Goal: Information Seeking & Learning: Learn about a topic

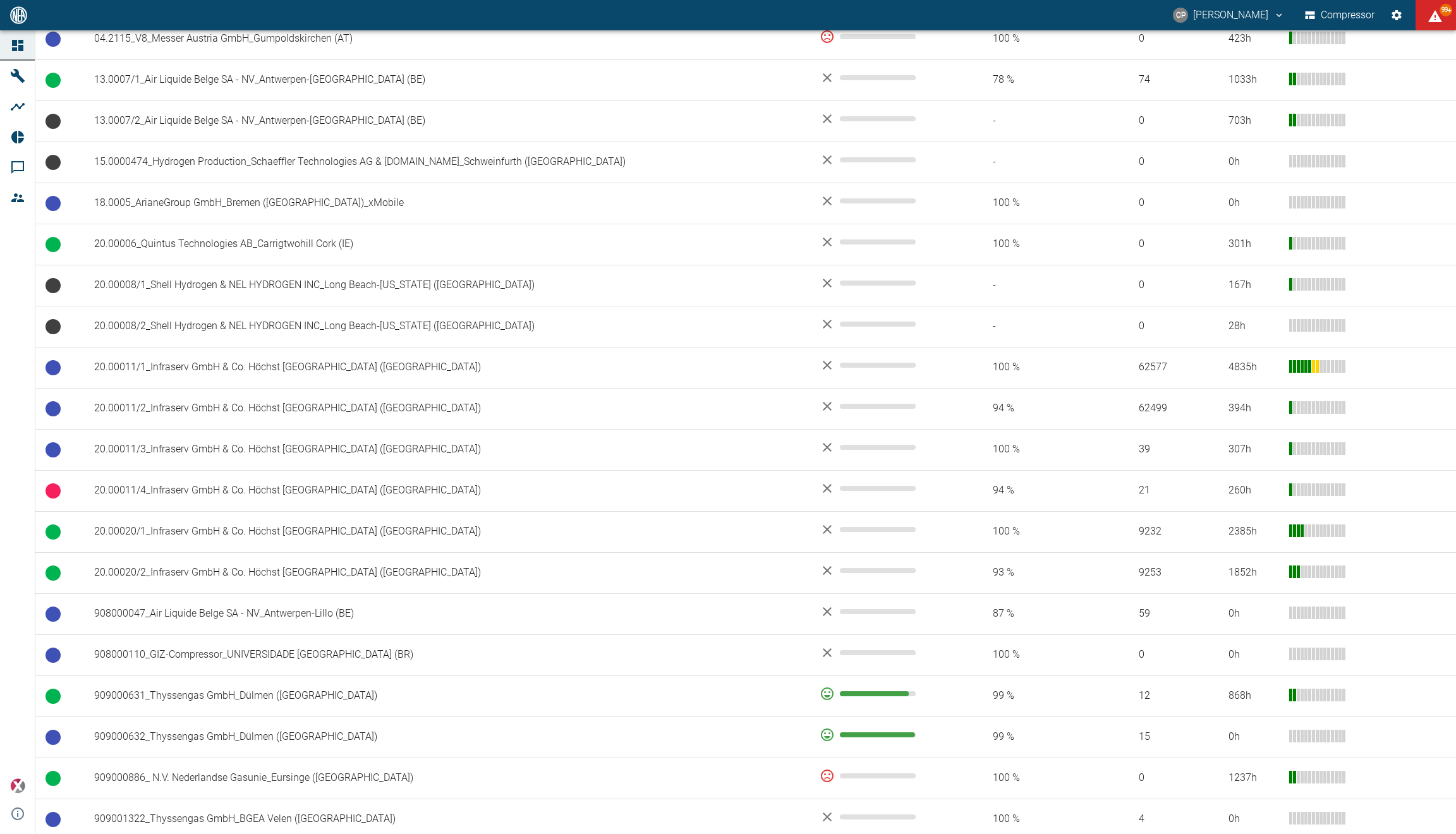
scroll to position [335, 0]
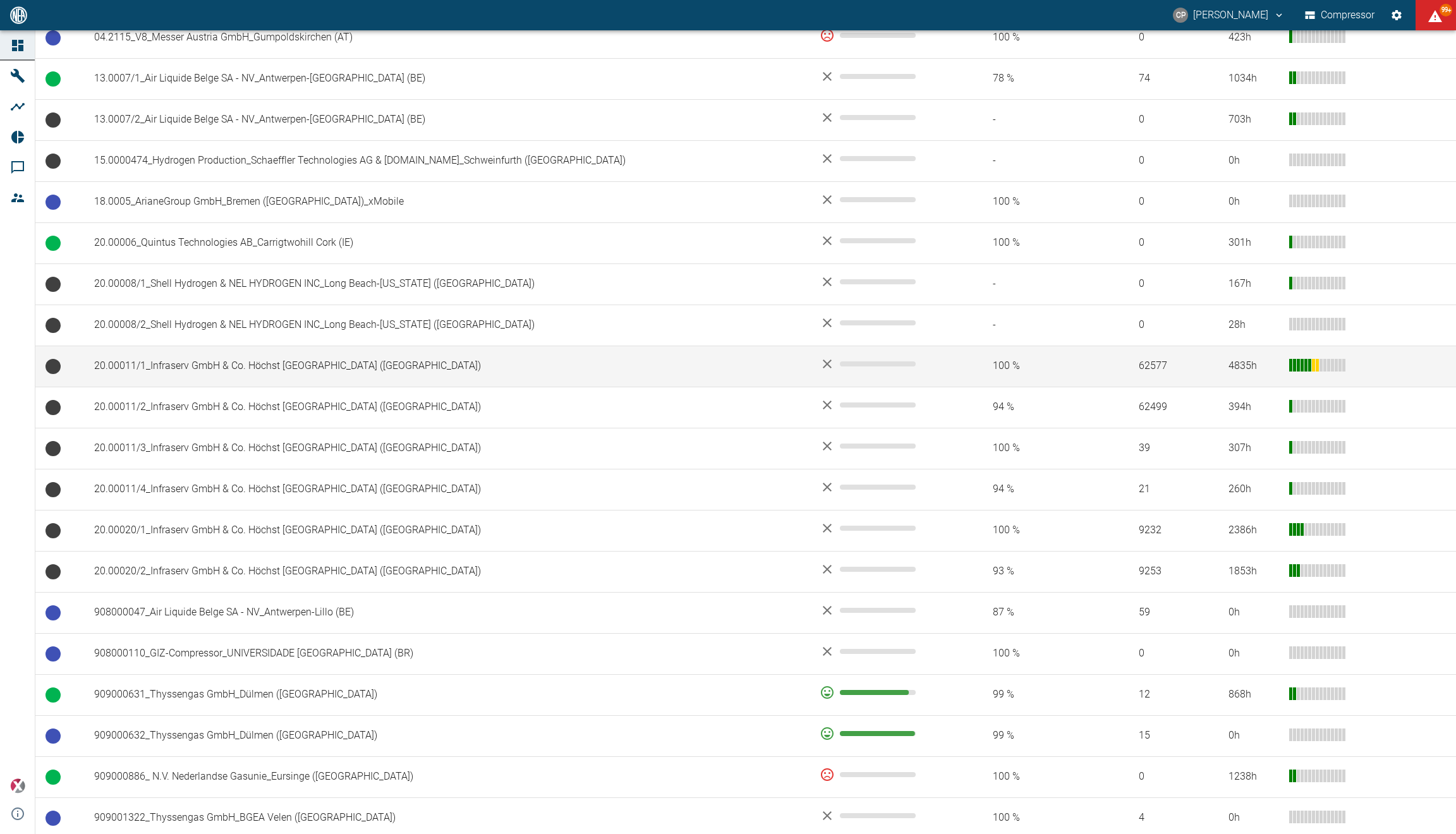
click at [272, 361] on td "20.00011/1_Infraserv GmbH & Co. Höchst [GEOGRAPHIC_DATA] ([GEOGRAPHIC_DATA])" at bounding box center [447, 366] width 726 height 41
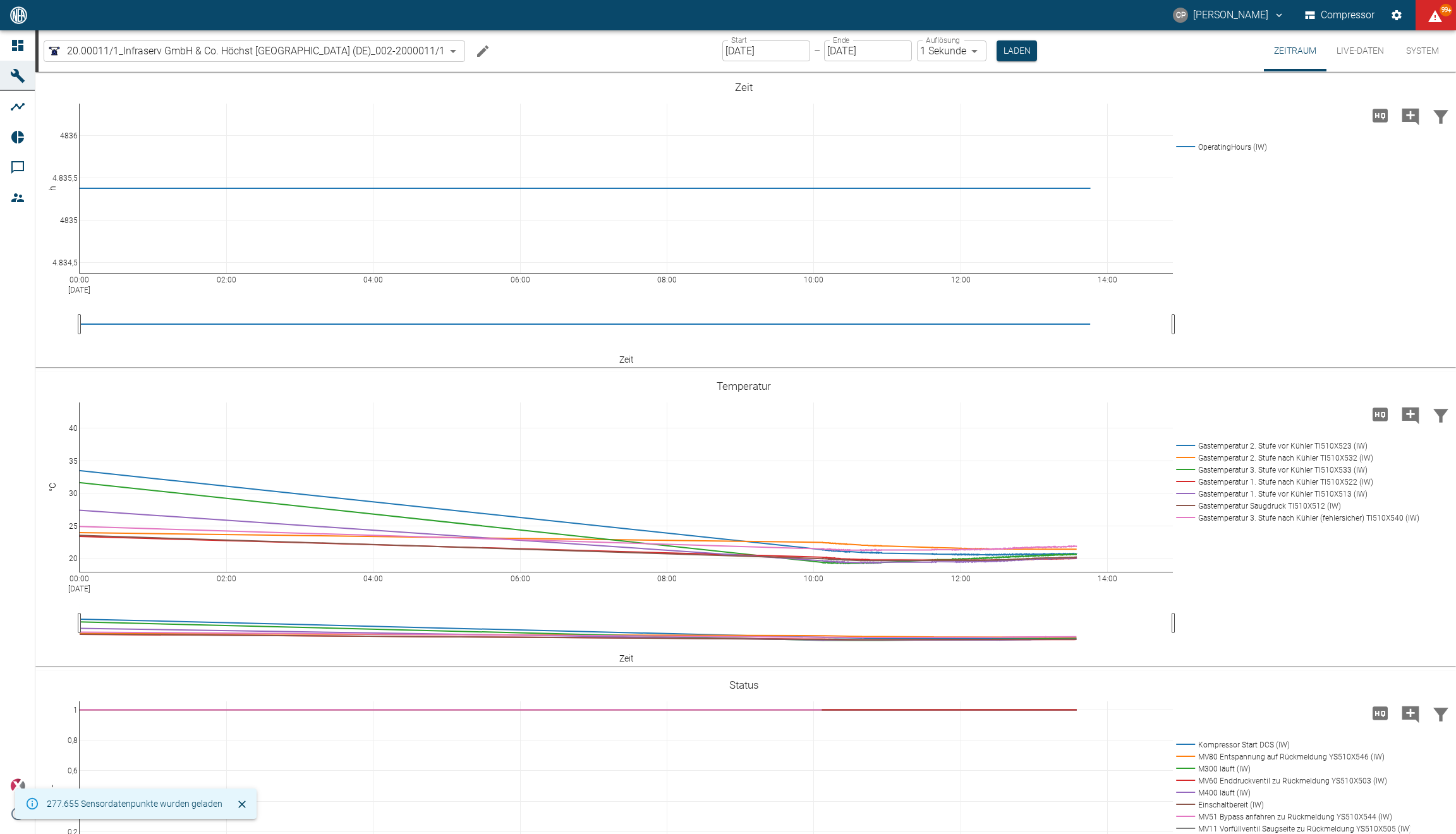
click at [1362, 51] on button "Live-Daten" at bounding box center [1360, 51] width 67 height 41
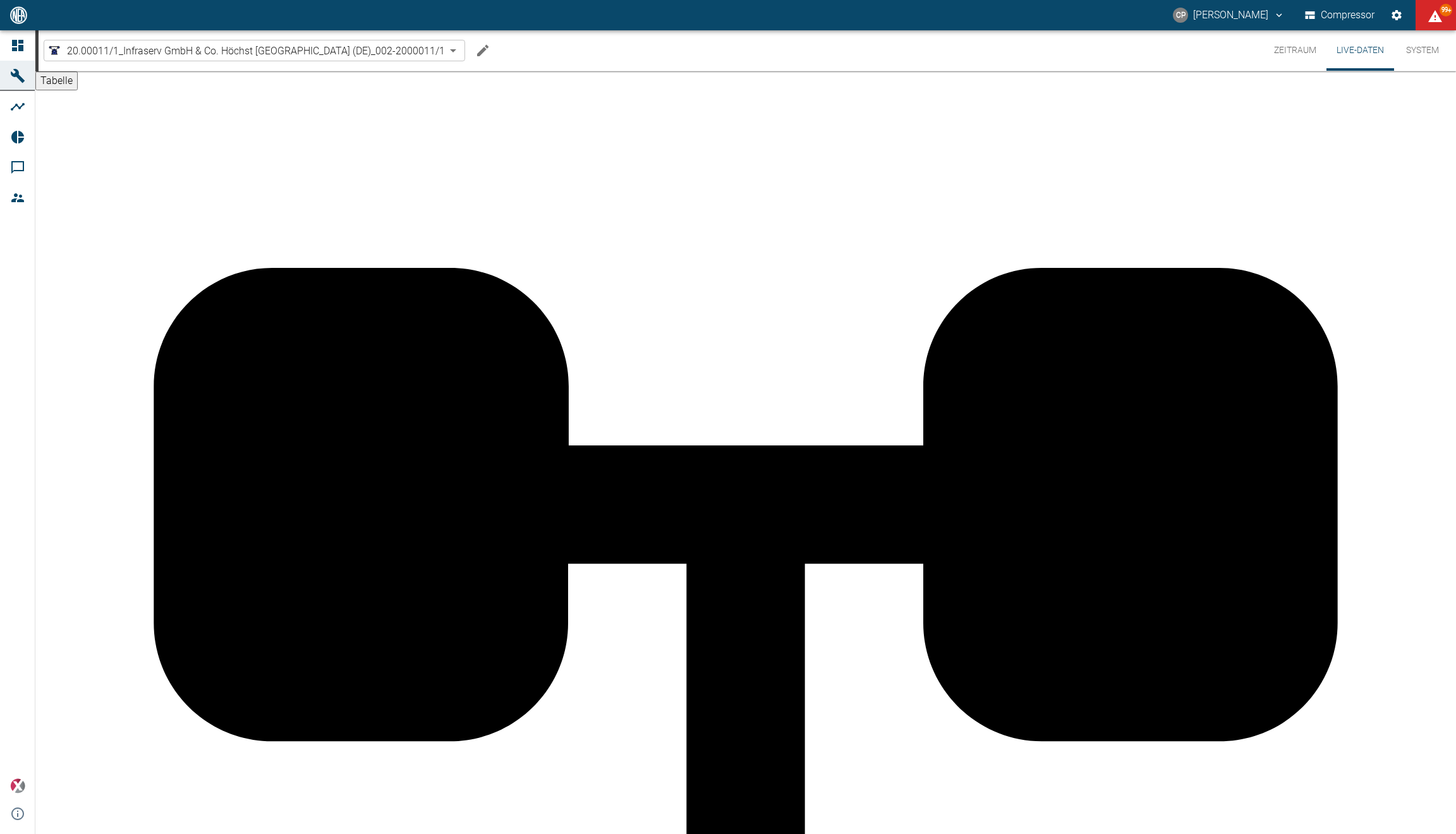
click at [1302, 50] on button "Zeitraum" at bounding box center [1295, 50] width 63 height 41
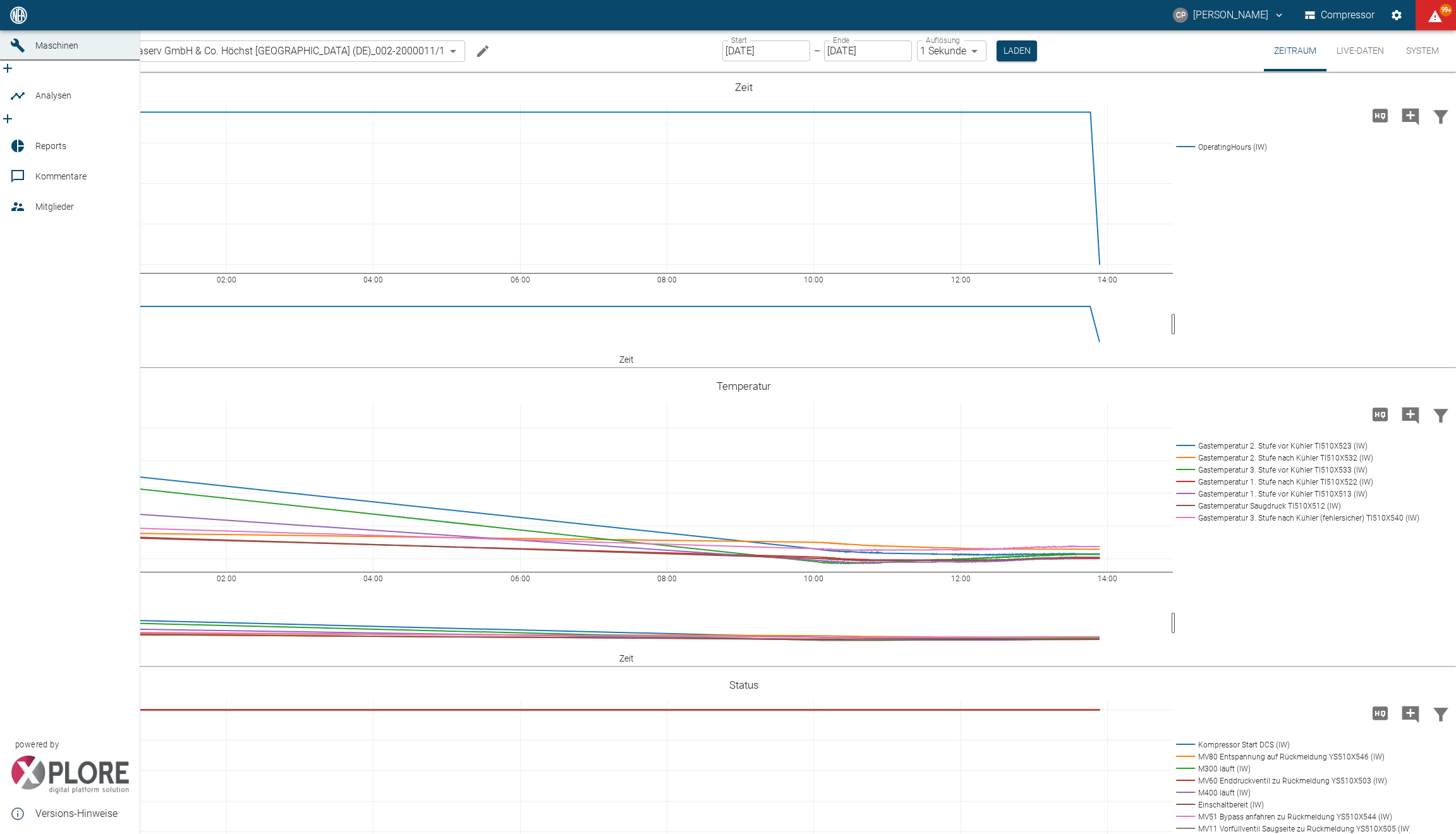
click at [16, 21] on icon at bounding box center [17, 15] width 12 height 12
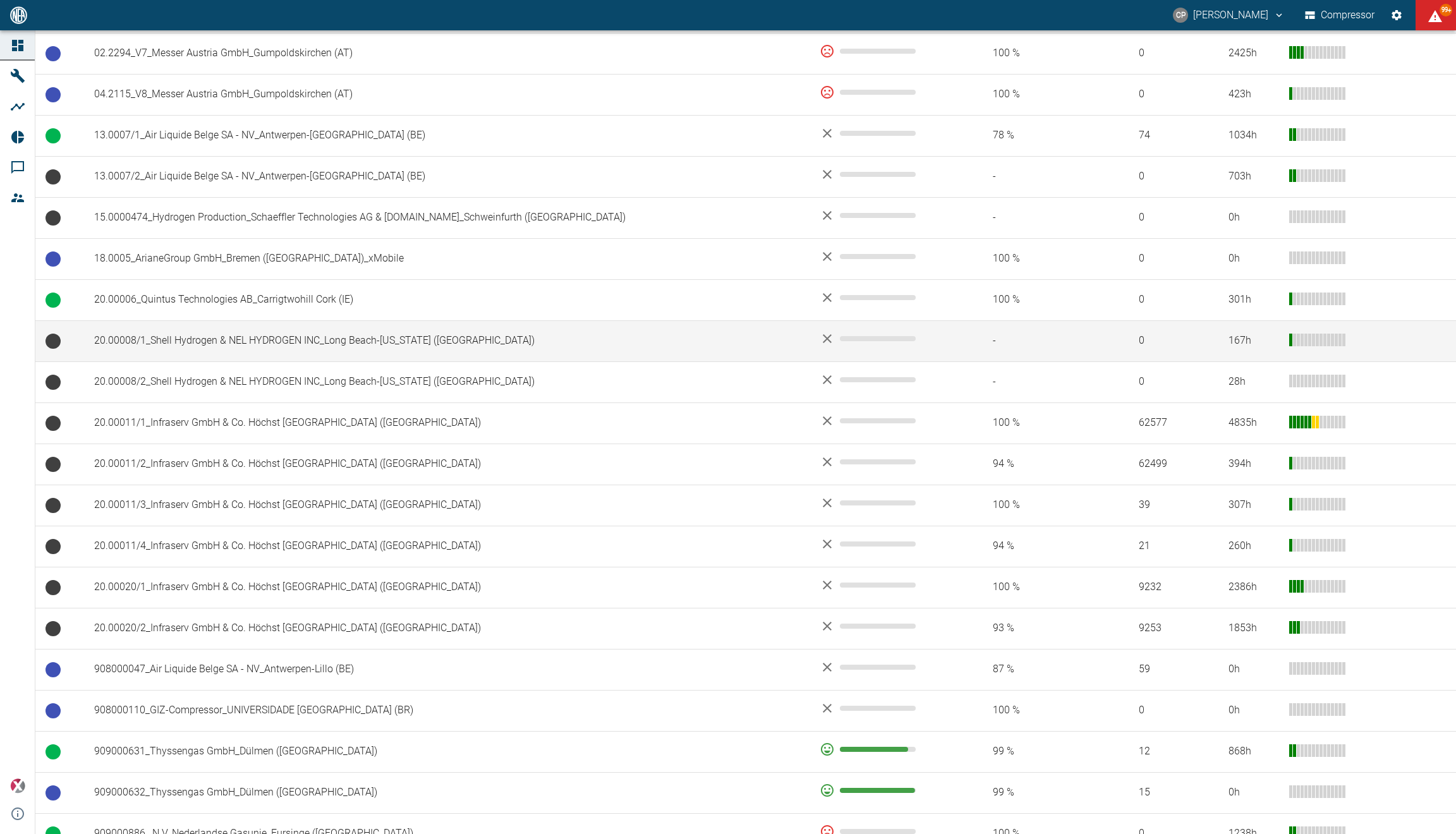
scroll to position [281, 0]
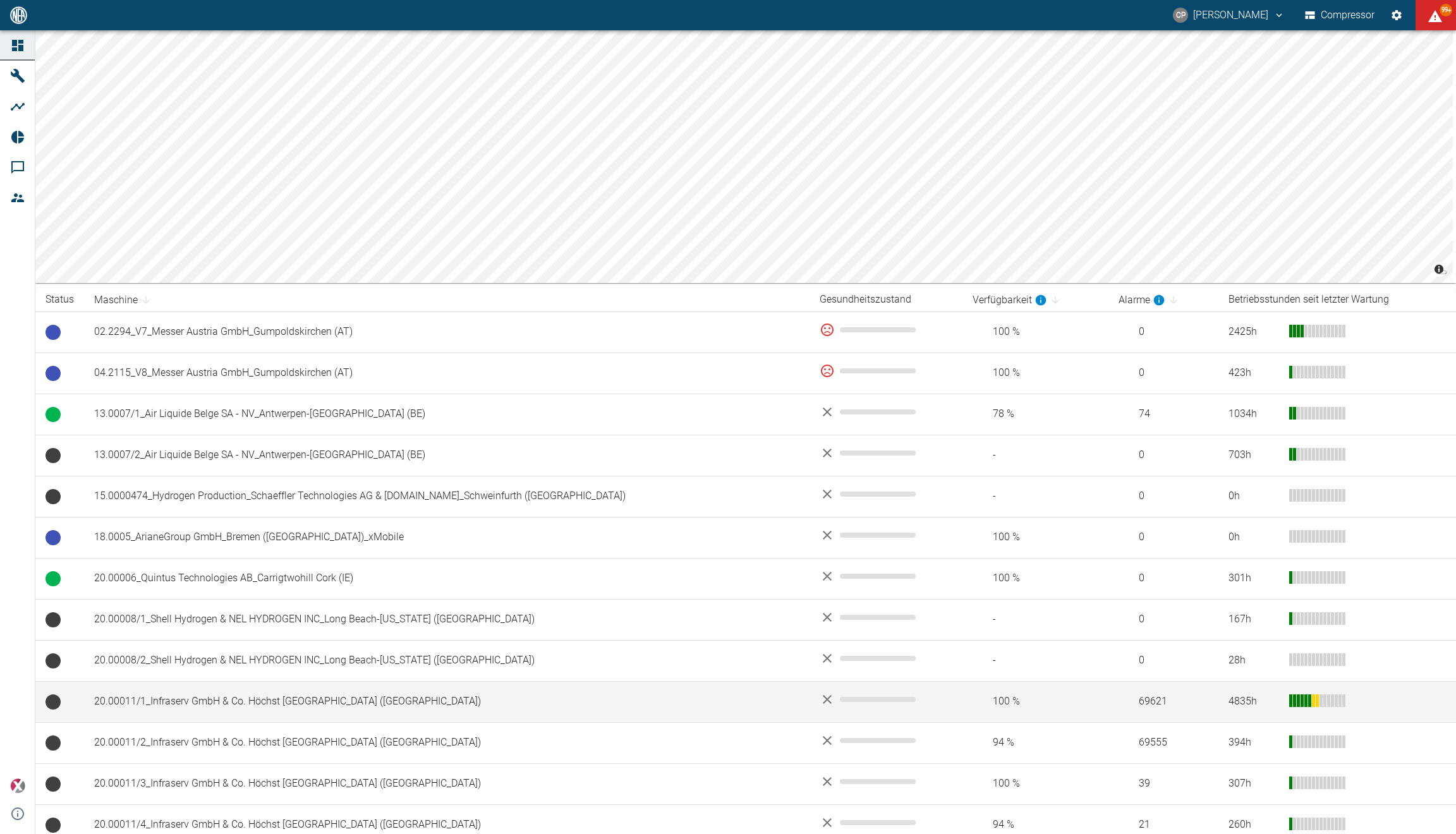
click at [175, 693] on td "20.00011/1_Infraserv GmbH & Co. Höchst [GEOGRAPHIC_DATA] ([GEOGRAPHIC_DATA])" at bounding box center [447, 701] width 726 height 41
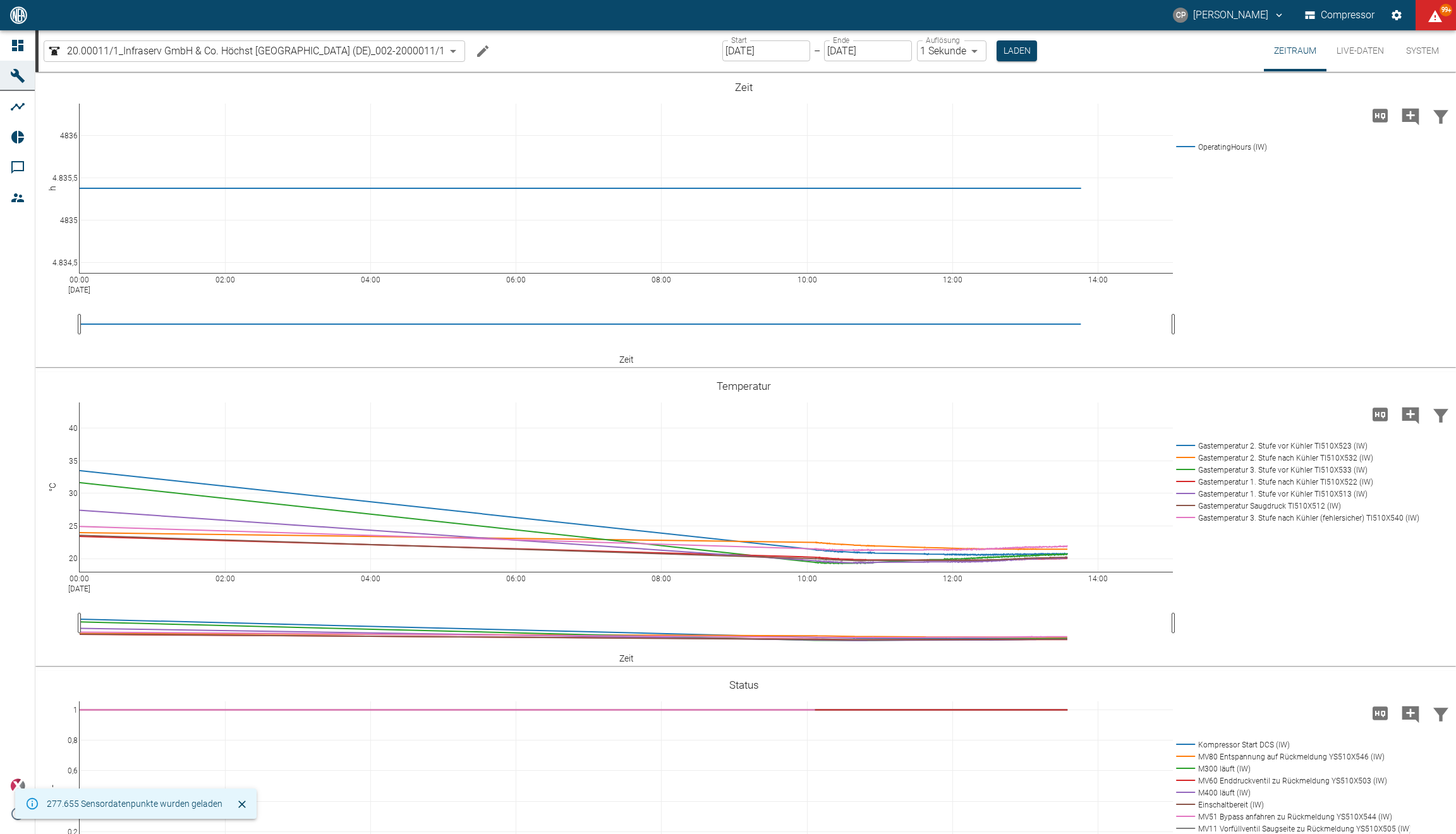
click at [1353, 49] on button "Live-Daten" at bounding box center [1360, 51] width 67 height 41
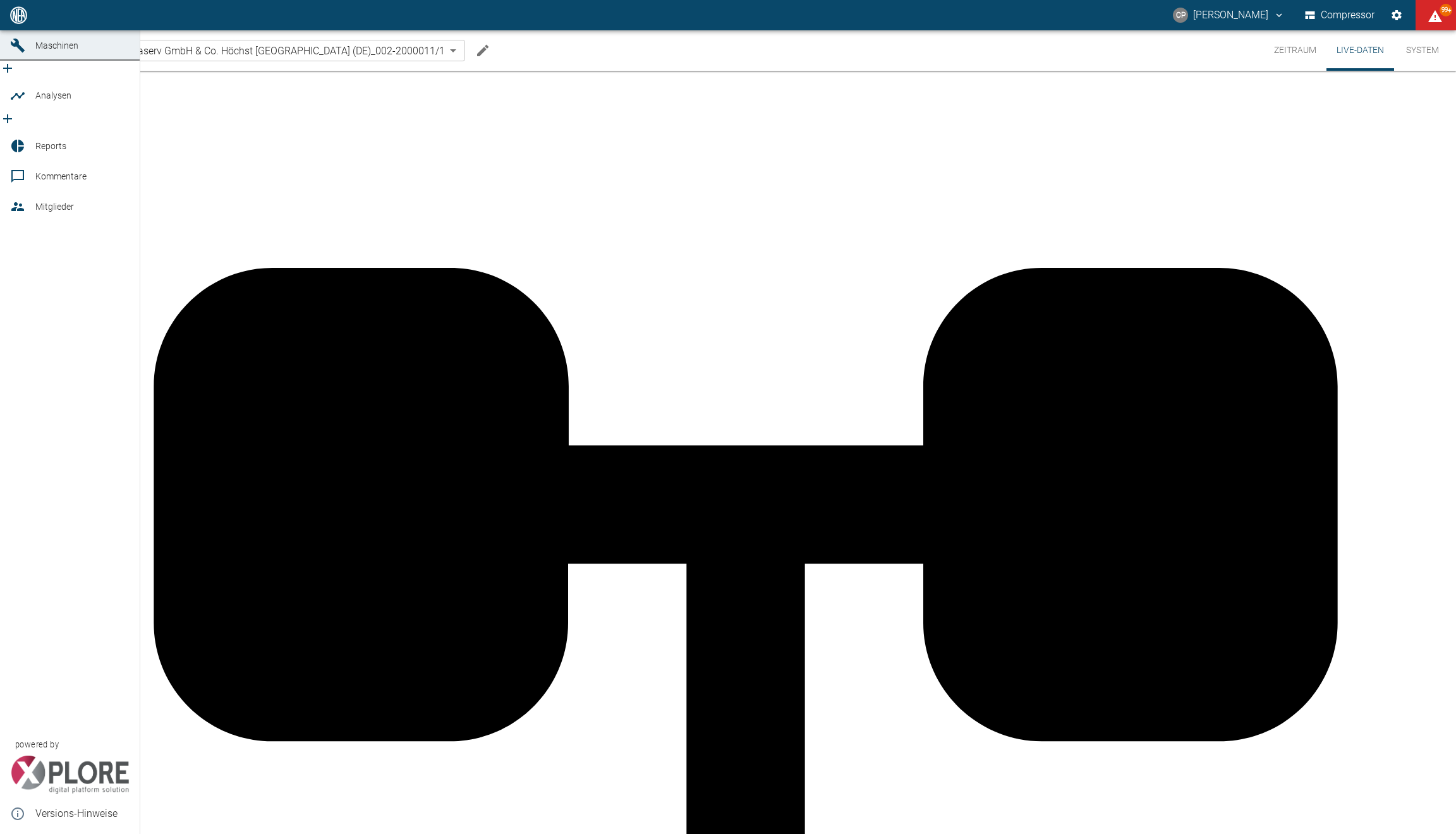
click at [6, 30] on link "Dashboard" at bounding box center [70, 15] width 140 height 30
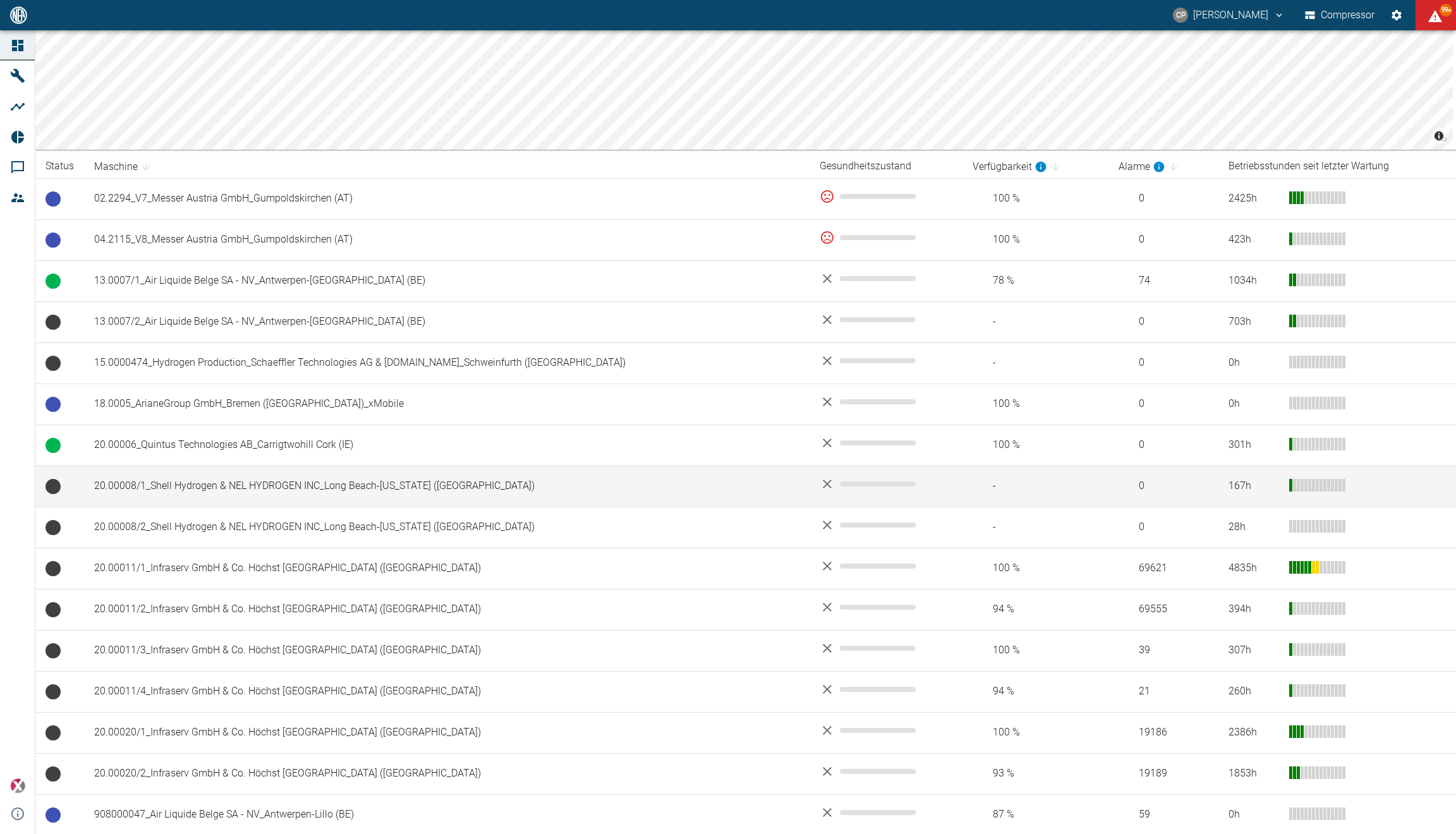
scroll to position [136, 0]
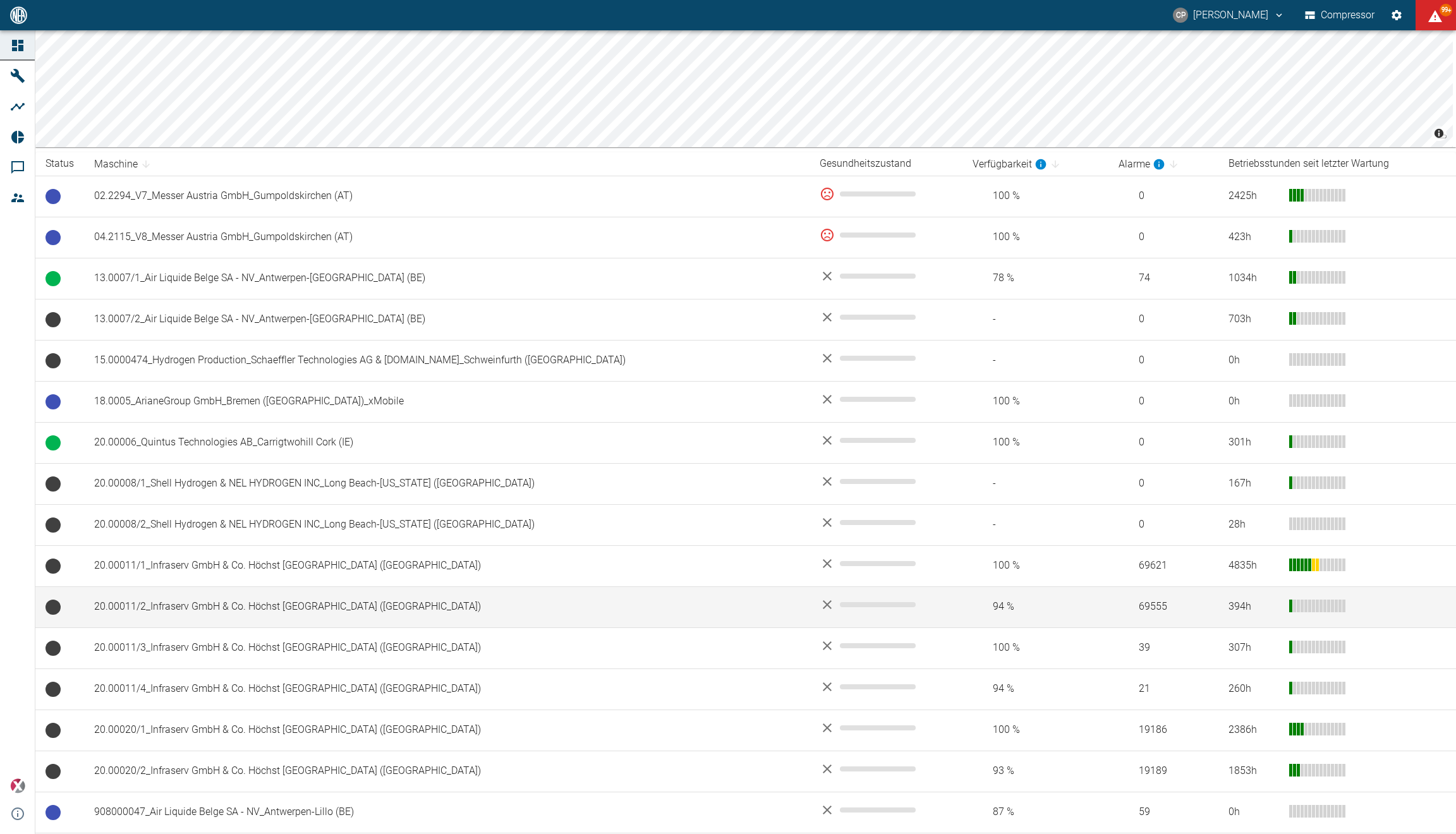
click at [289, 608] on td "20.00011/2_Infraserv GmbH & Co. Höchst [GEOGRAPHIC_DATA] (DE)" at bounding box center [447, 607] width 726 height 41
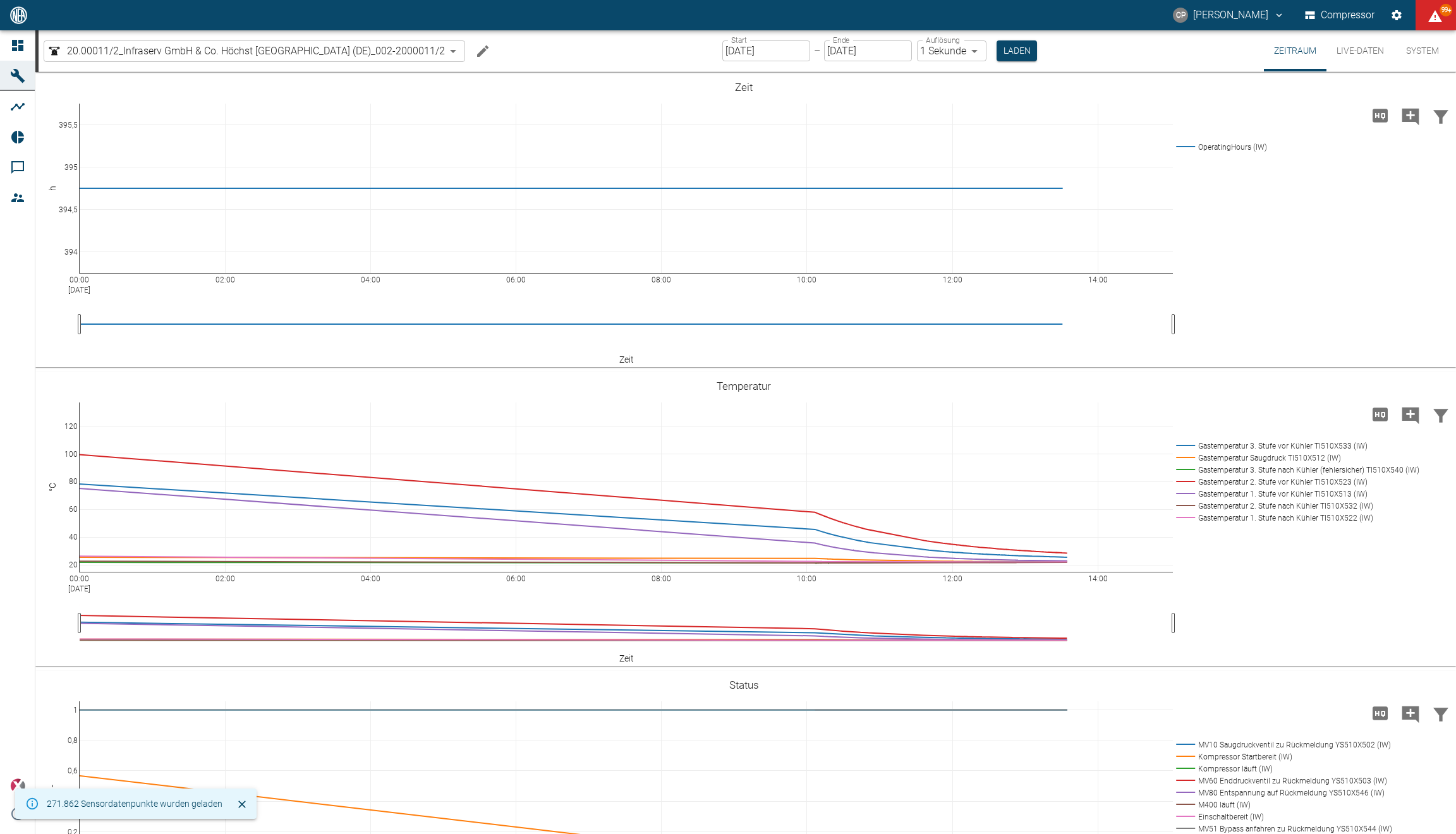
click at [1351, 52] on button "Live-Daten" at bounding box center [1360, 51] width 67 height 41
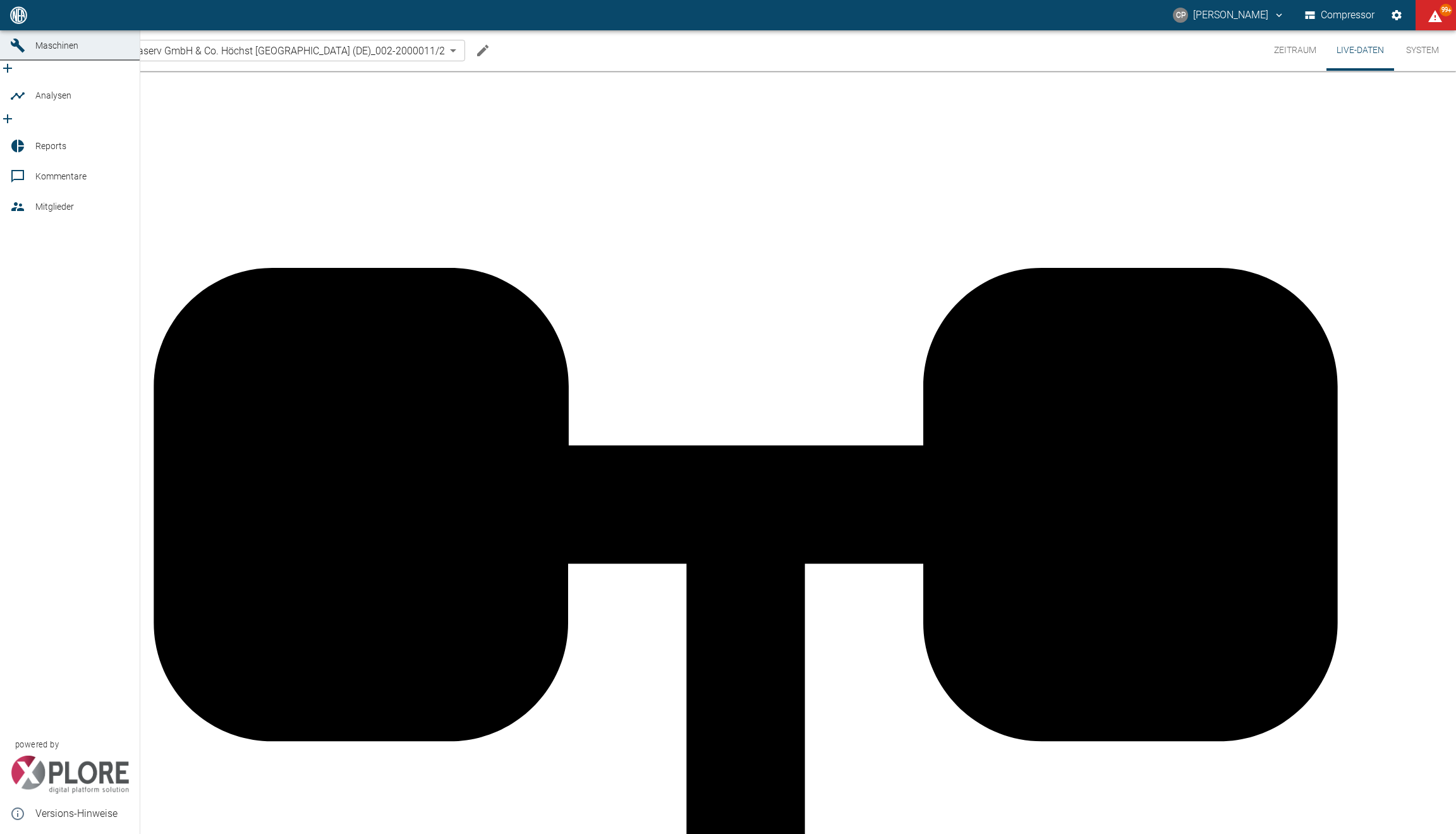
click at [12, 21] on icon at bounding box center [17, 15] width 12 height 12
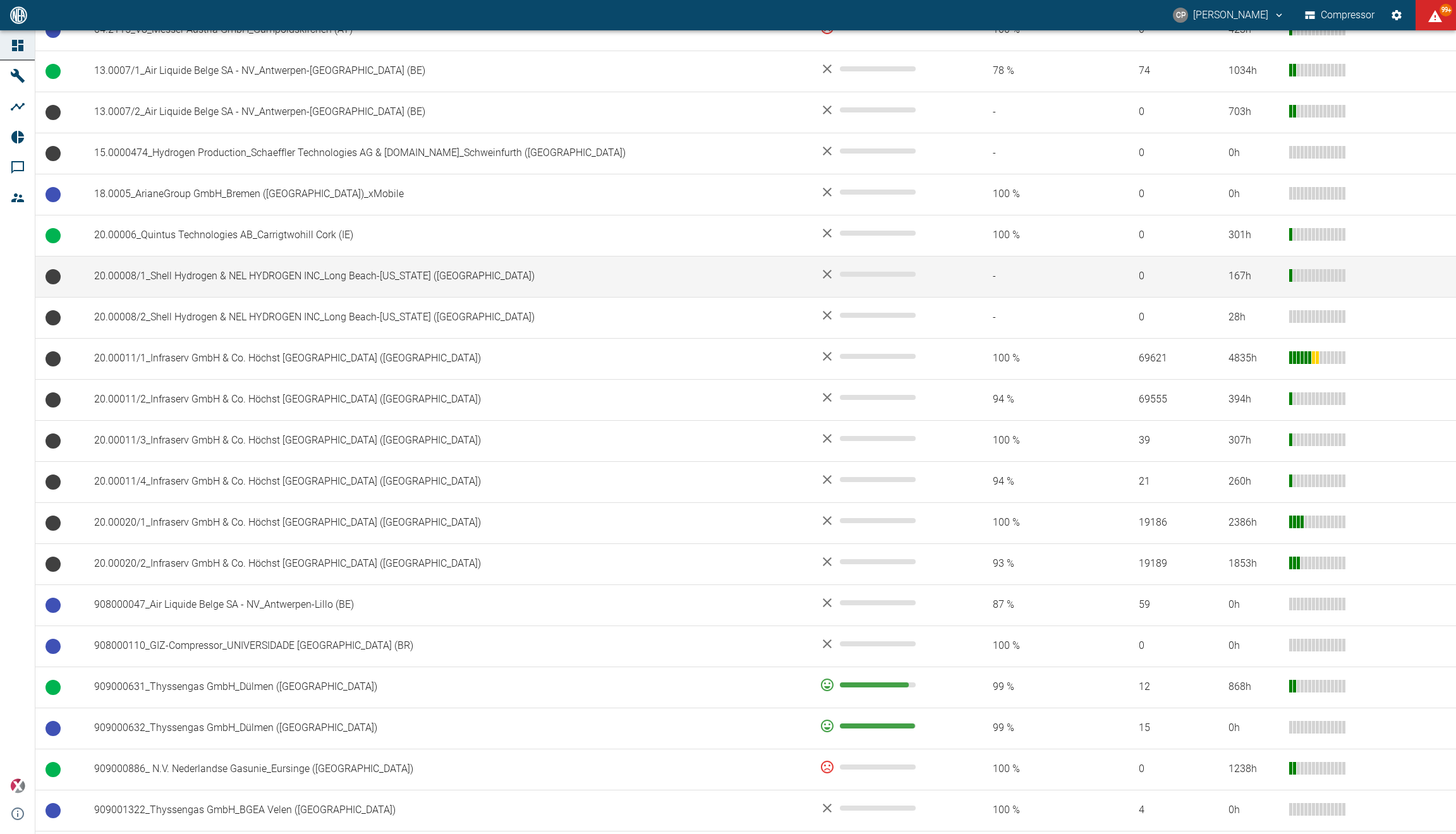
scroll to position [336, 0]
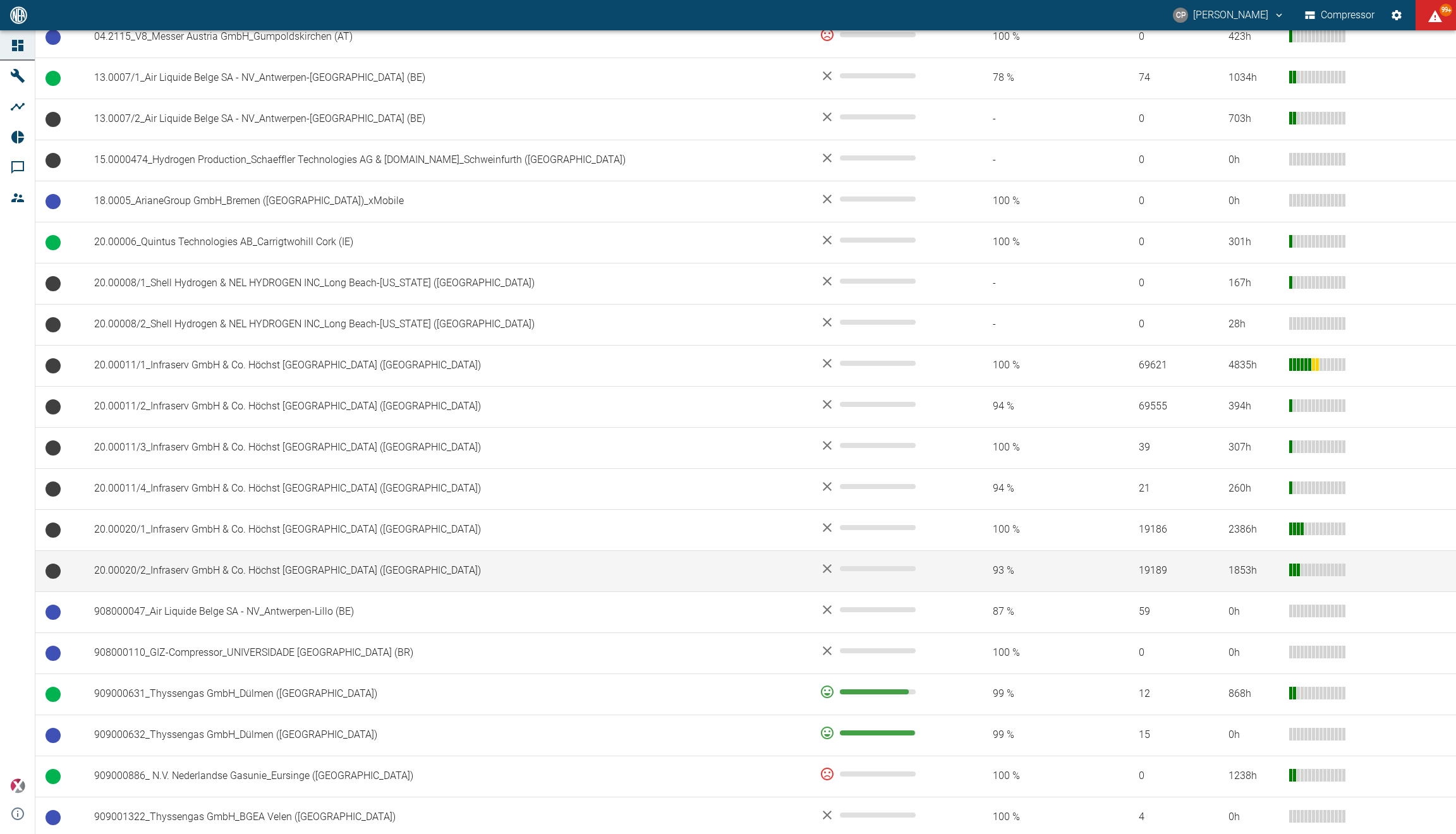
click at [119, 562] on td "20.00020/2_Infraserv GmbH & Co. Höchst [GEOGRAPHIC_DATA] (DE)" at bounding box center [447, 570] width 726 height 41
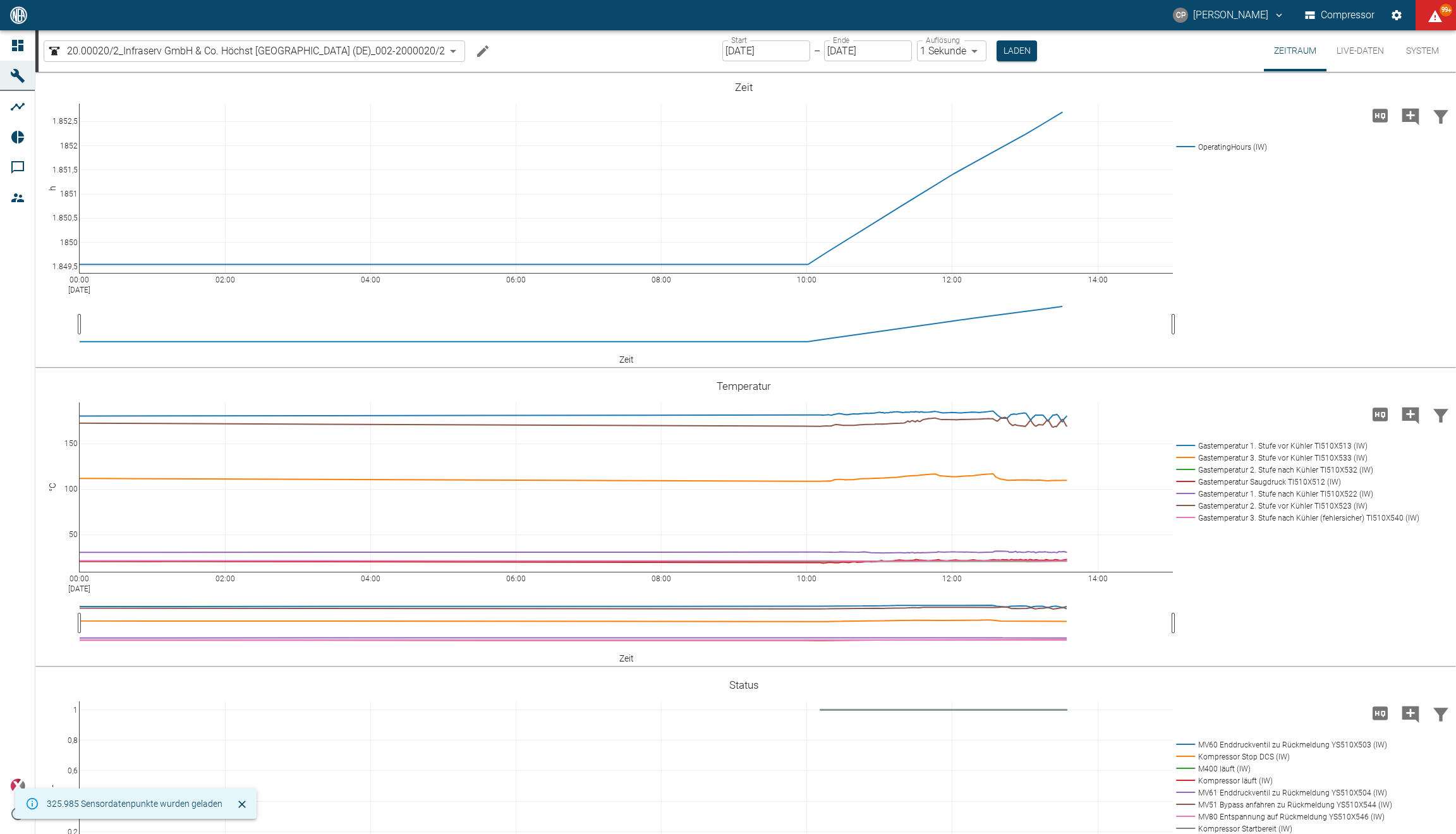
click at [1335, 49] on button "Live-Daten" at bounding box center [1360, 51] width 67 height 41
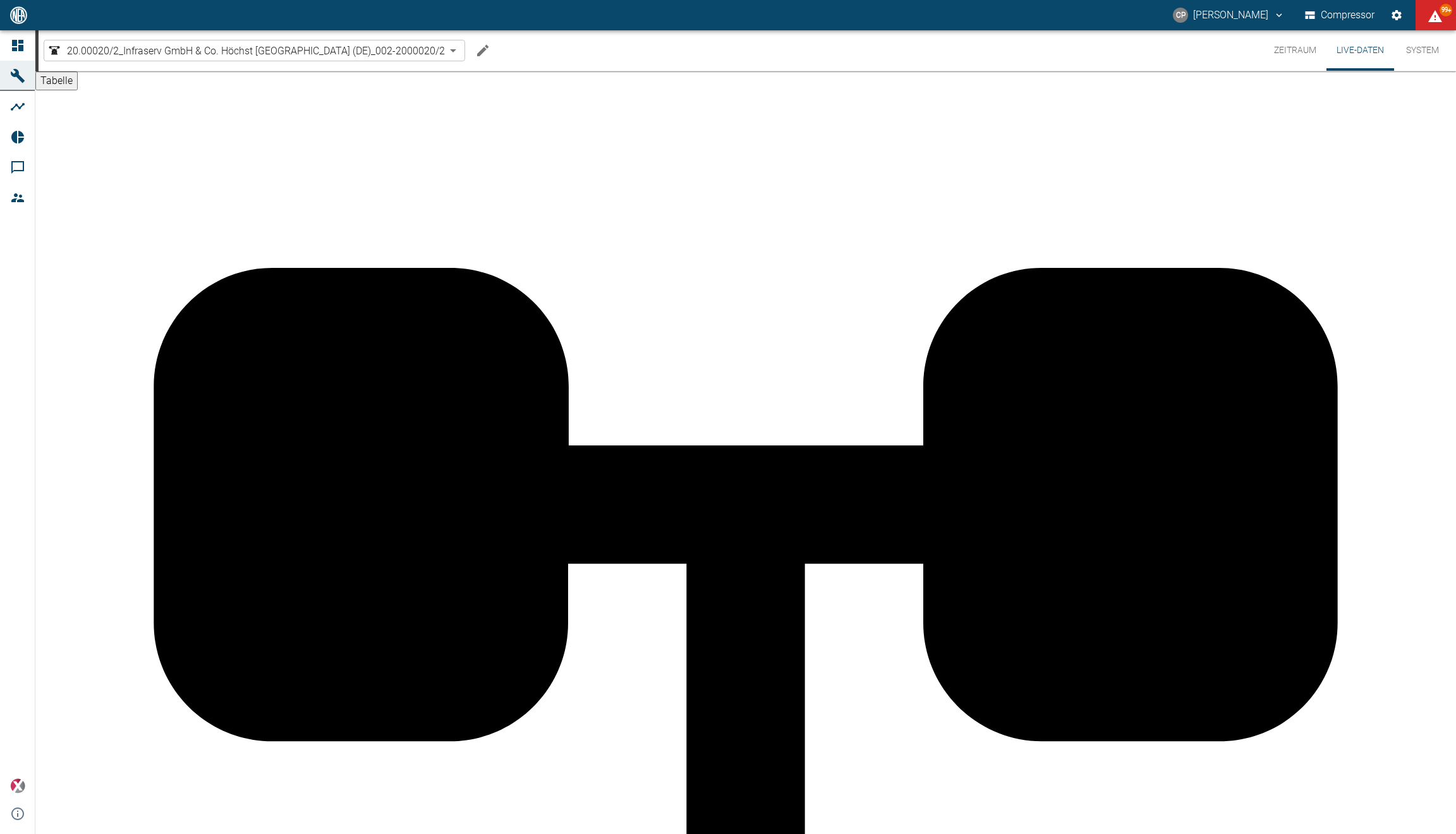
drag, startPoint x: 416, startPoint y: 160, endPoint x: 187, endPoint y: 173, distance: 229.4
drag, startPoint x: 187, startPoint y: 173, endPoint x: 171, endPoint y: 196, distance: 28.0
click at [14, 21] on icon at bounding box center [17, 15] width 12 height 12
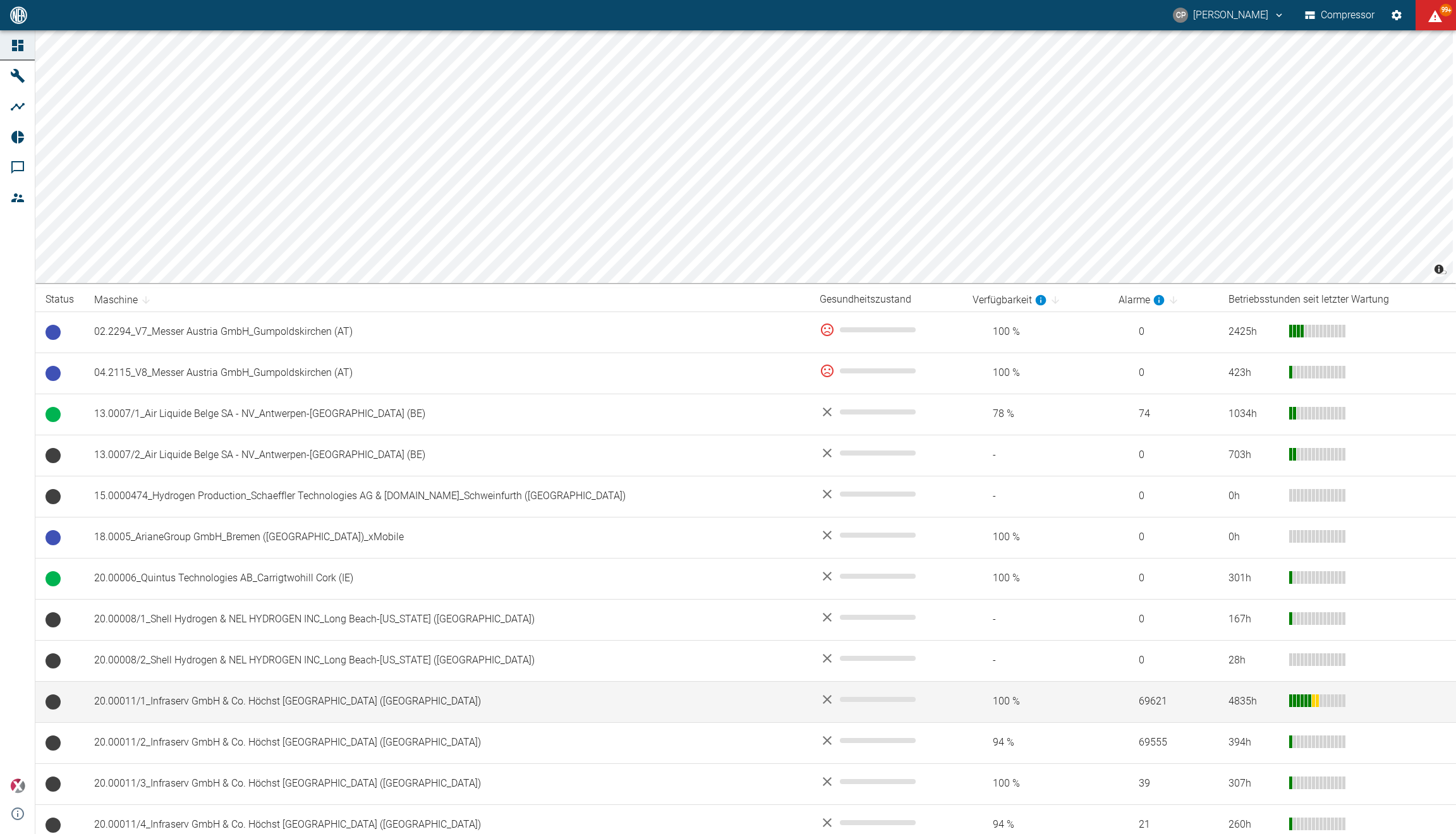
click at [406, 691] on td "20.00011/1_Infraserv GmbH & Co. Höchst [GEOGRAPHIC_DATA] (DE)" at bounding box center [447, 701] width 726 height 41
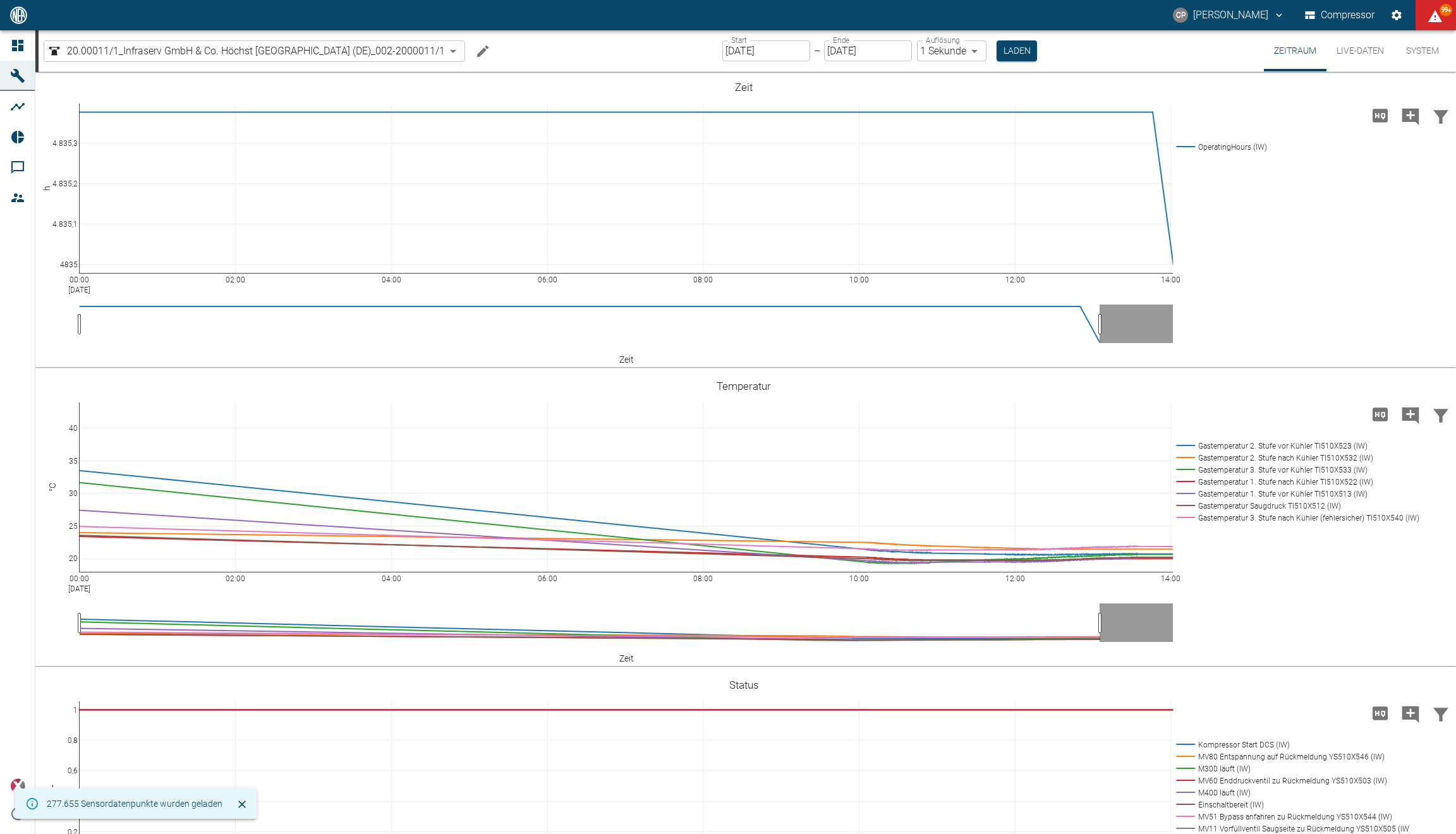
click at [1349, 59] on button "Live-Daten" at bounding box center [1360, 51] width 67 height 41
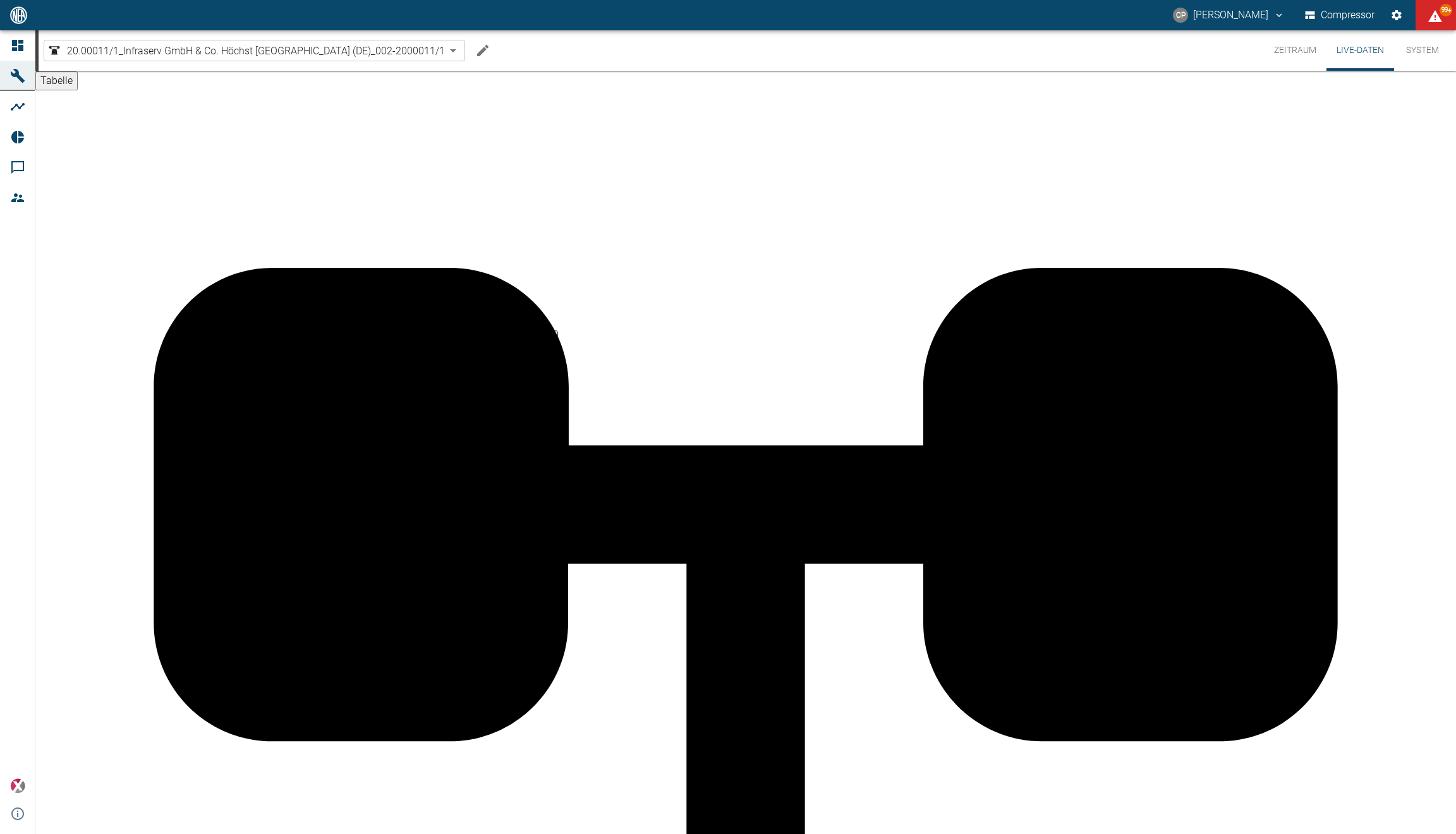
scroll to position [607, 0]
click at [21, 21] on icon at bounding box center [17, 15] width 12 height 12
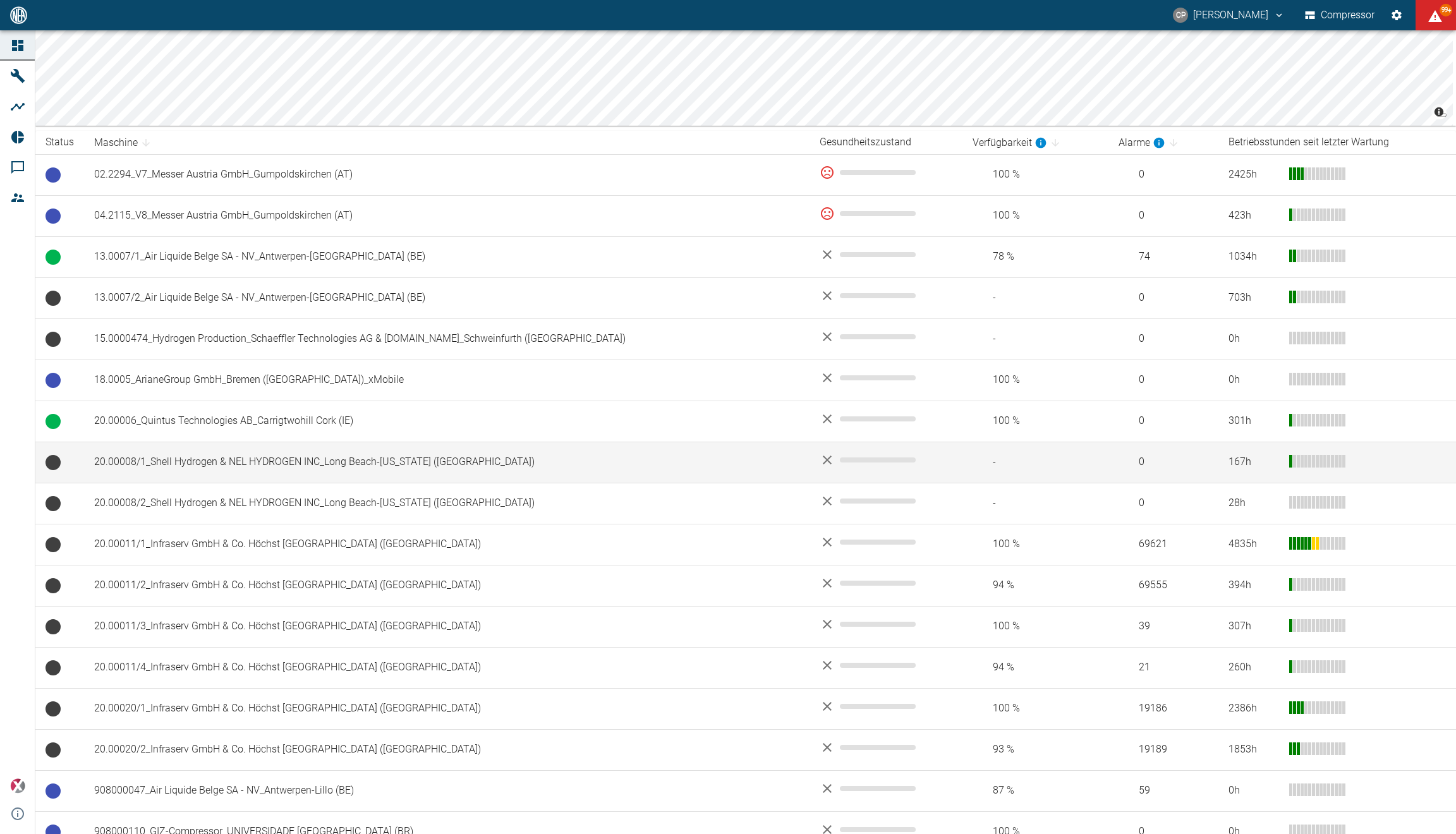
scroll to position [167, 0]
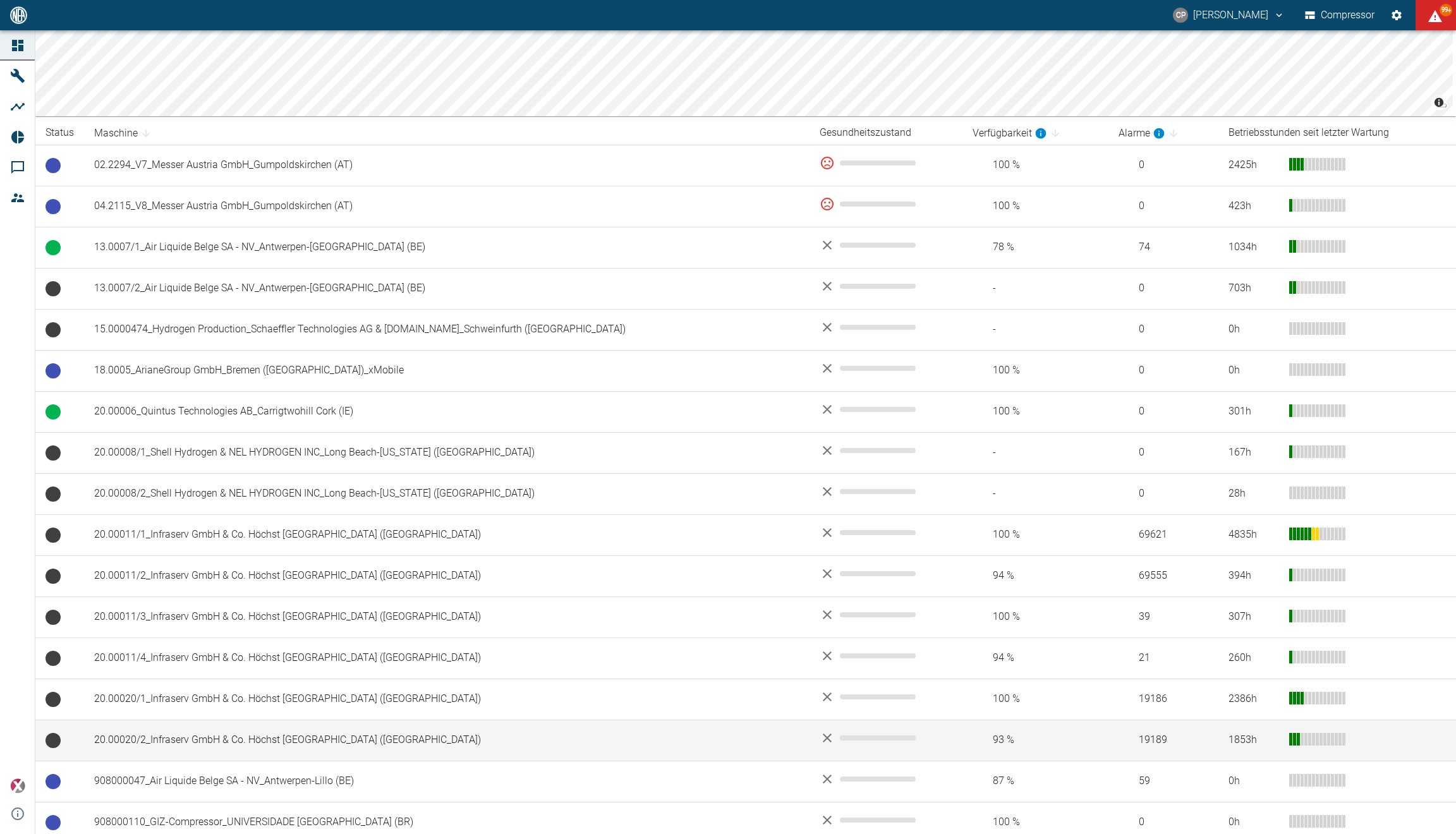
click at [450, 736] on td "20.00020/2_Infraserv GmbH & Co. Höchst [GEOGRAPHIC_DATA] (DE)" at bounding box center [447, 740] width 726 height 41
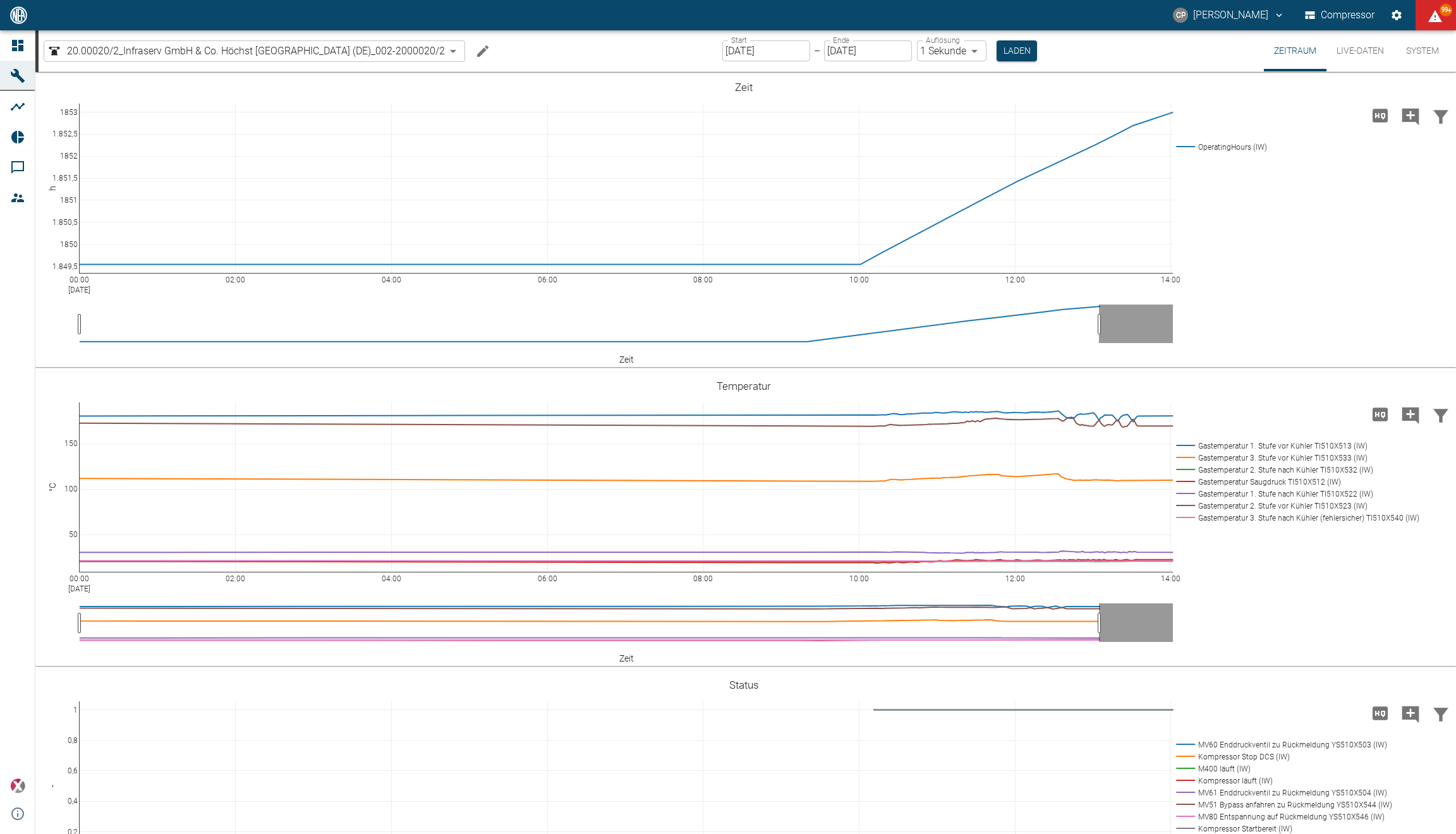
click at [1342, 52] on button "Live-Daten" at bounding box center [1360, 51] width 67 height 41
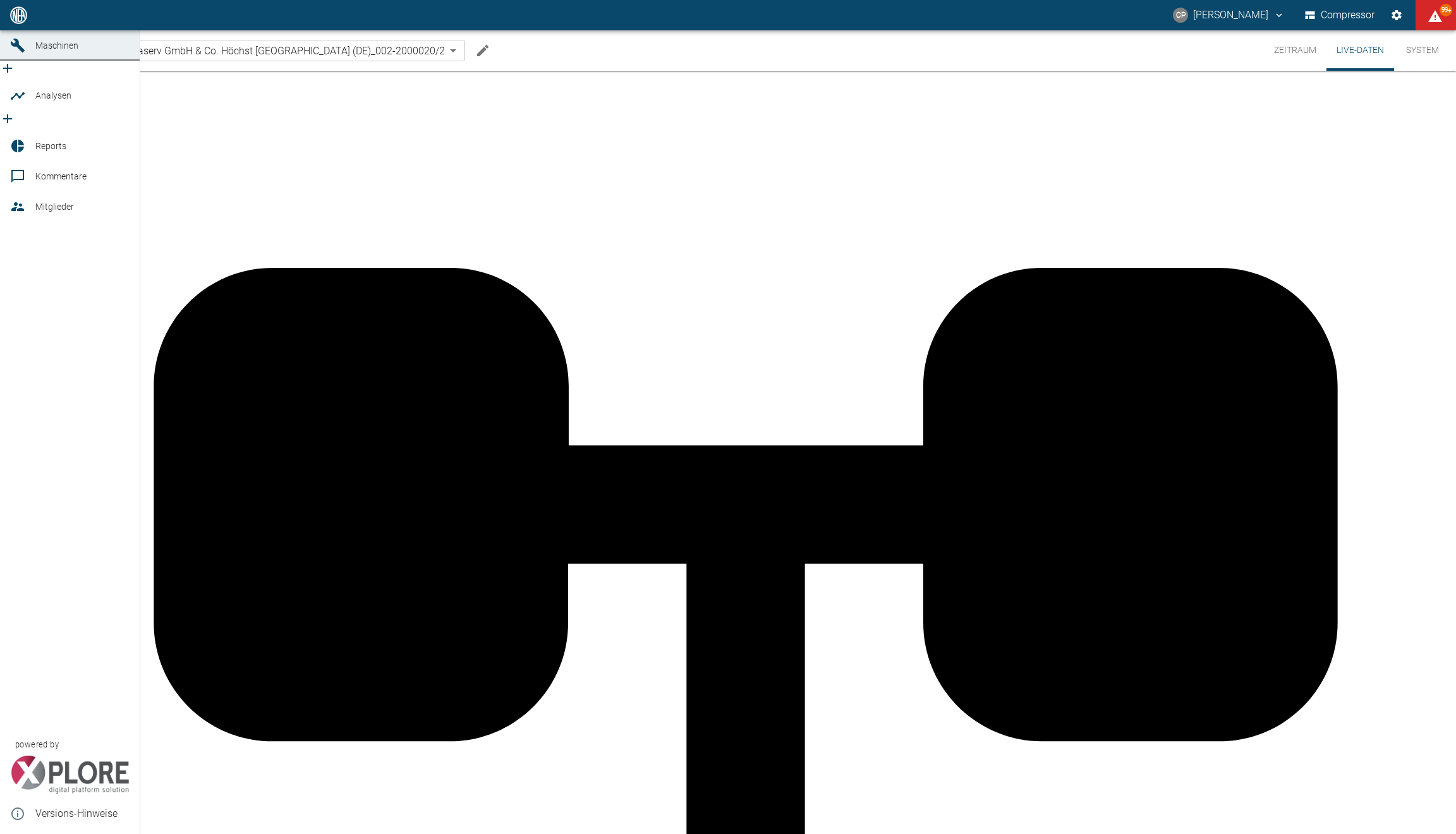
click at [13, 21] on icon at bounding box center [17, 15] width 12 height 12
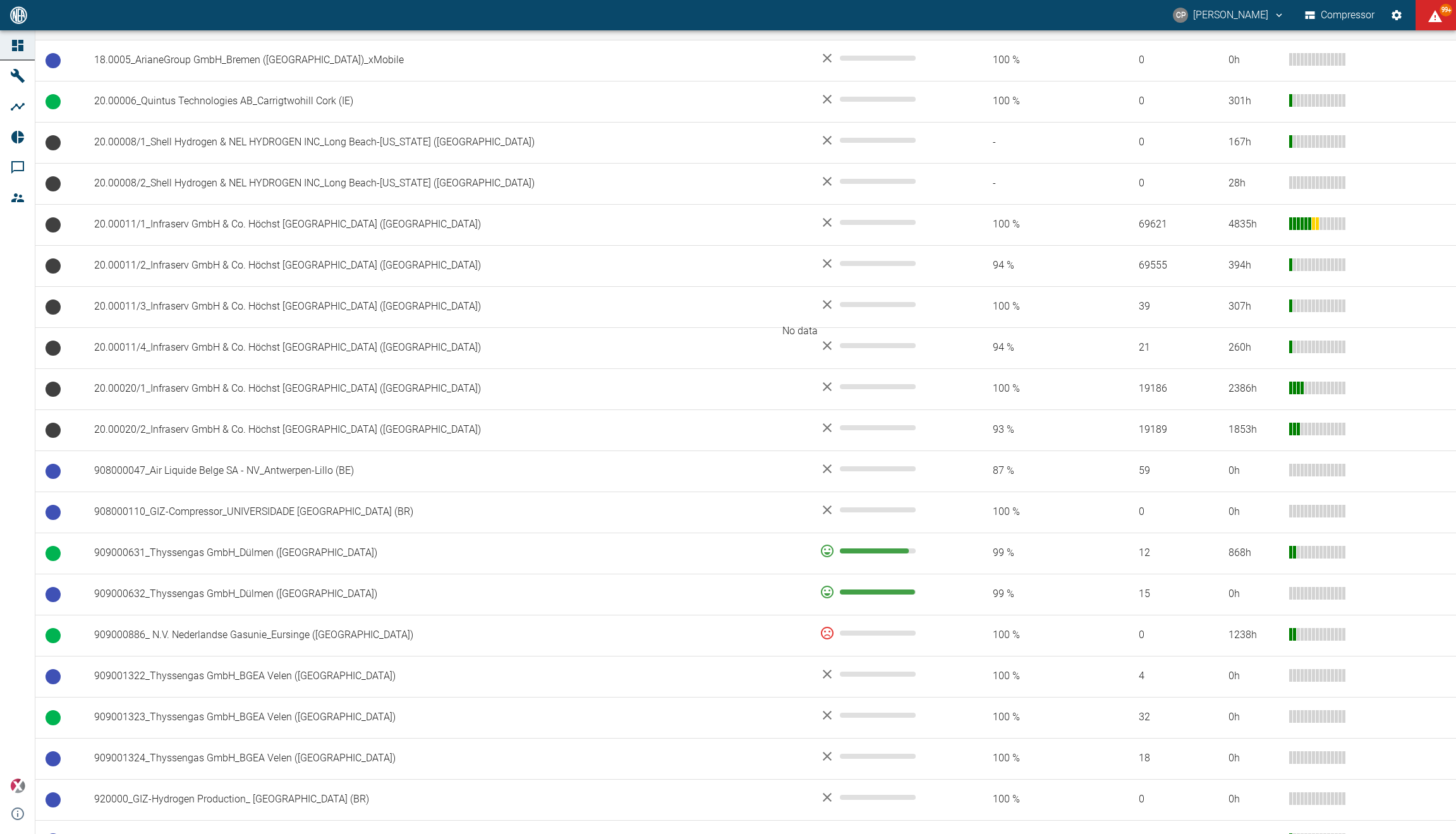
scroll to position [673, 0]
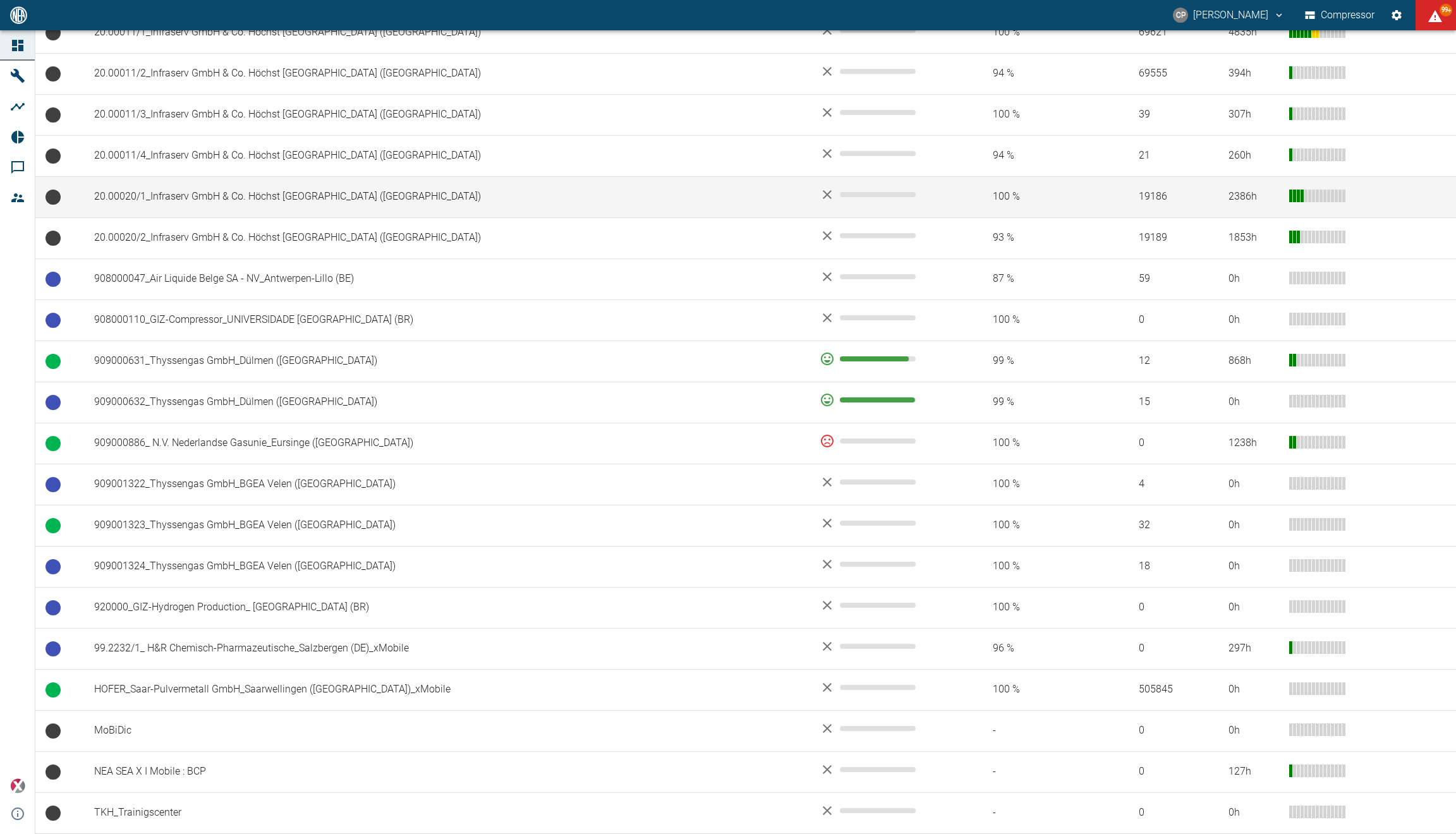
click at [282, 199] on td "20.00020/1_Infraserv GmbH & Co. Höchst [GEOGRAPHIC_DATA] (DE)" at bounding box center [447, 197] width 726 height 41
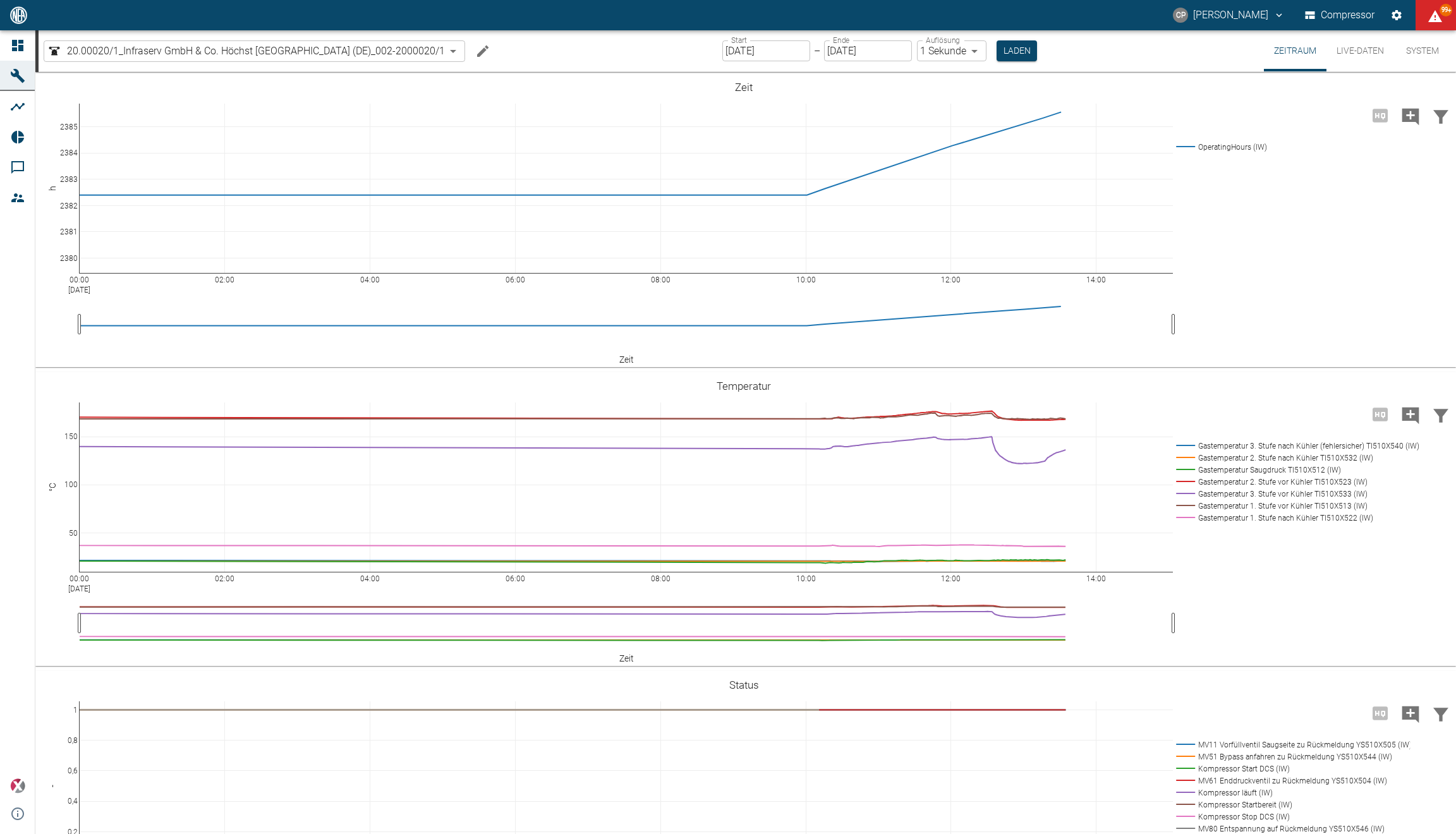
click at [1022, 441] on div "00:00 Sep 10, 2025 02:00 04:00 06:00 08:00 10:00 12:00 14:00 50 100 150 Gastemp…" at bounding box center [745, 519] width 1420 height 294
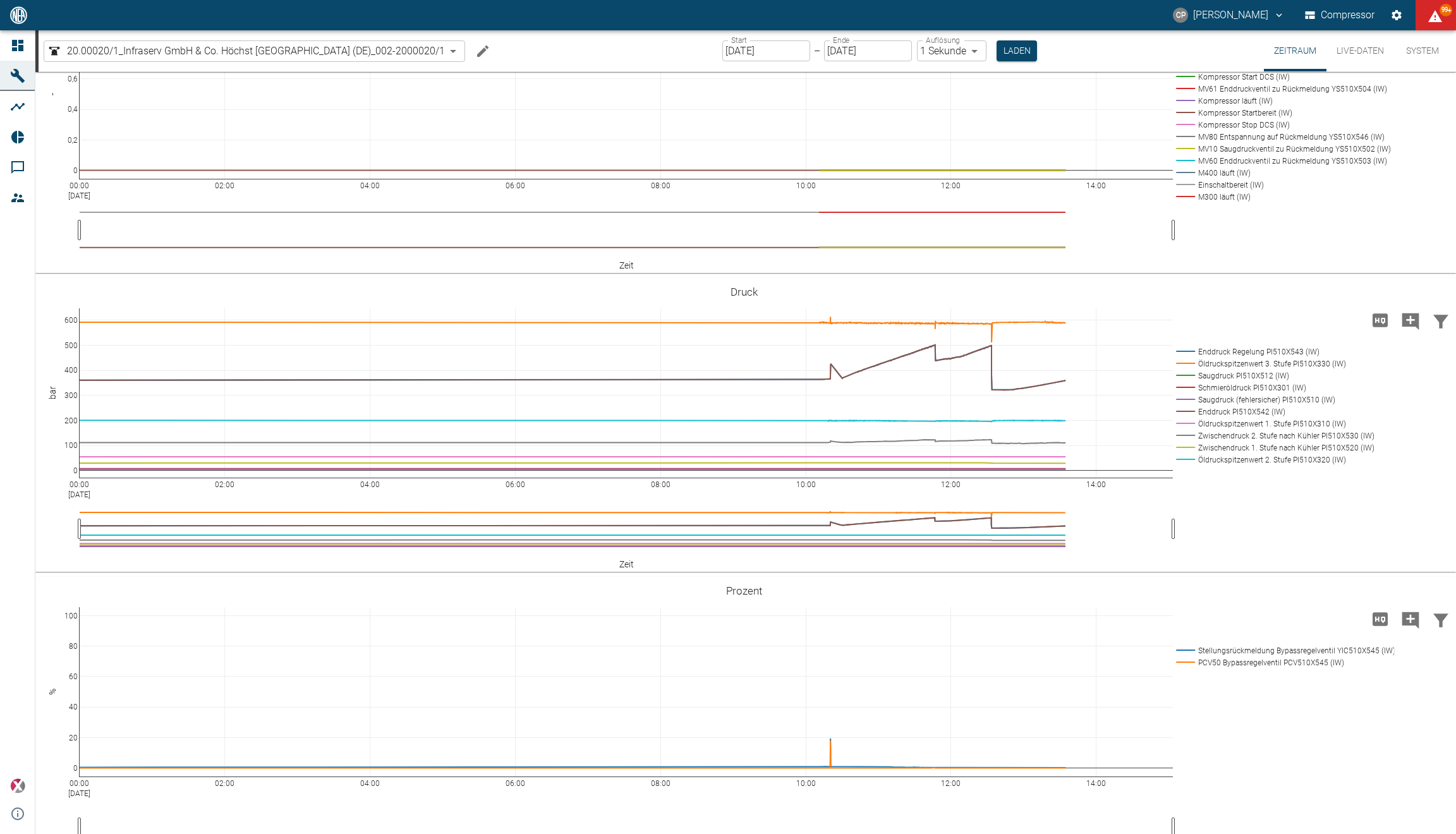
scroll to position [734, 0]
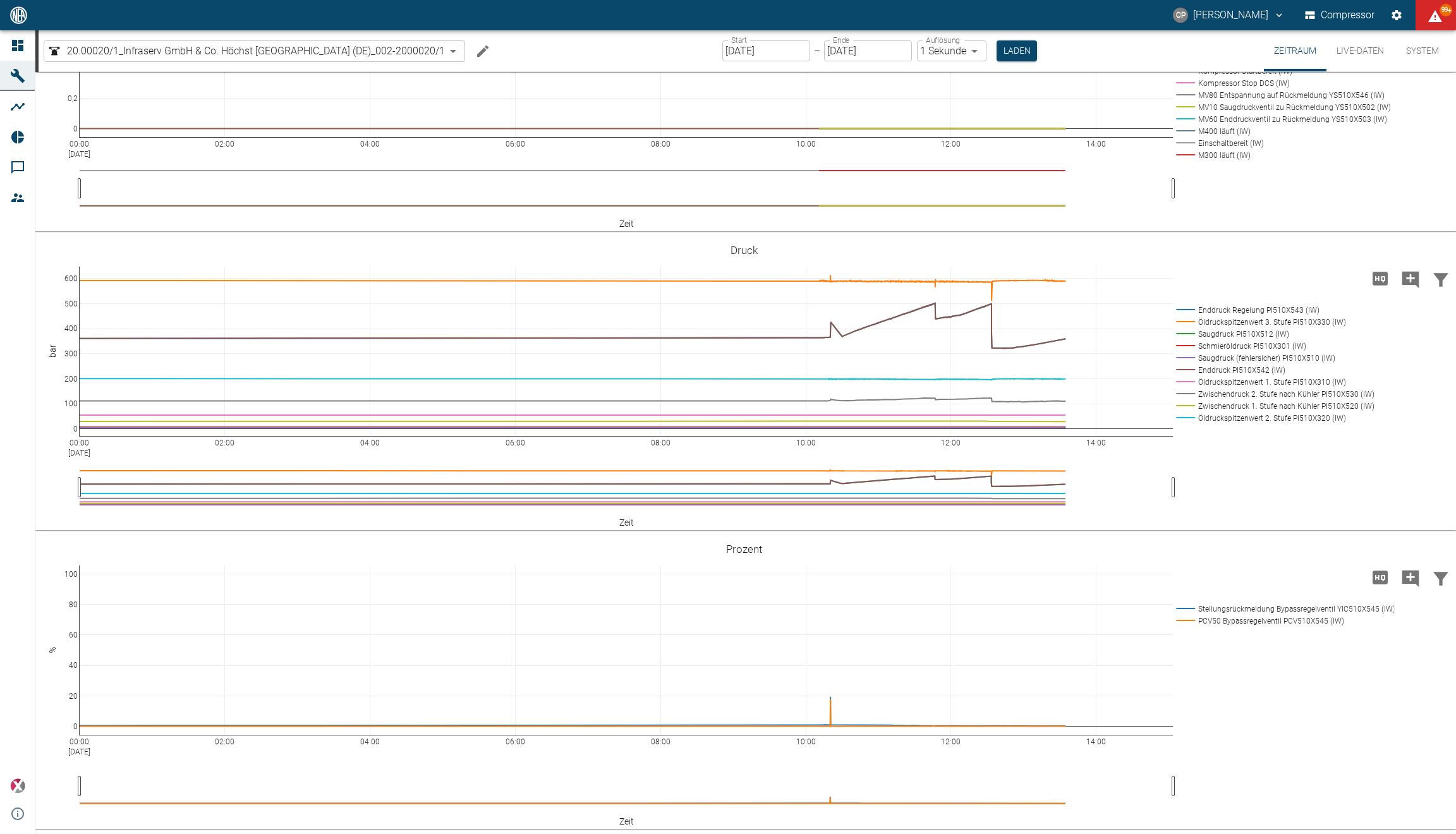
click at [1214, 603] on rect at bounding box center [1282, 608] width 218 height 12
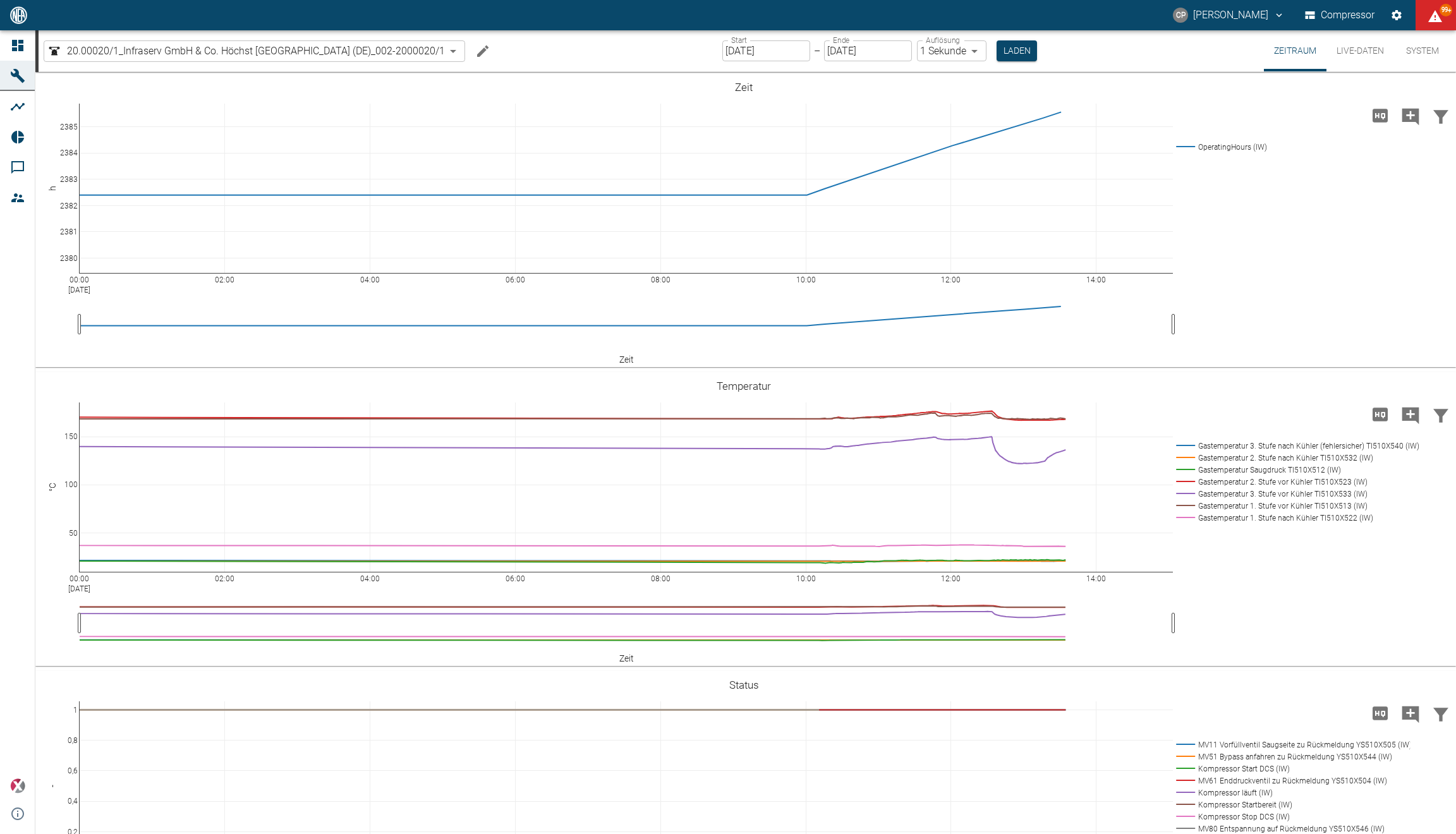
click at [1366, 50] on button "Live-Daten" at bounding box center [1360, 51] width 67 height 41
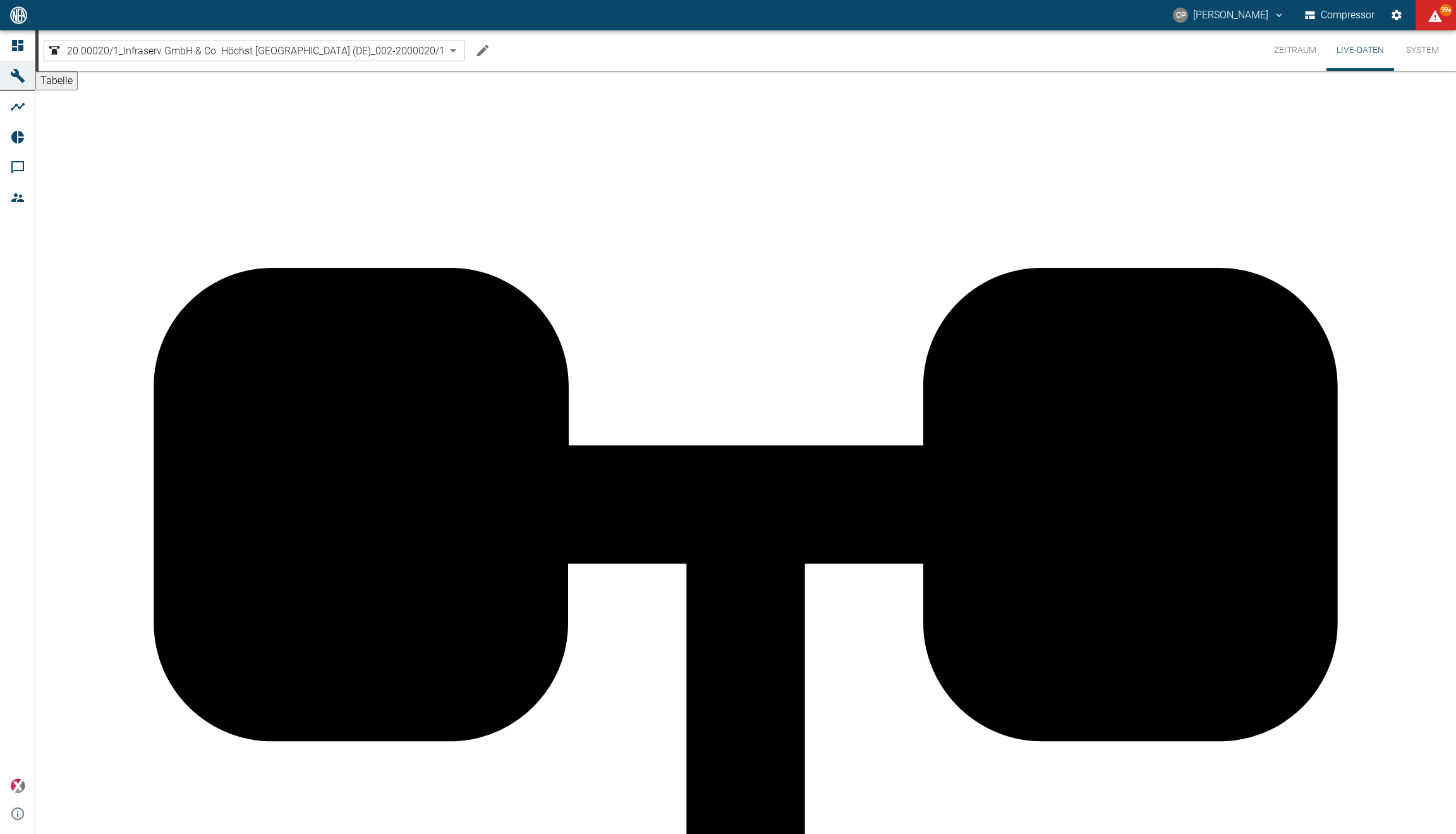
scroll to position [611, 0]
drag, startPoint x: 282, startPoint y: 332, endPoint x: 926, endPoint y: 418, distance: 649.7
click at [11, 23] on icon at bounding box center [18, 15] width 15 height 15
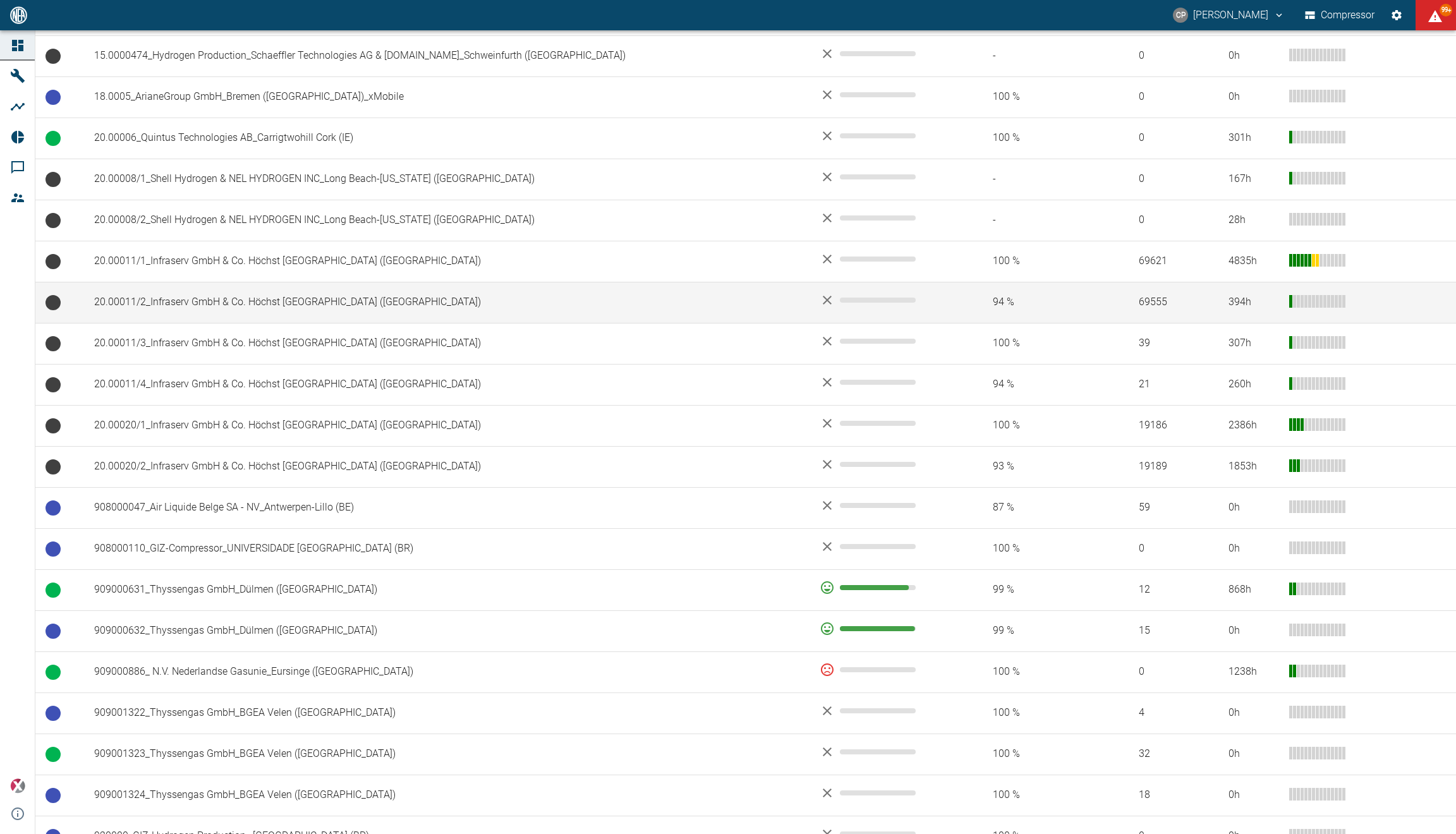
scroll to position [398, 0]
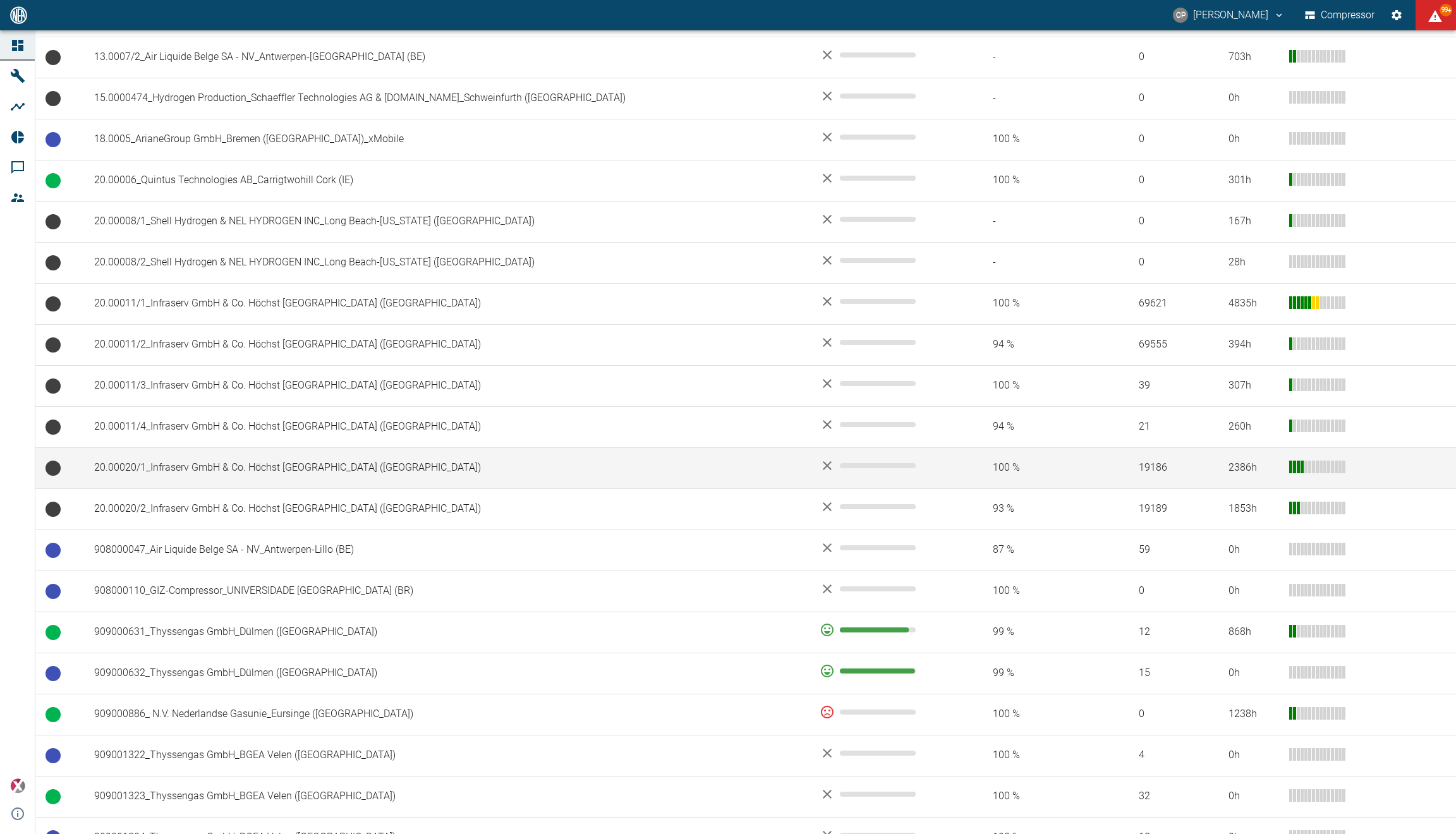
click at [379, 468] on td "20.00020/1_Infraserv GmbH & Co. Höchst [GEOGRAPHIC_DATA] (DE)" at bounding box center [447, 468] width 726 height 41
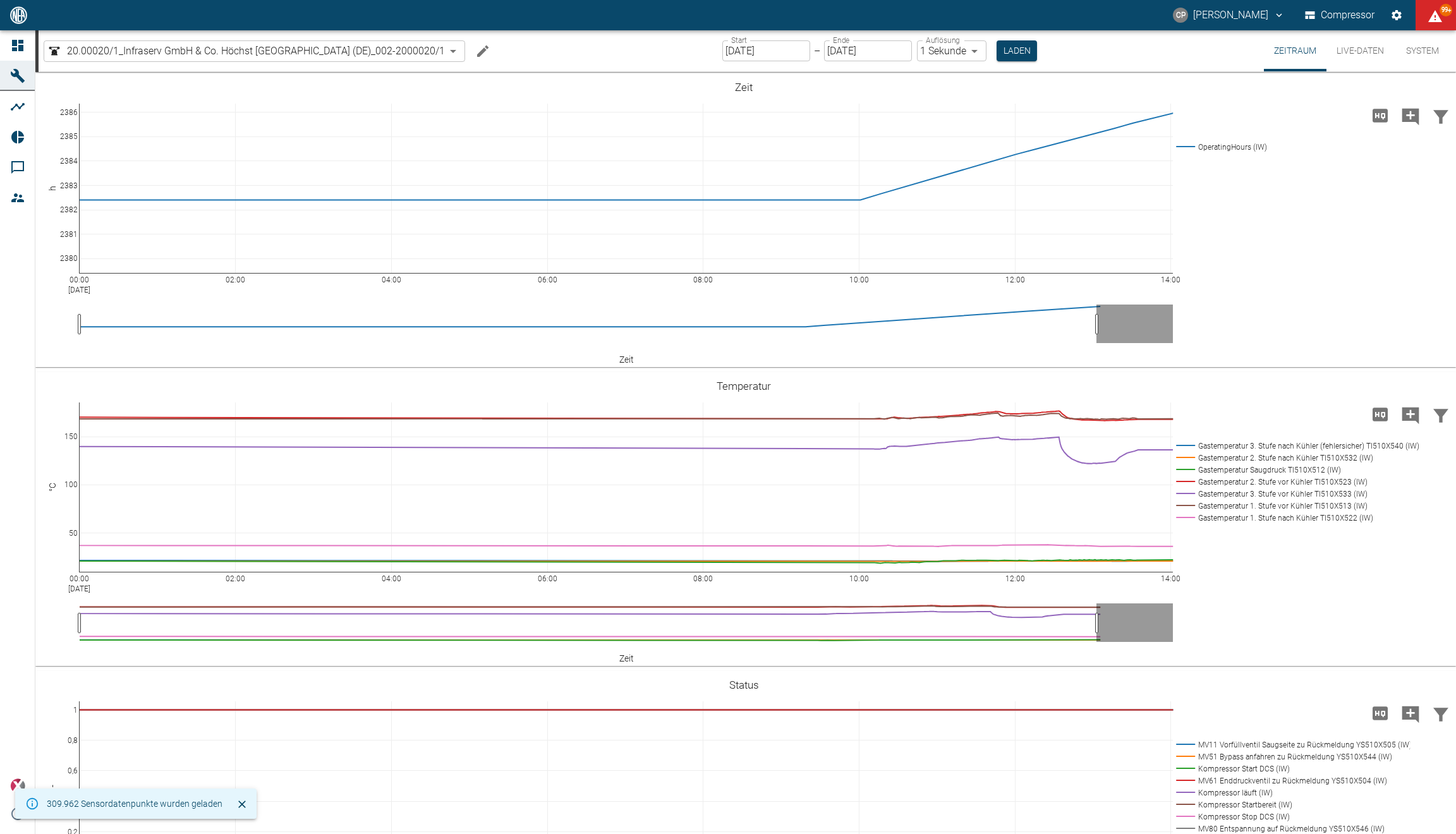
click at [1338, 54] on button "Live-Daten" at bounding box center [1360, 51] width 67 height 41
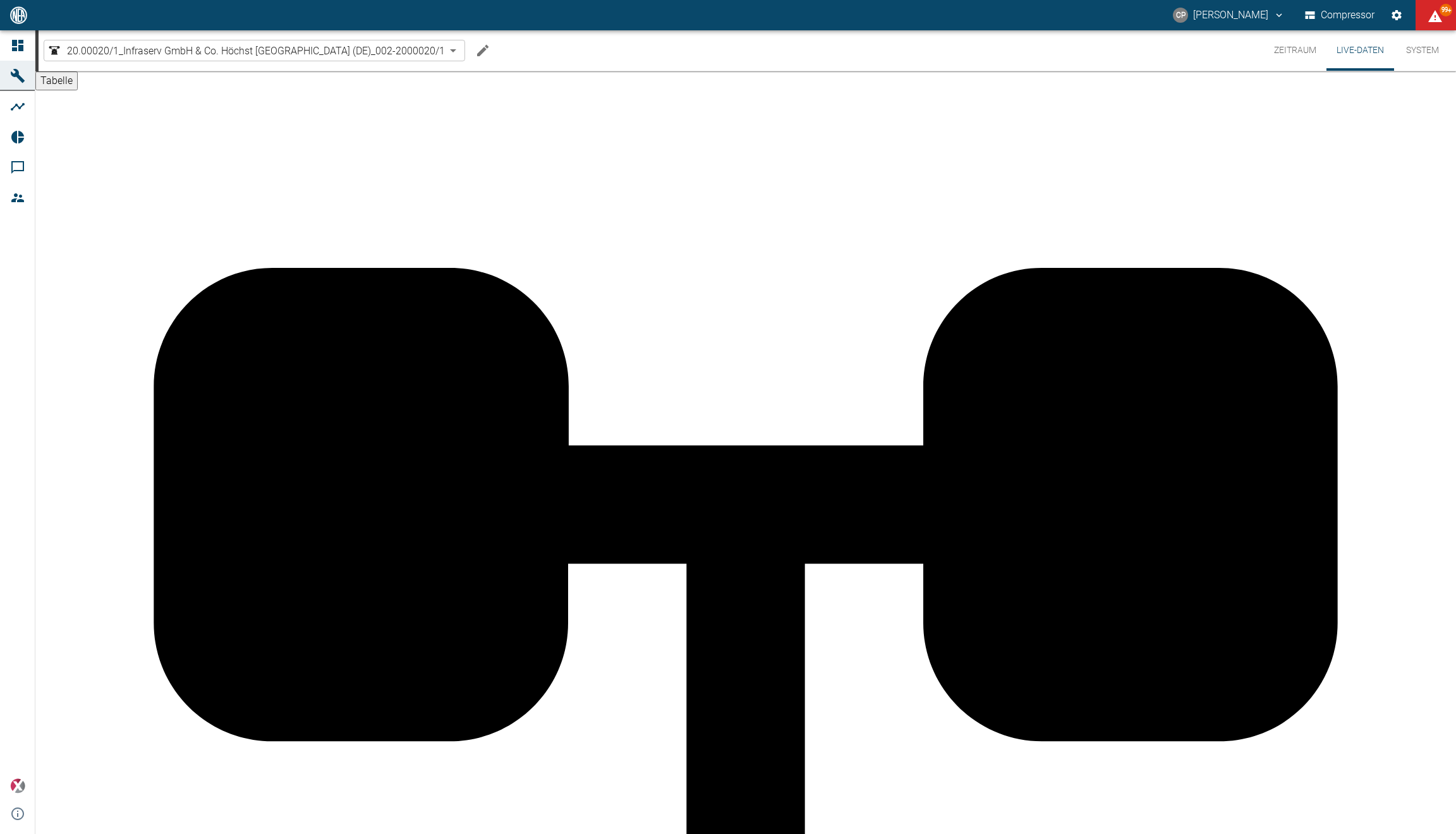
scroll to position [611, 0]
click at [16, 21] on icon at bounding box center [17, 15] width 12 height 12
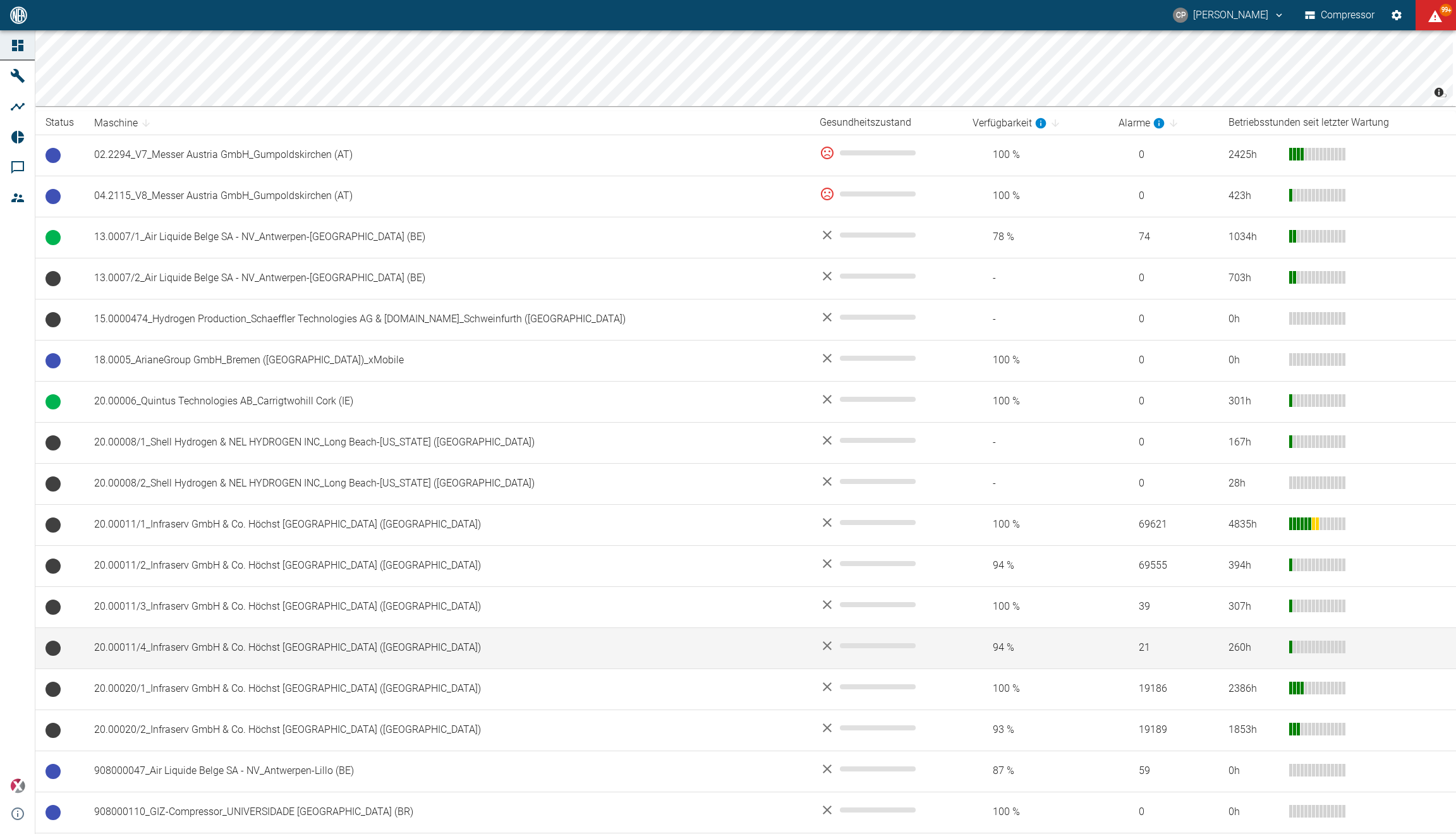
scroll to position [186, 0]
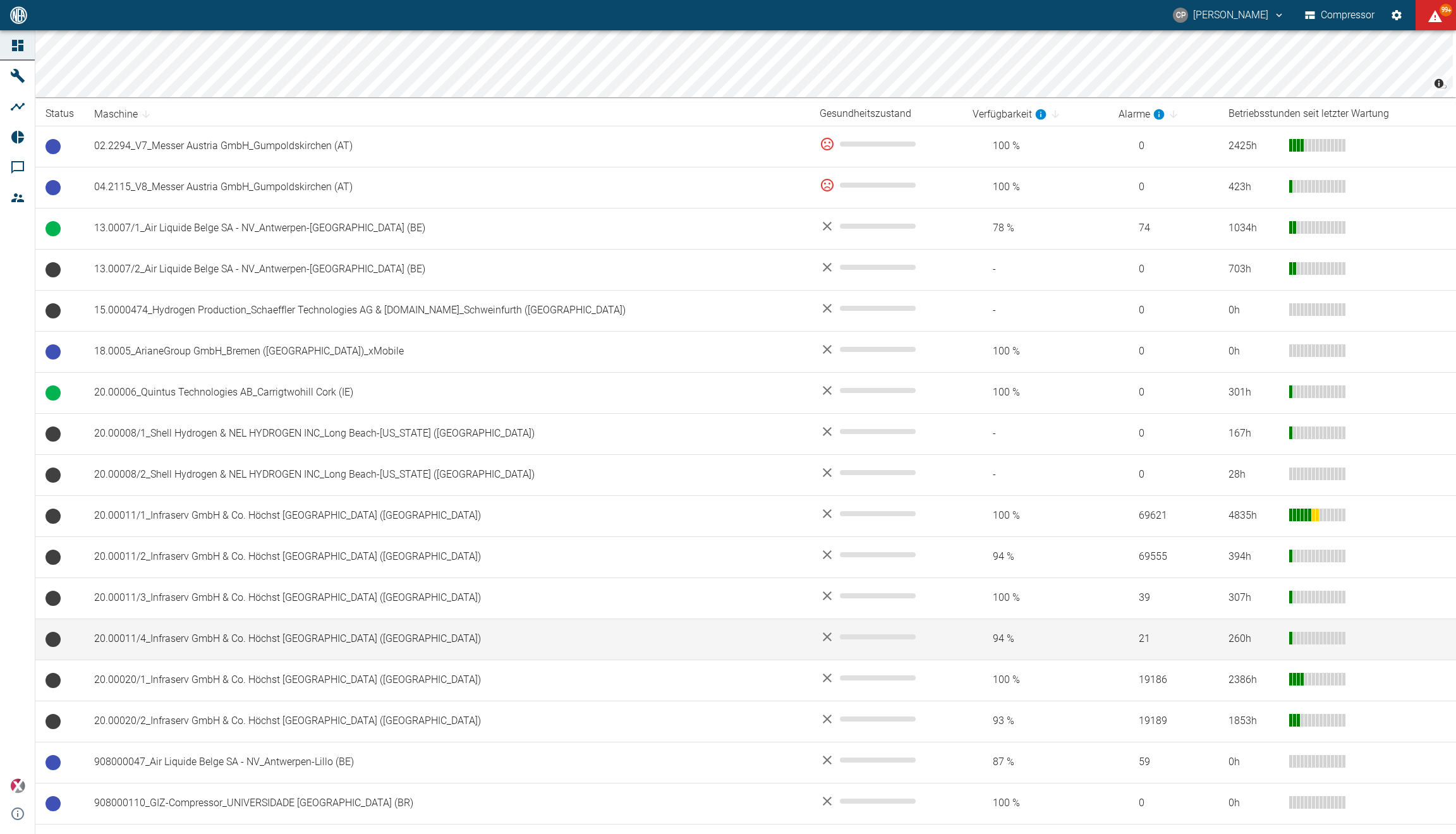
click at [336, 634] on td "20.00011/4_Infraserv GmbH & Co. Höchst [GEOGRAPHIC_DATA] (DE)" at bounding box center [447, 639] width 726 height 41
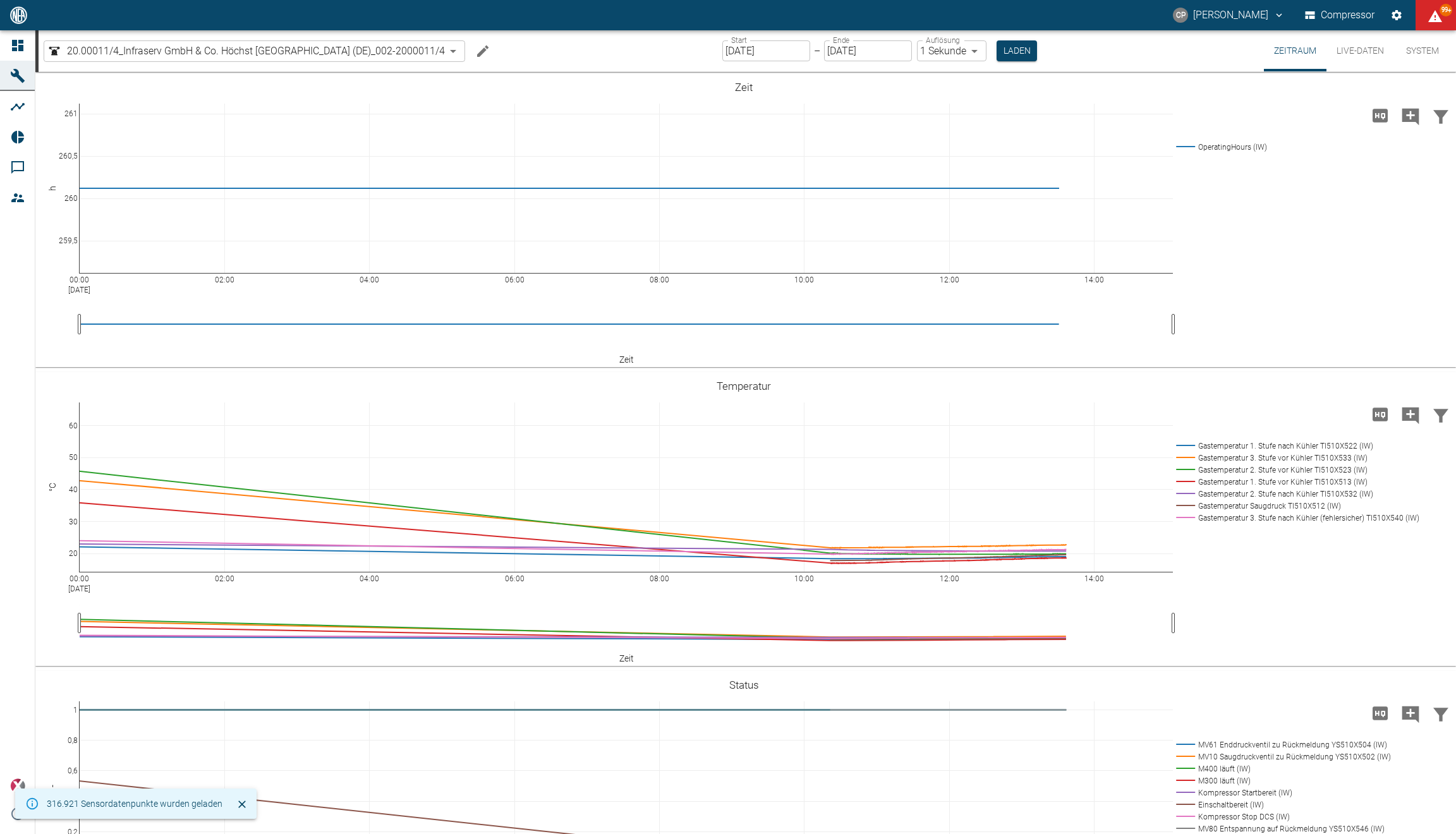
click at [1357, 40] on button "Live-Daten" at bounding box center [1360, 51] width 67 height 41
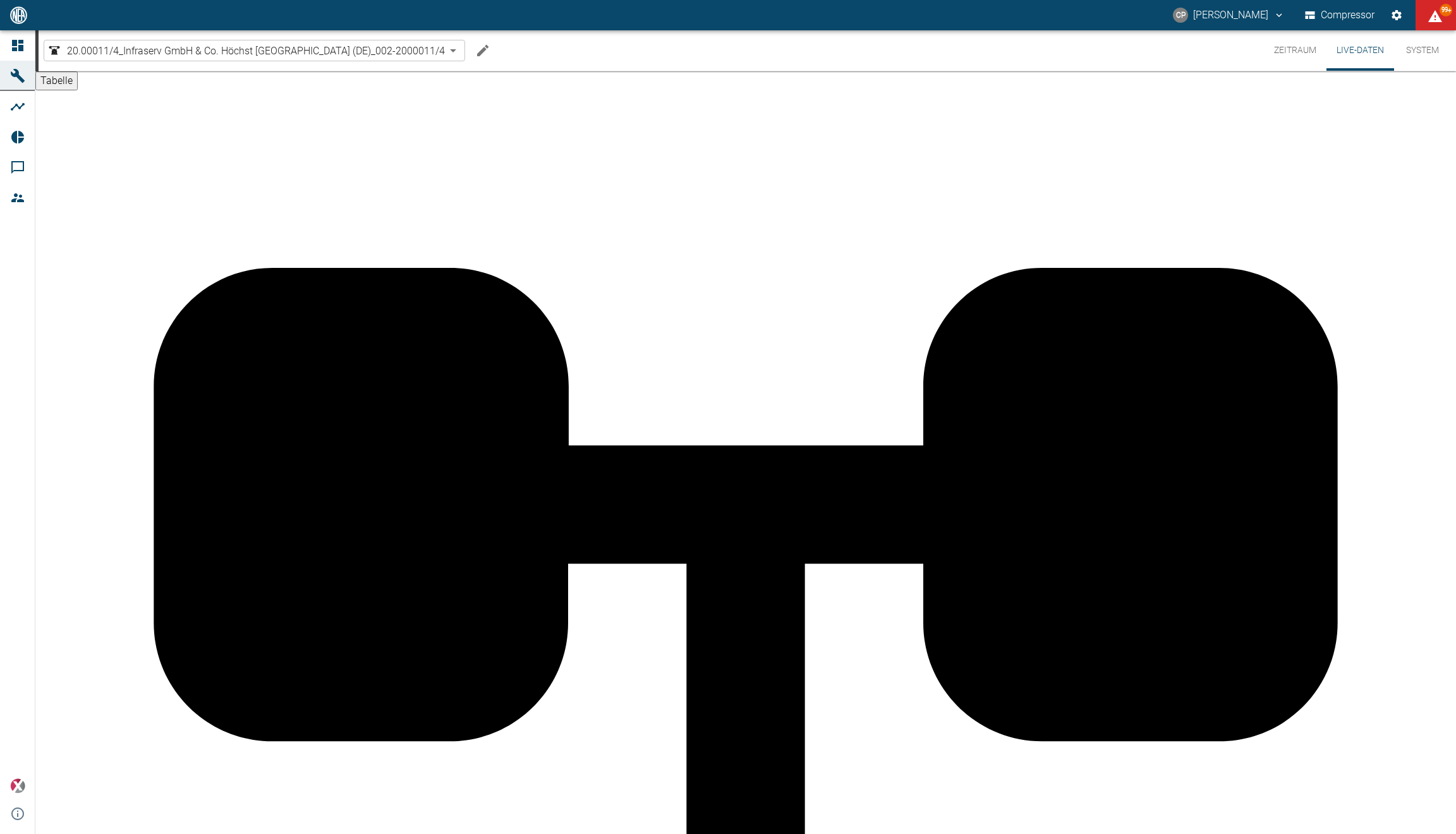
scroll to position [611, 0]
click at [20, 30] on link "Dashboard" at bounding box center [70, 15] width 140 height 30
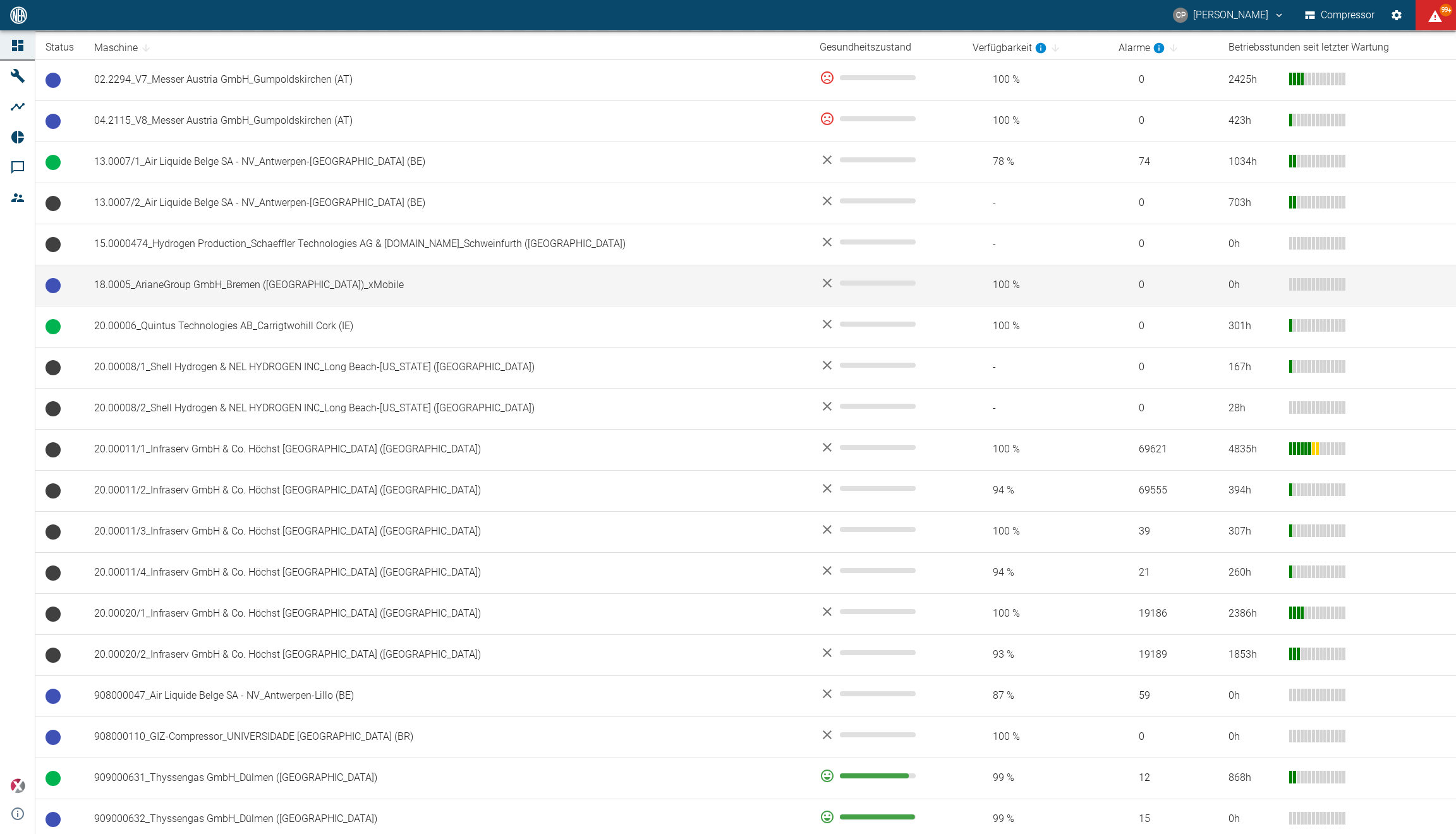
scroll to position [260, 0]
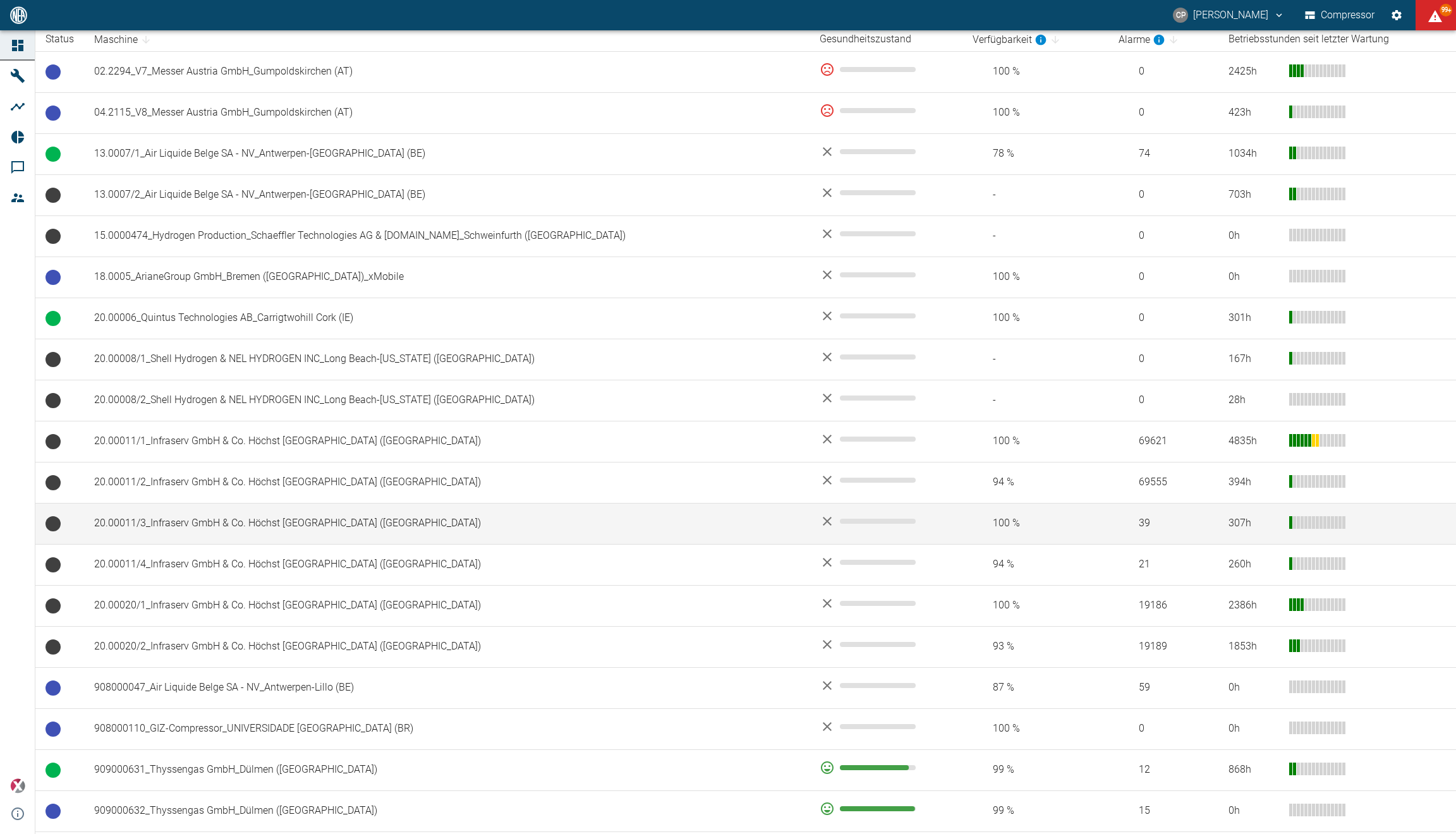
click at [209, 521] on td "20.00011/3_Infraserv GmbH & Co. Höchst [GEOGRAPHIC_DATA] (DE)" at bounding box center [447, 524] width 726 height 41
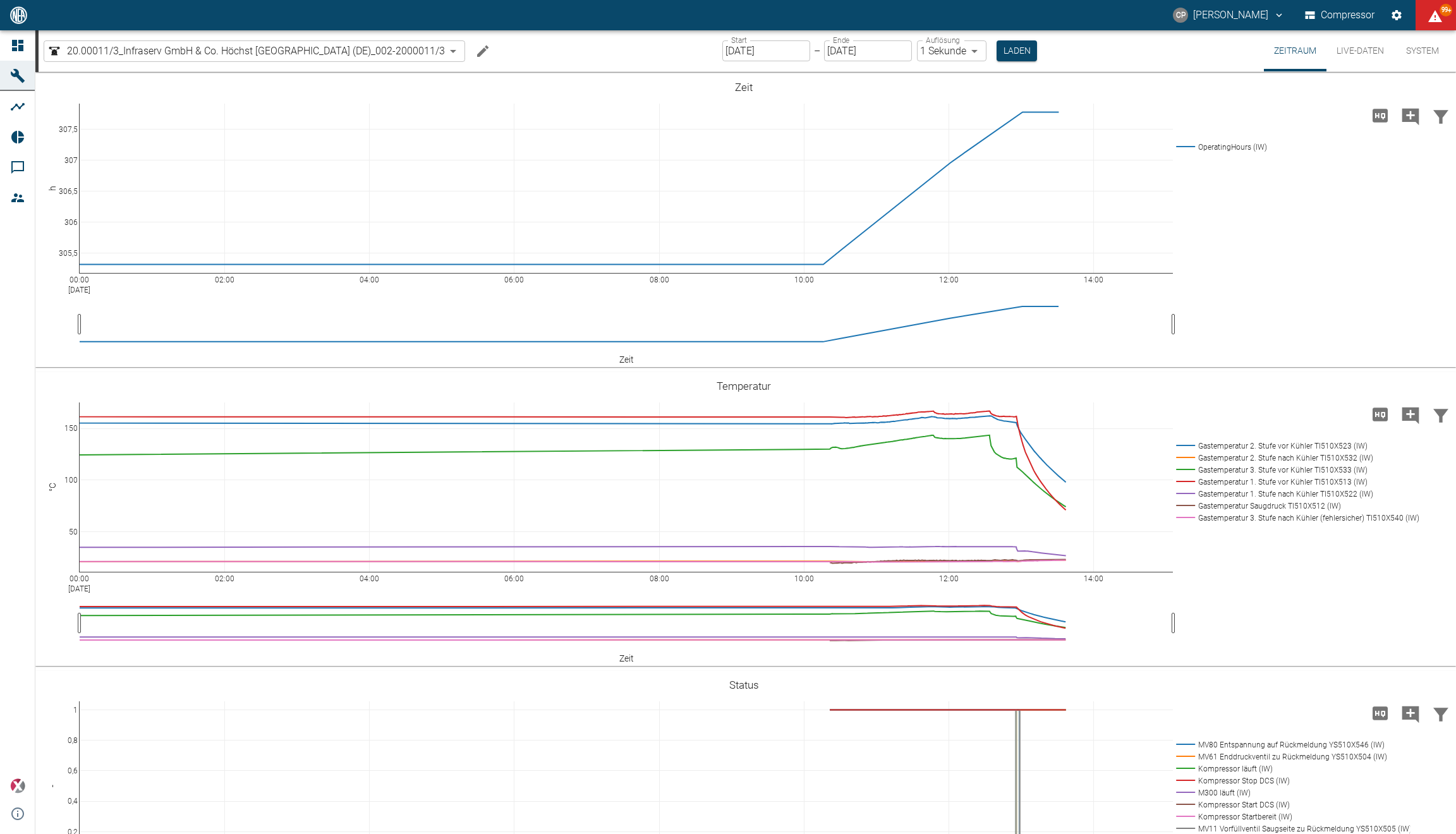
click at [1359, 48] on button "Live-Daten" at bounding box center [1360, 51] width 67 height 41
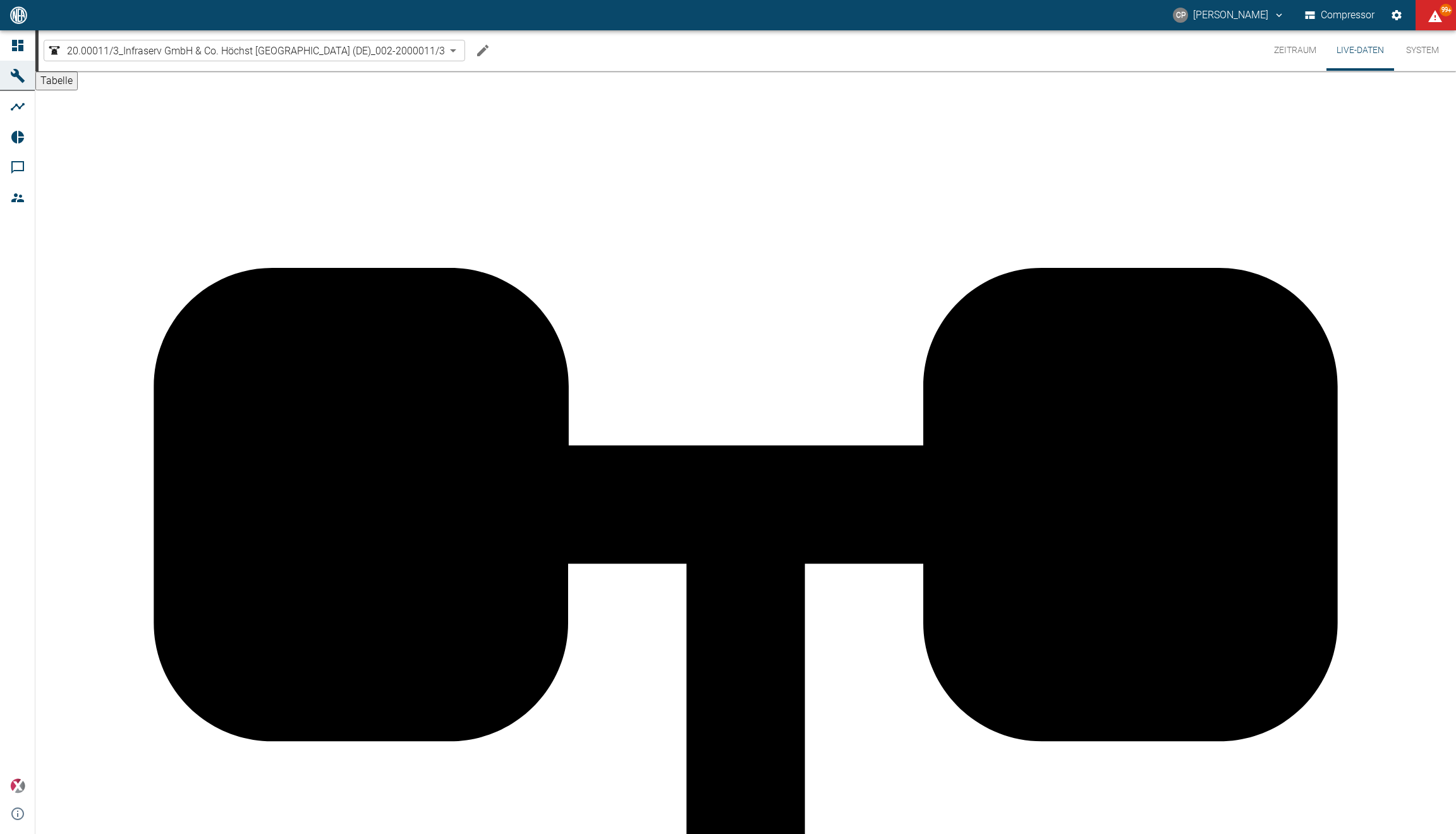
scroll to position [610, 0]
click at [28, 23] on div at bounding box center [20, 15] width 19 height 15
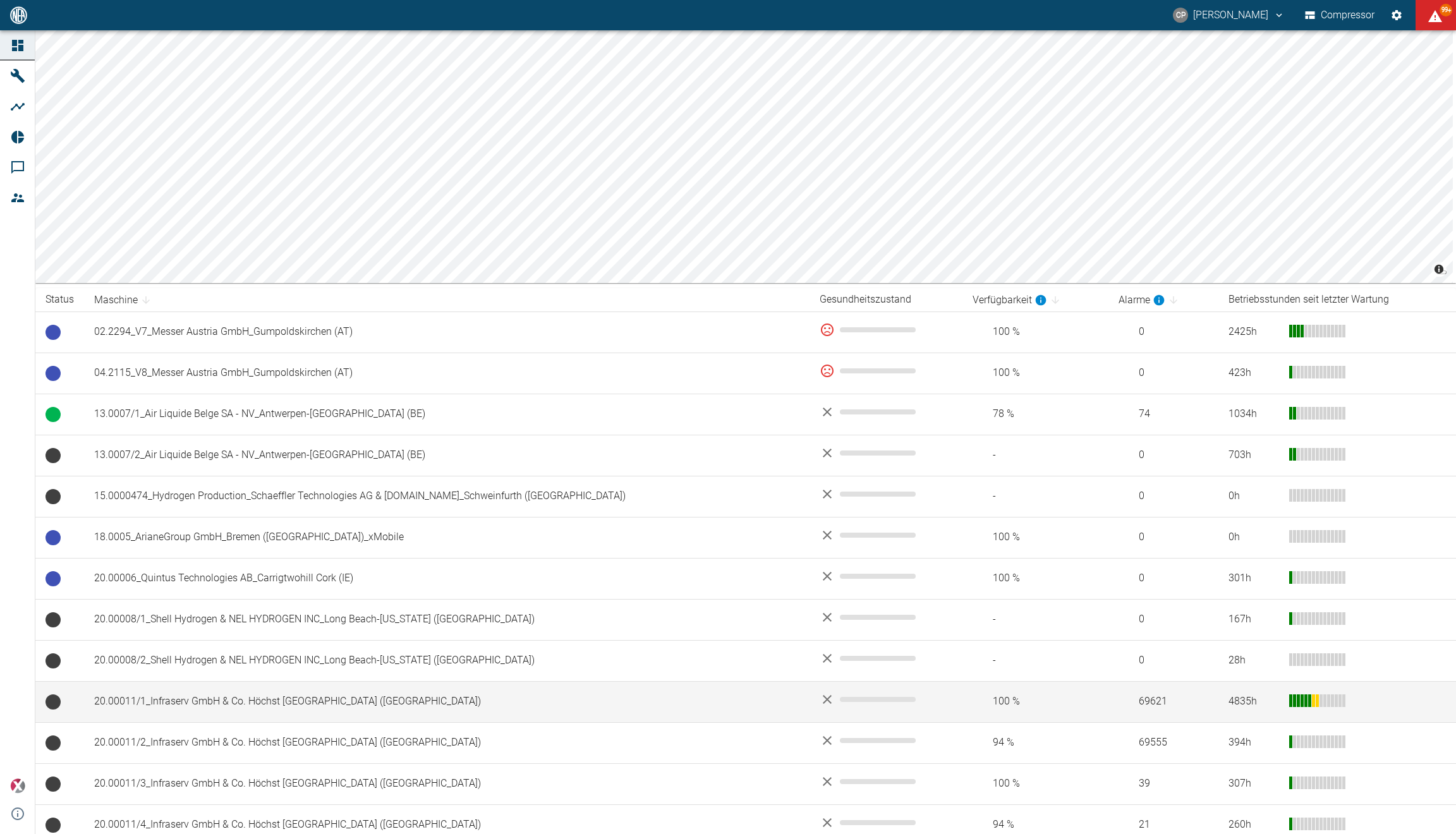
click at [237, 704] on td "20.00011/1_Infraserv GmbH & Co. Höchst [GEOGRAPHIC_DATA] (DE)" at bounding box center [447, 701] width 726 height 41
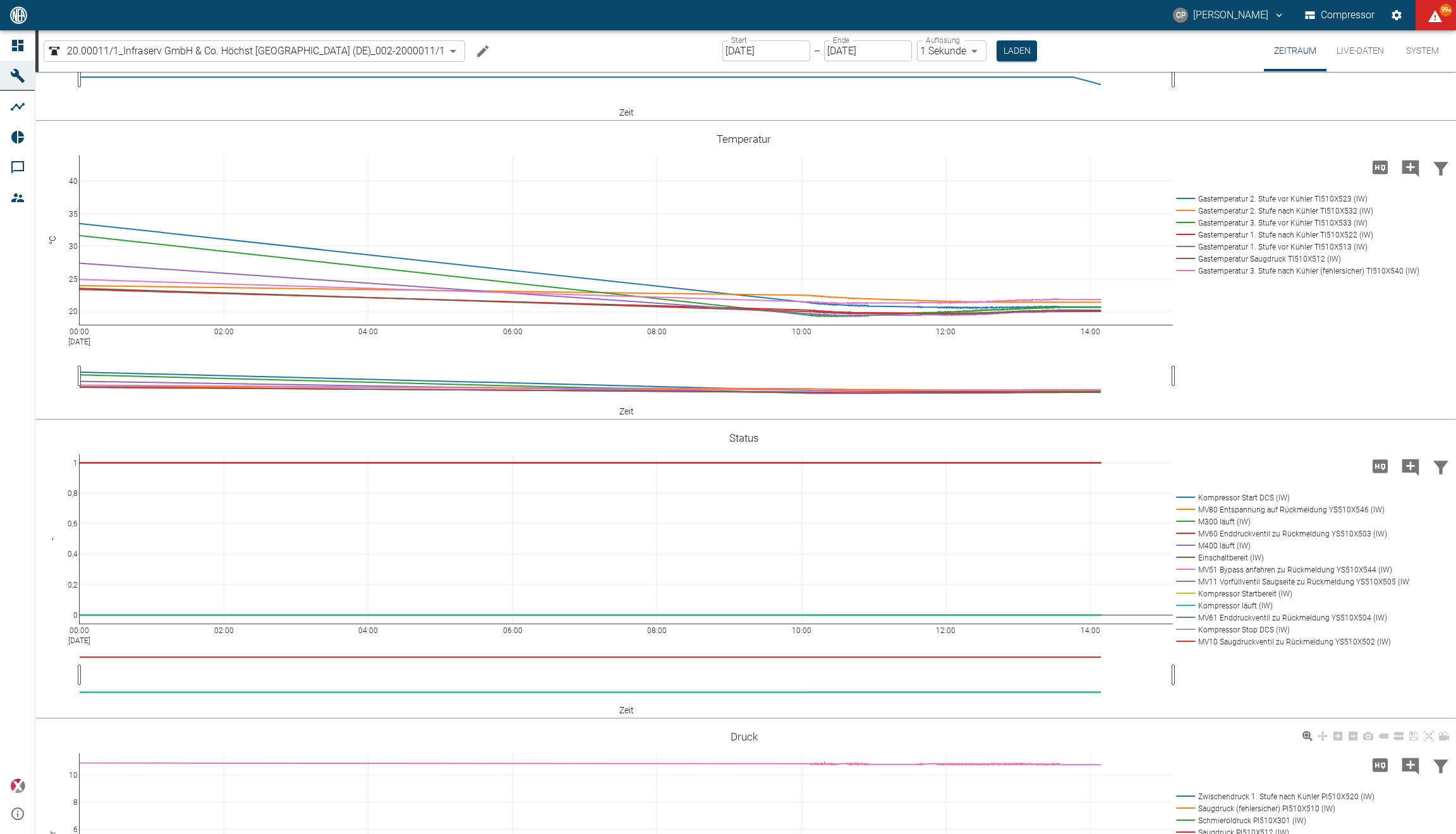
scroll to position [245, 0]
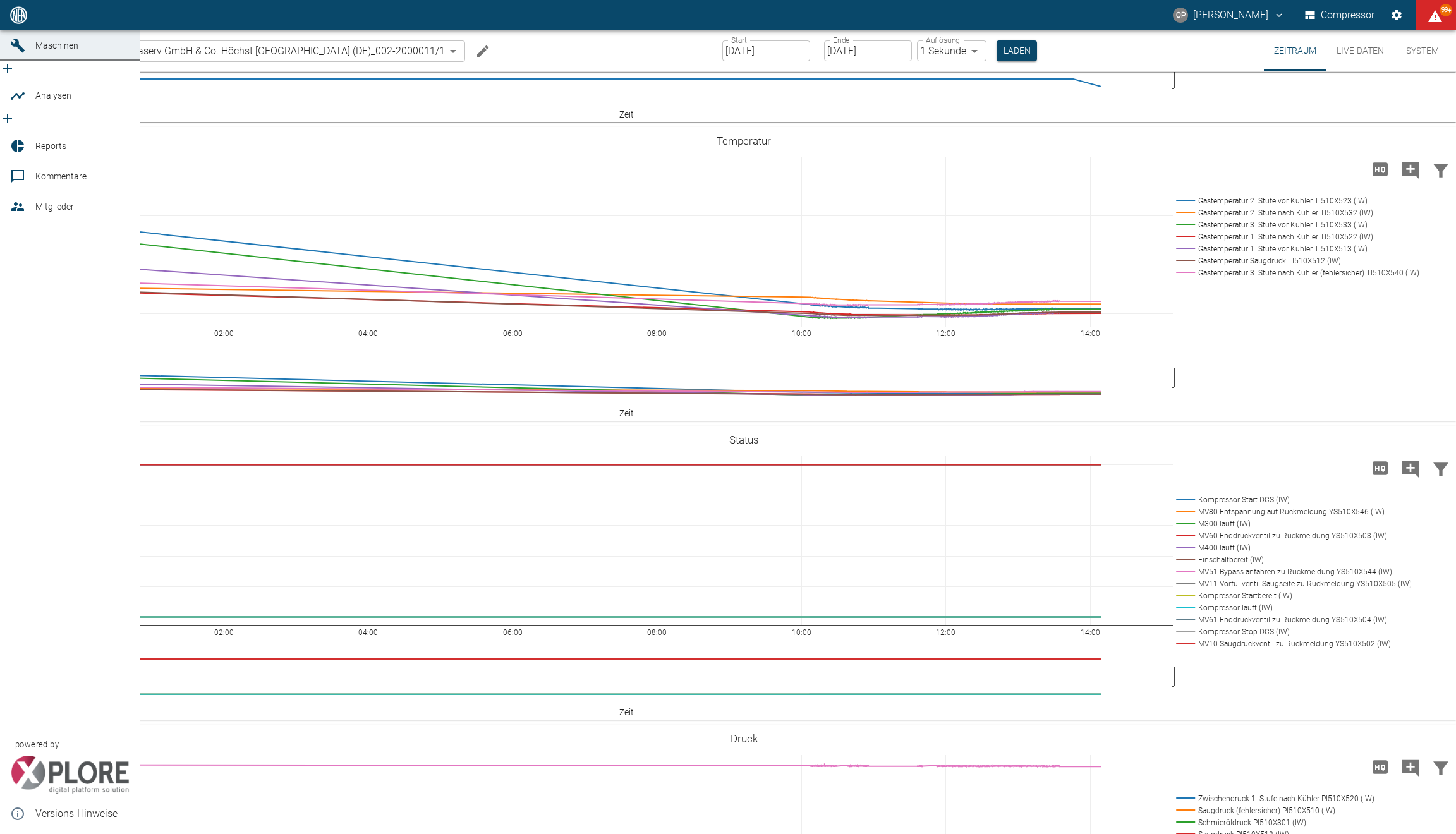
click at [48, 23] on span "Dashboard" at bounding box center [82, 15] width 94 height 15
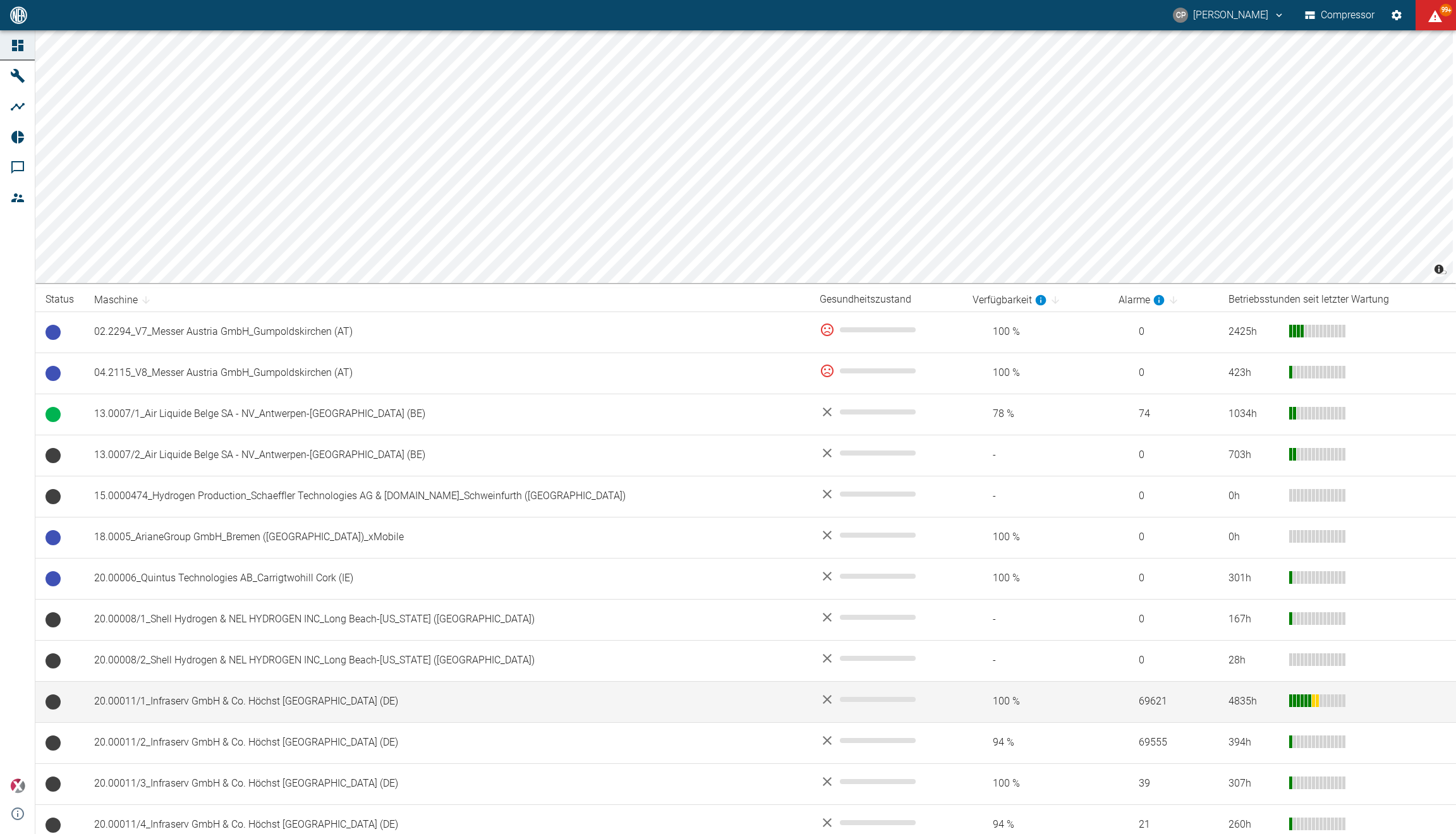
click at [274, 690] on td "20.00011/1_Infraserv GmbH & Co. Höchst [GEOGRAPHIC_DATA] (DE)" at bounding box center [447, 701] width 726 height 41
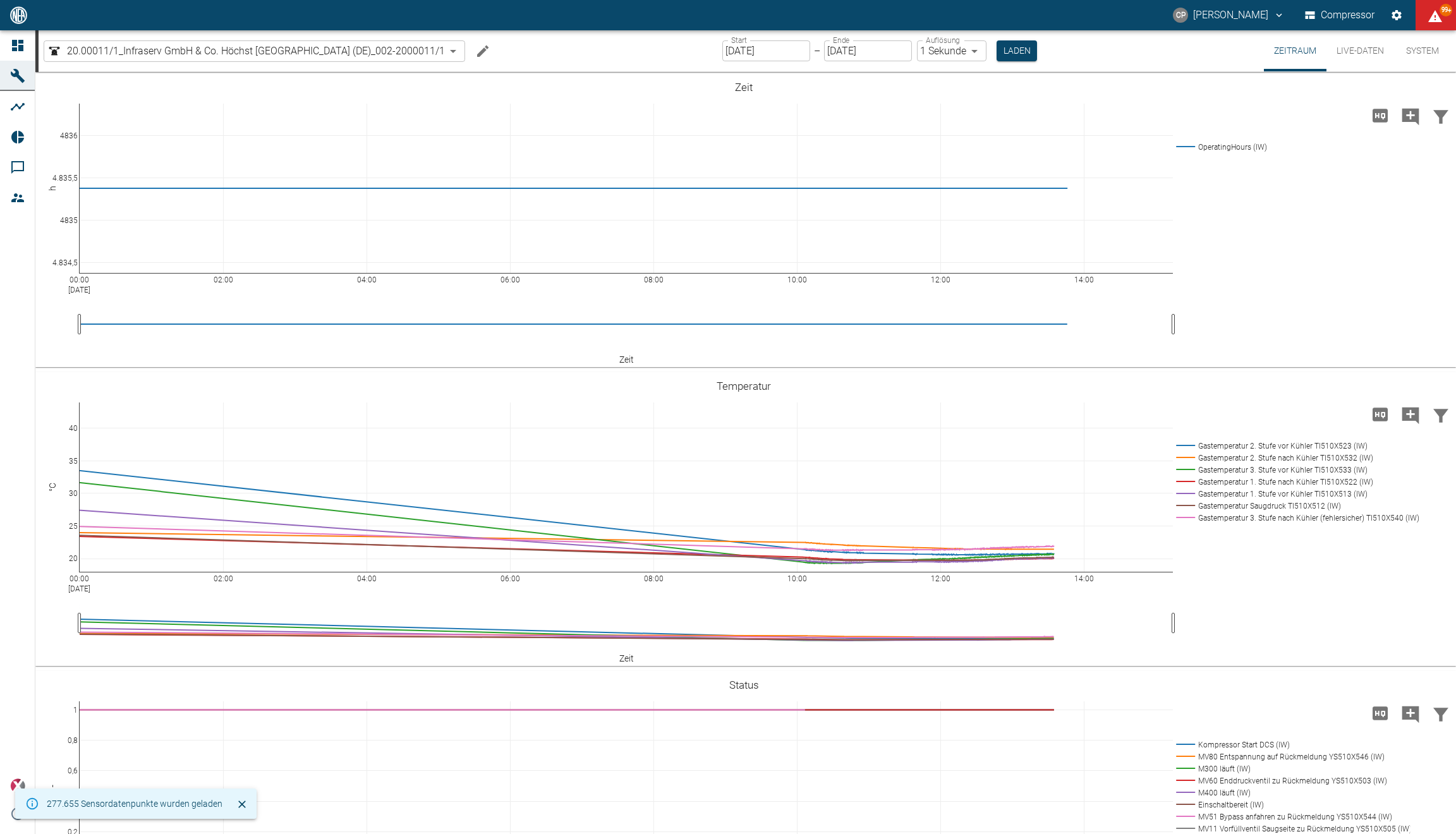
click at [1350, 40] on button "Live-Daten" at bounding box center [1360, 51] width 67 height 41
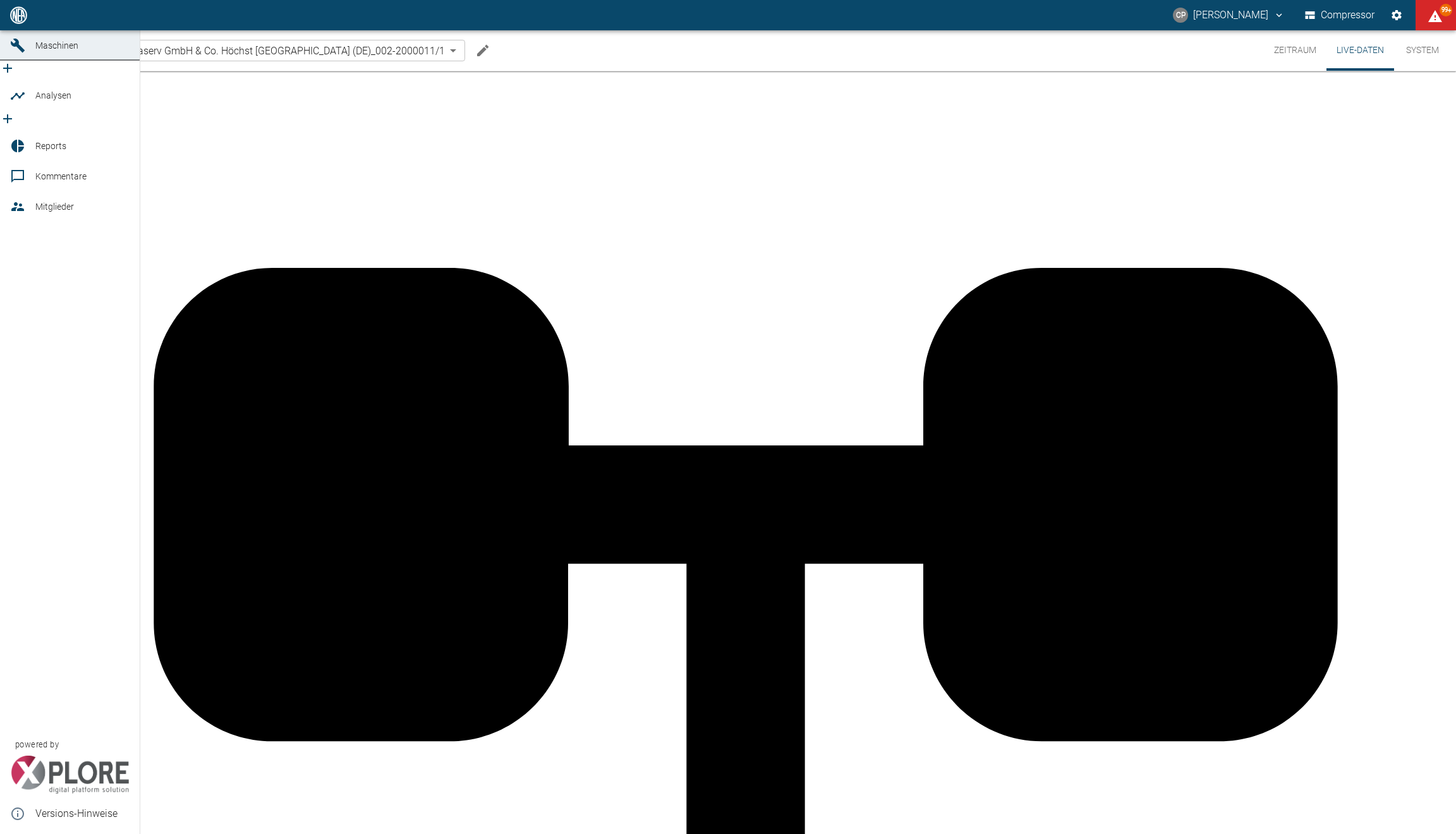
click at [14, 30] on link "Dashboard" at bounding box center [70, 15] width 140 height 30
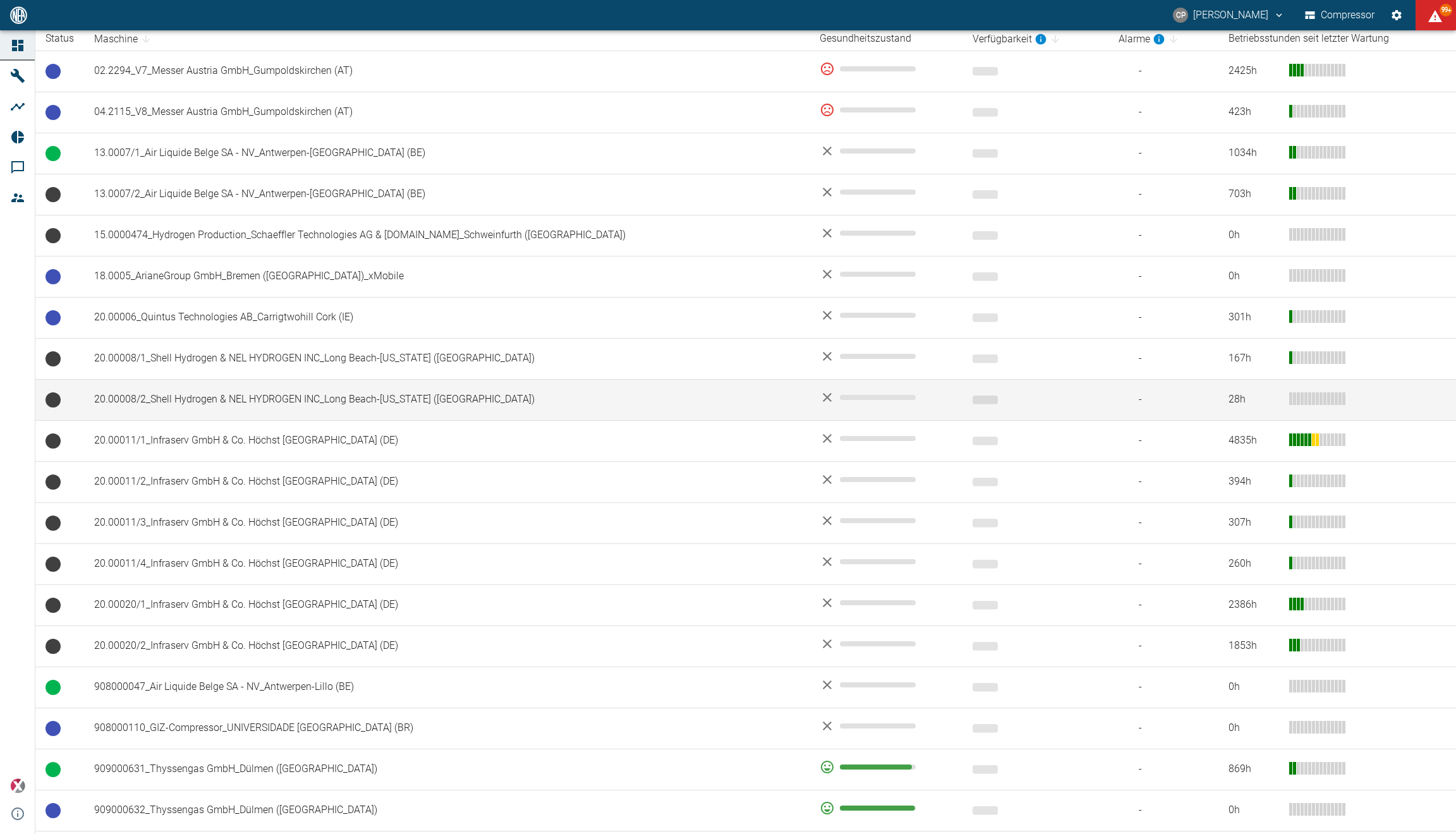
scroll to position [244, 0]
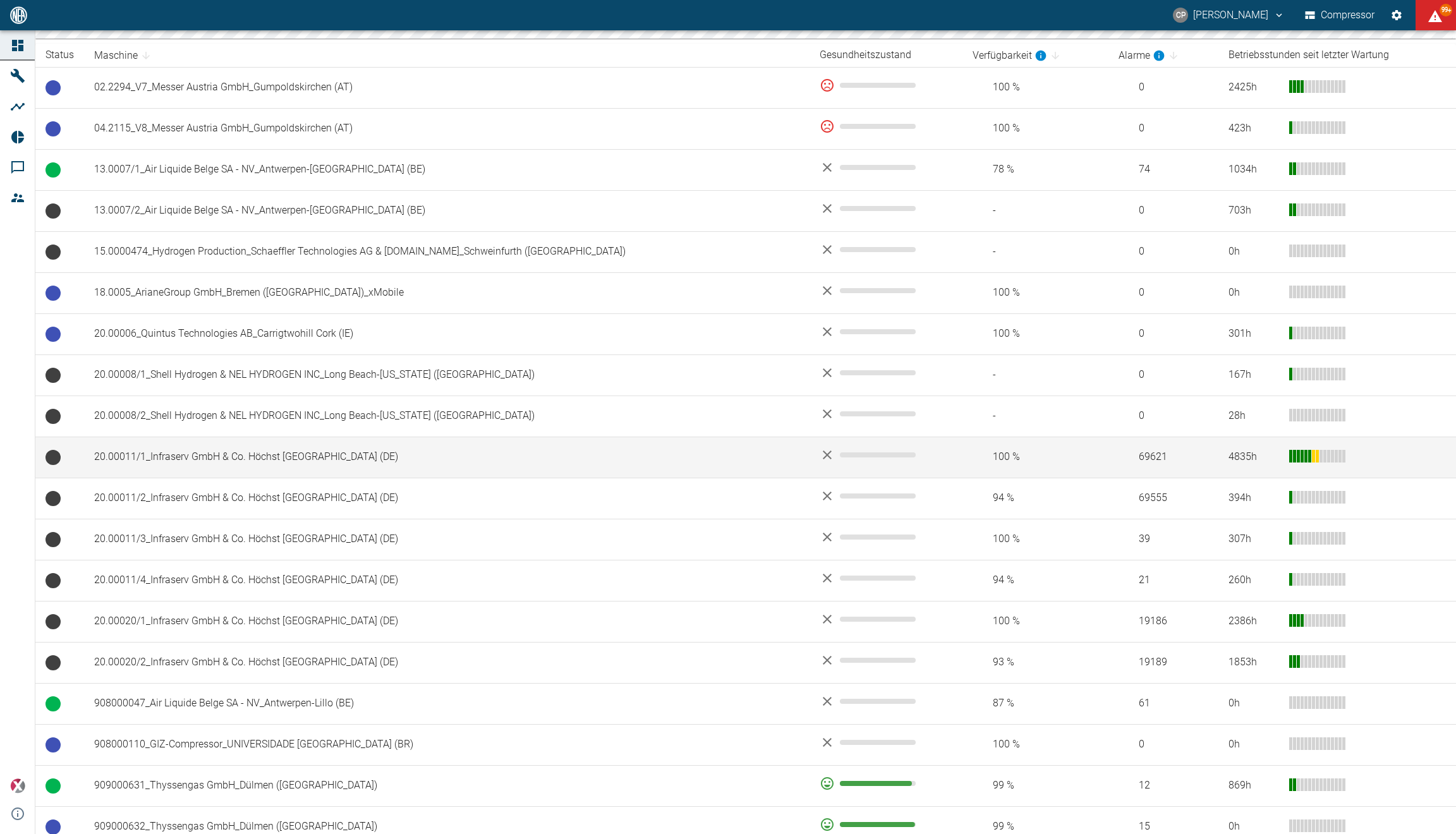
click at [215, 473] on td "20.00011/1_Infraserv GmbH & Co. Höchst [GEOGRAPHIC_DATA] (DE)" at bounding box center [447, 457] width 726 height 41
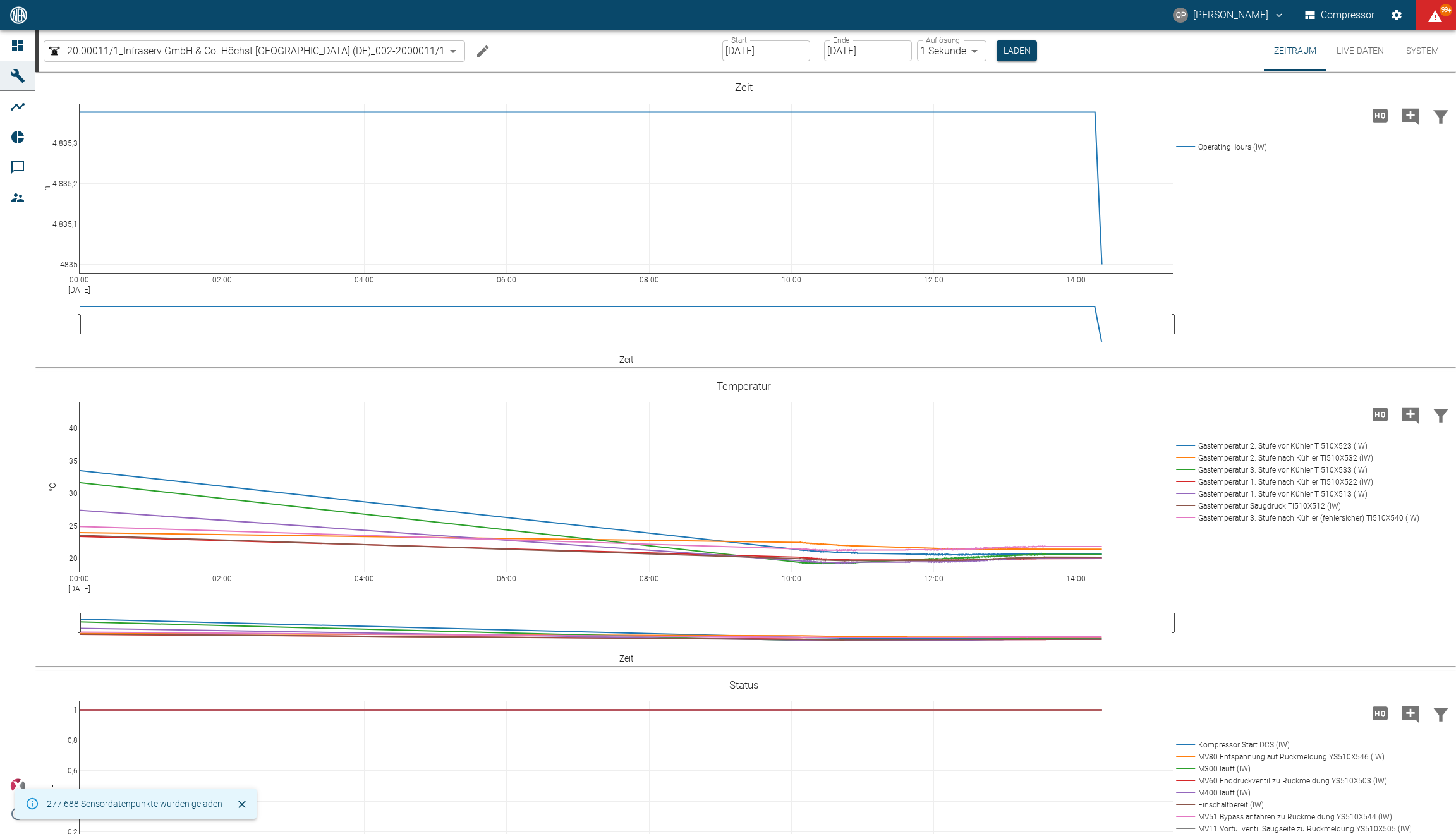
click at [1342, 56] on button "Live-Daten" at bounding box center [1360, 51] width 67 height 41
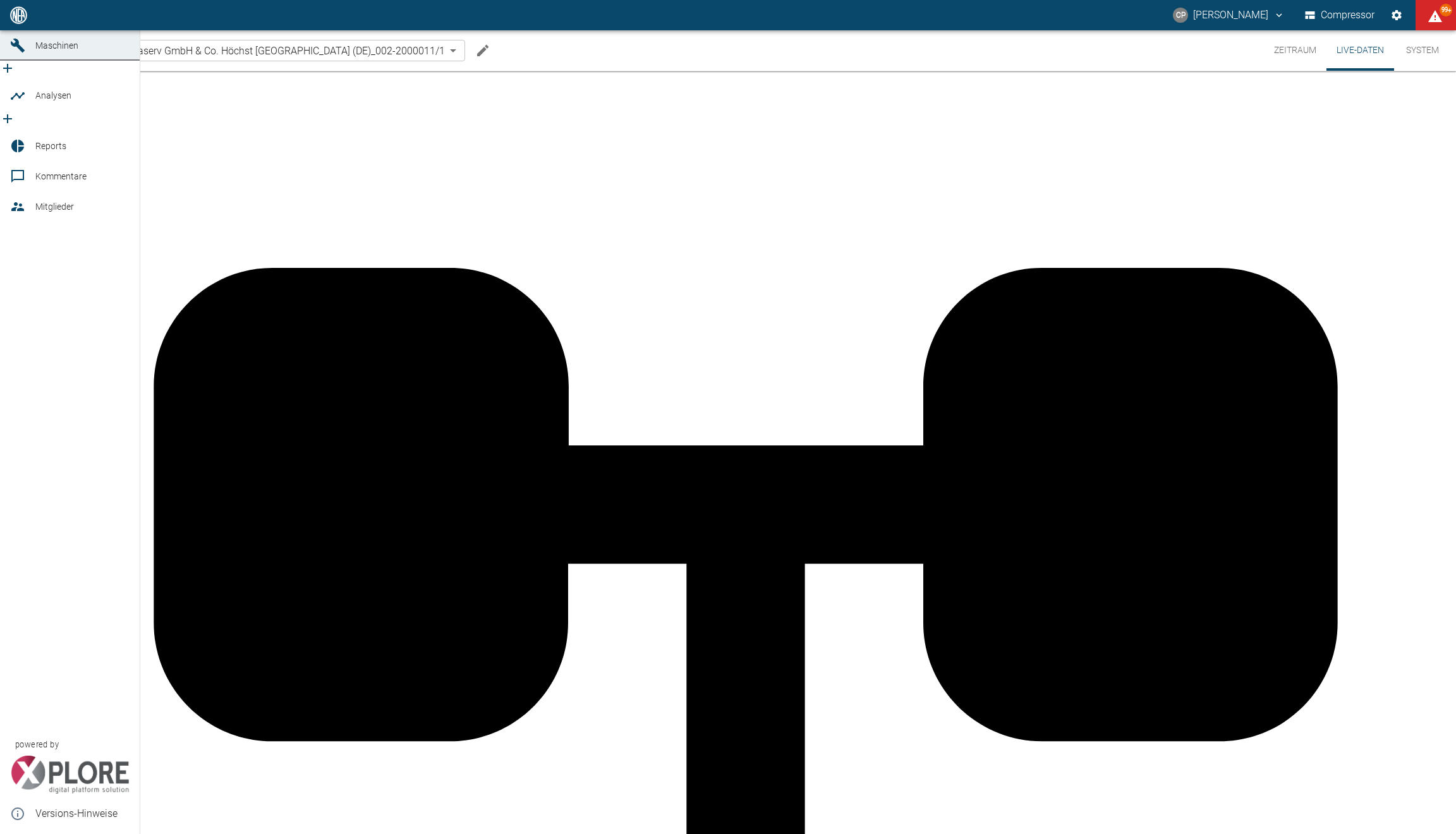
click at [24, 23] on icon at bounding box center [18, 15] width 15 height 15
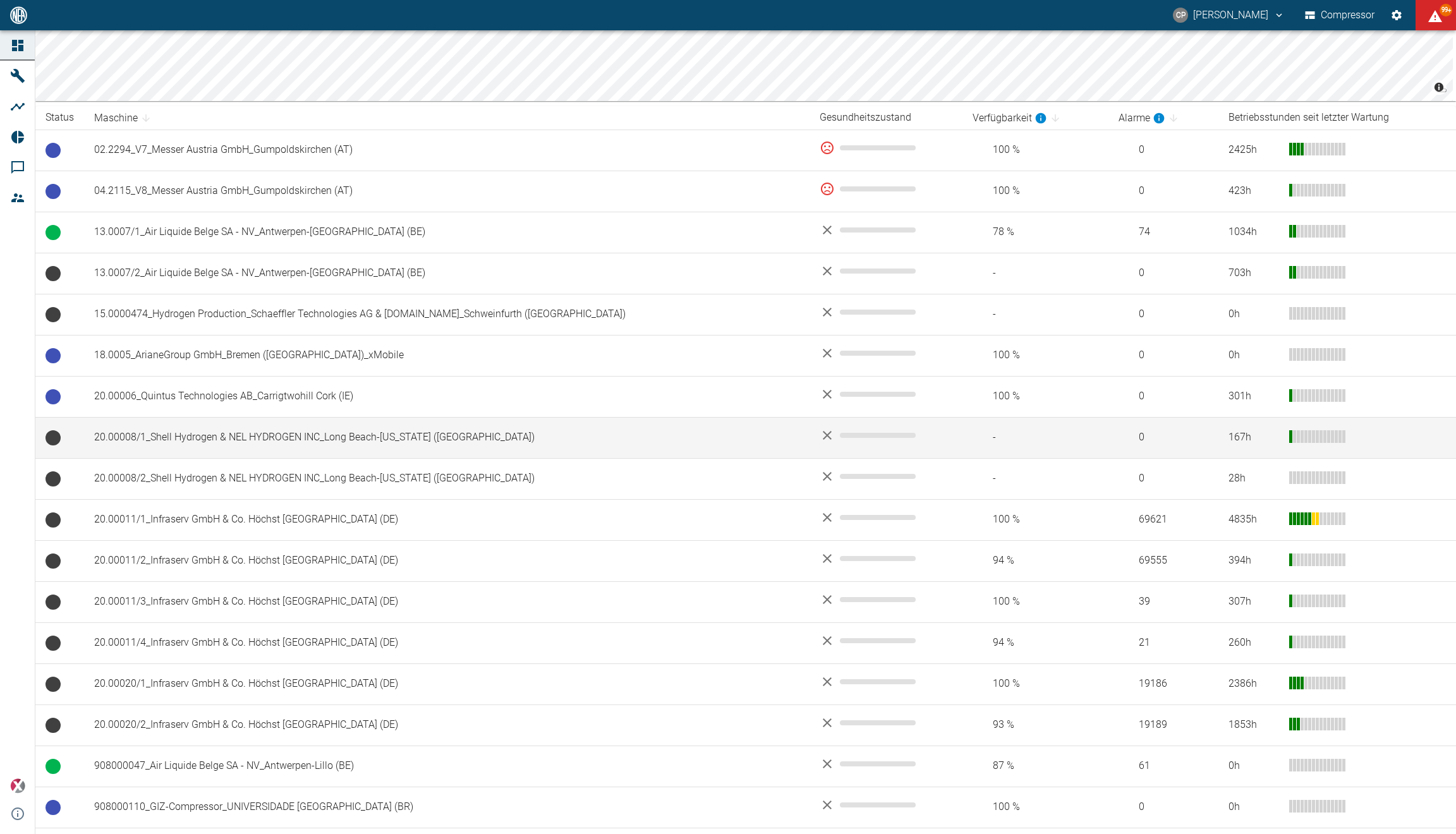
scroll to position [383, 0]
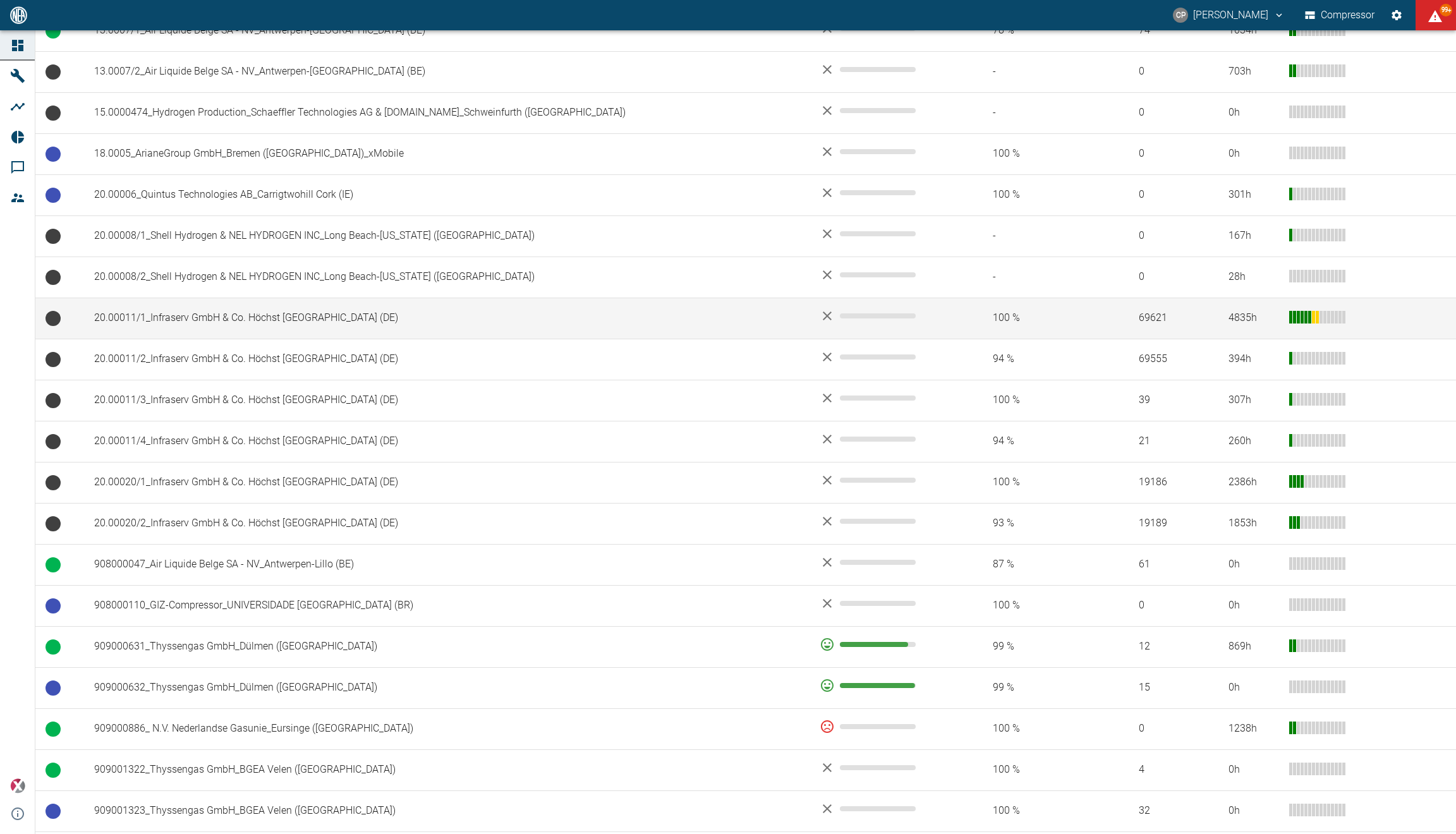
click at [241, 327] on td "20.00011/1_Infraserv GmbH & Co. Höchst [GEOGRAPHIC_DATA] (DE)" at bounding box center [447, 318] width 726 height 41
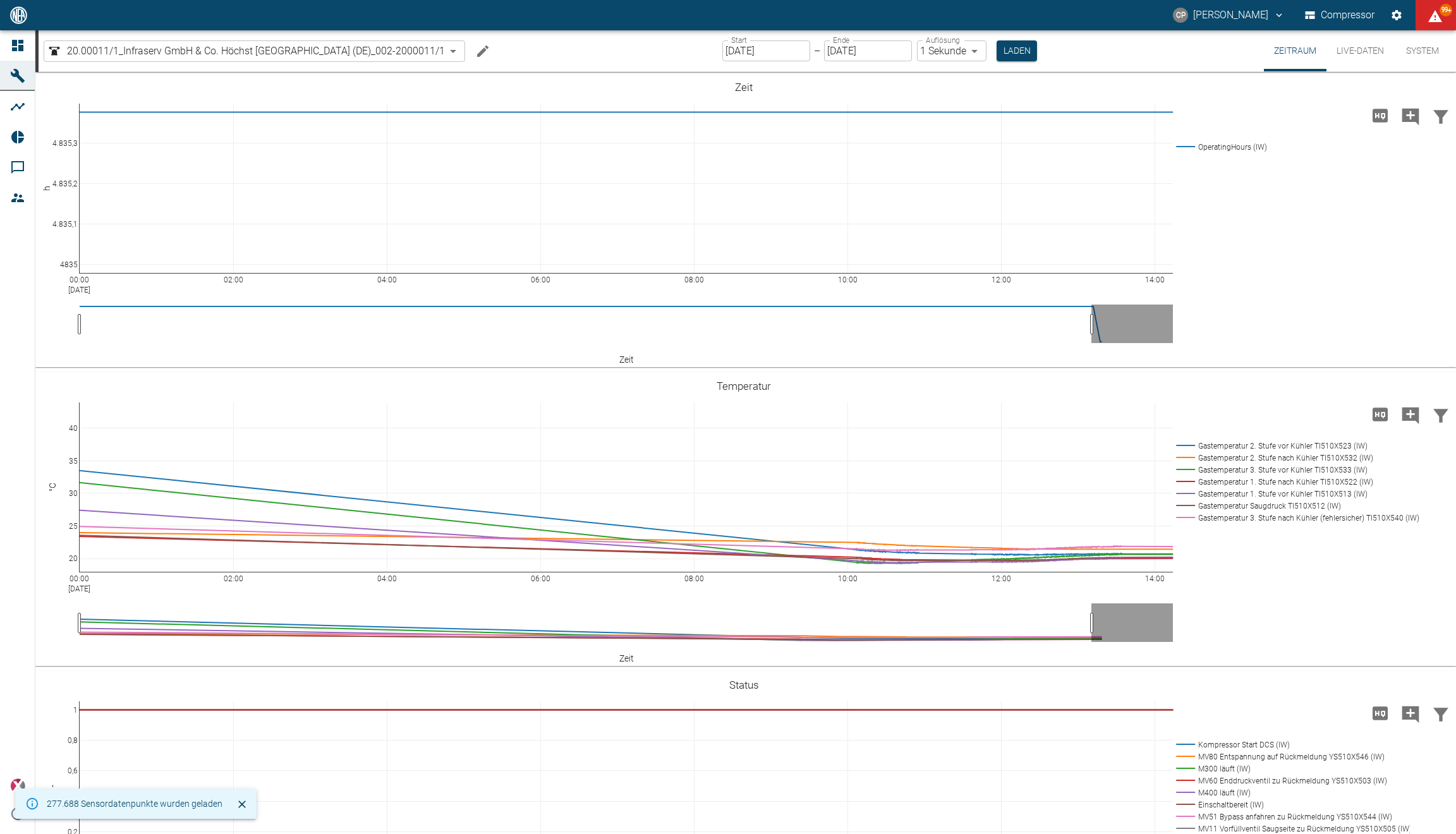
click at [1339, 41] on button "Live-Daten" at bounding box center [1360, 51] width 67 height 41
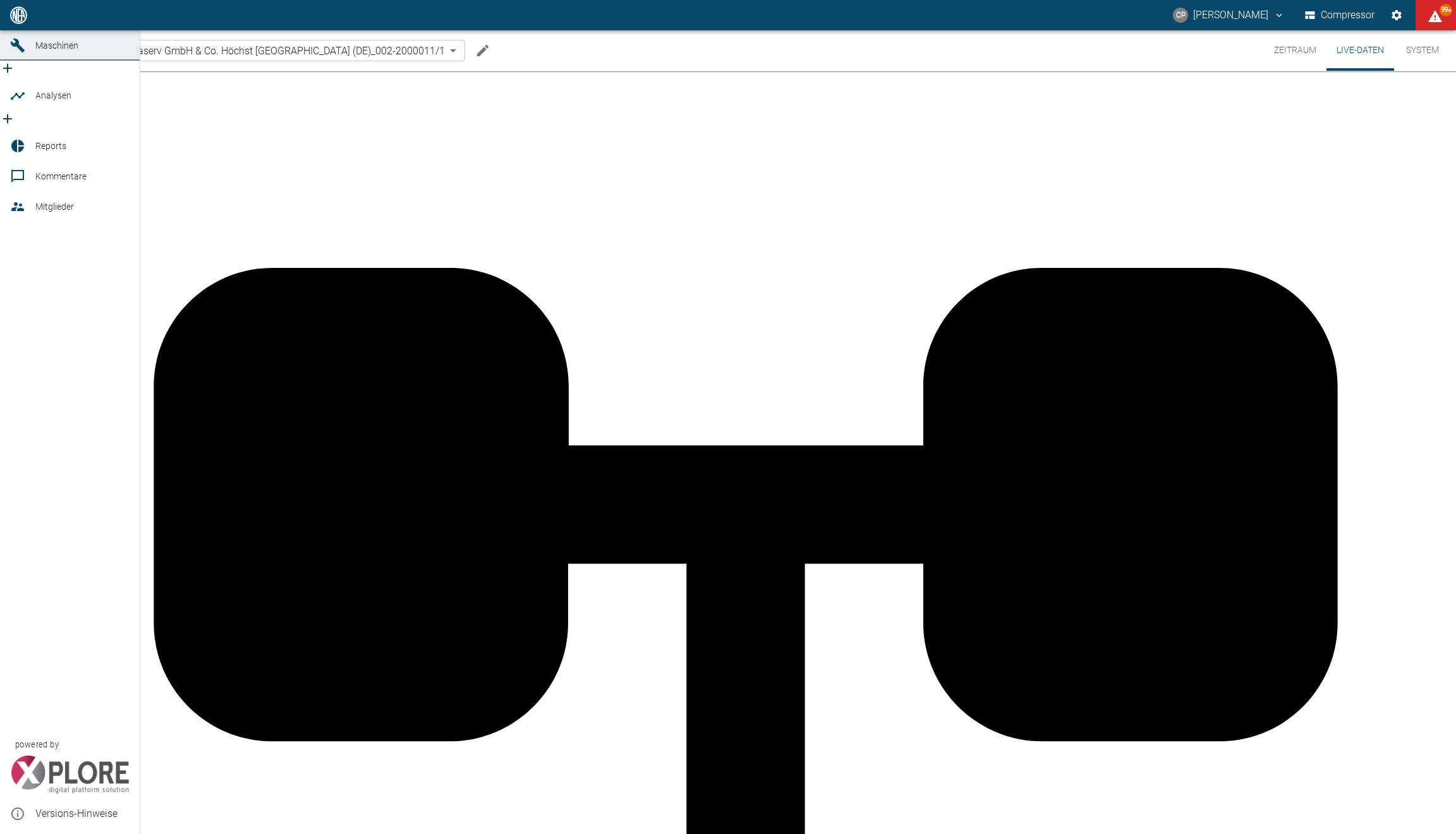
click at [10, 30] on link "Dashboard" at bounding box center [70, 15] width 140 height 30
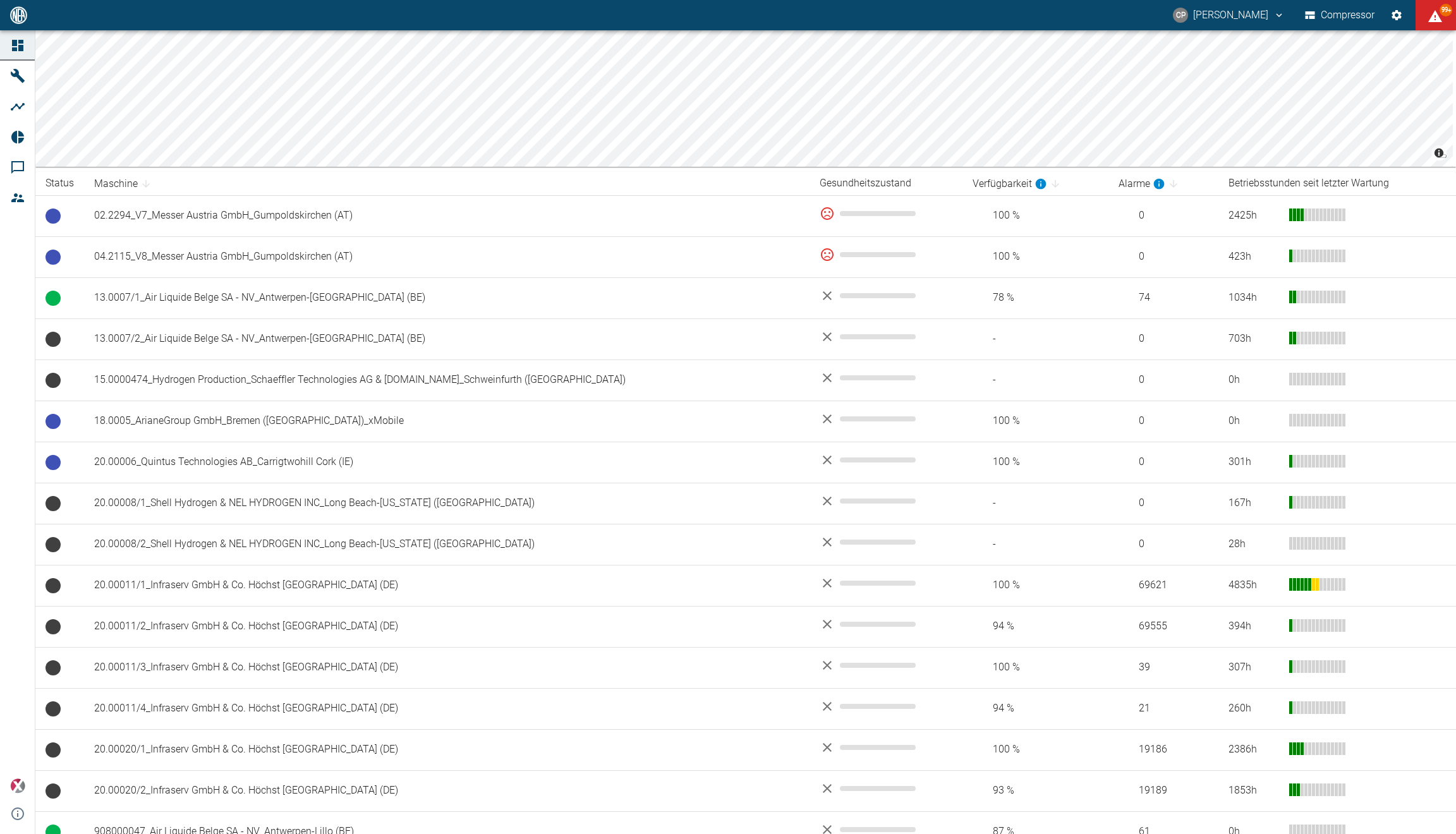
scroll to position [117, 0]
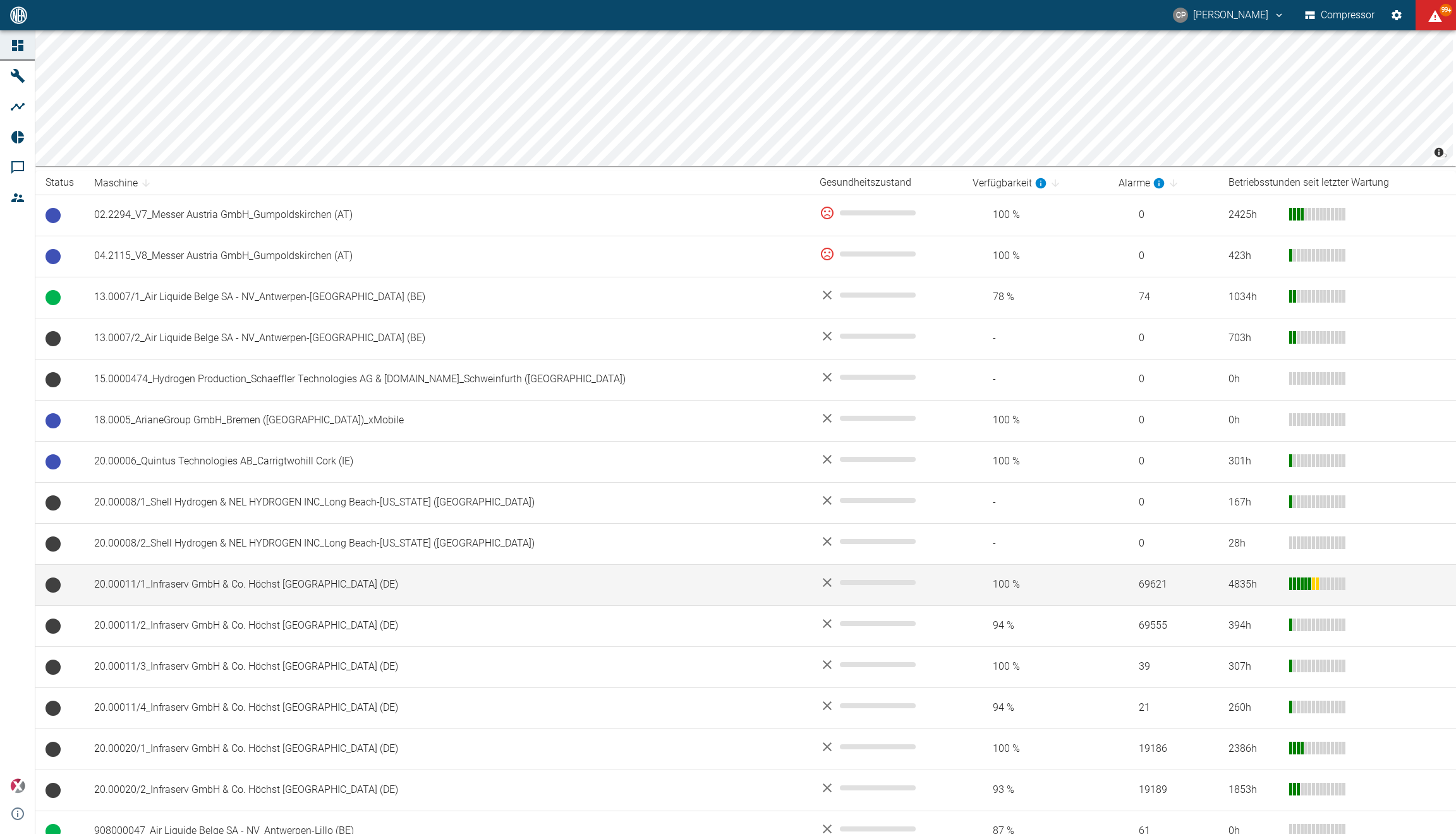
click at [394, 596] on td "20.00011/1_Infraserv GmbH & Co. Höchst [GEOGRAPHIC_DATA] ([GEOGRAPHIC_DATA])" at bounding box center [447, 585] width 726 height 41
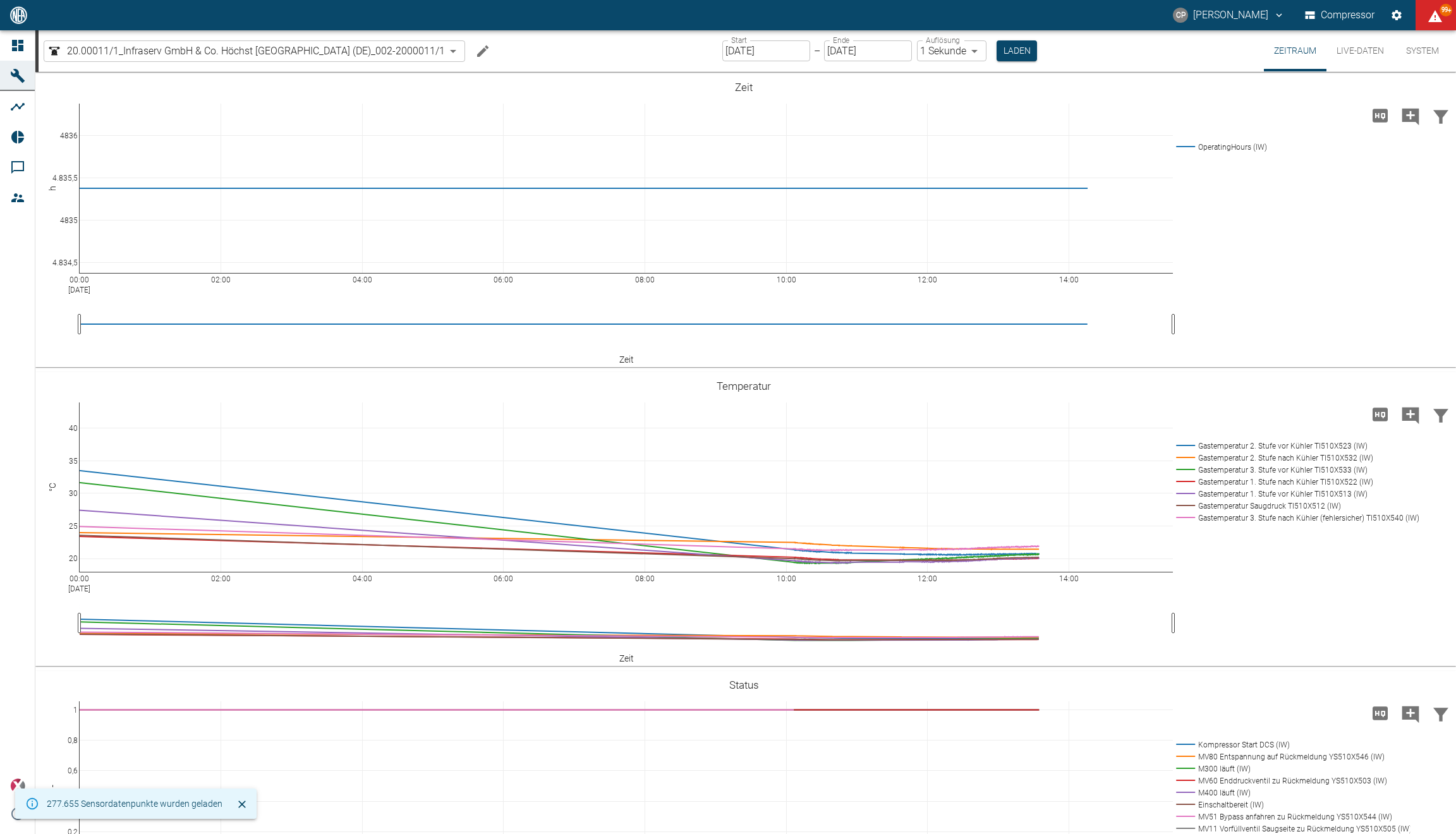
click at [1355, 47] on button "Live-Daten" at bounding box center [1360, 51] width 67 height 41
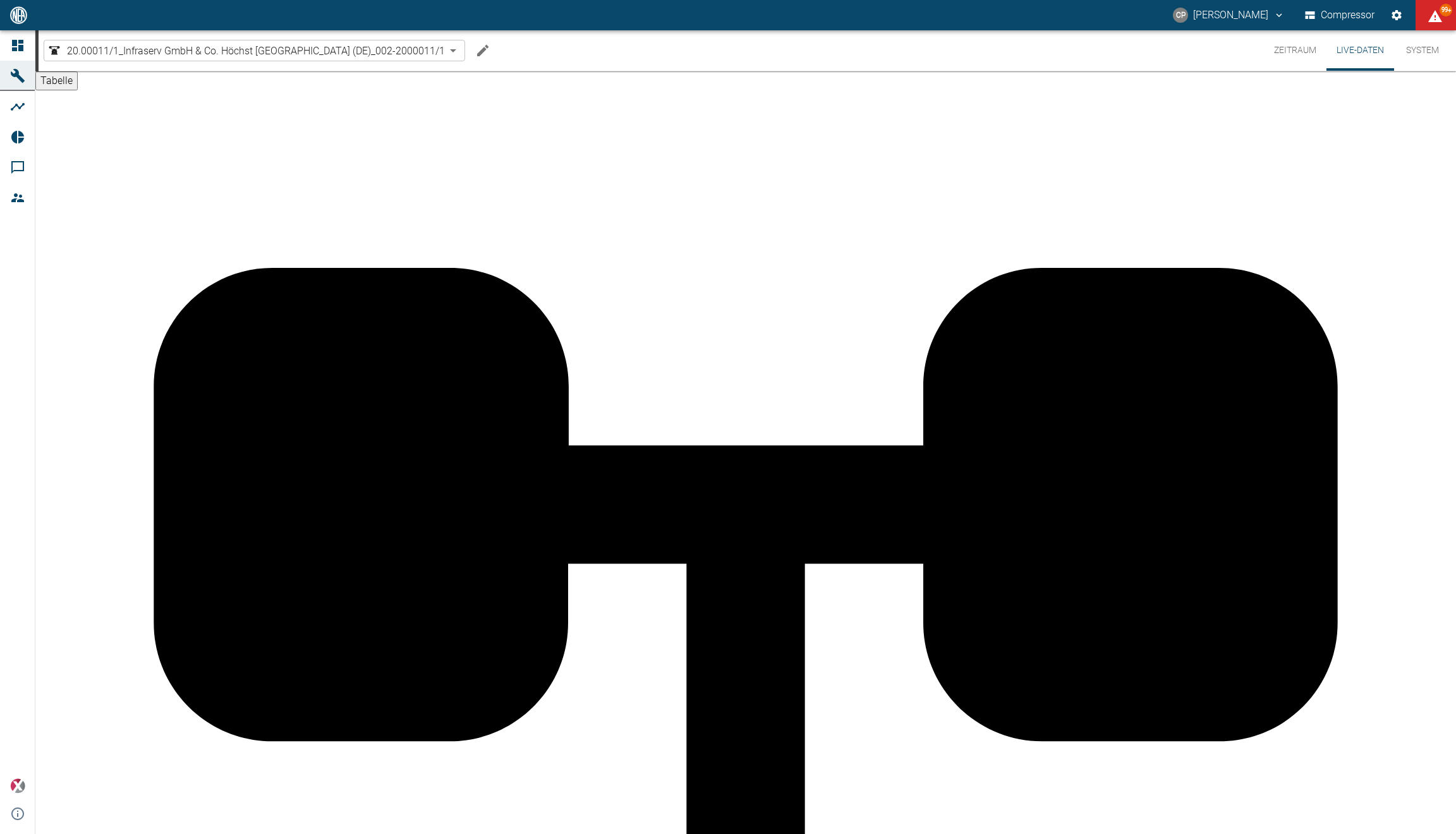
click at [1355, 47] on button "Live-Daten" at bounding box center [1360, 50] width 67 height 41
click at [25, 23] on icon at bounding box center [18, 15] width 15 height 15
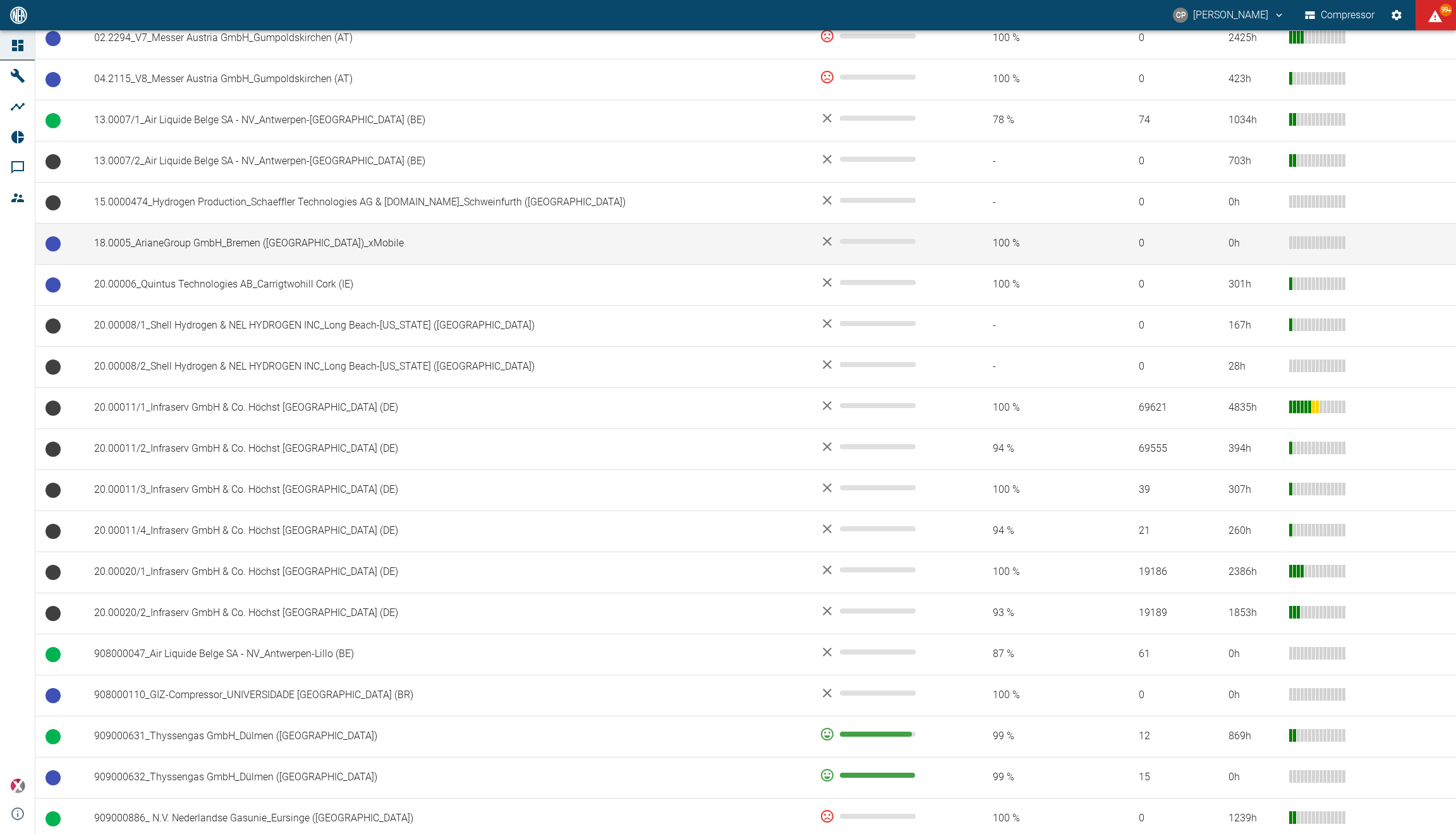
scroll to position [303, 0]
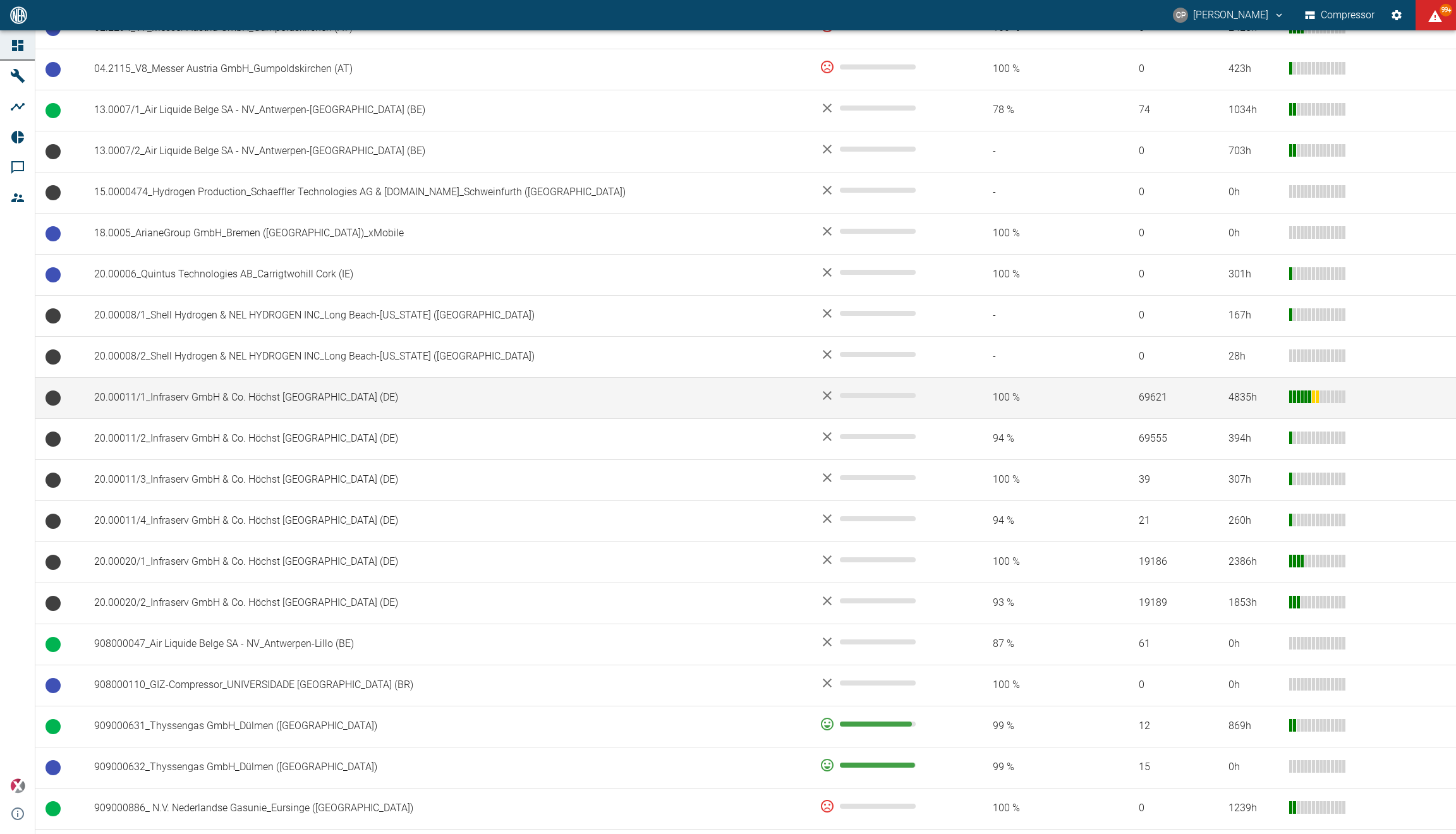
click at [295, 396] on td "20.00011/1_Infraserv GmbH & Co. Höchst [GEOGRAPHIC_DATA] (DE)" at bounding box center [447, 398] width 726 height 41
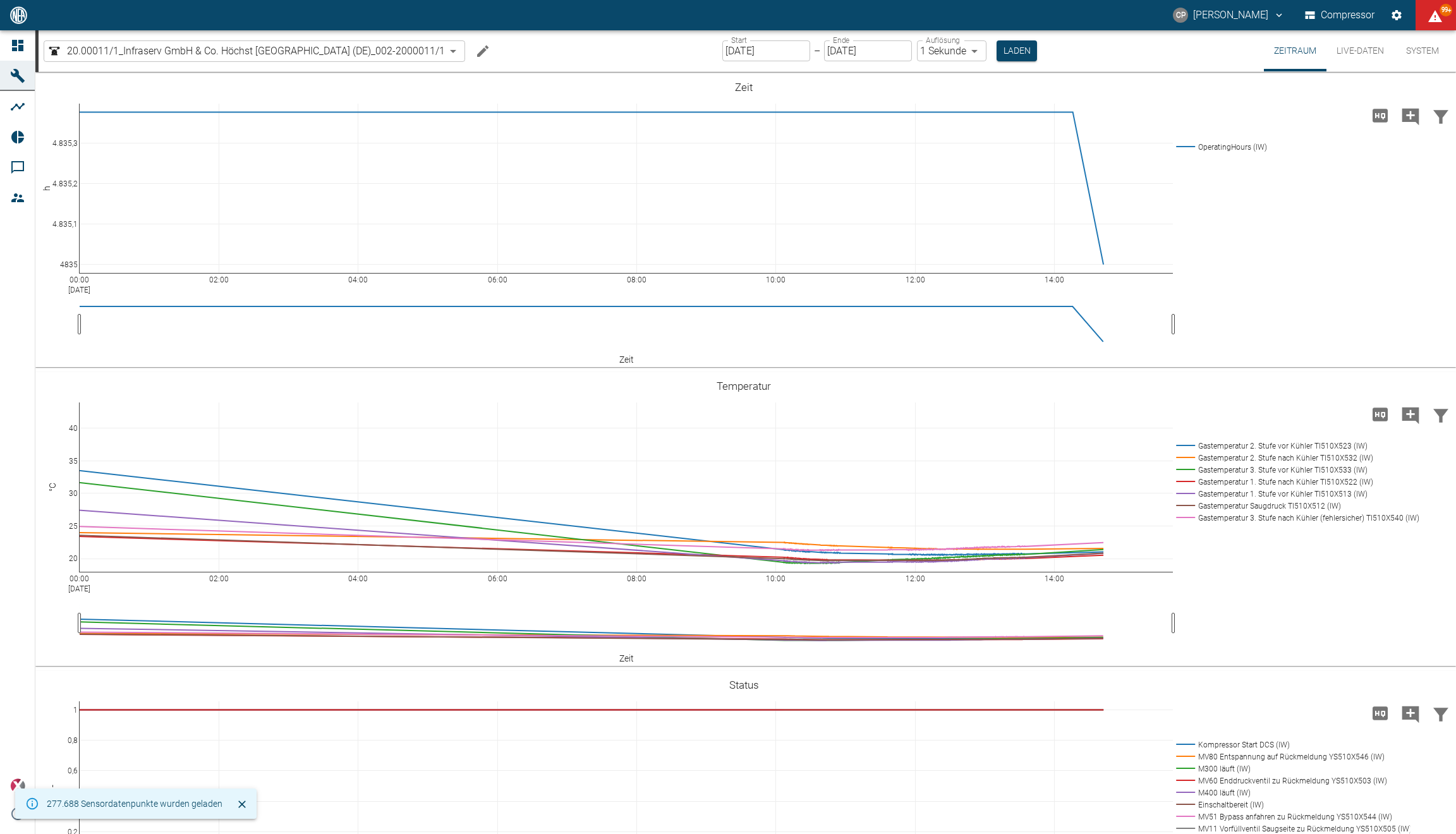
click at [1345, 63] on button "Live-Daten" at bounding box center [1360, 51] width 67 height 41
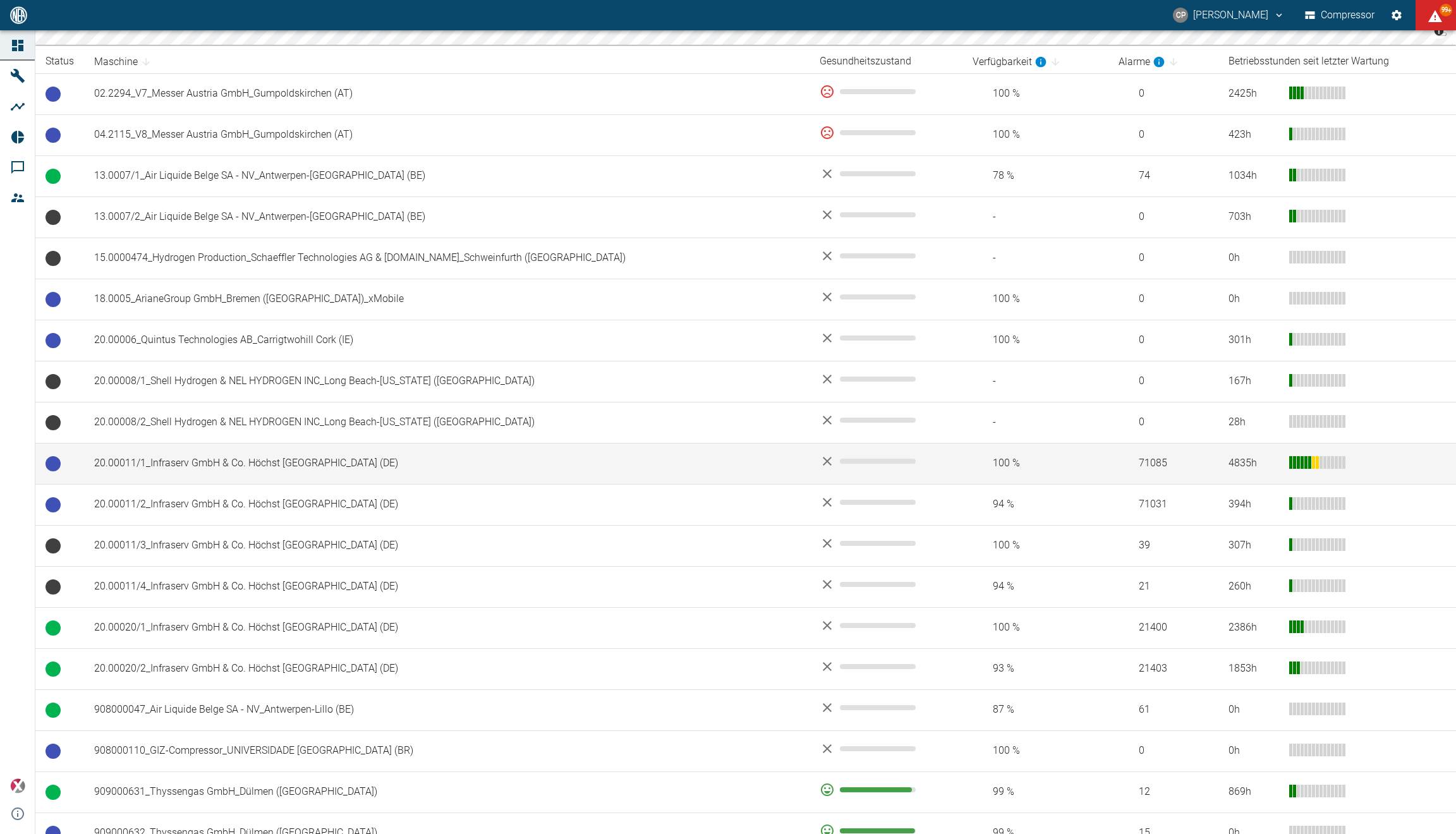
scroll to position [303, 0]
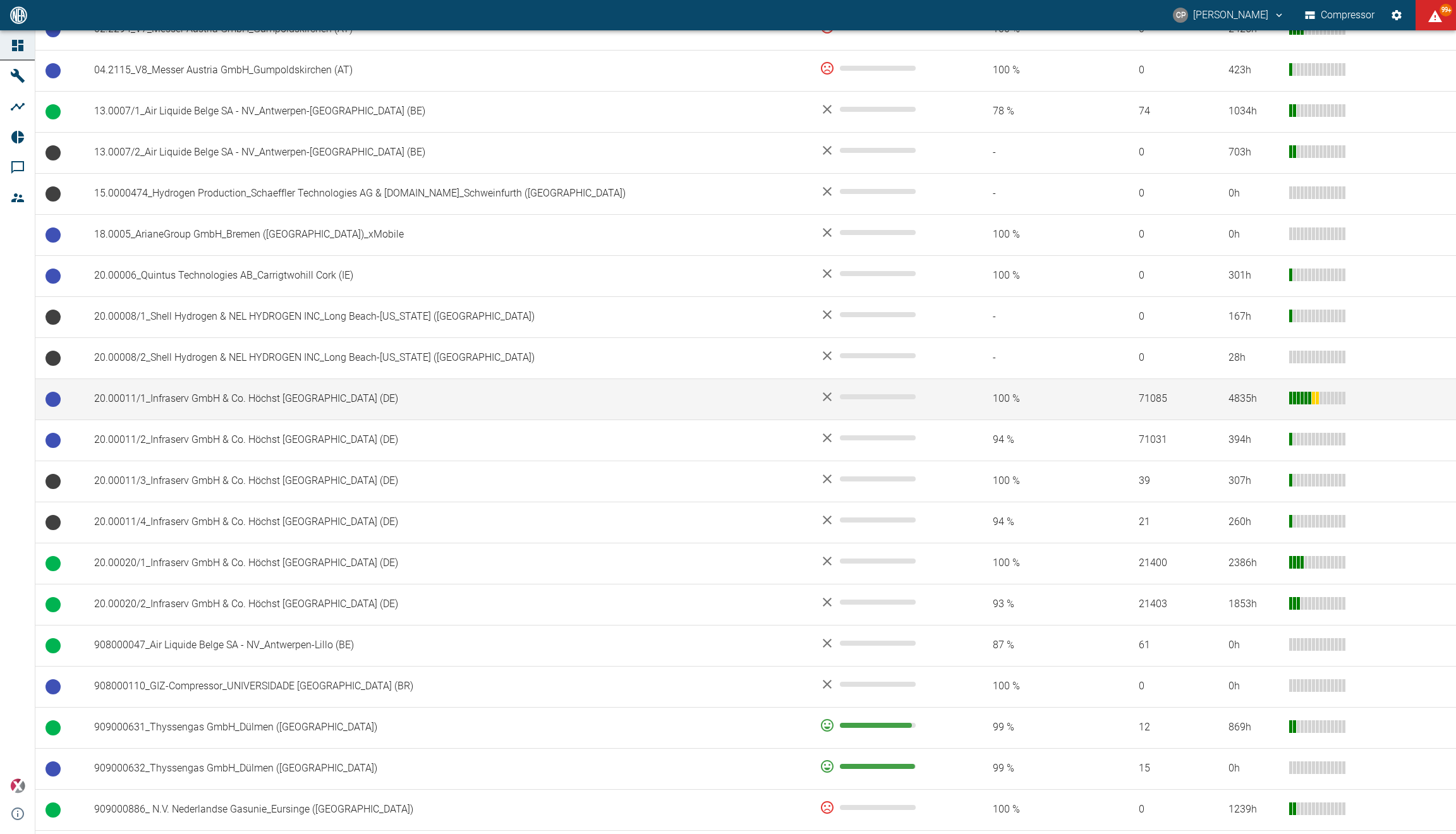
click at [199, 398] on td "20.00011/1_Infraserv GmbH & Co. Höchst [GEOGRAPHIC_DATA] (DE)" at bounding box center [447, 399] width 726 height 41
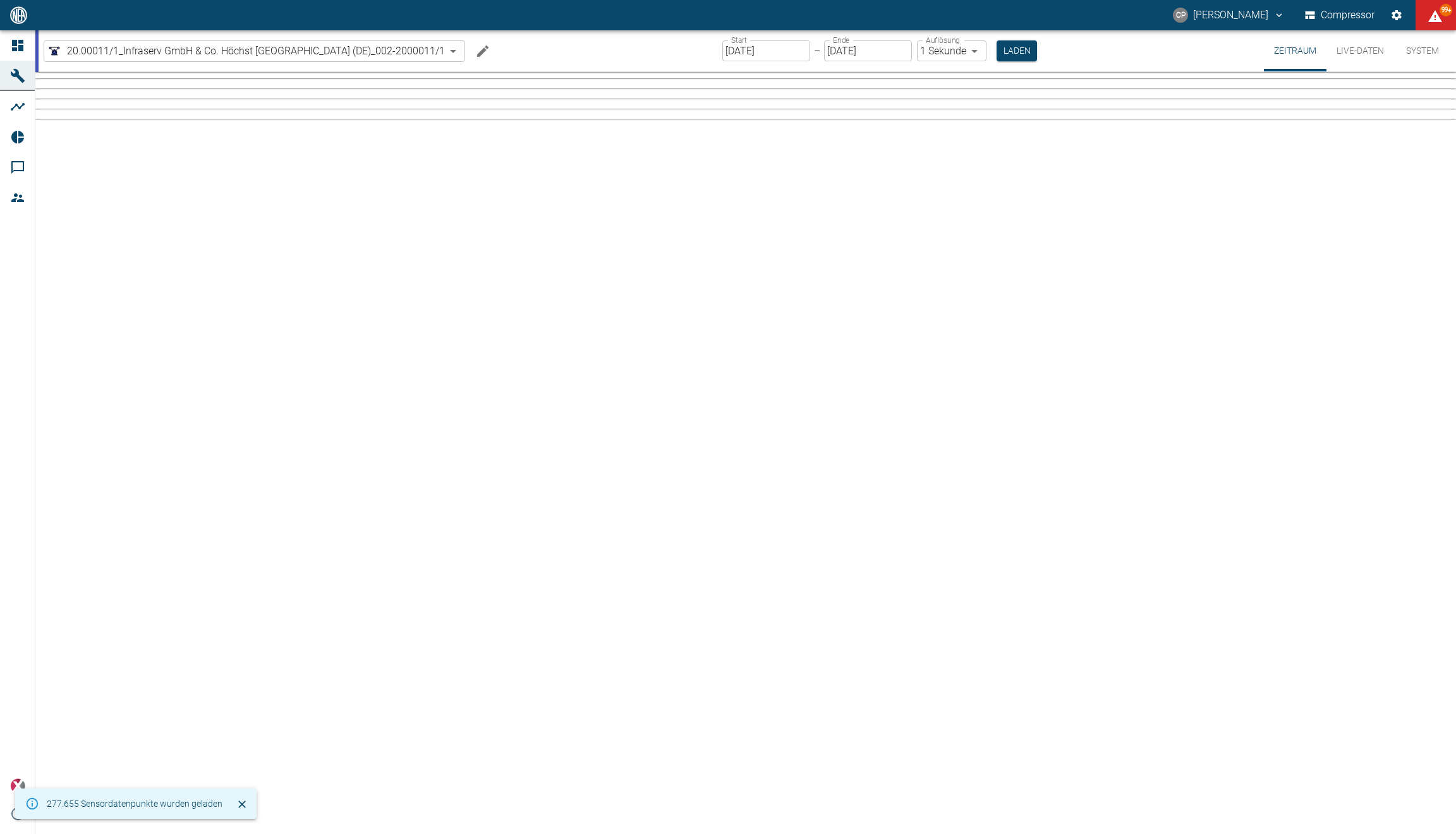
click at [1389, 46] on button "Live-Daten" at bounding box center [1360, 51] width 67 height 41
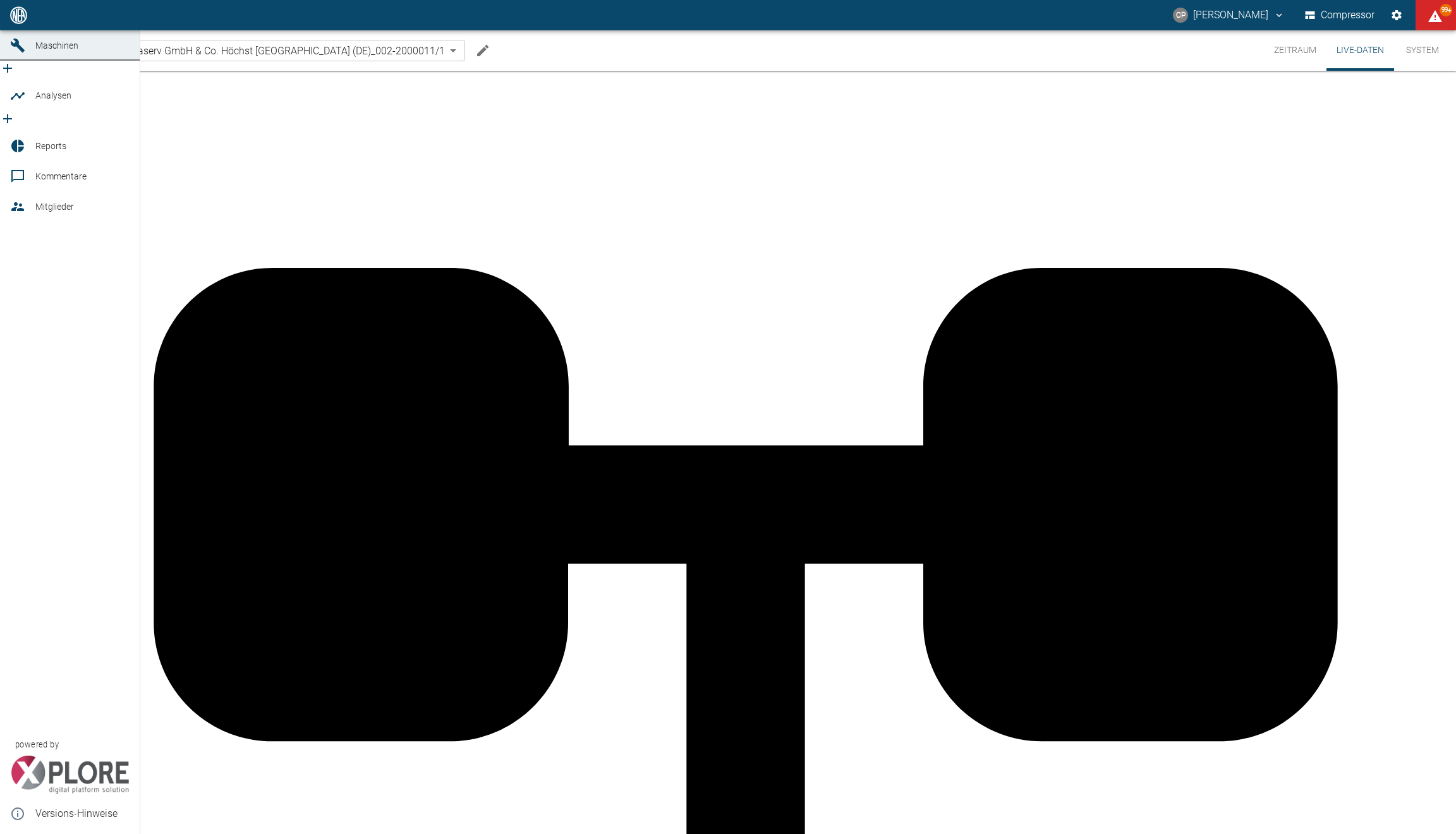
click at [19, 21] on icon at bounding box center [17, 15] width 12 height 12
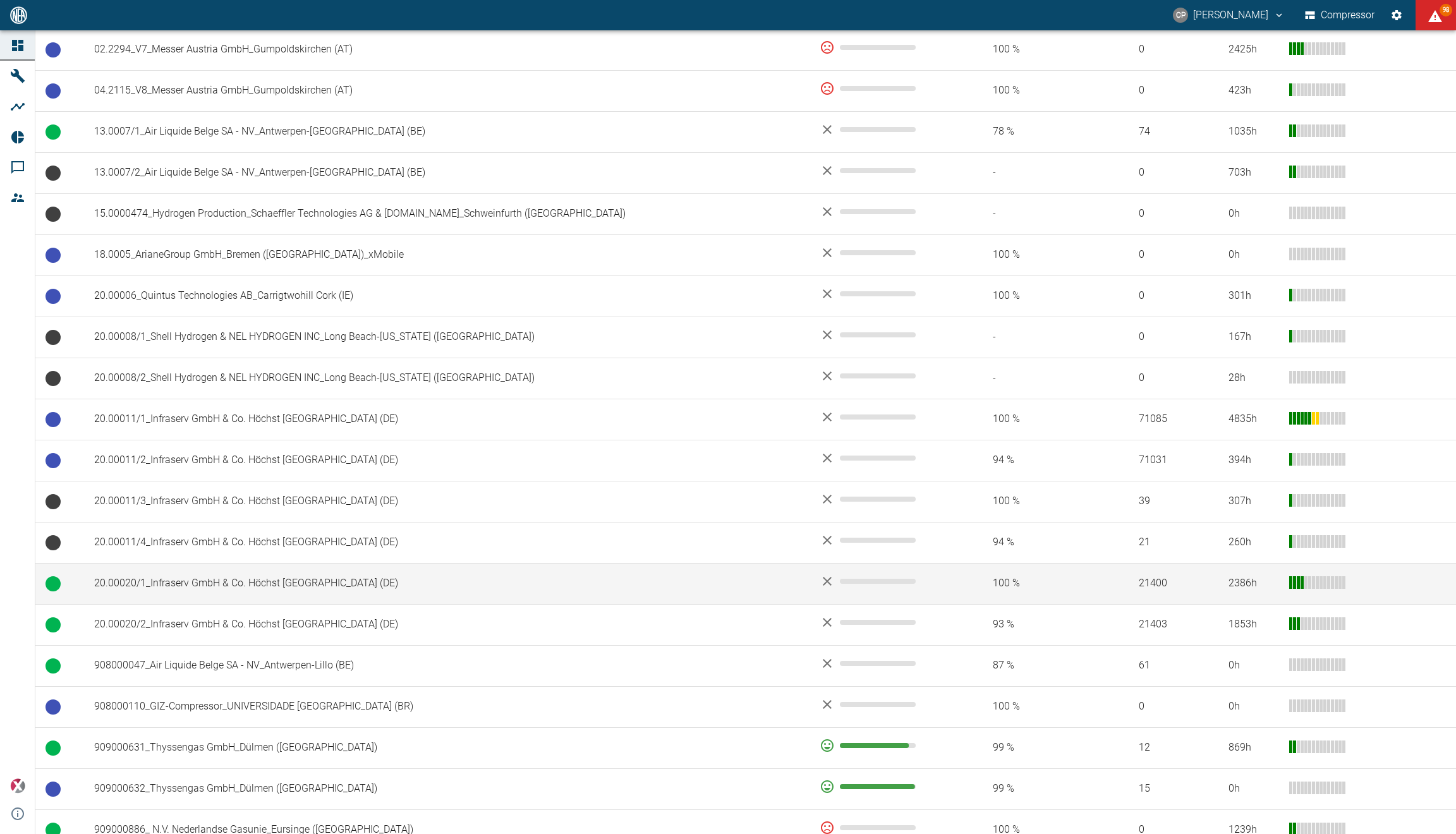
scroll to position [281, 0]
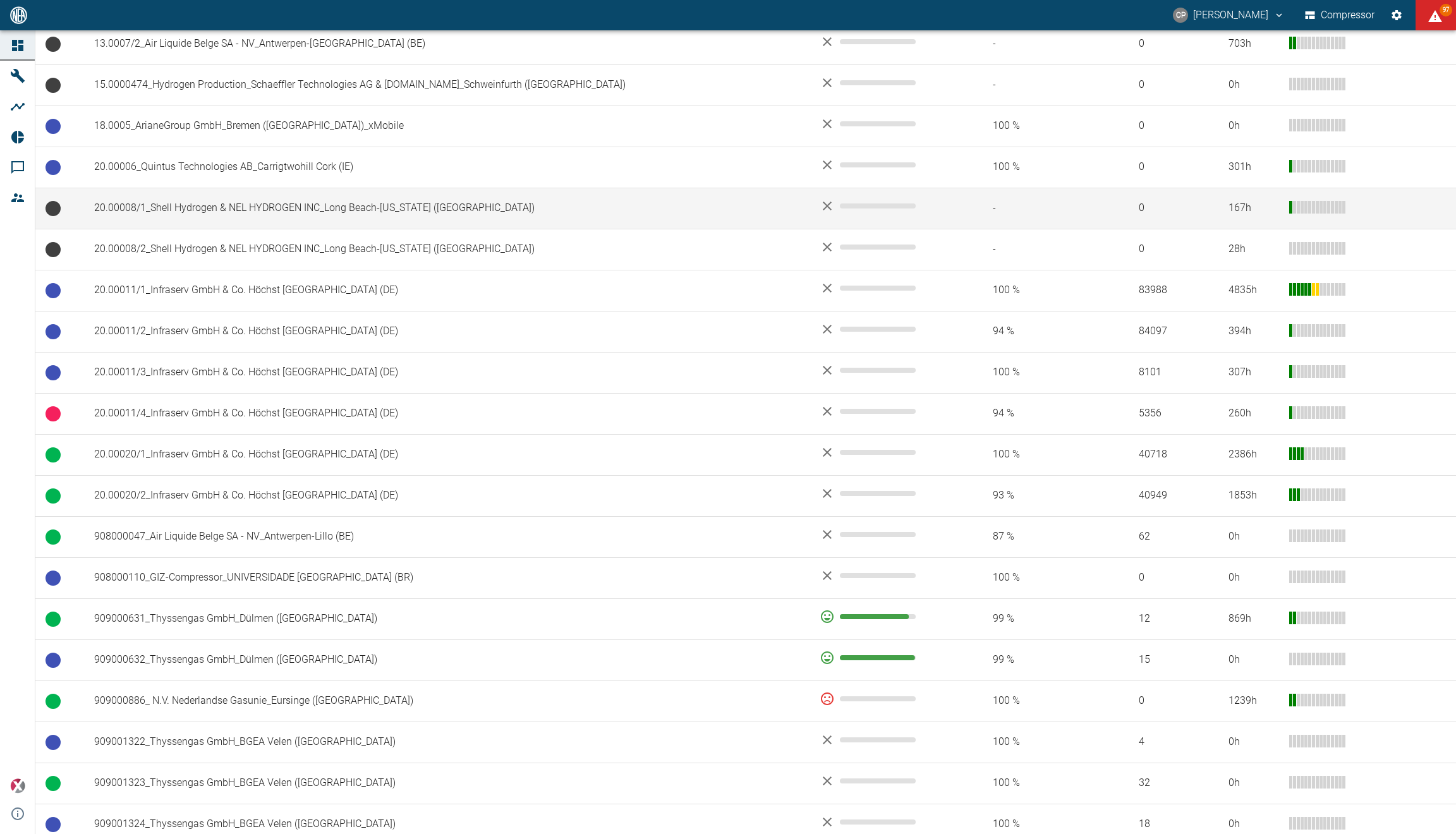
scroll to position [412, 0]
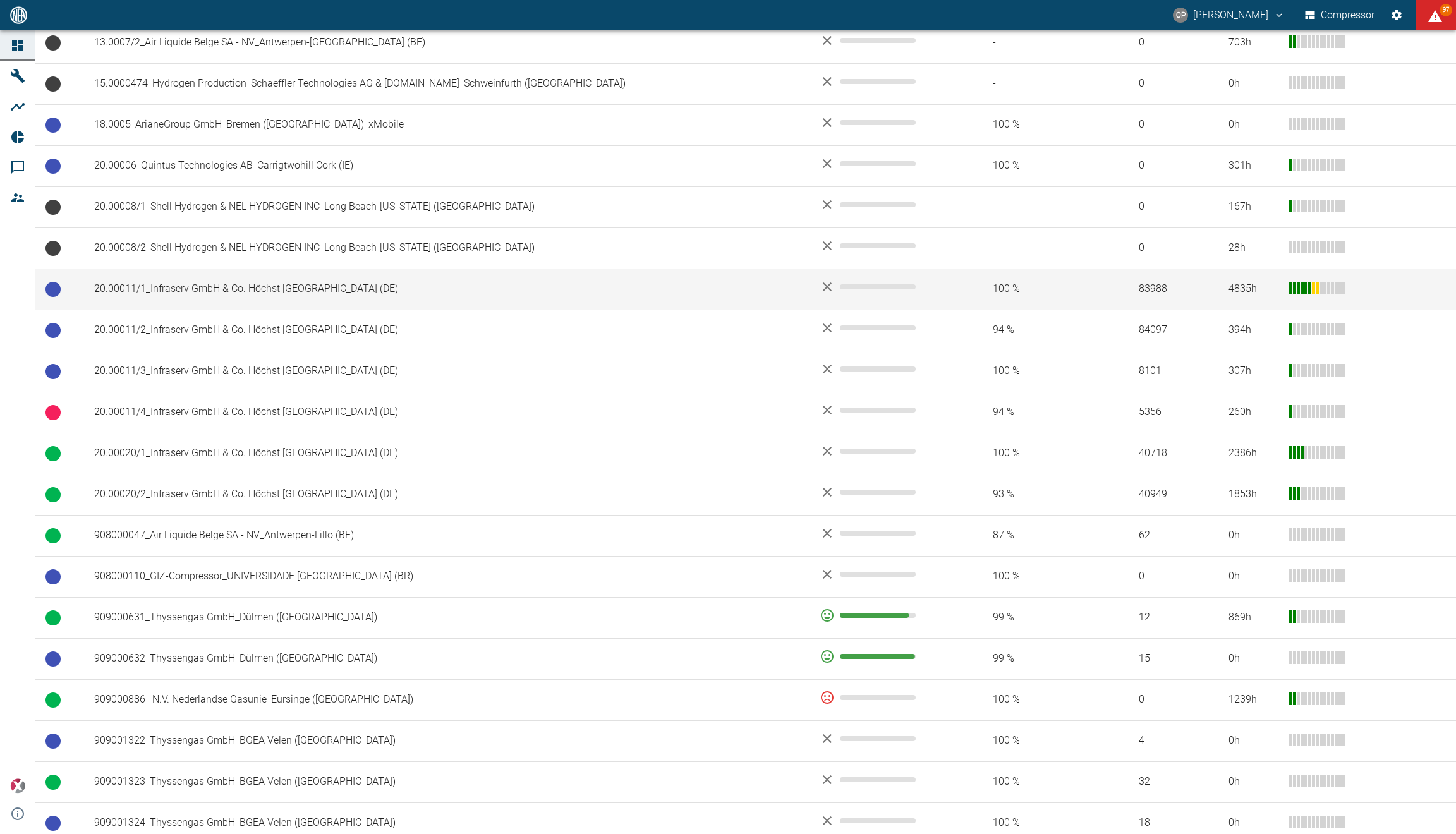
click at [312, 294] on td "20.00011/1_Infraserv GmbH & Co. Höchst [GEOGRAPHIC_DATA] (DE)" at bounding box center [447, 289] width 726 height 41
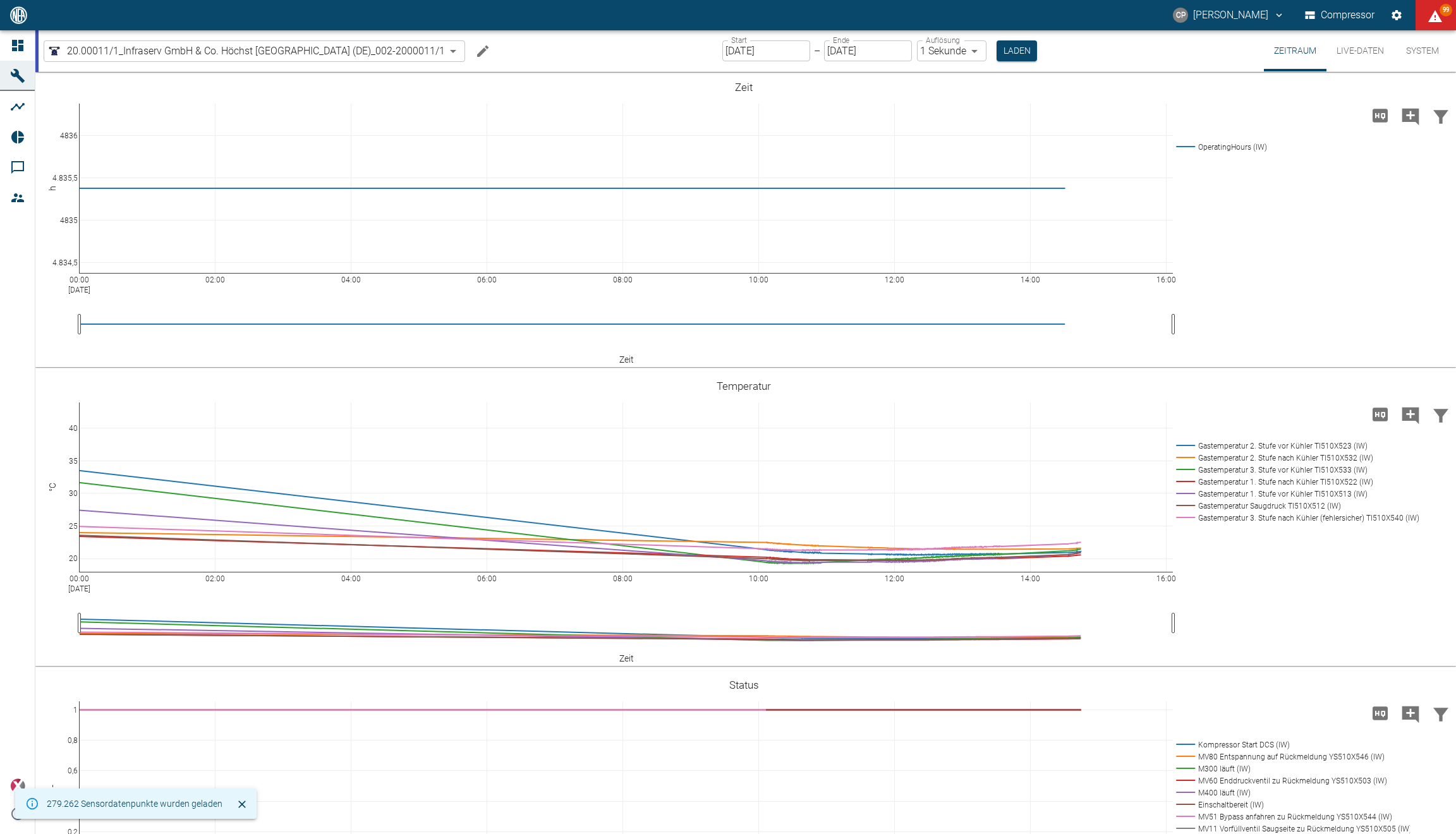
click at [1370, 46] on button "Live-Daten" at bounding box center [1360, 51] width 67 height 41
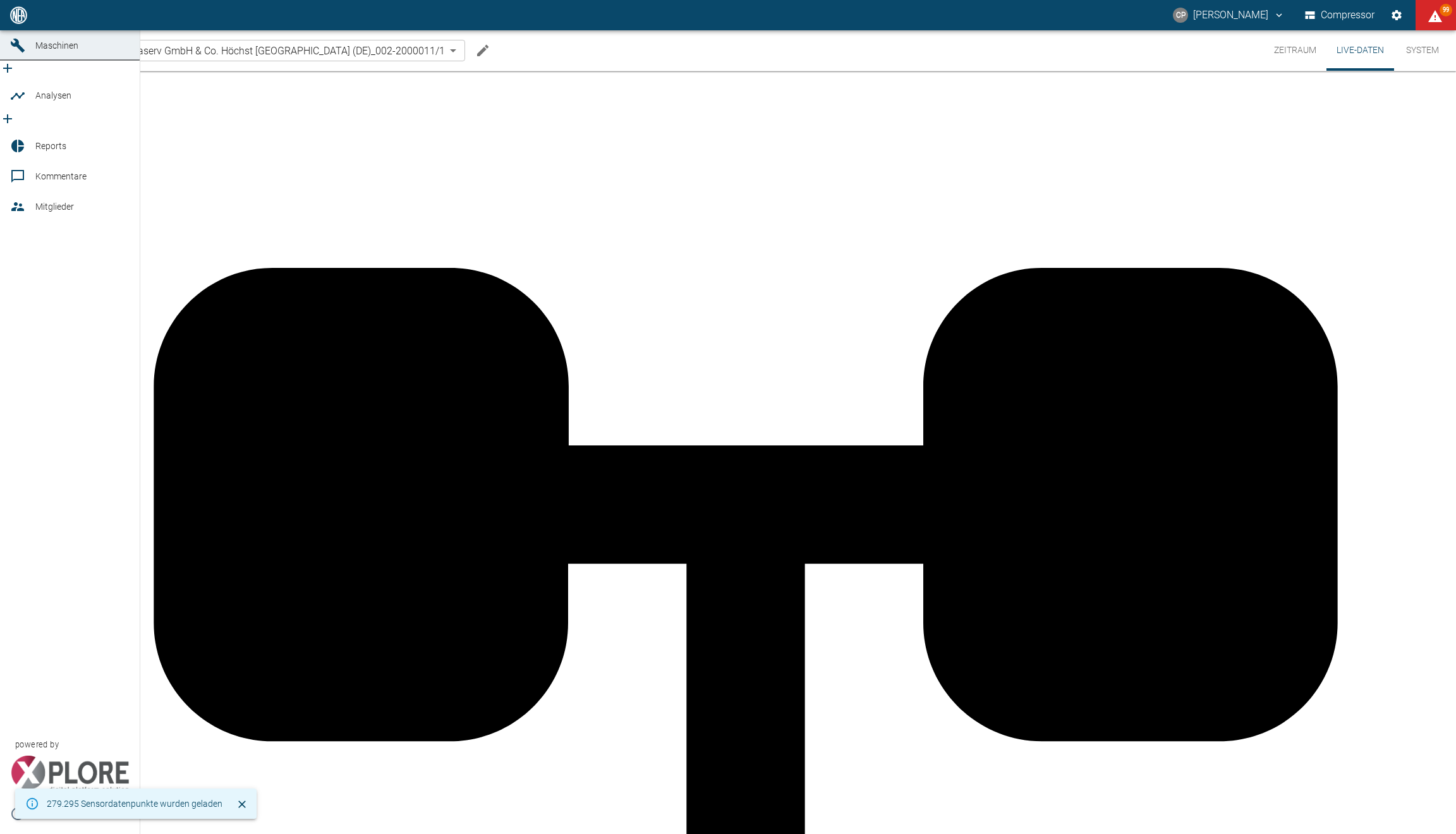
click at [21, 23] on icon at bounding box center [18, 15] width 15 height 15
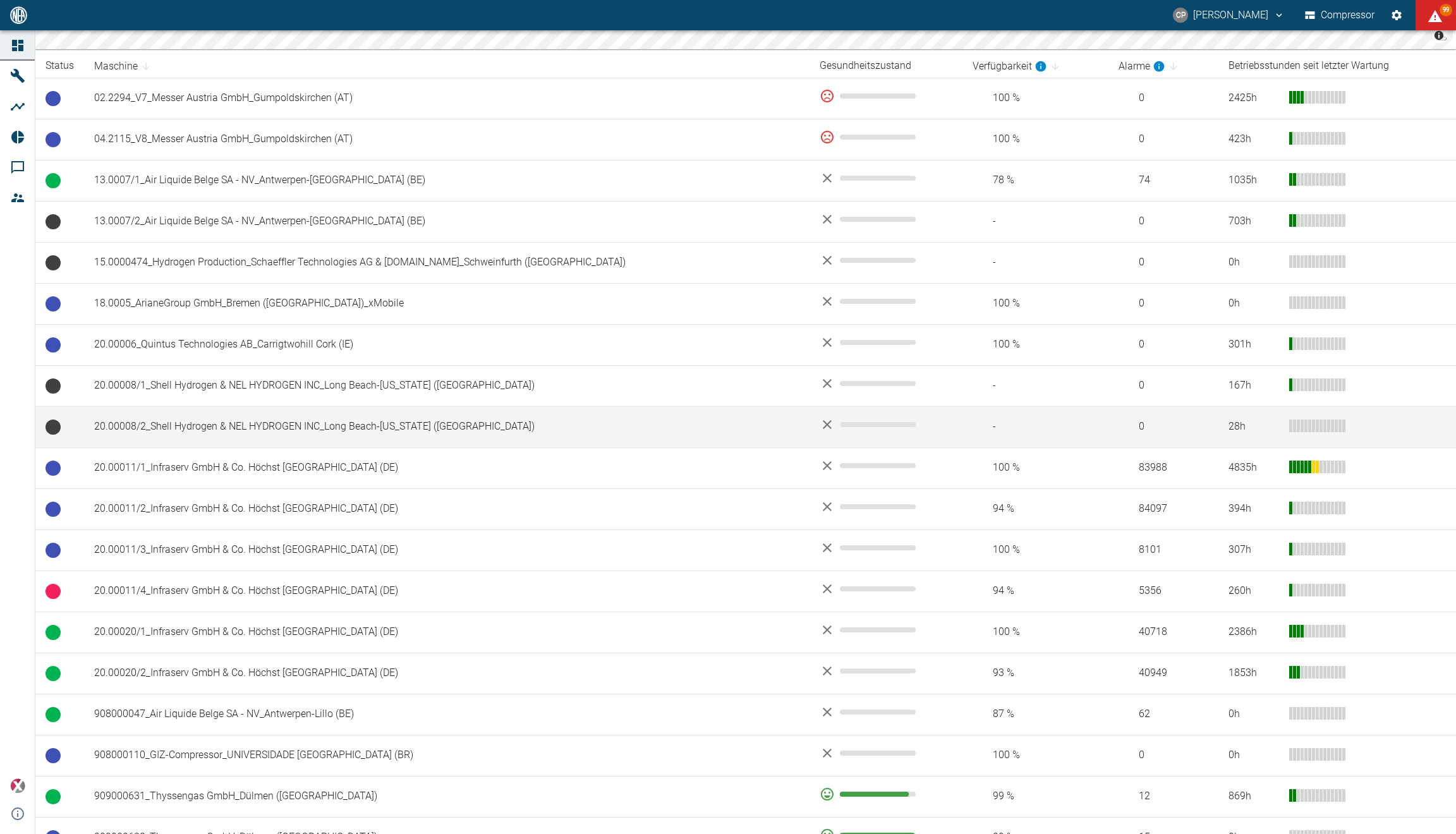
scroll to position [235, 0]
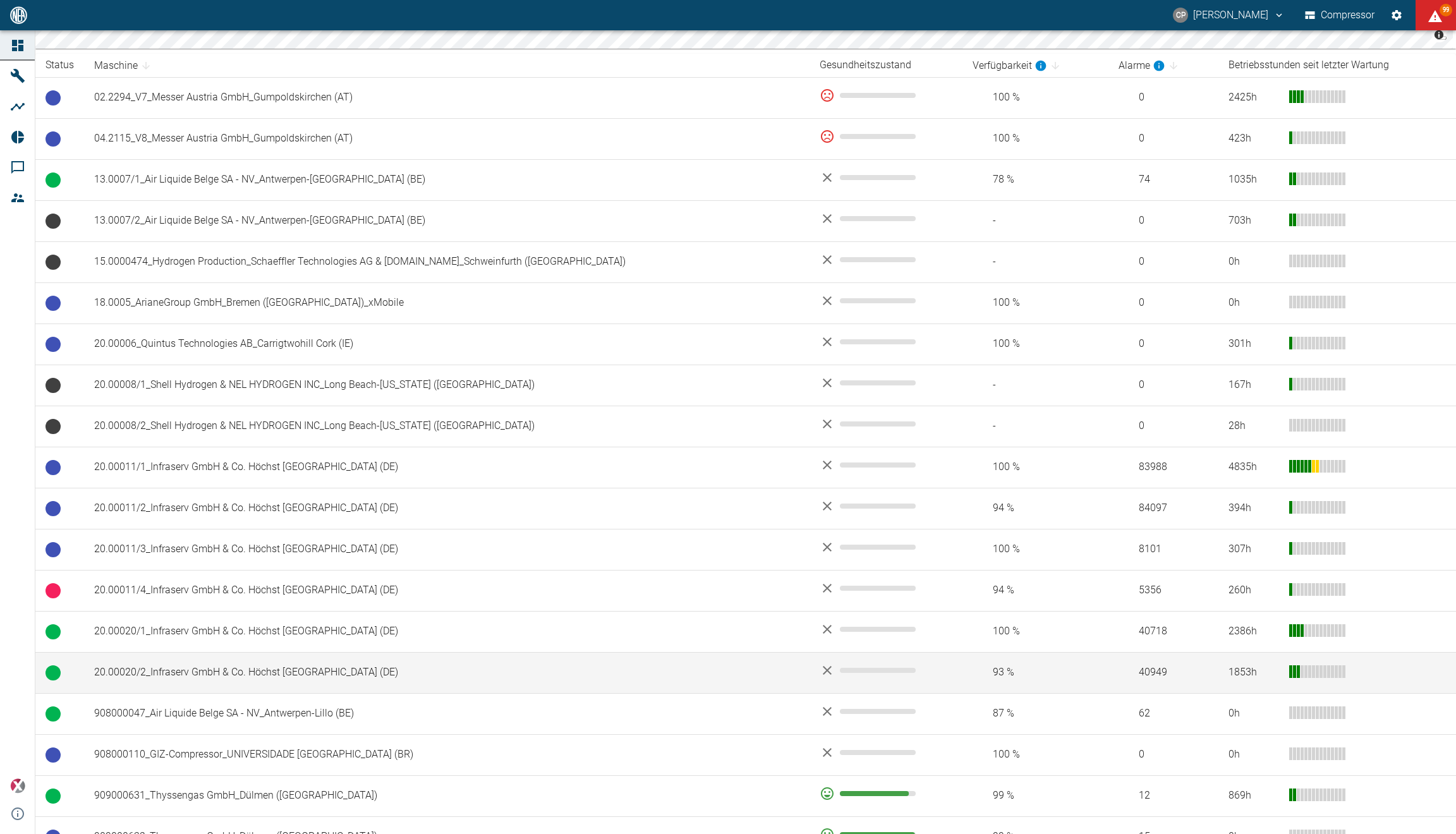
click at [176, 667] on td "20.00020/2_Infraserv GmbH & Co. Höchst [GEOGRAPHIC_DATA] (DE)" at bounding box center [447, 672] width 726 height 41
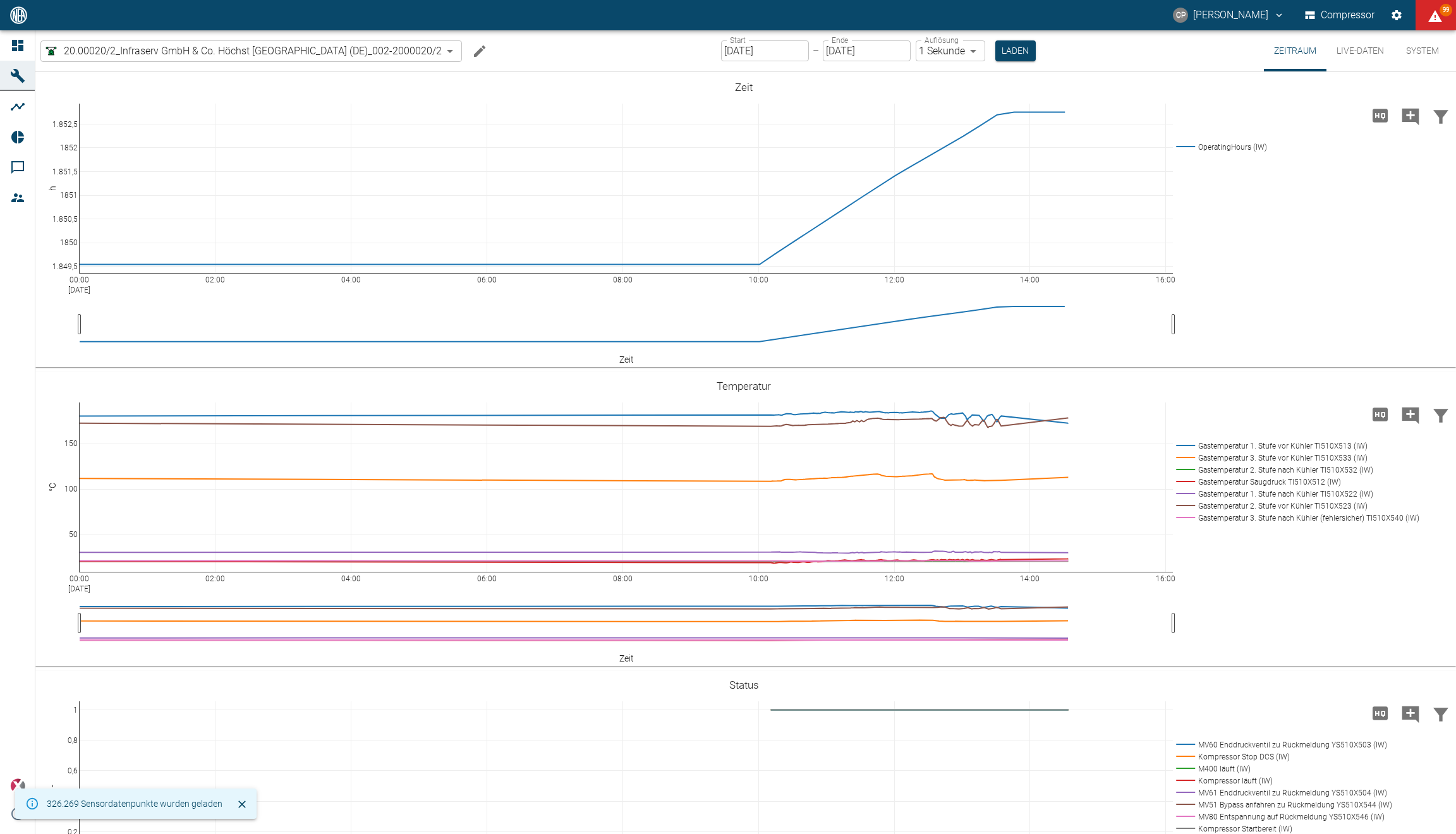
click at [1360, 56] on button "Live-Daten" at bounding box center [1360, 51] width 67 height 41
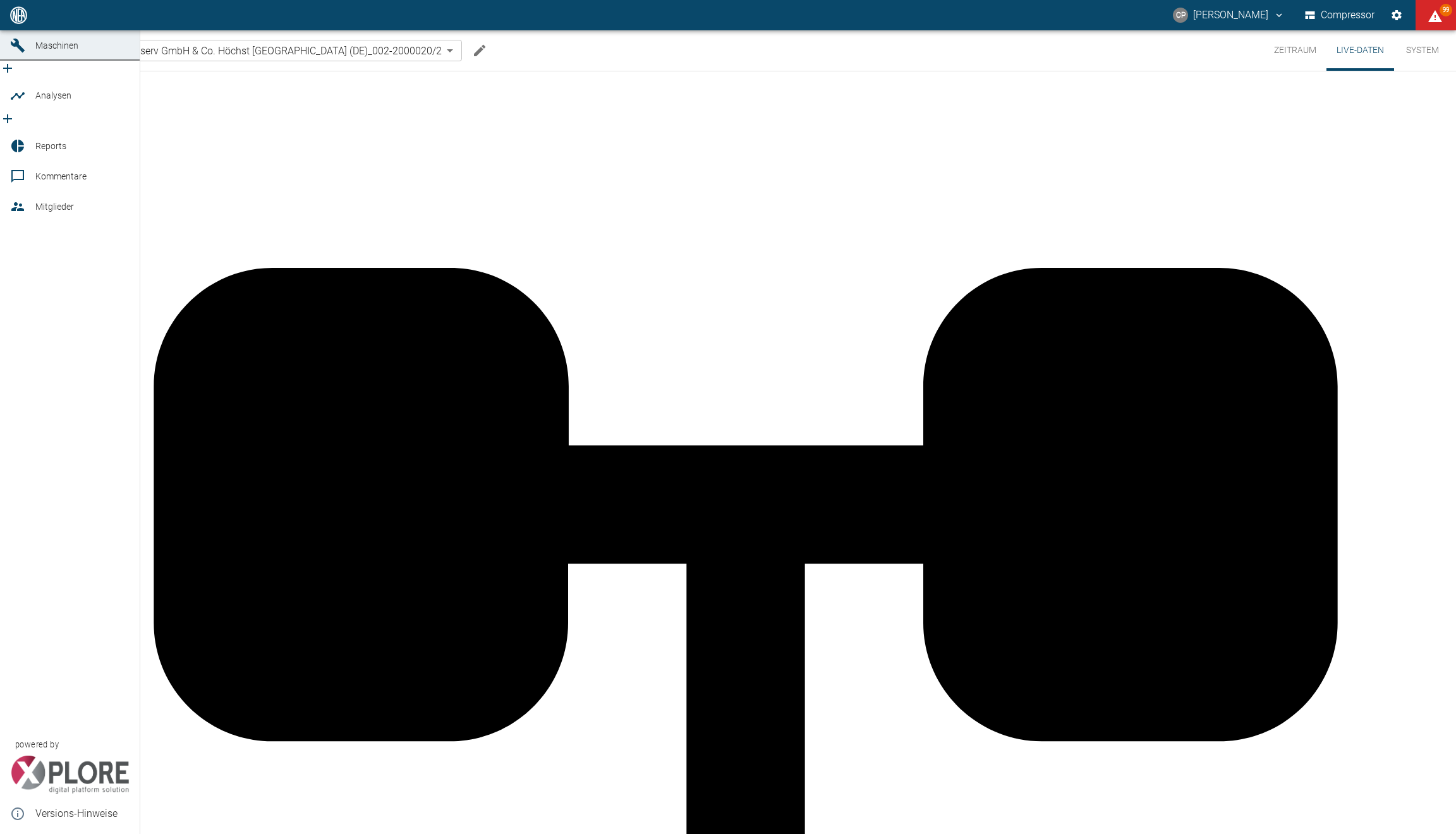
click at [17, 21] on icon at bounding box center [17, 15] width 12 height 12
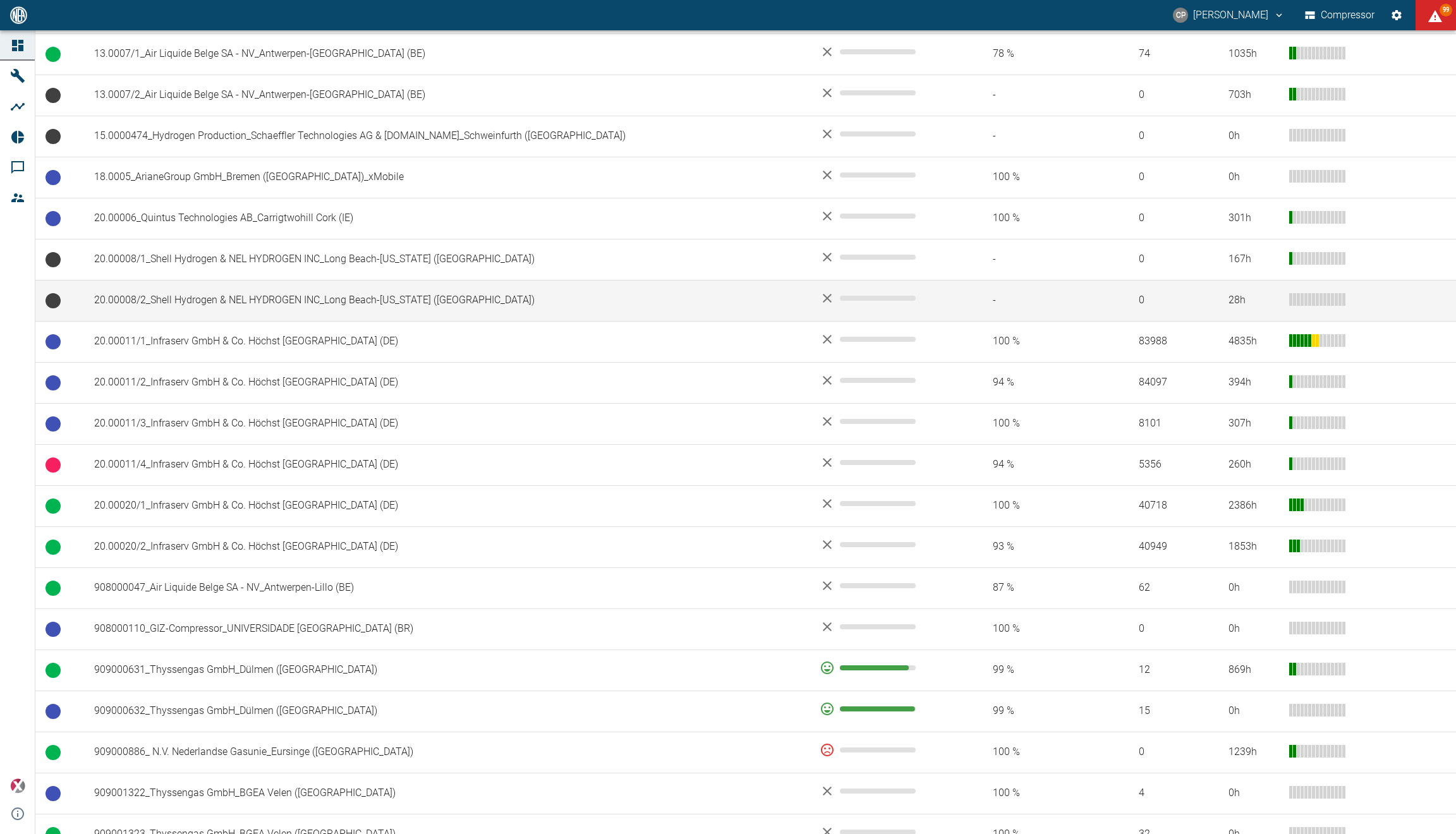
scroll to position [349, 0]
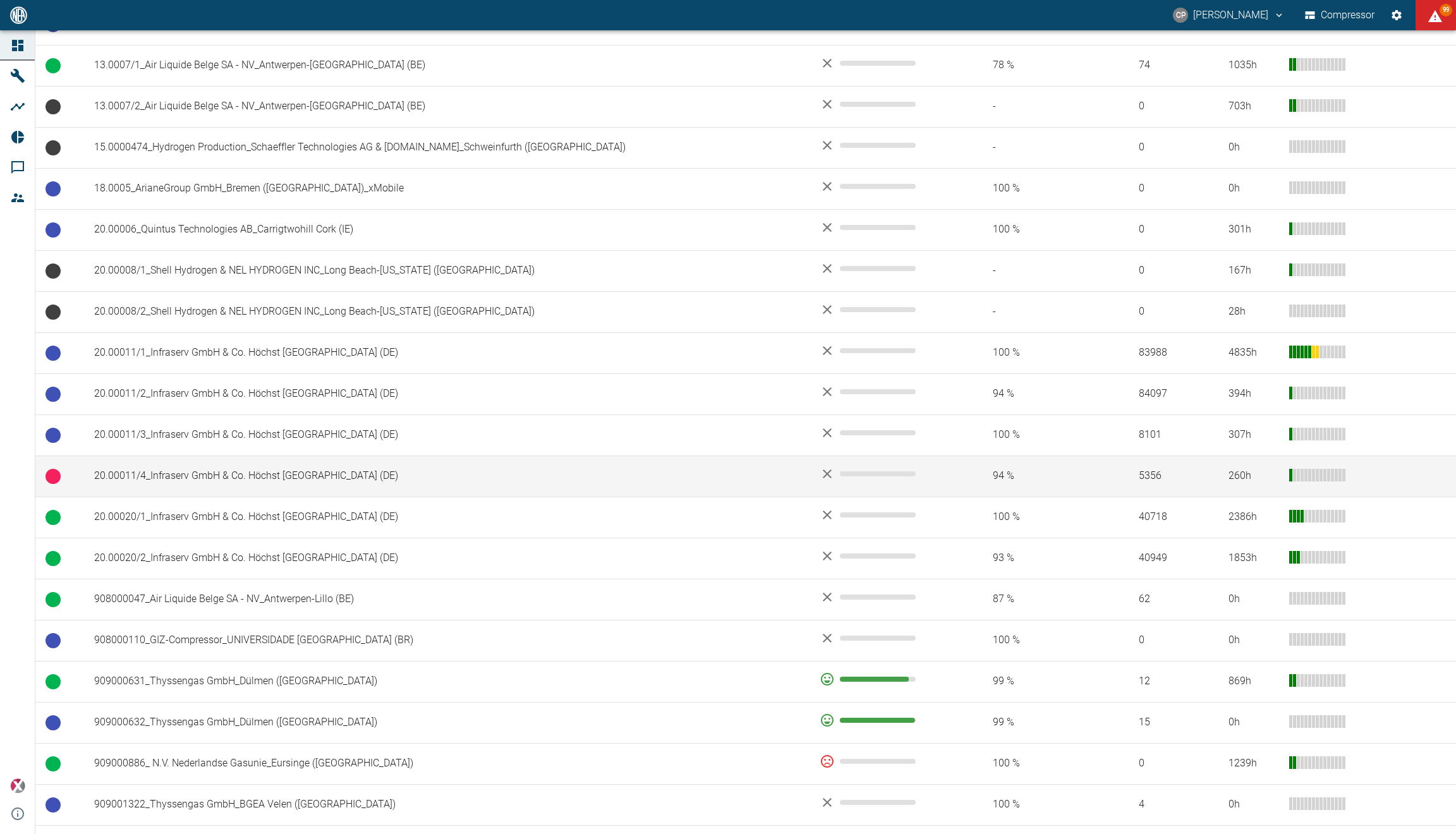
click at [289, 458] on td "20.00011/4_Infraserv GmbH & Co. Höchst [GEOGRAPHIC_DATA] (DE)" at bounding box center [447, 476] width 726 height 41
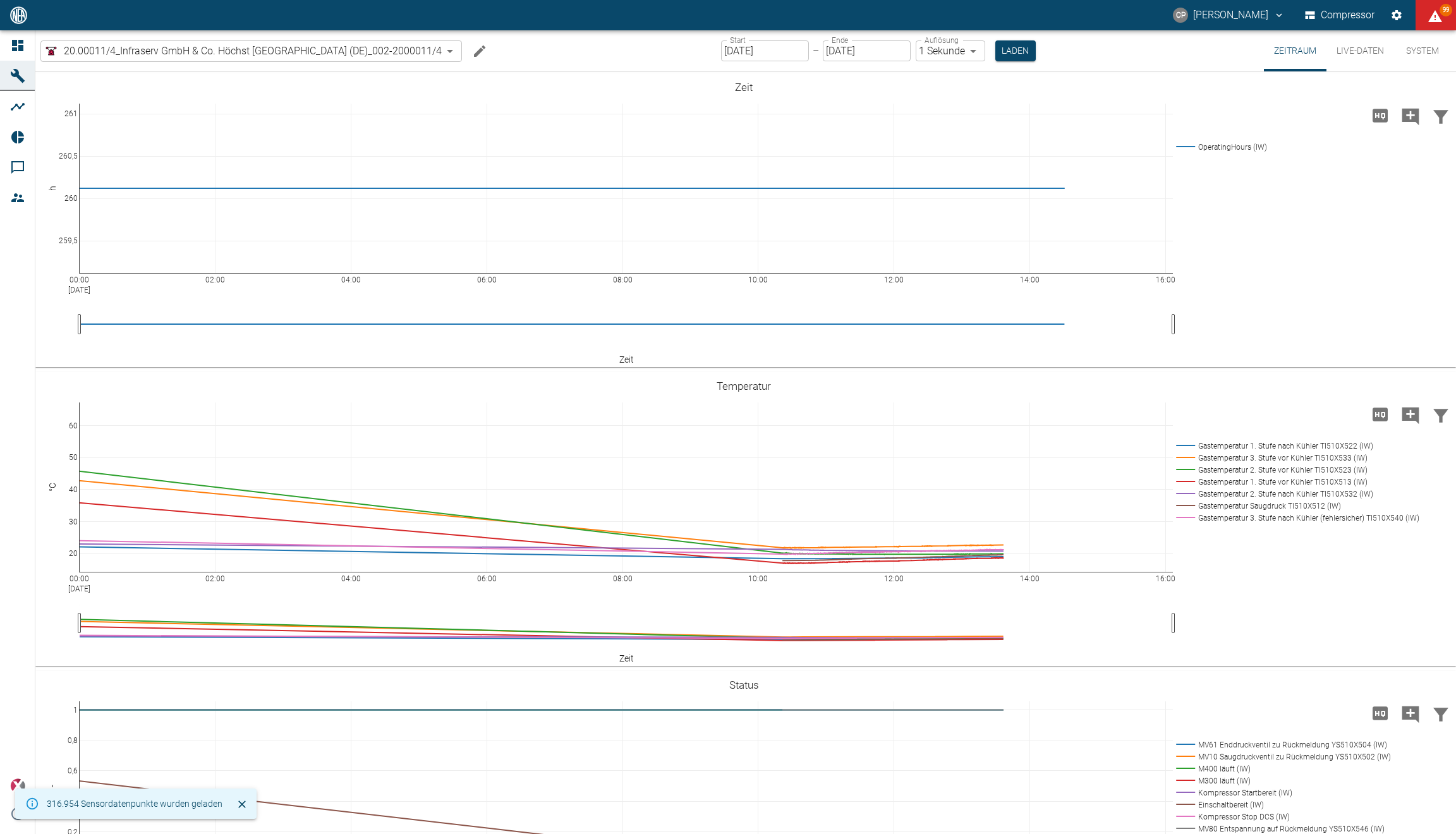
click at [1357, 58] on button "Live-Daten" at bounding box center [1360, 51] width 67 height 41
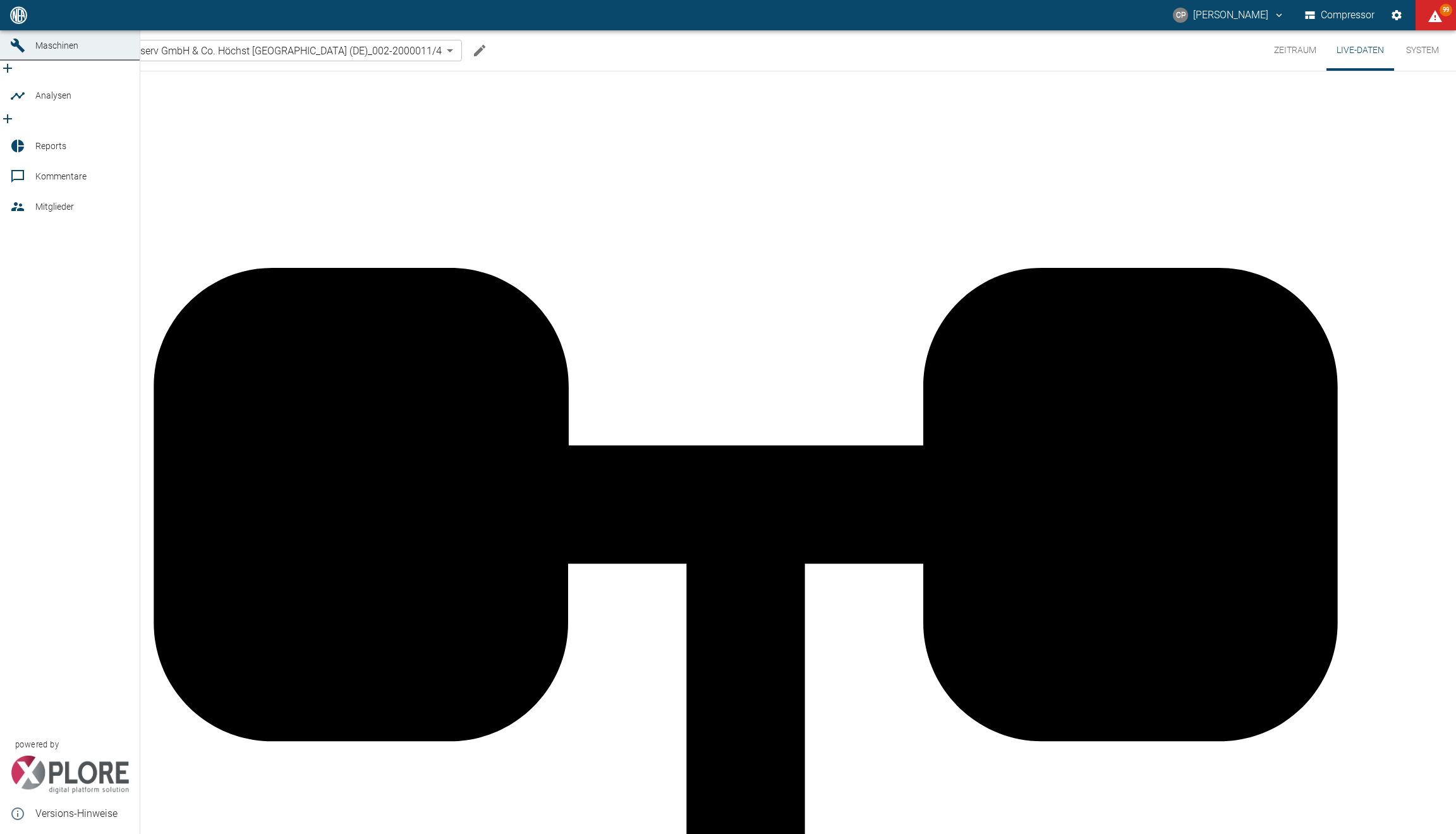
click at [12, 30] on link "Dashboard" at bounding box center [70, 15] width 140 height 30
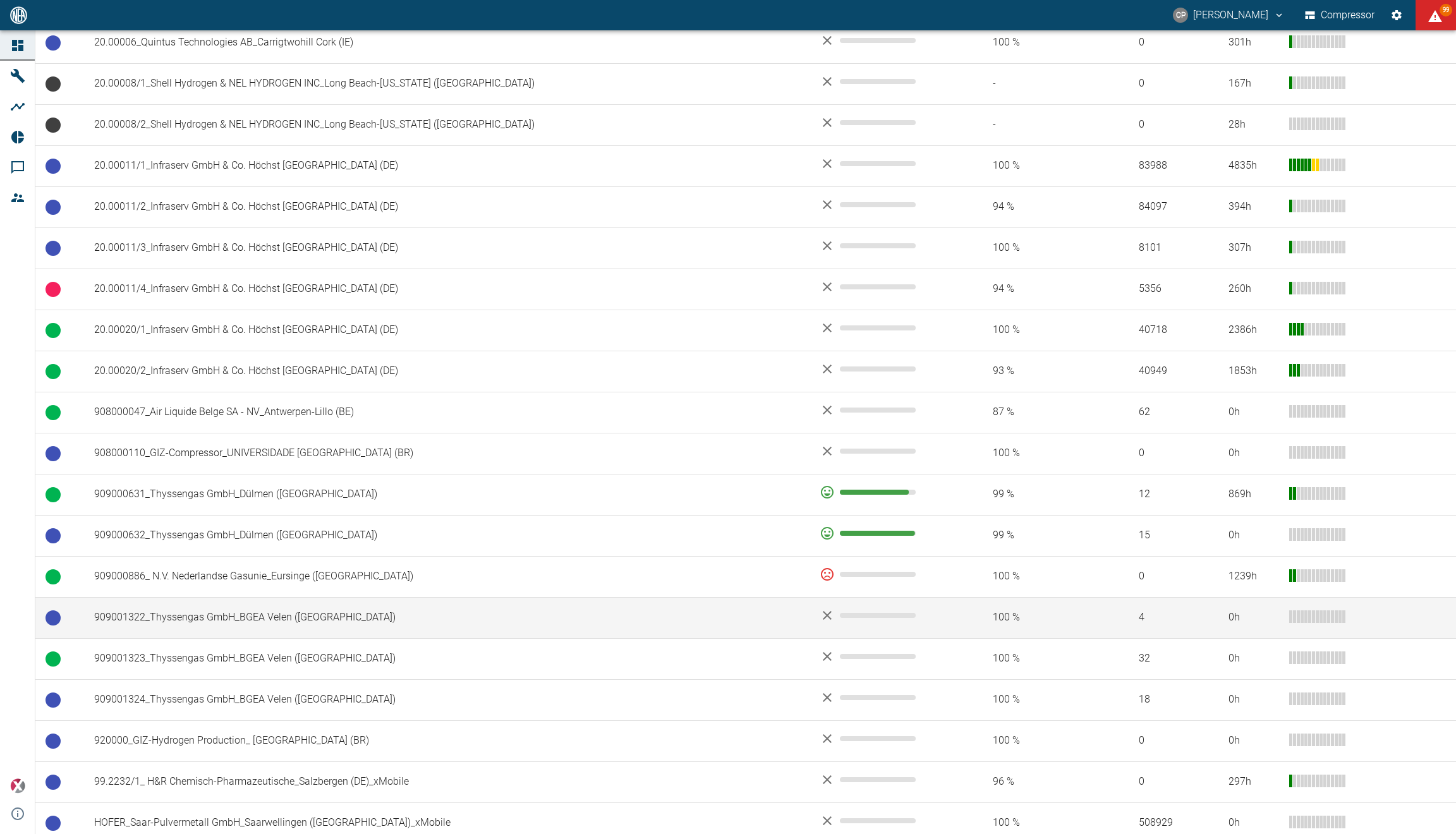
scroll to position [531, 0]
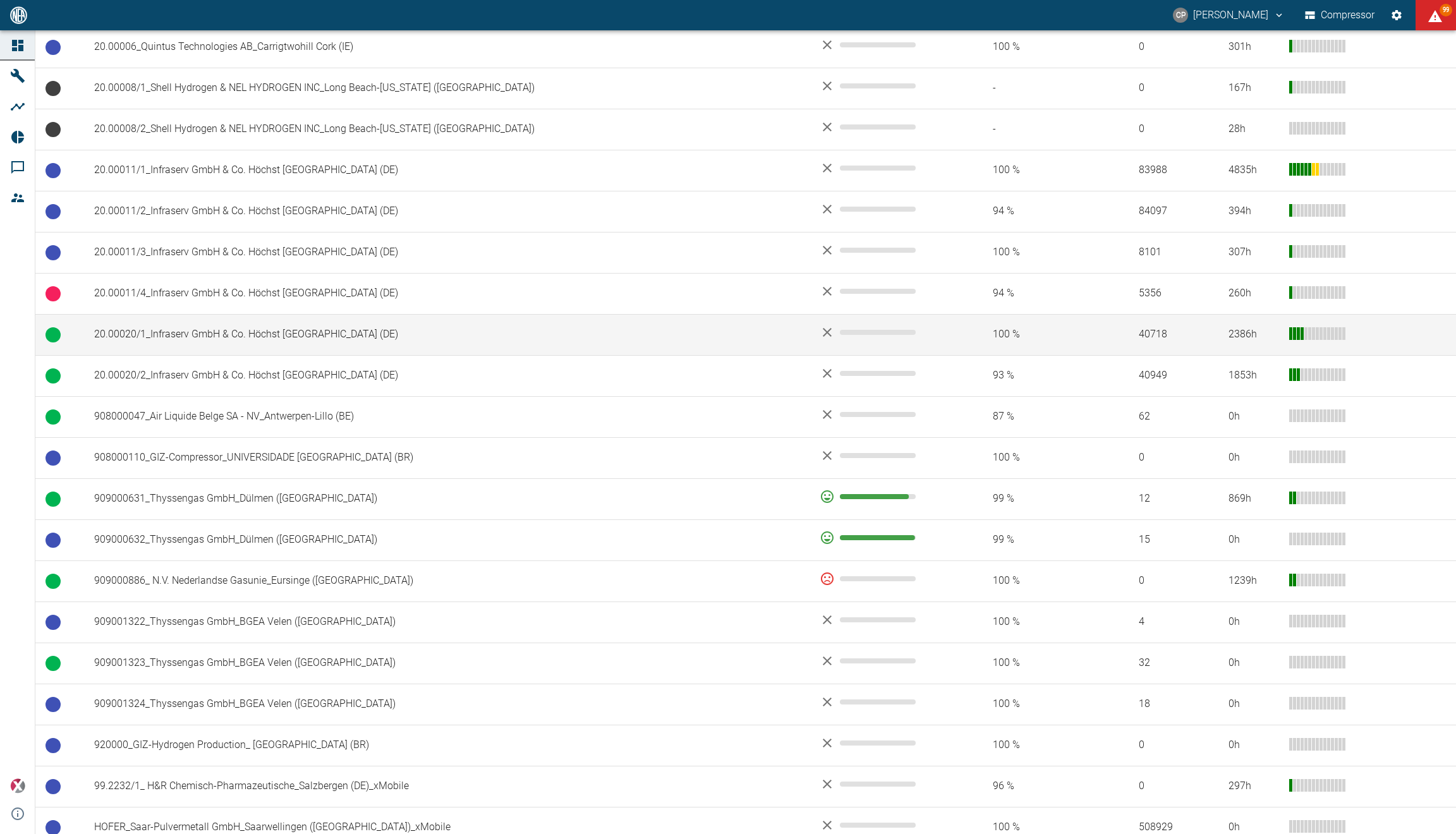
click at [282, 346] on td "20.00020/1_Infraserv GmbH & Co. Höchst [GEOGRAPHIC_DATA] (DE)" at bounding box center [447, 334] width 726 height 41
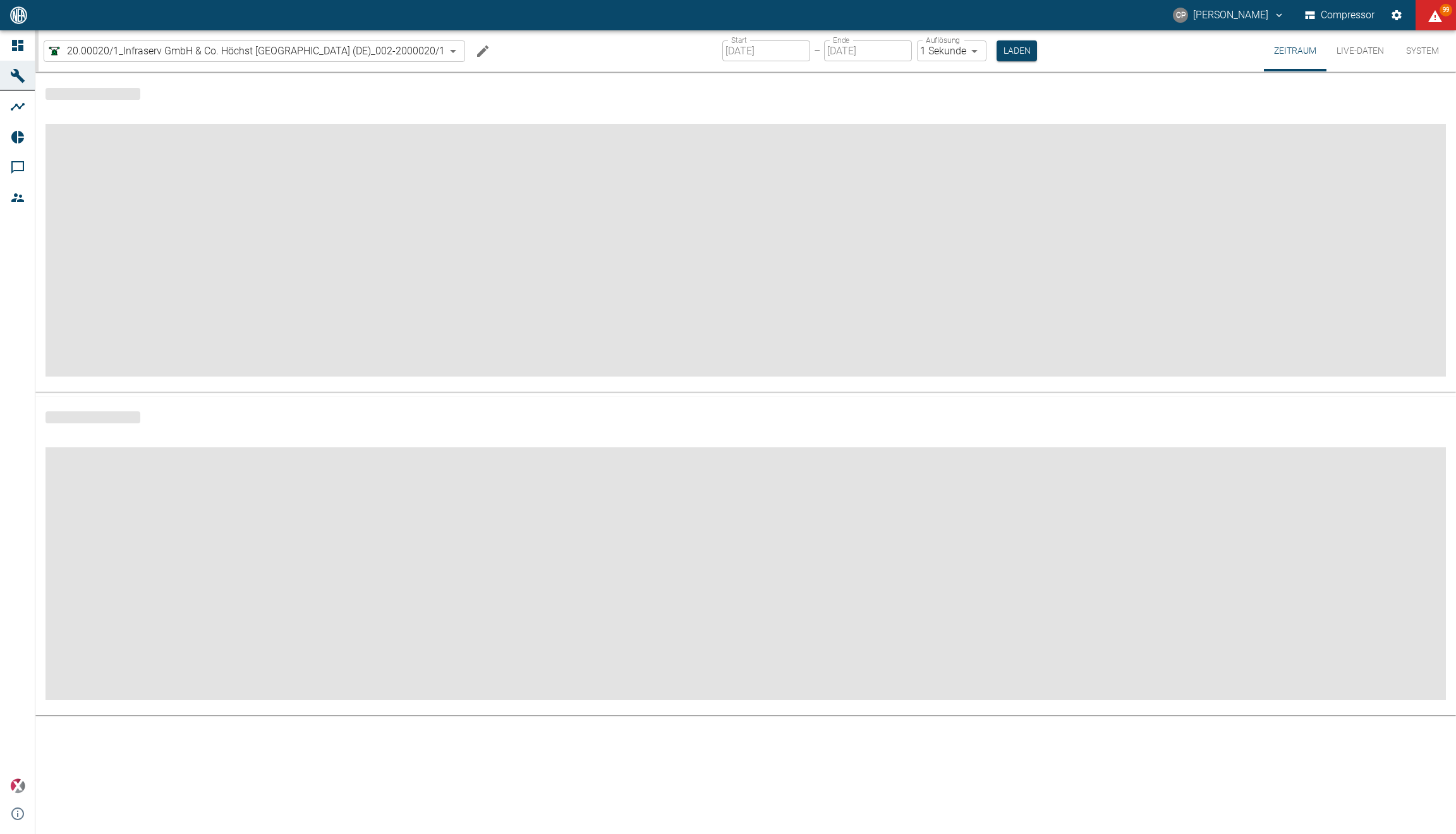
click at [1355, 60] on button "Live-Daten" at bounding box center [1360, 51] width 67 height 41
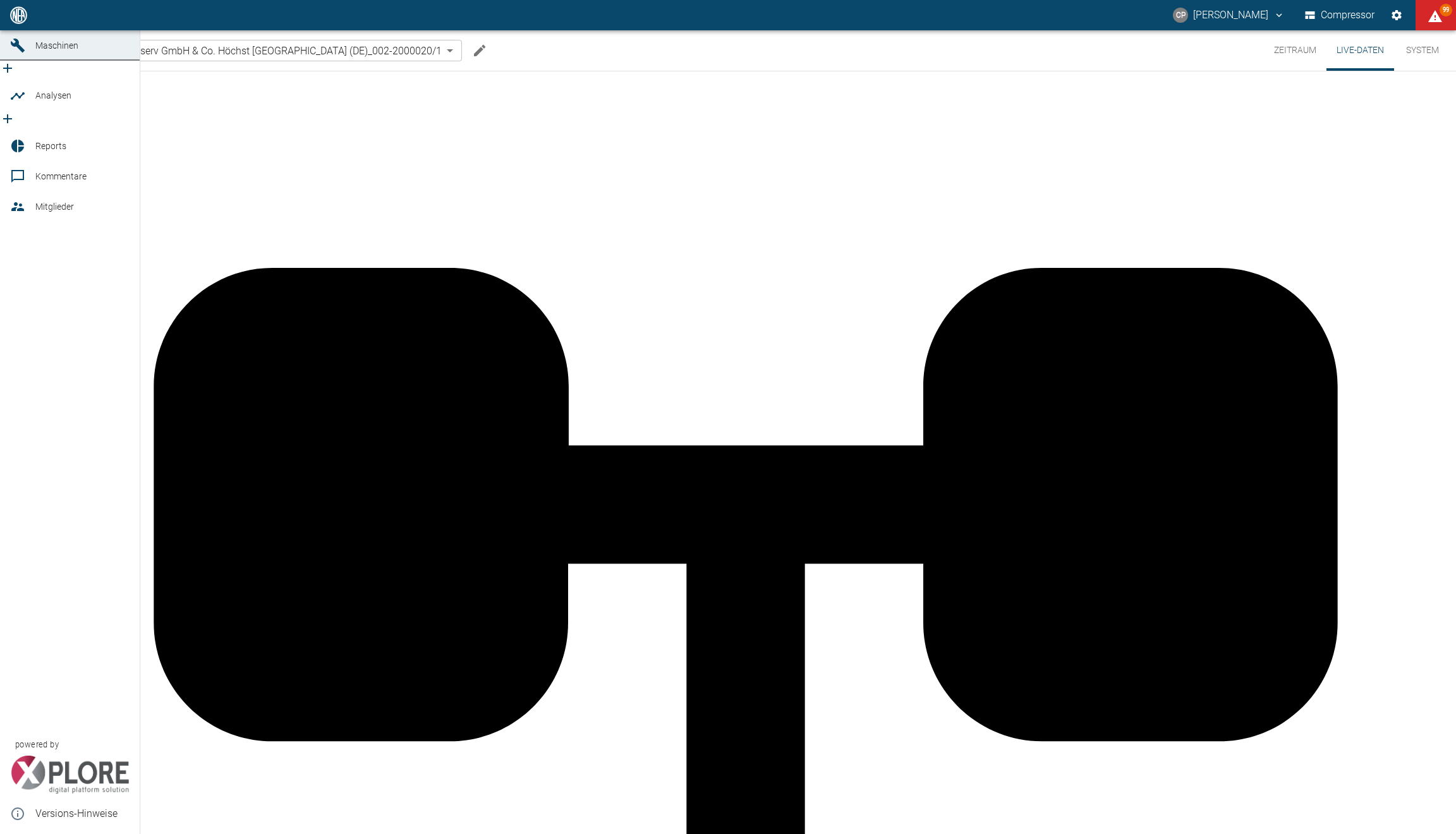
click at [39, 20] on span "Dashboard" at bounding box center [56, 15] width 43 height 10
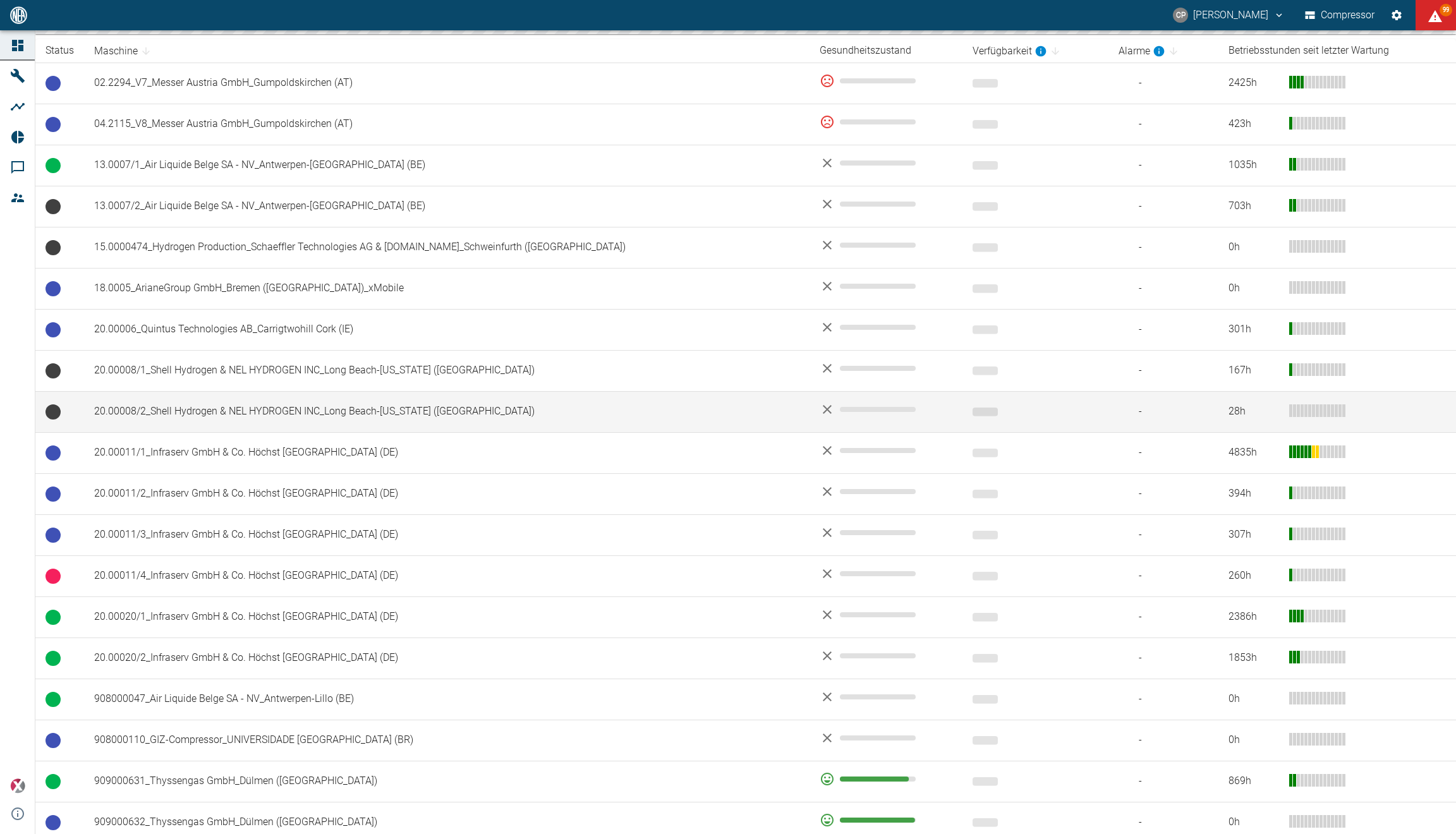
scroll to position [252, 0]
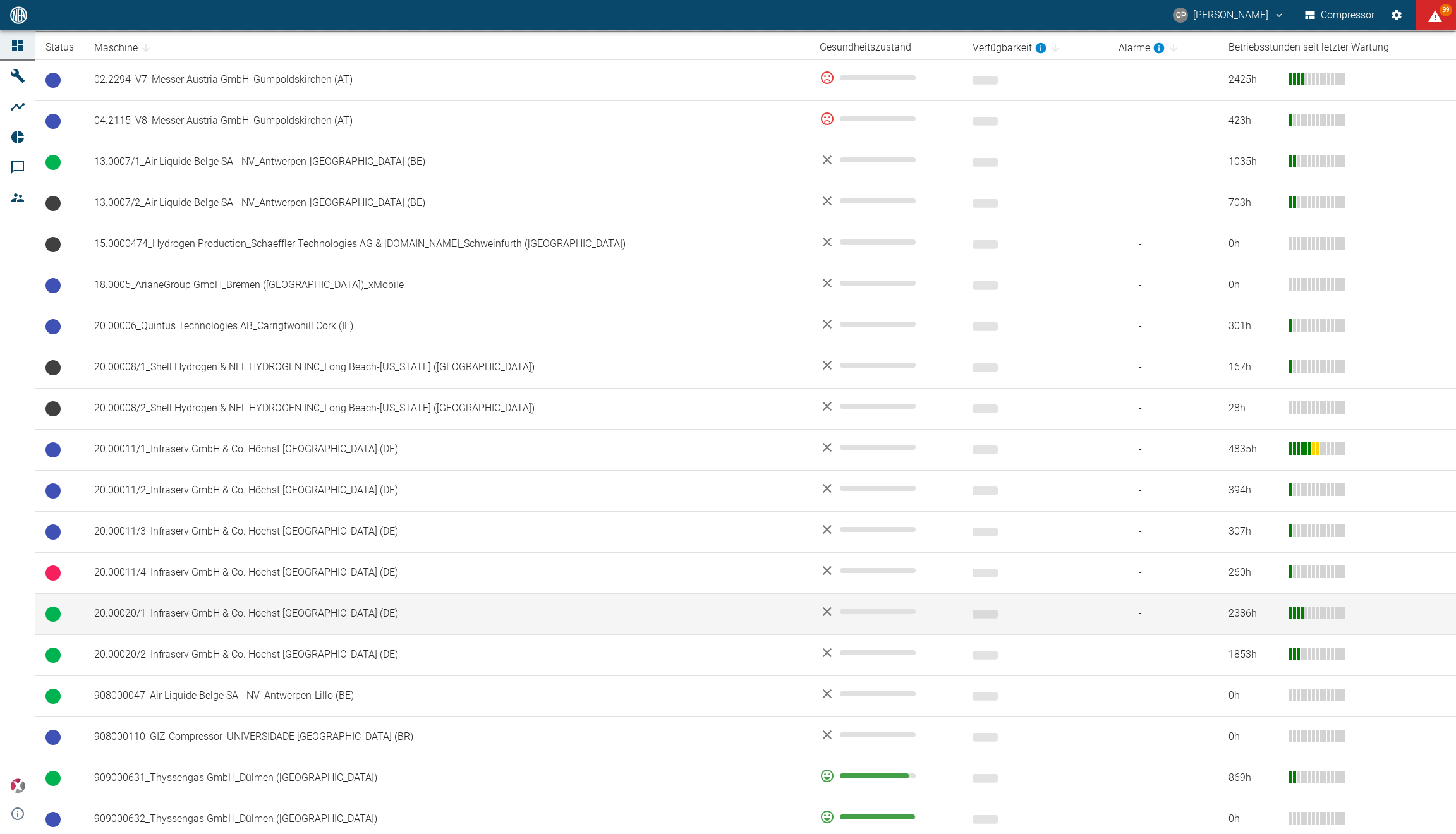
click at [172, 610] on td "20.00020/1_Infraserv GmbH & Co. Höchst [GEOGRAPHIC_DATA] (DE)" at bounding box center [447, 614] width 726 height 41
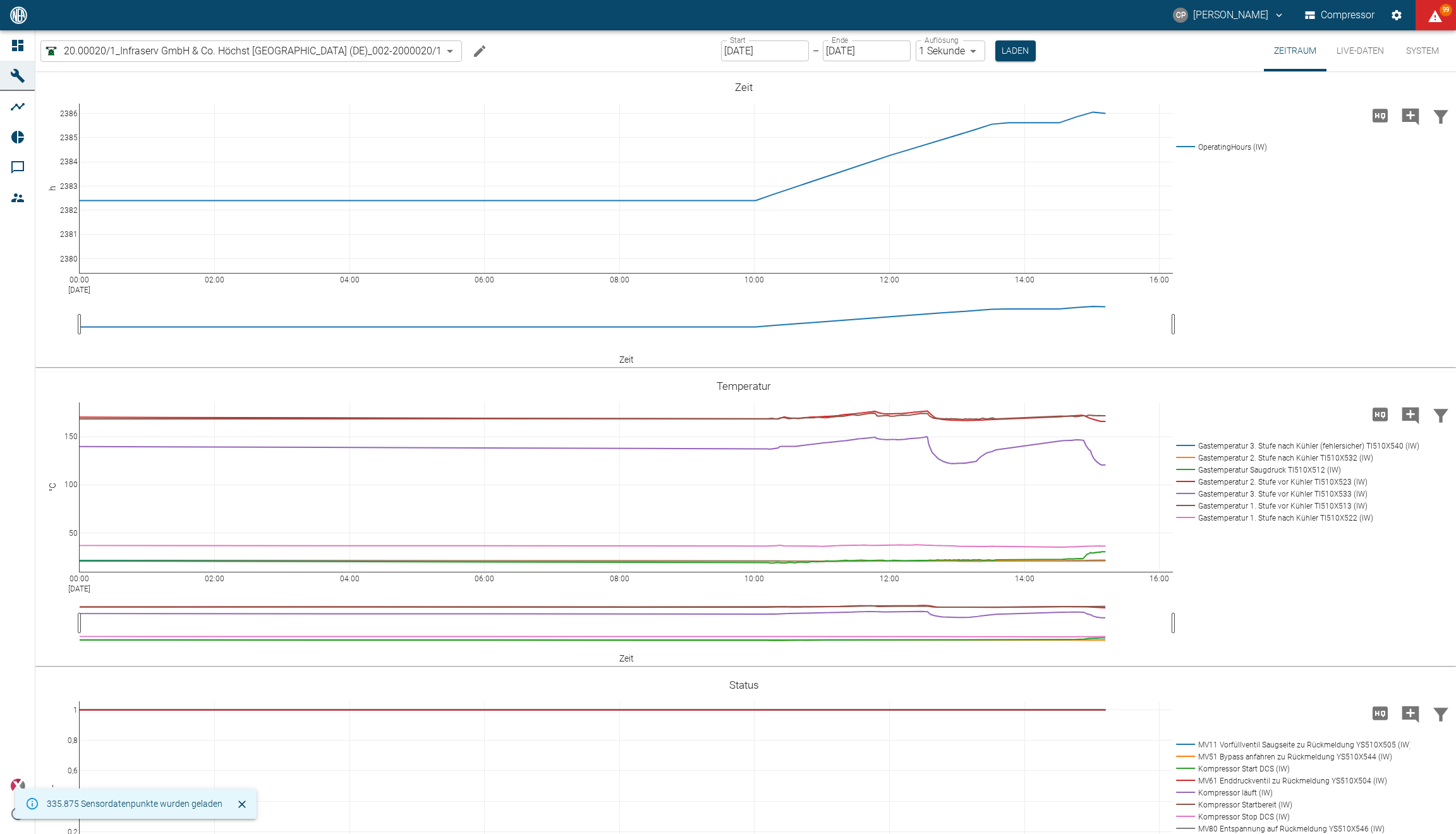
click at [1358, 54] on button "Live-Daten" at bounding box center [1360, 51] width 67 height 41
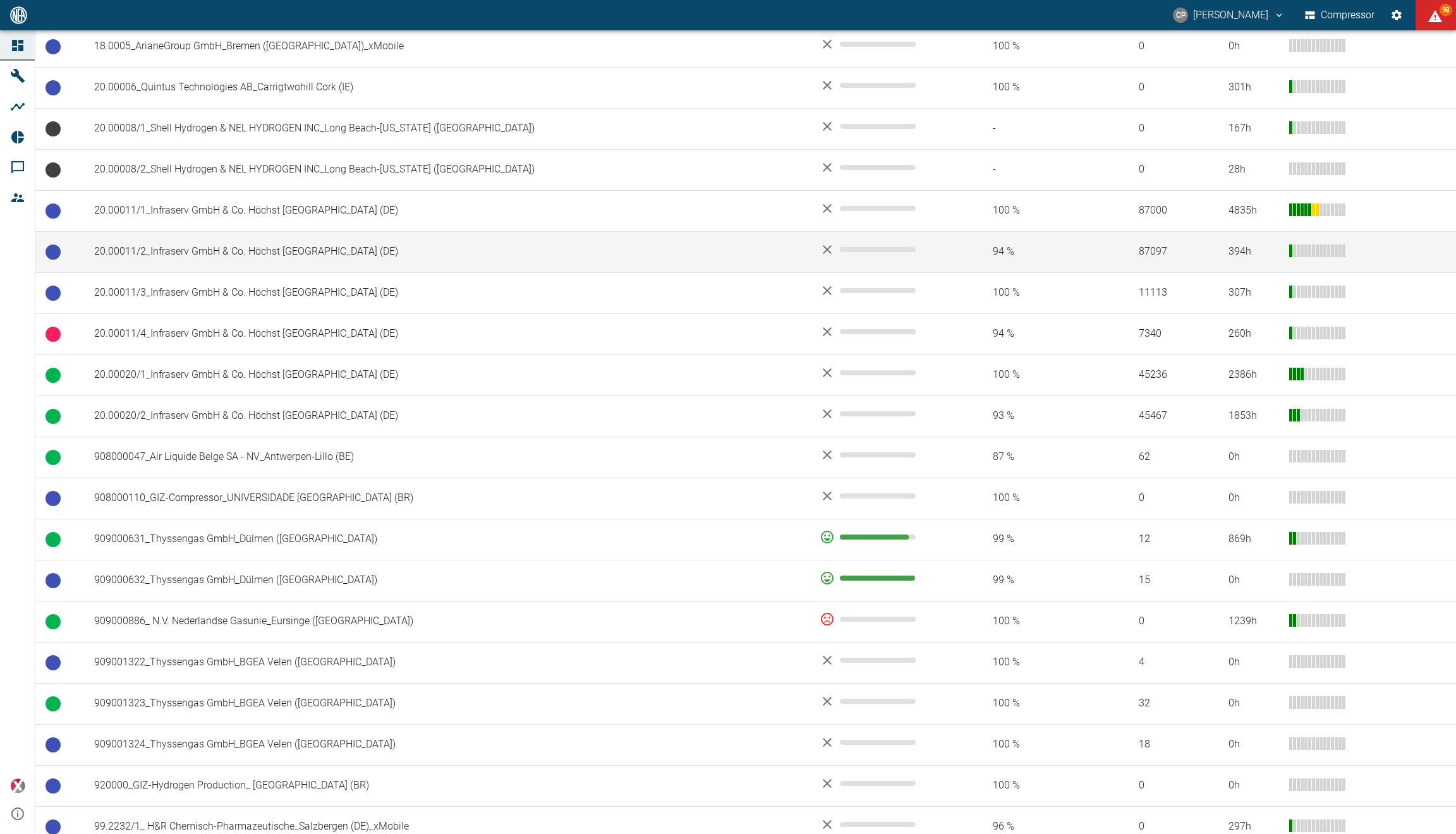
scroll to position [492, 0]
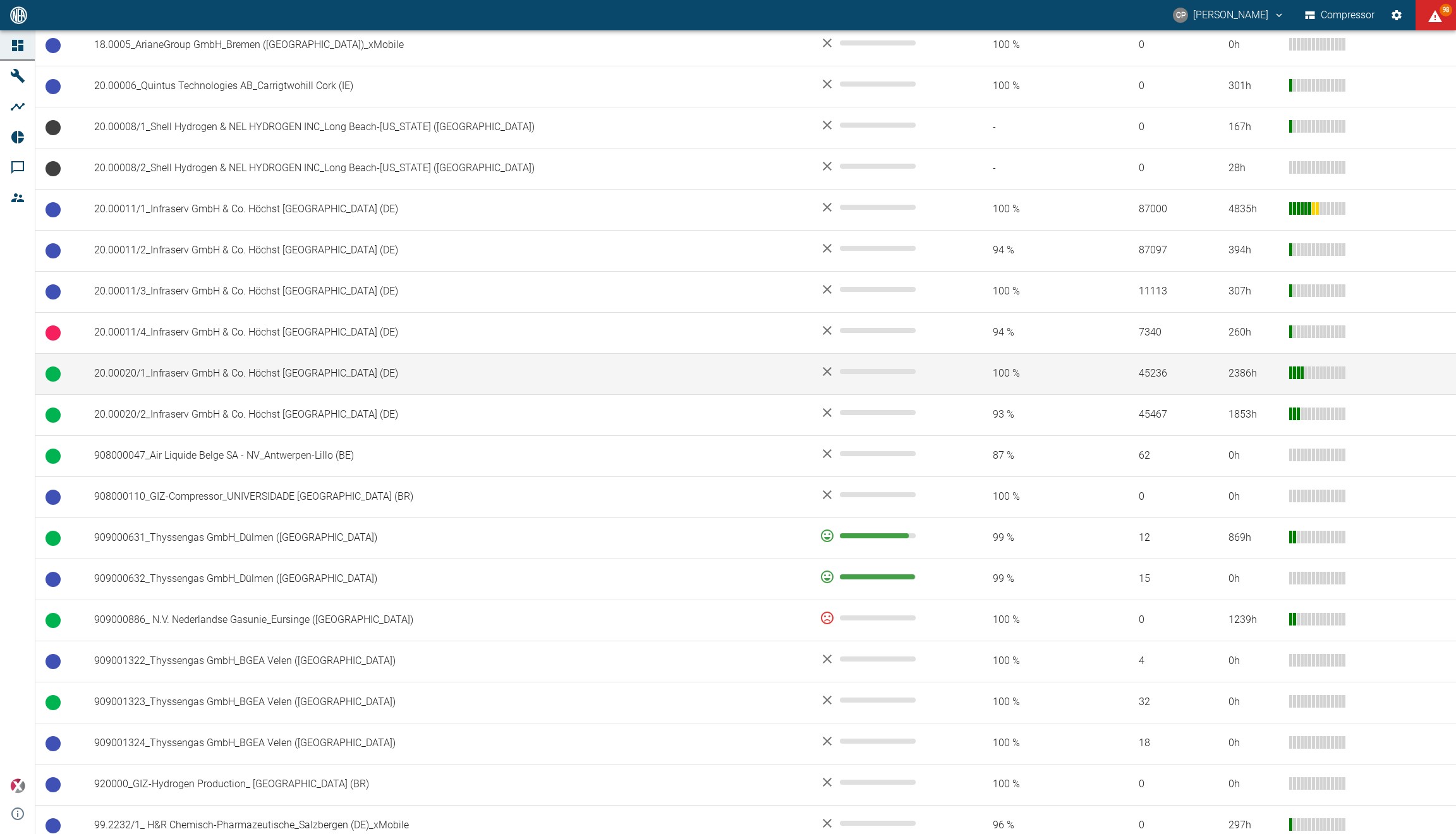
click at [408, 365] on td "20.00020/1_Infraserv GmbH & Co. Höchst [GEOGRAPHIC_DATA] (DE)" at bounding box center [447, 374] width 726 height 41
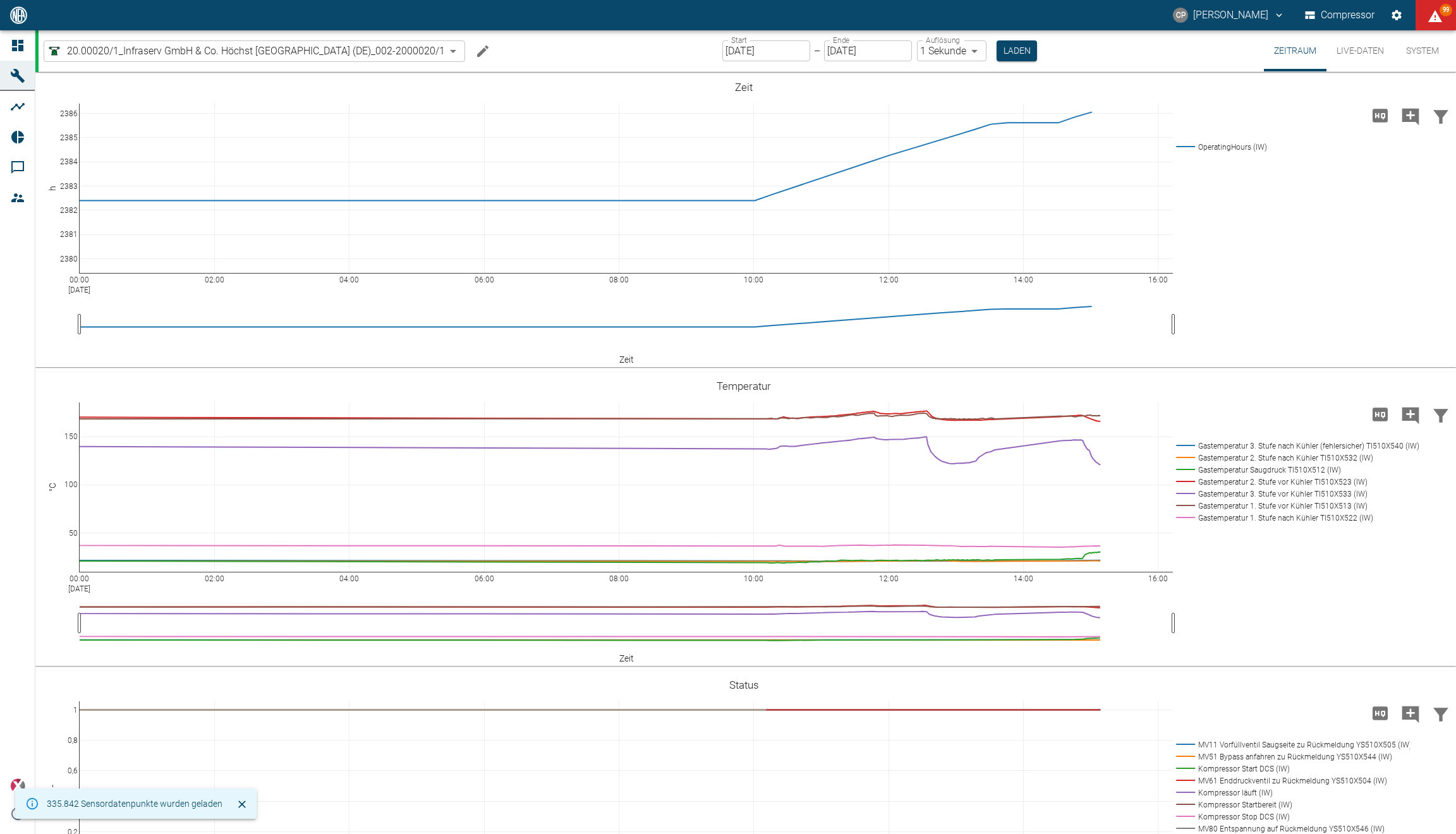
click at [1366, 48] on button "Live-Daten" at bounding box center [1360, 51] width 67 height 41
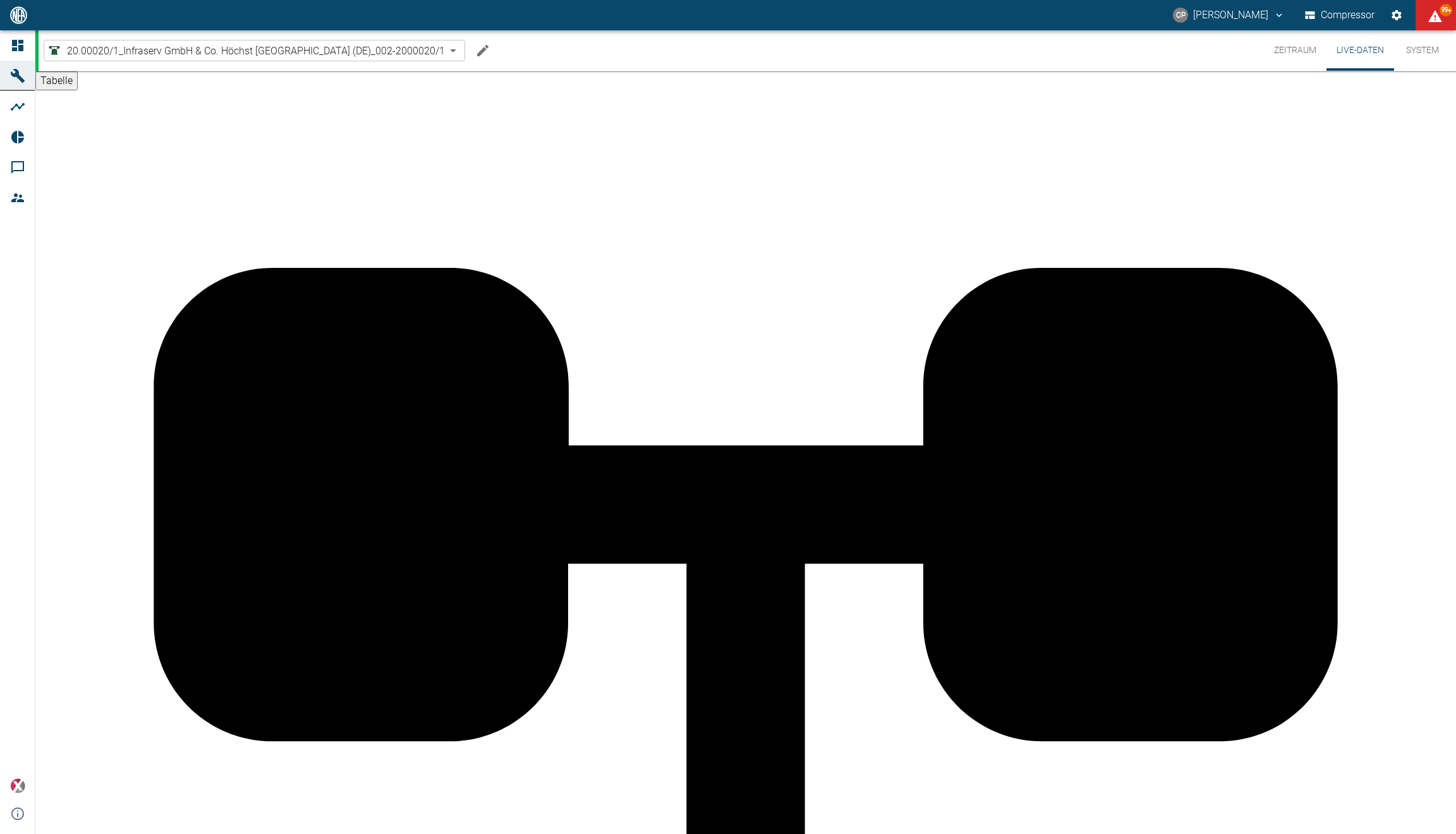
click at [1366, 48] on button "Live-Daten" at bounding box center [1360, 50] width 67 height 41
click at [1284, 42] on button "Zeitraum" at bounding box center [1295, 50] width 63 height 41
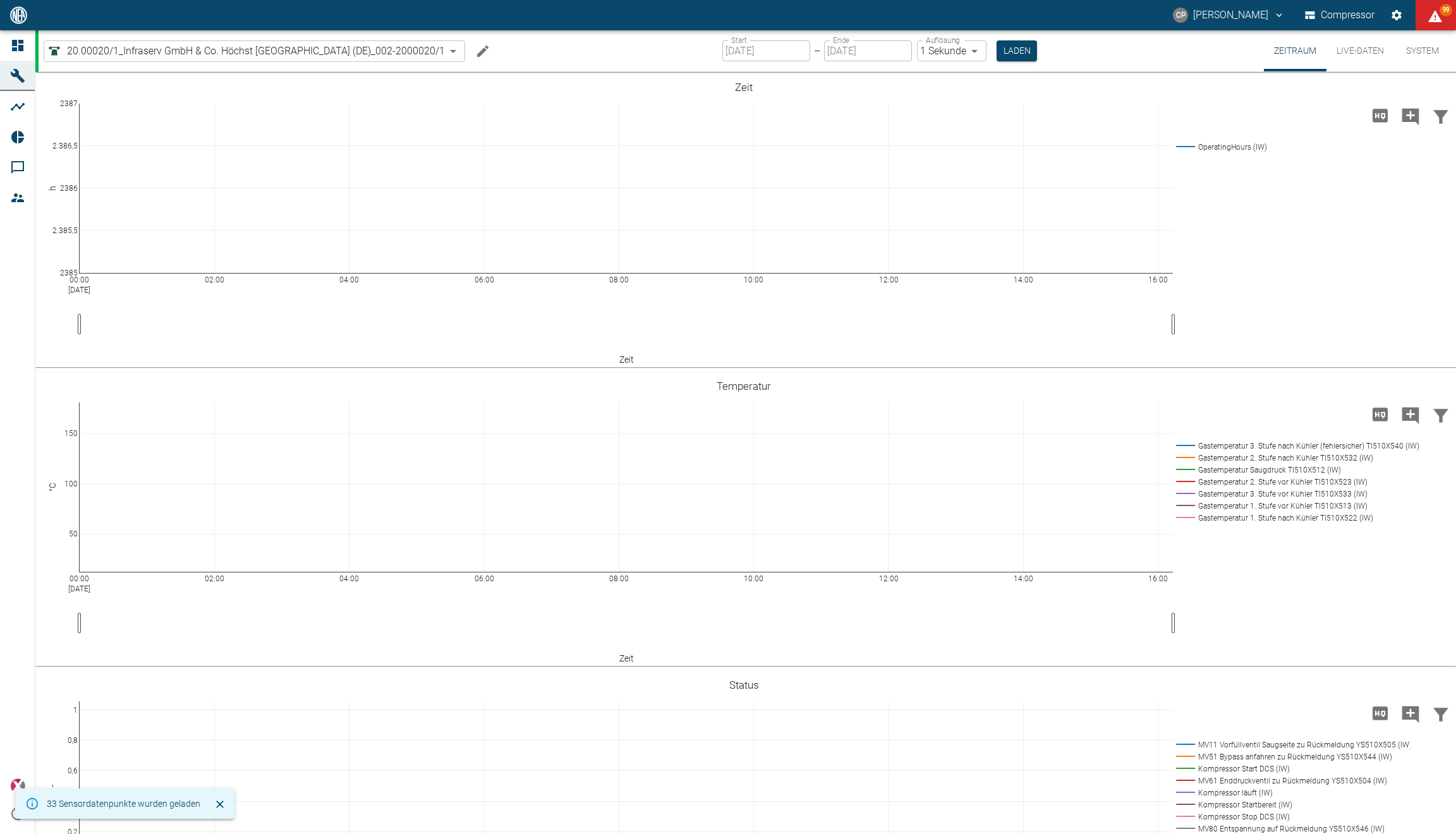
click at [1342, 52] on button "Live-Daten" at bounding box center [1360, 51] width 67 height 41
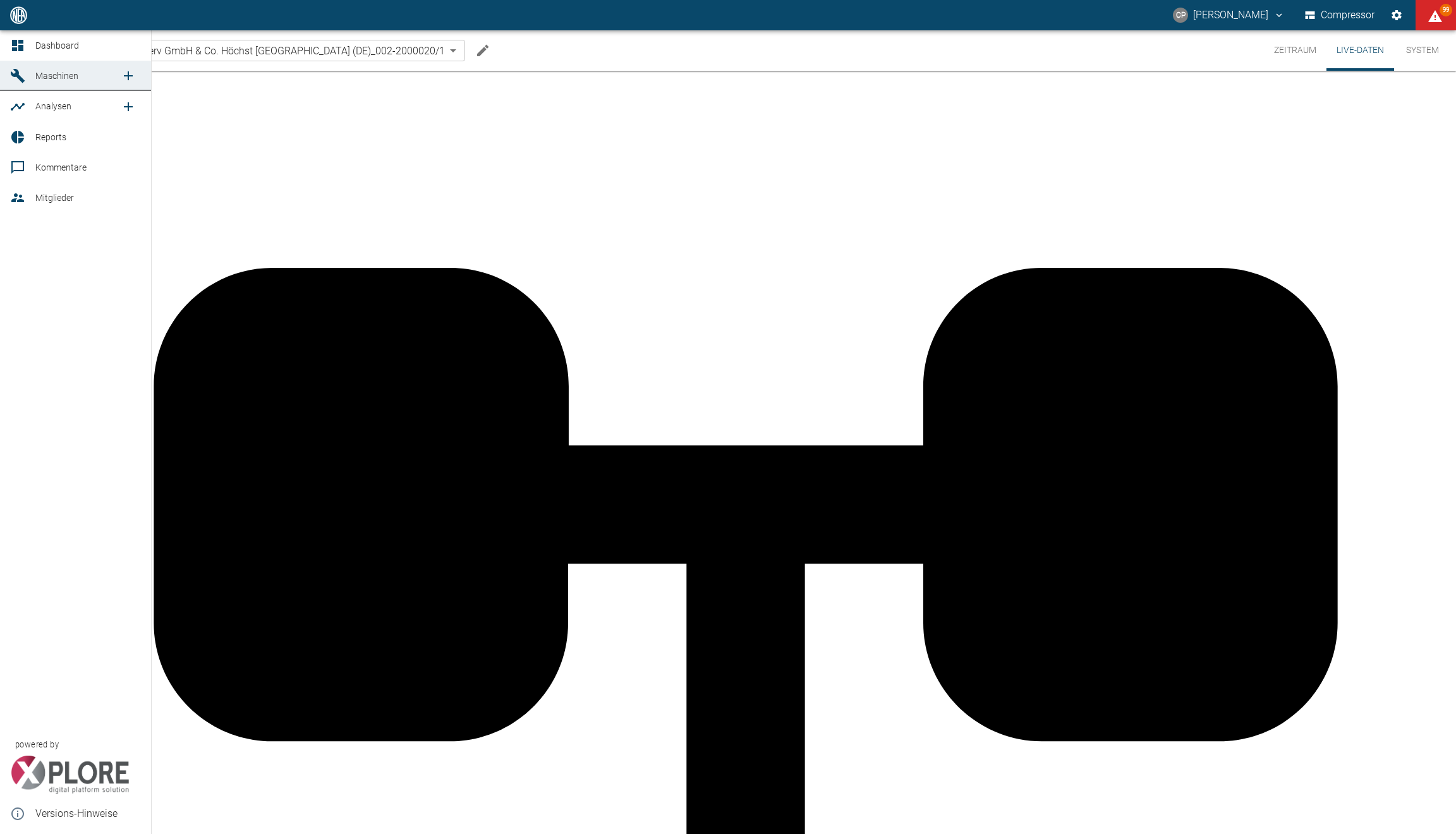
click at [32, 43] on link "Dashboard" at bounding box center [75, 45] width 151 height 30
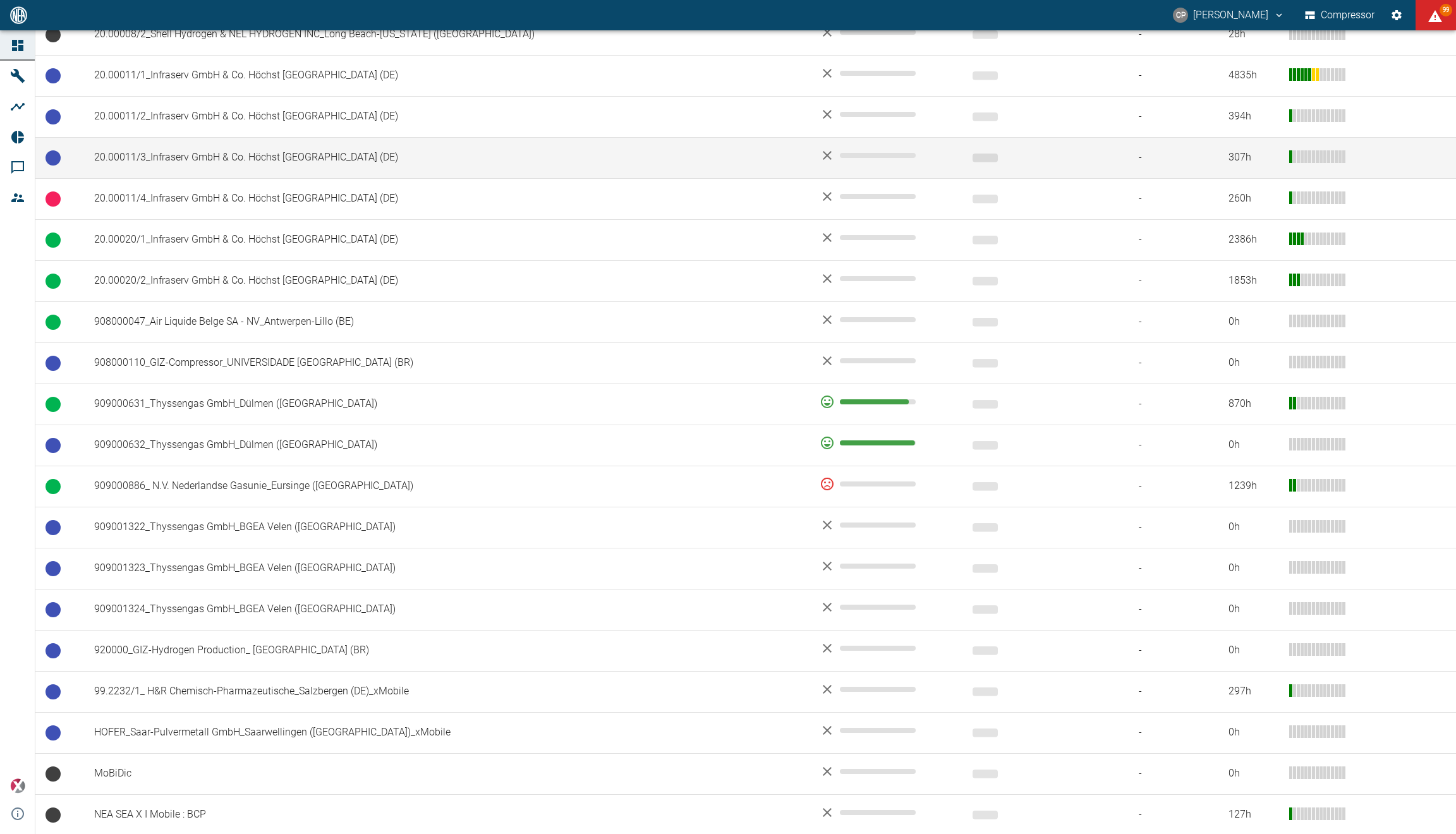
scroll to position [673, 0]
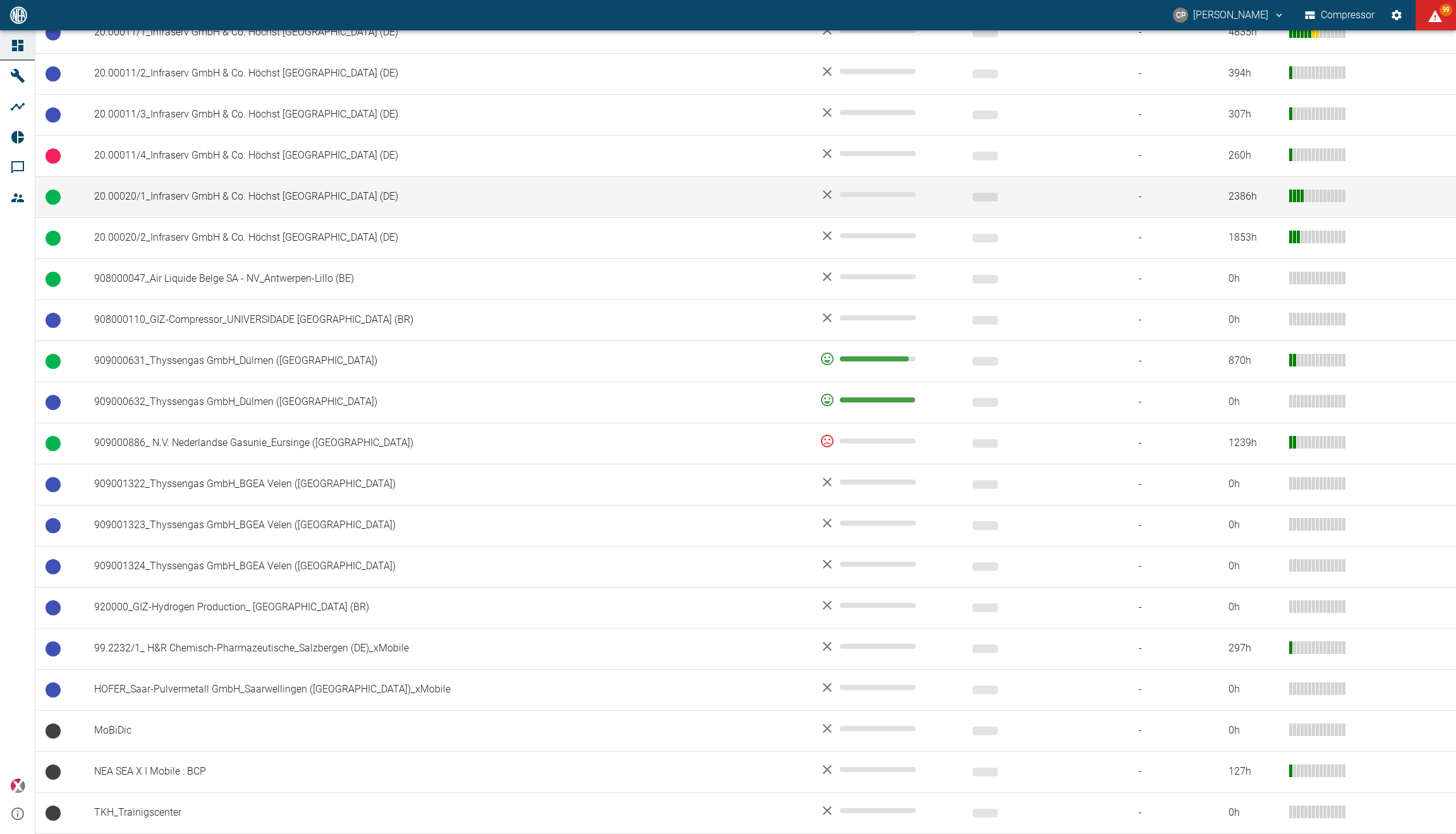
click at [352, 181] on td "20.00020/1_Infraserv GmbH & Co. Höchst [GEOGRAPHIC_DATA] (DE)" at bounding box center [447, 197] width 726 height 41
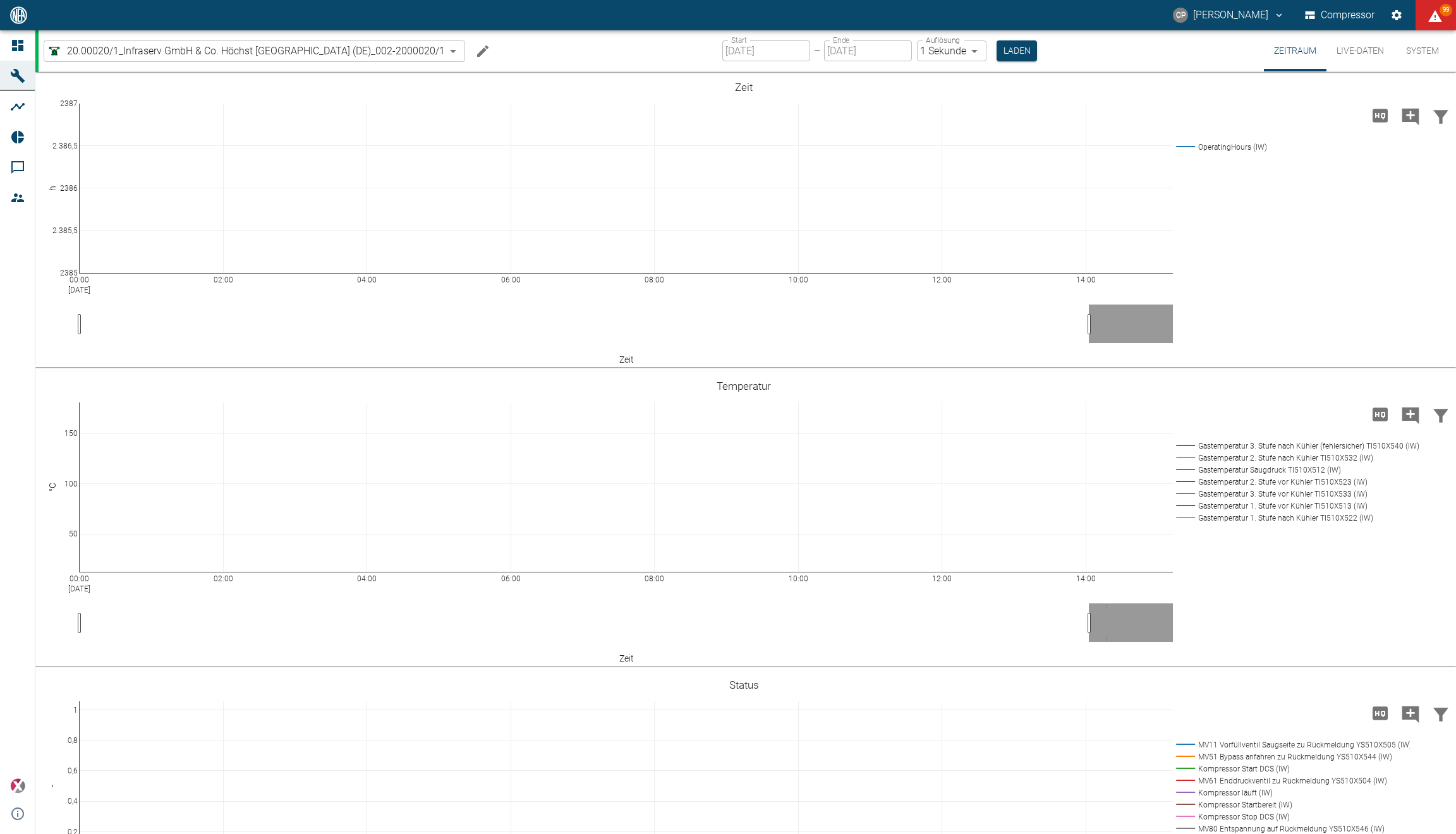
click at [1352, 56] on button "Live-Daten" at bounding box center [1360, 51] width 67 height 41
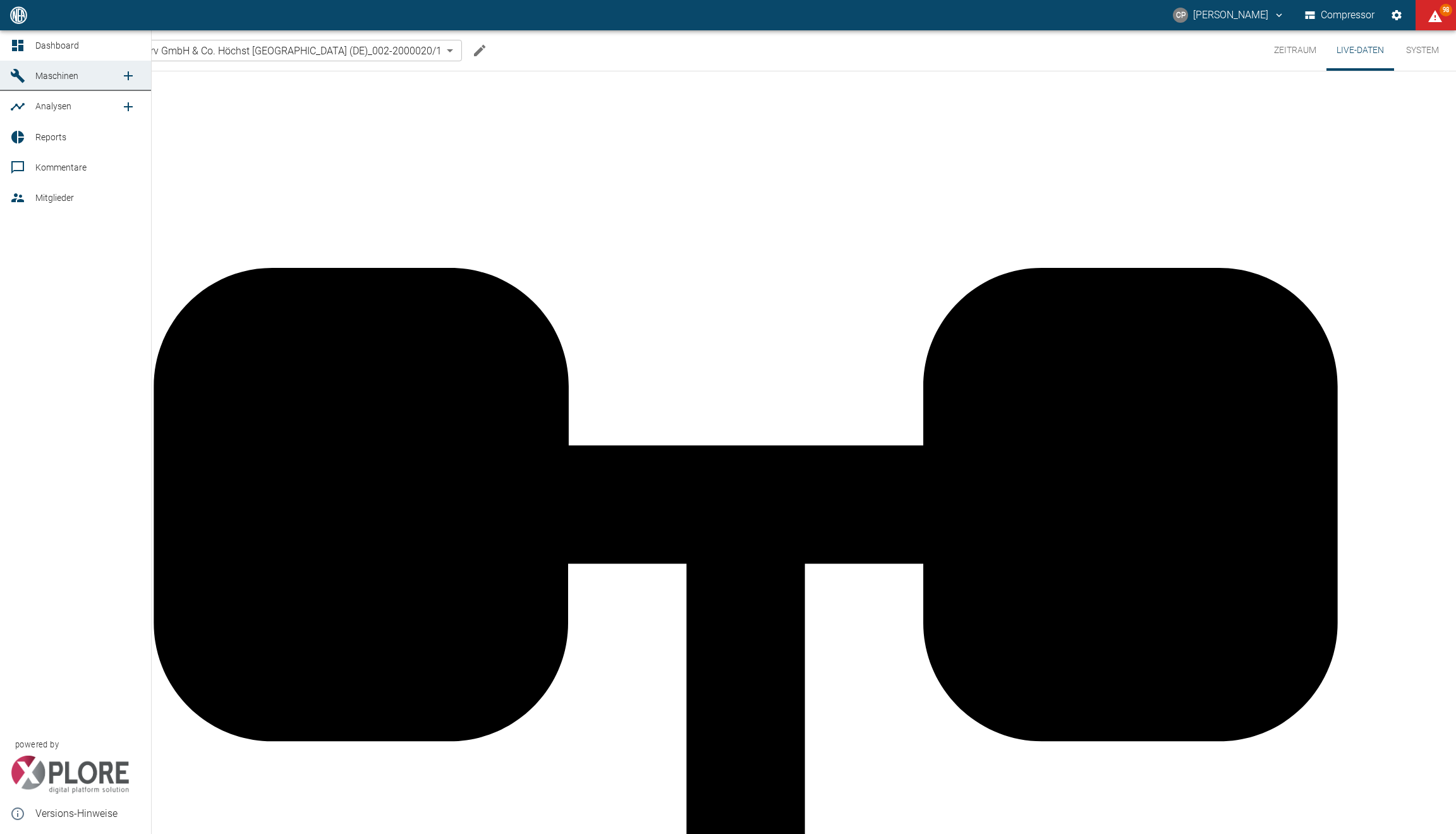
click at [17, 56] on link "Dashboard" at bounding box center [75, 45] width 151 height 30
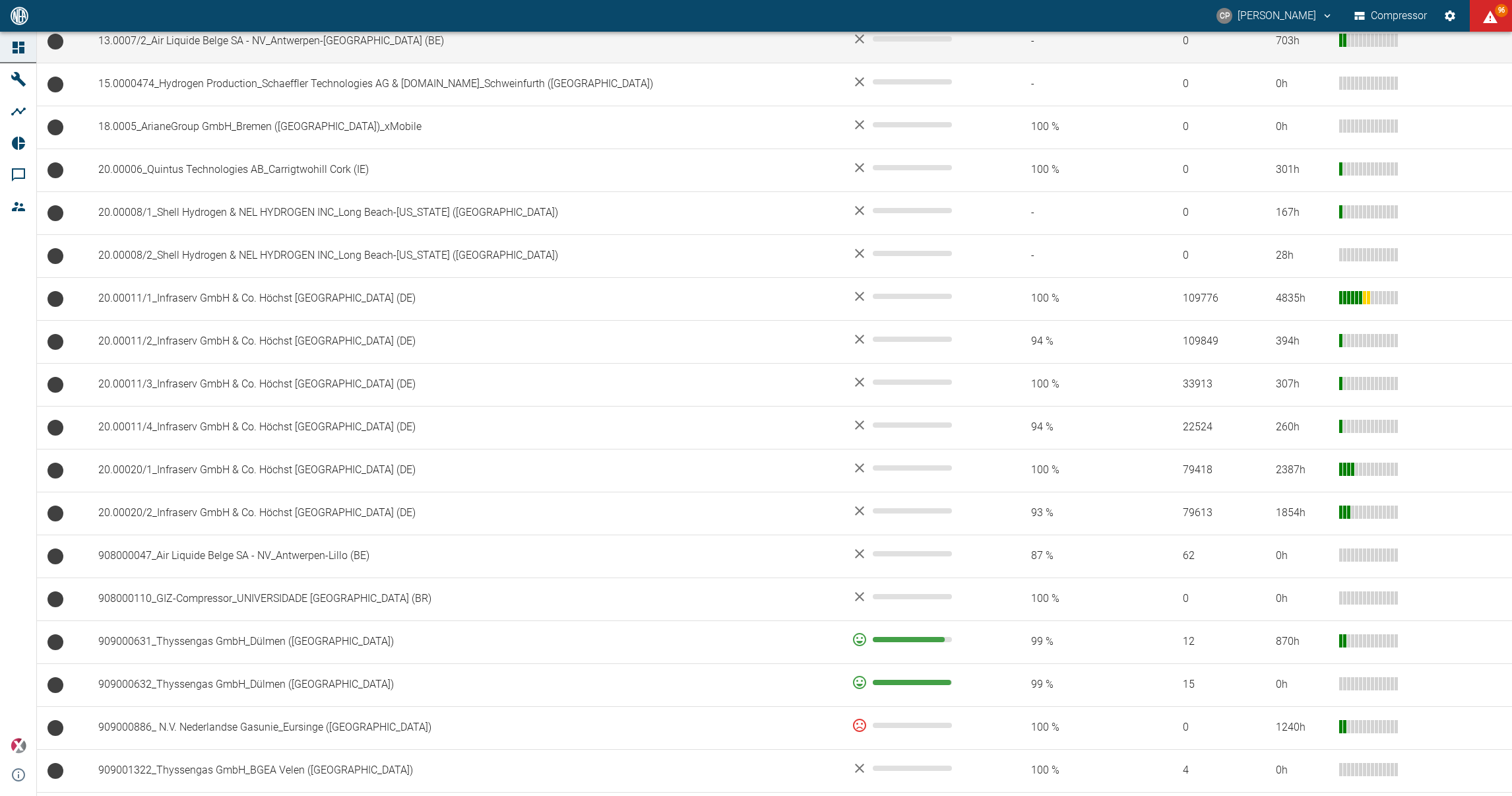
scroll to position [486, 0]
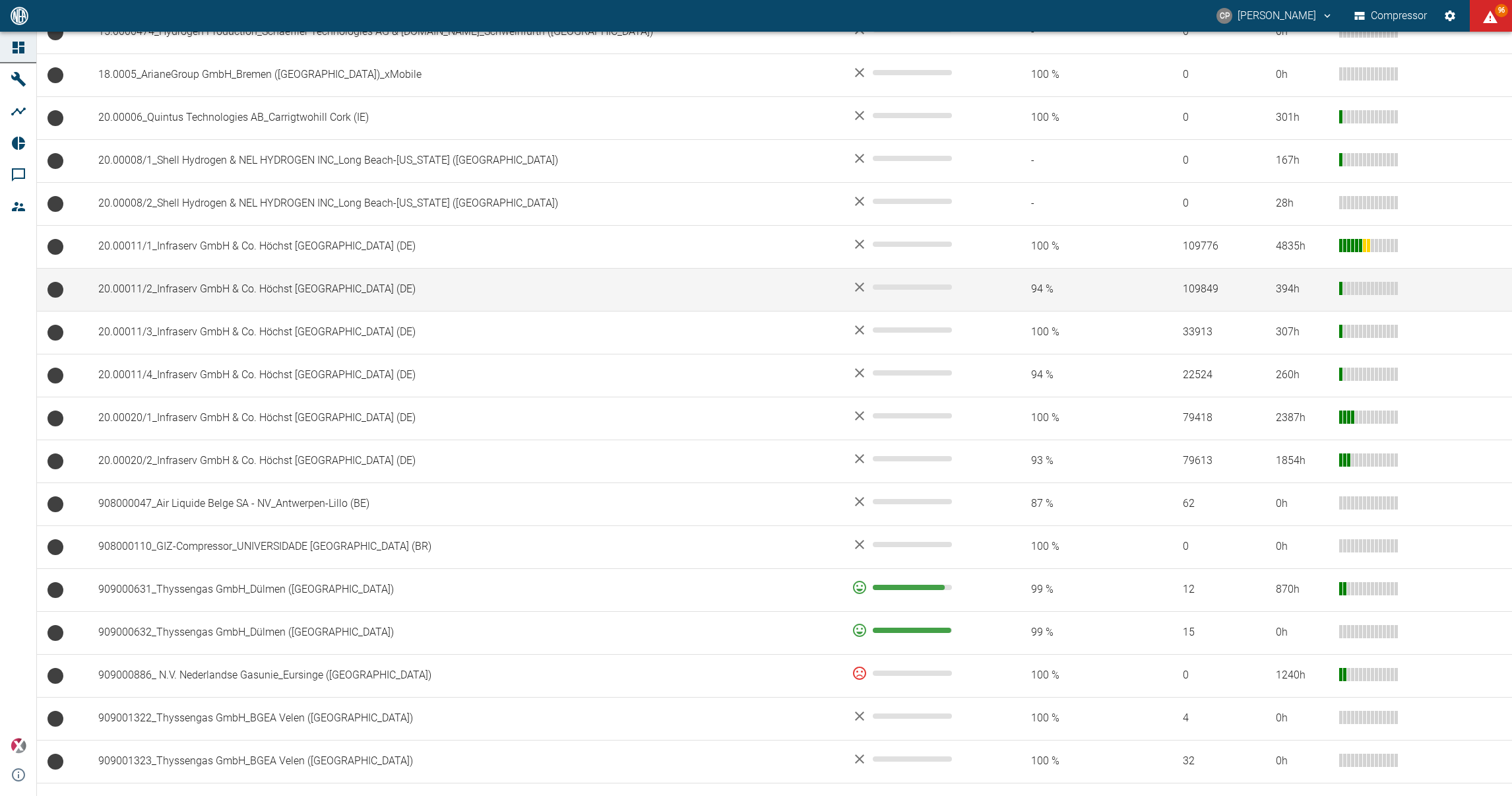
click at [276, 272] on td "20.00011/2_Infraserv GmbH & Co. Höchst [GEOGRAPHIC_DATA] (DE)" at bounding box center [464, 290] width 753 height 43
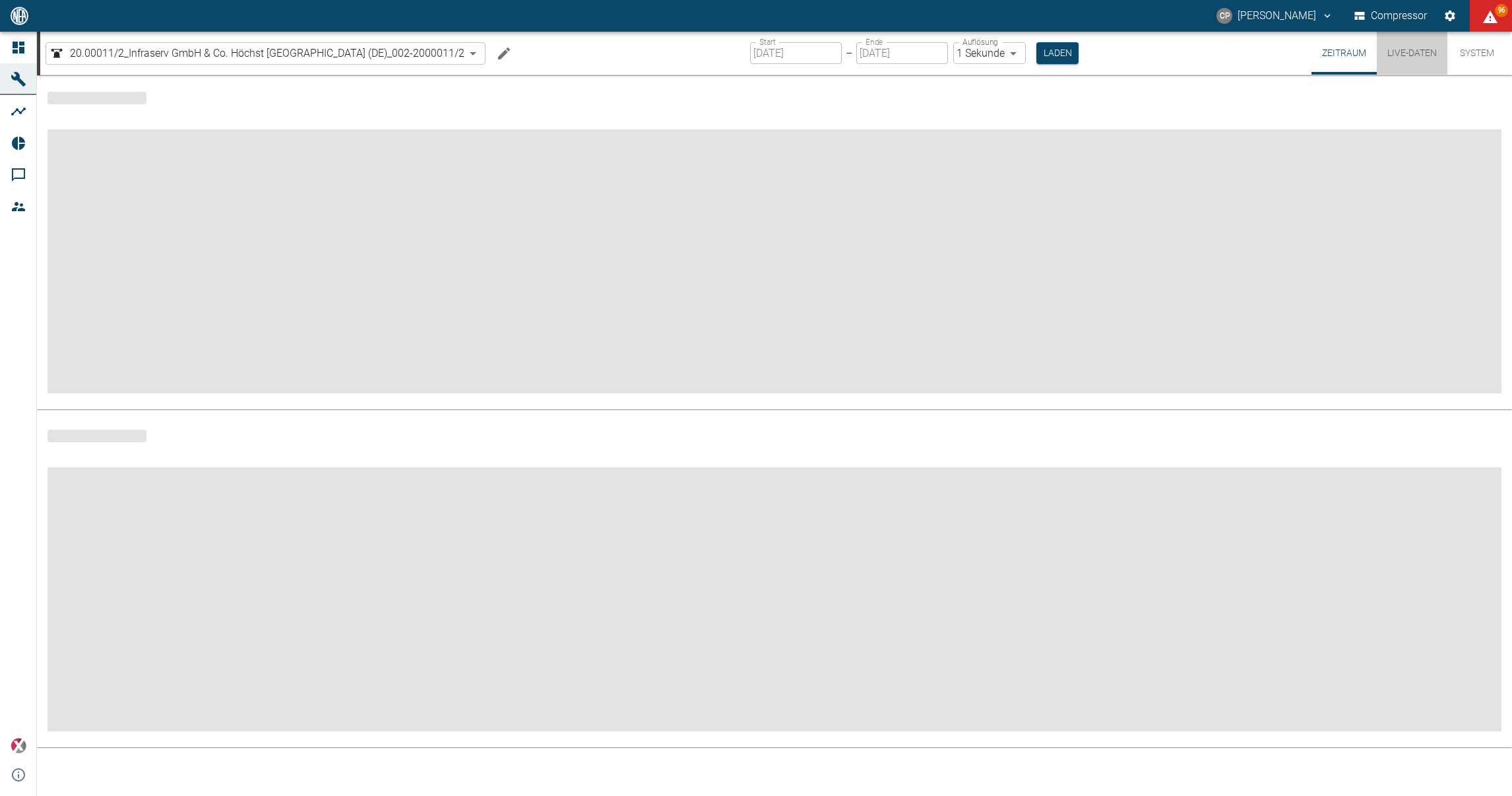
click at [1393, 45] on button "Live-Daten" at bounding box center [1412, 53] width 70 height 43
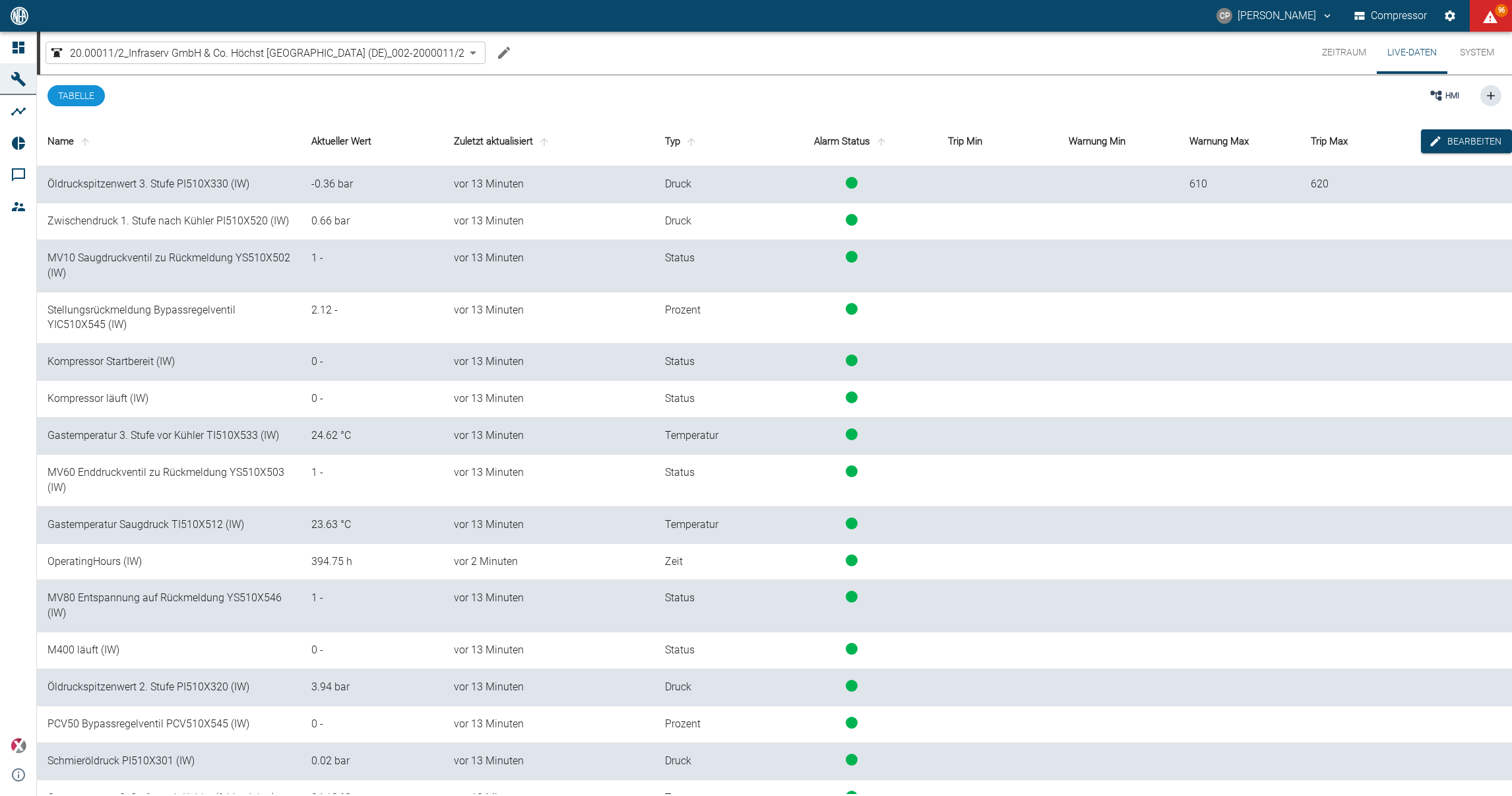
click at [19, 26] on div at bounding box center [19, 16] width 39 height 27
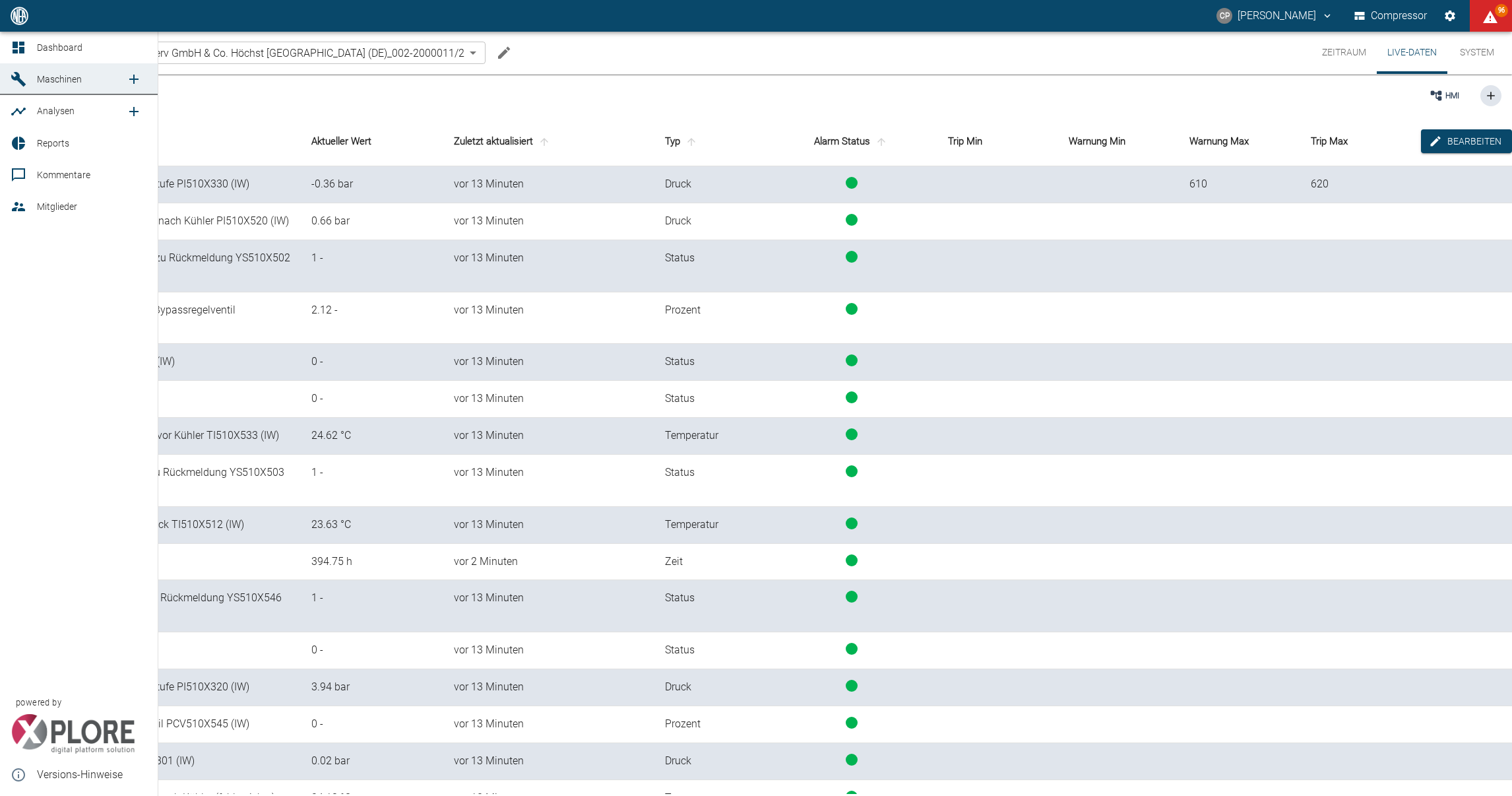
click at [17, 43] on icon at bounding box center [18, 47] width 12 height 12
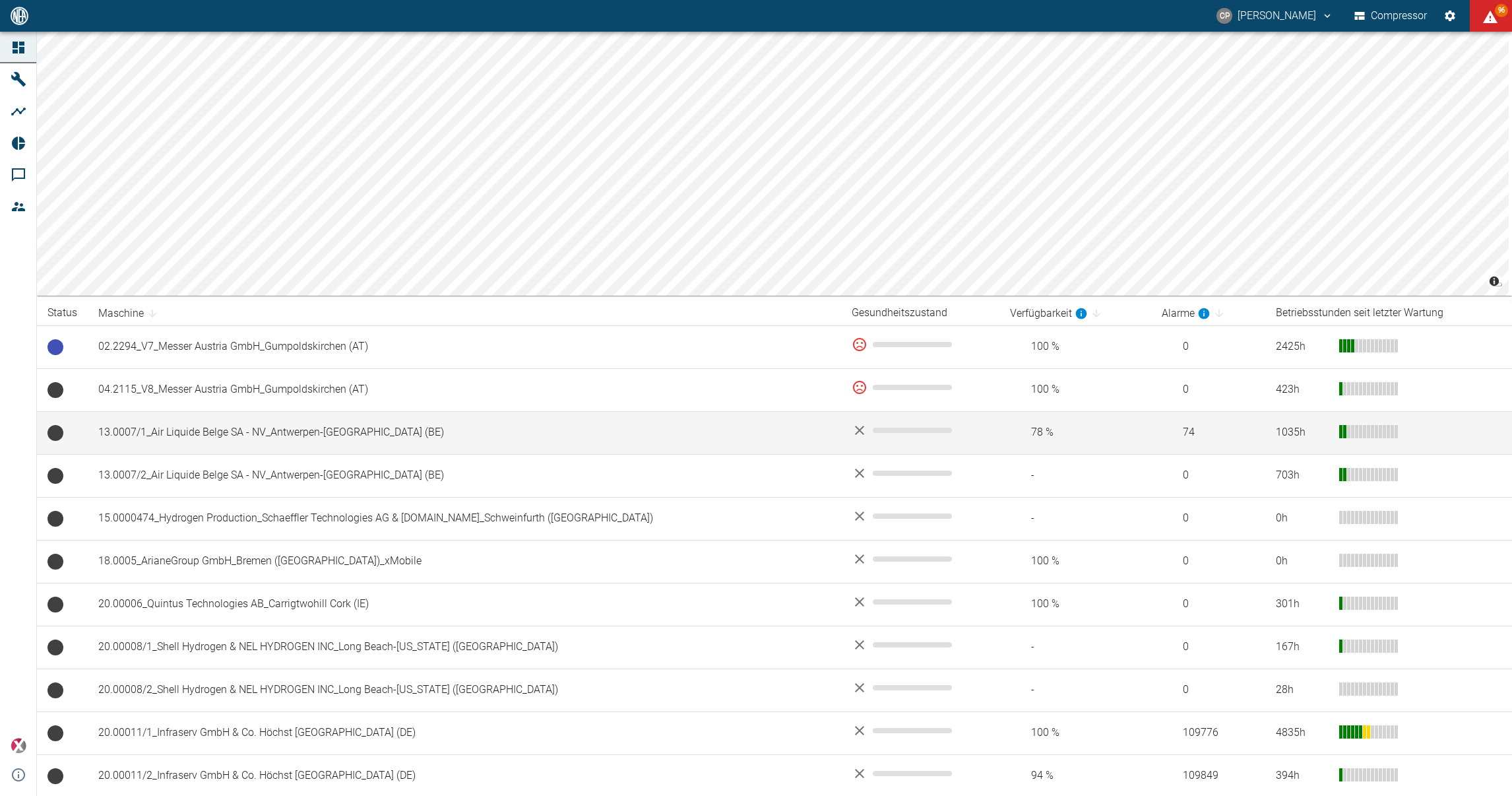
click at [118, 419] on td "13.0007/1_Air Liquide Belge SA - NV_Antwerpen-[GEOGRAPHIC_DATA] (BE)" at bounding box center [464, 433] width 753 height 43
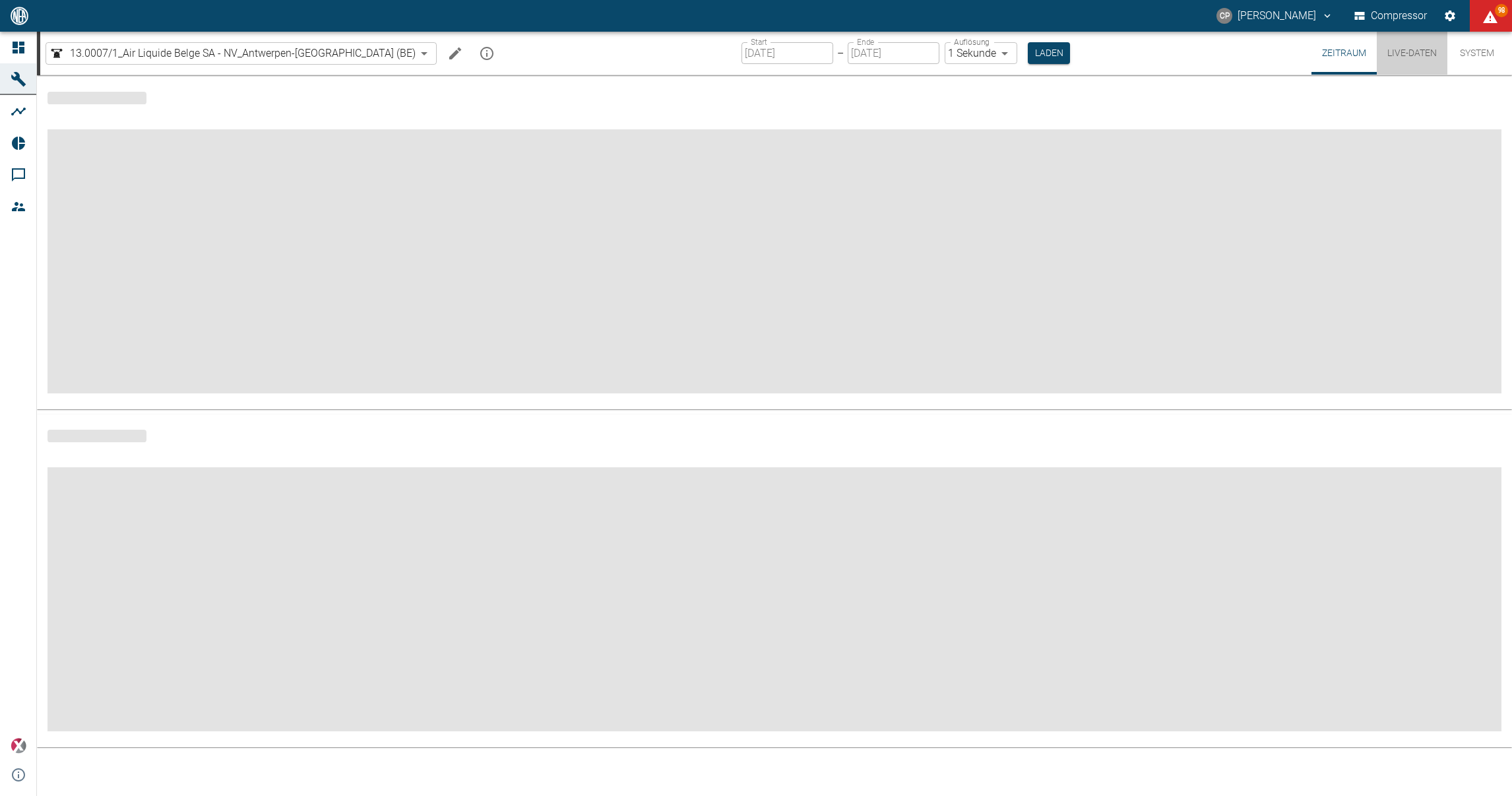
click at [1395, 51] on button "Live-Daten" at bounding box center [1412, 53] width 70 height 43
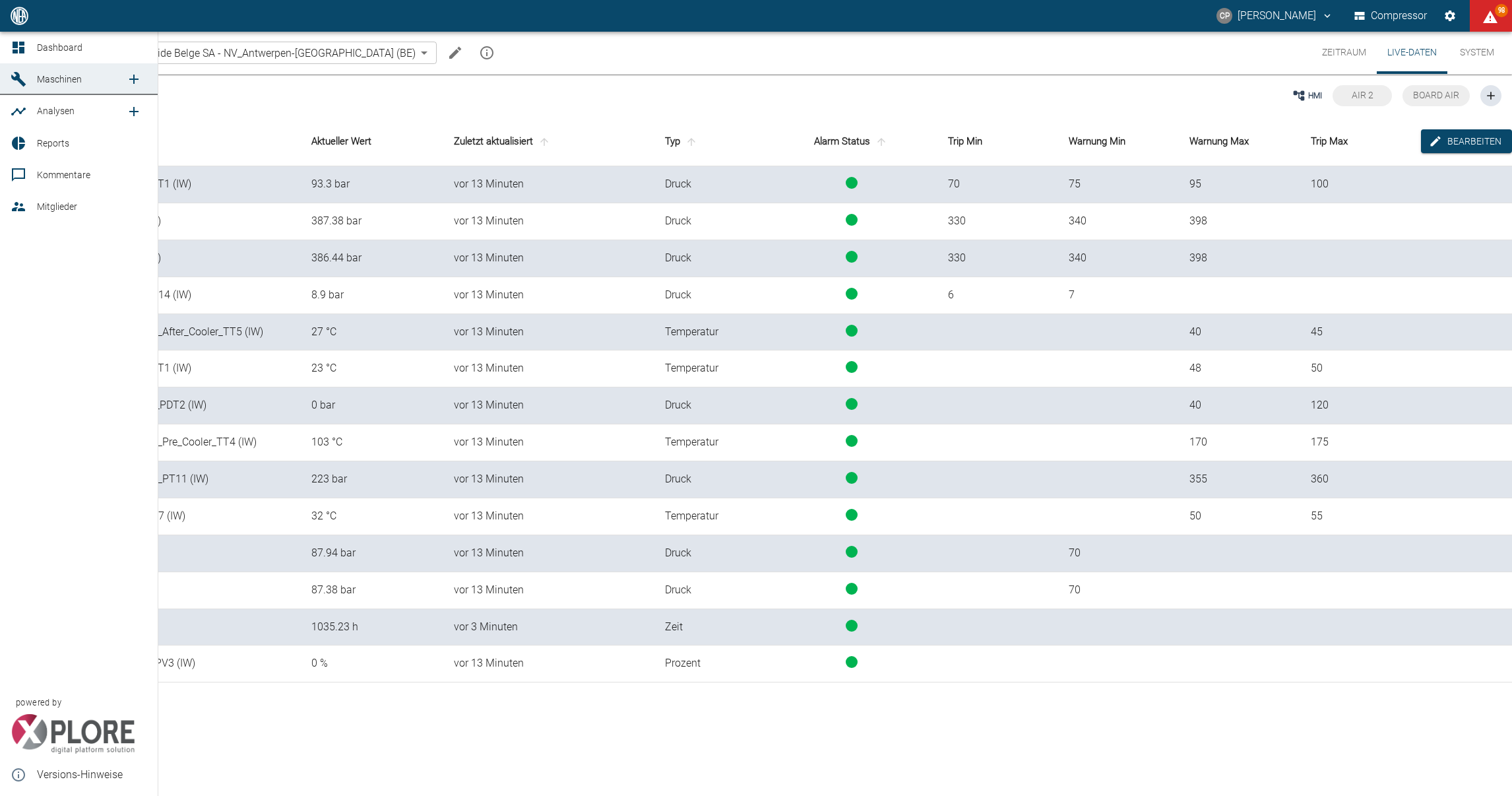
click at [0, 31] on html "[PERSON_NAME] Compressor 98 Dashboard Maschinen Analysen Reports Kommentare Mit…" at bounding box center [756, 398] width 1512 height 796
click at [22, 58] on link "Dashboard" at bounding box center [78, 47] width 157 height 32
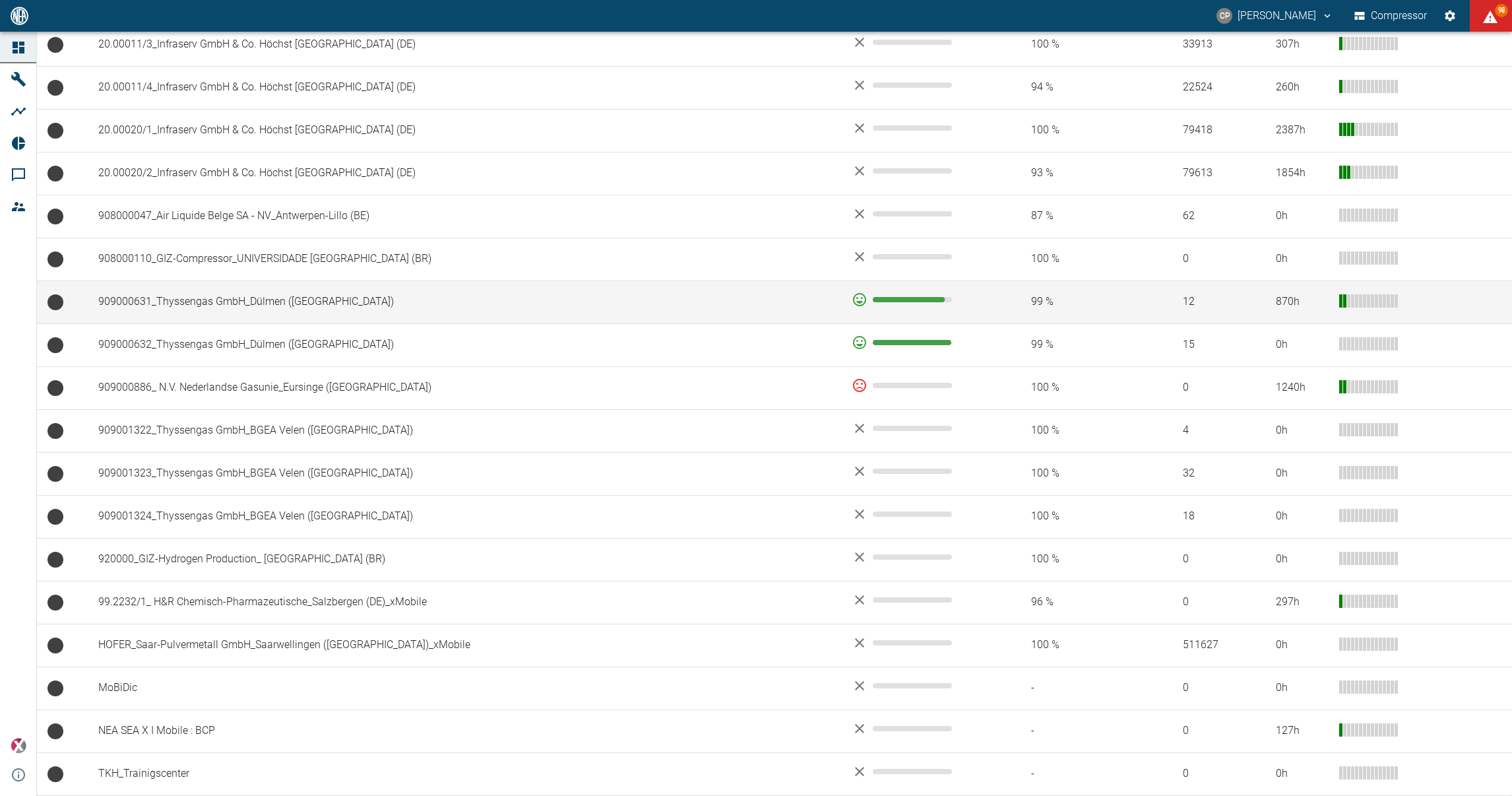
scroll to position [778, 0]
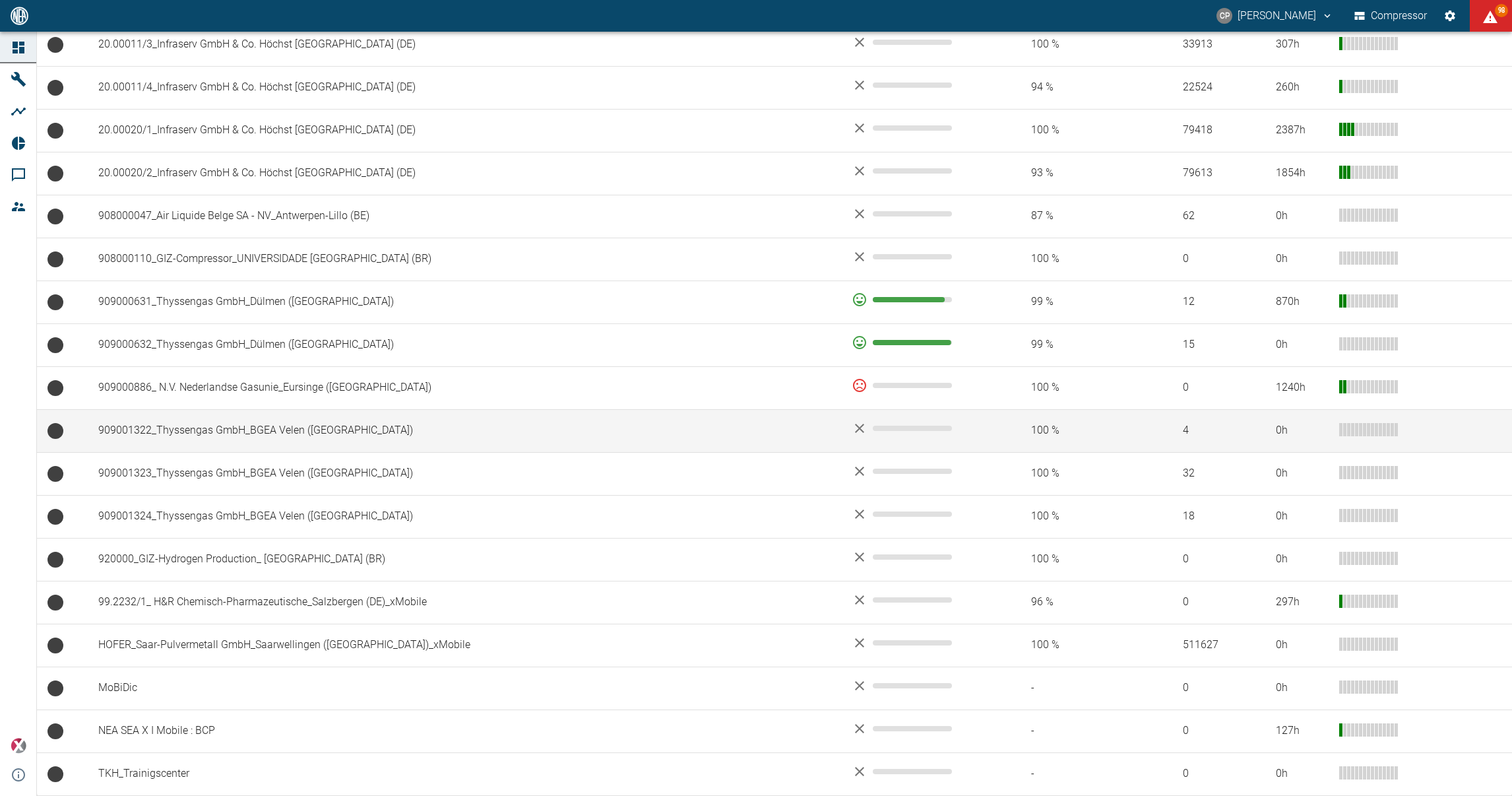
click at [214, 442] on td "909001322_Thyssengas GmbH_BGEA Velen ([GEOGRAPHIC_DATA])" at bounding box center [464, 431] width 753 height 43
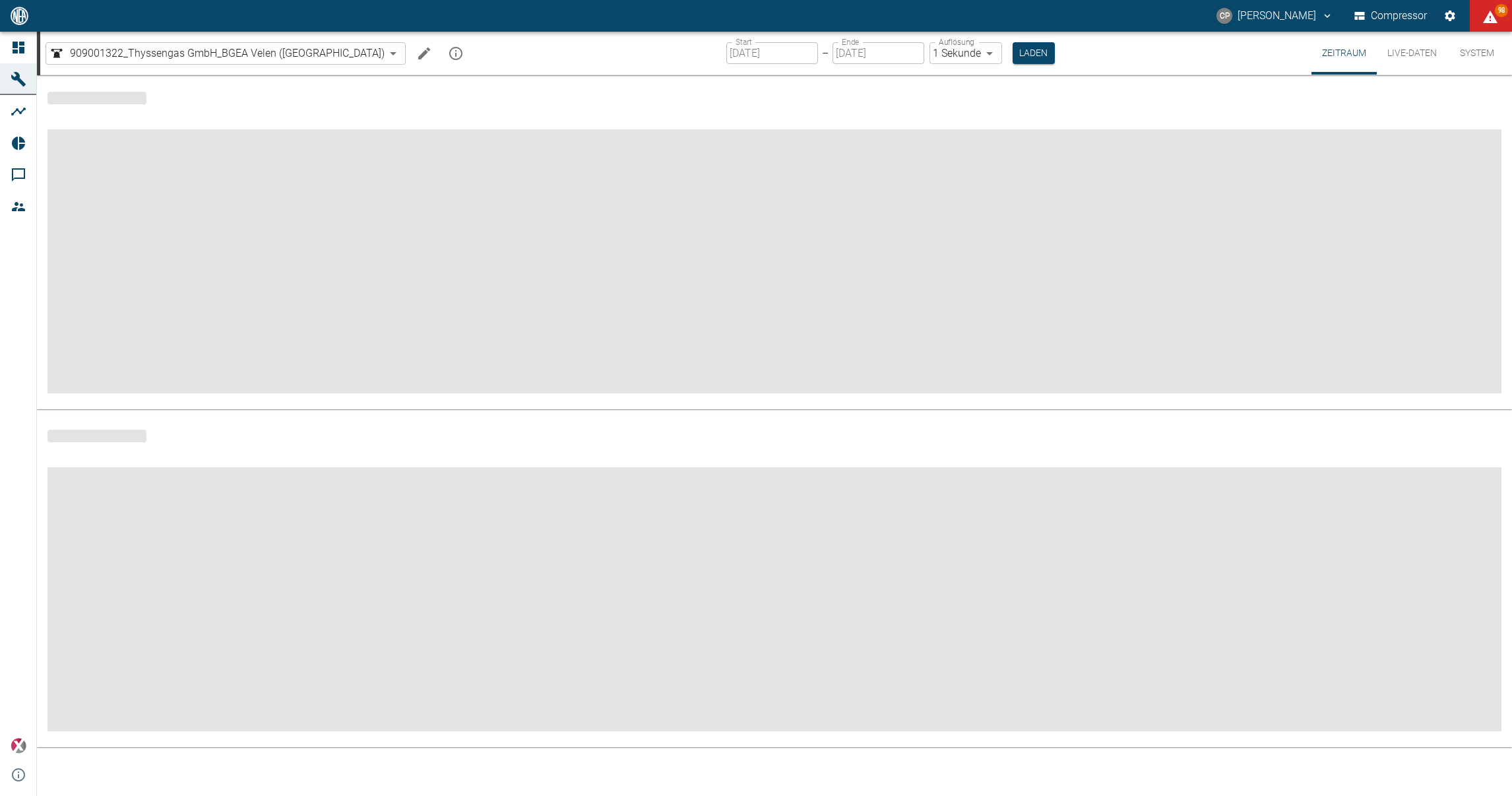
click at [1408, 53] on button "Live-Daten" at bounding box center [1412, 53] width 70 height 43
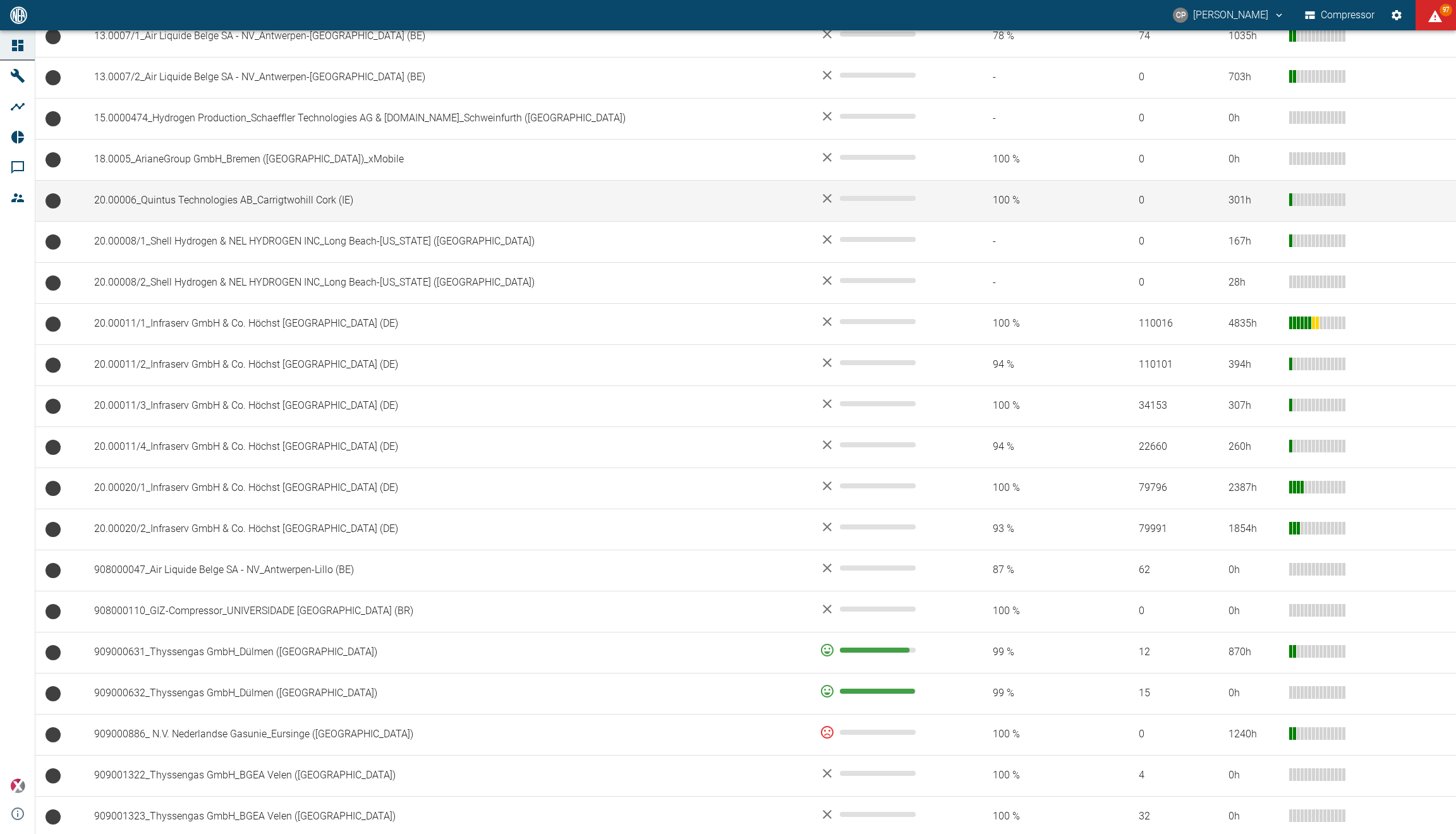
scroll to position [402, 0]
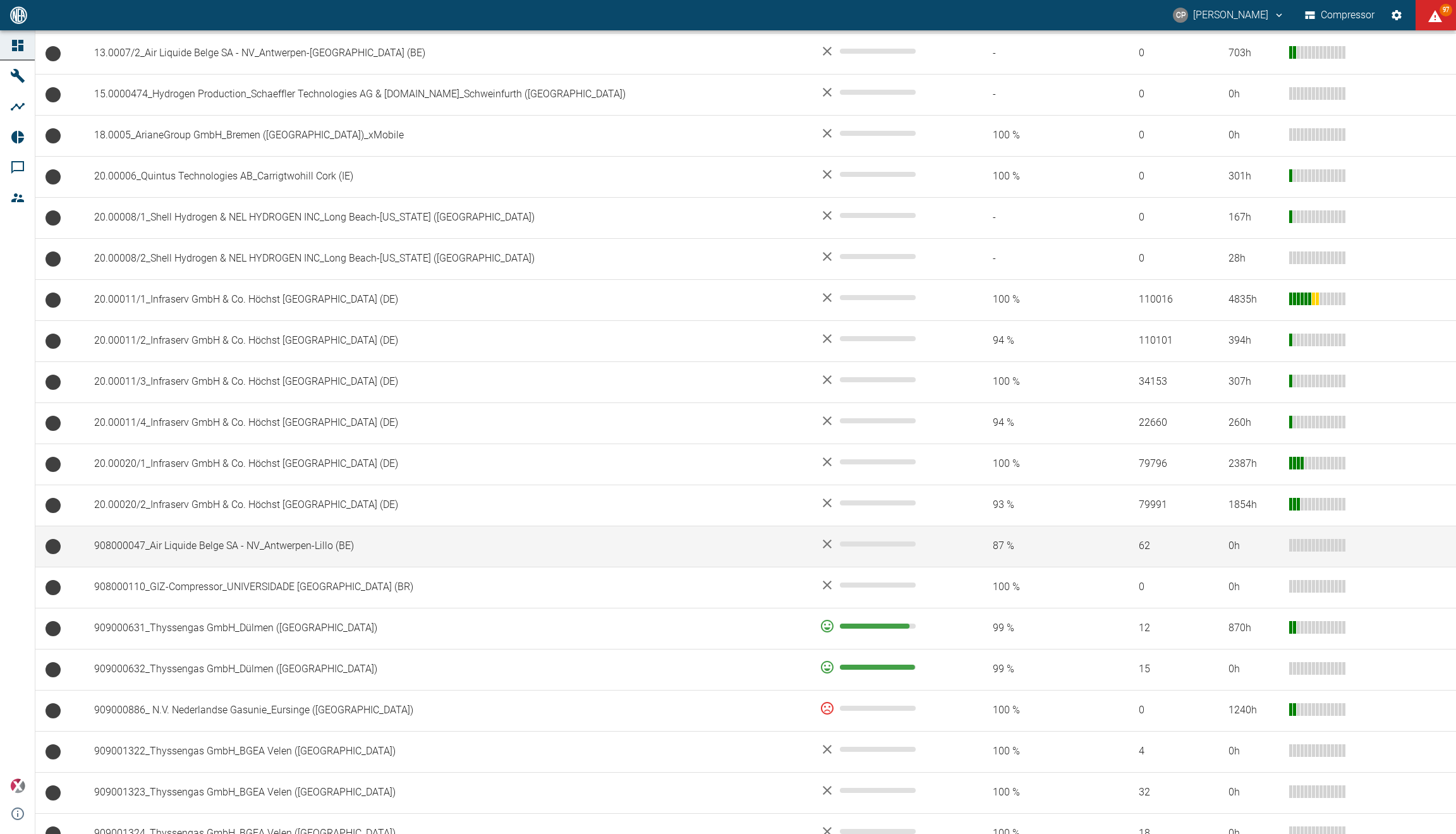
click at [220, 548] on td "908000047_Air Liquide Belge SA - NV_Antwerpen-Lillo (BE)" at bounding box center [447, 546] width 726 height 41
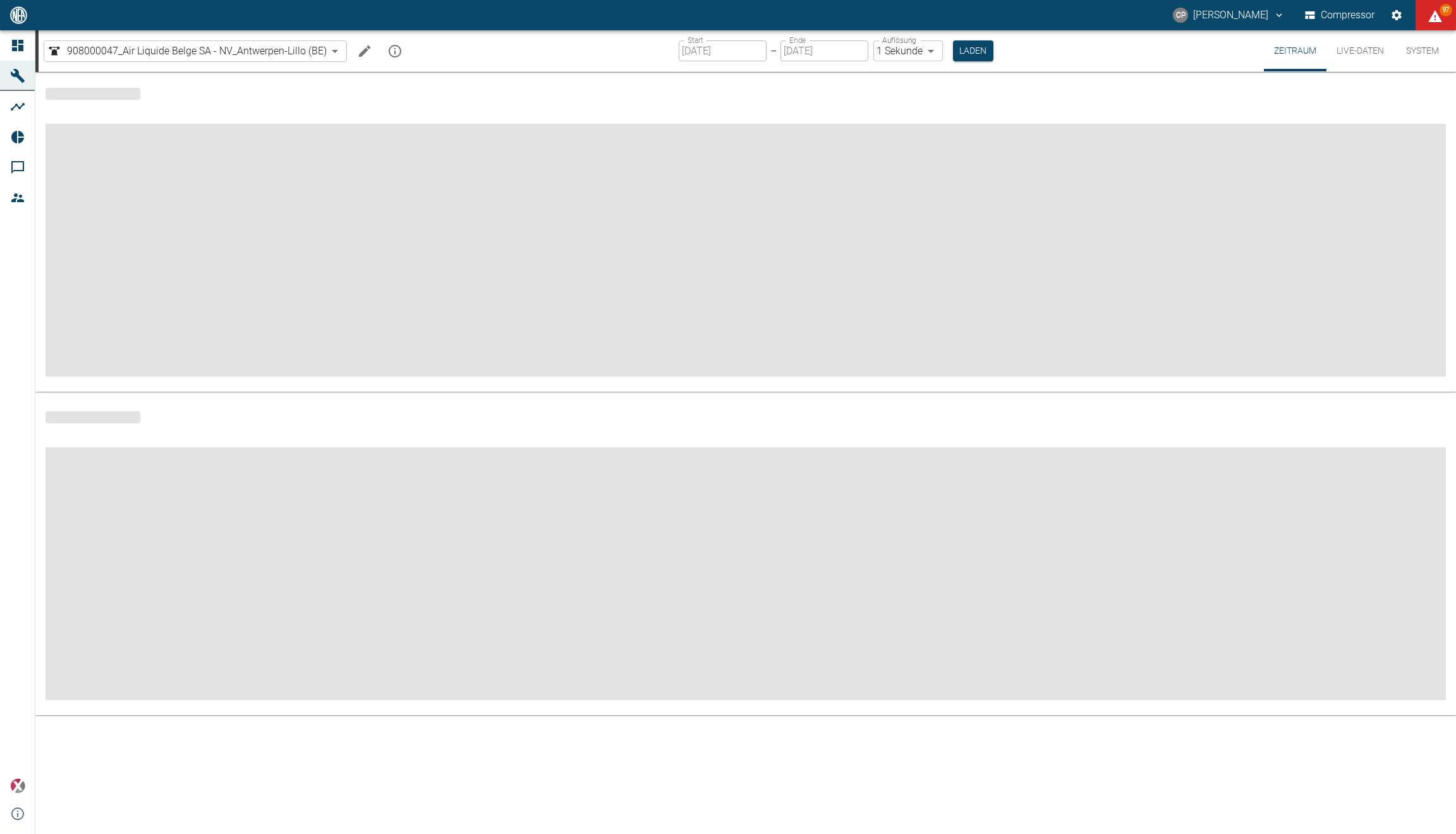
click at [1355, 48] on button "Live-Daten" at bounding box center [1360, 51] width 67 height 41
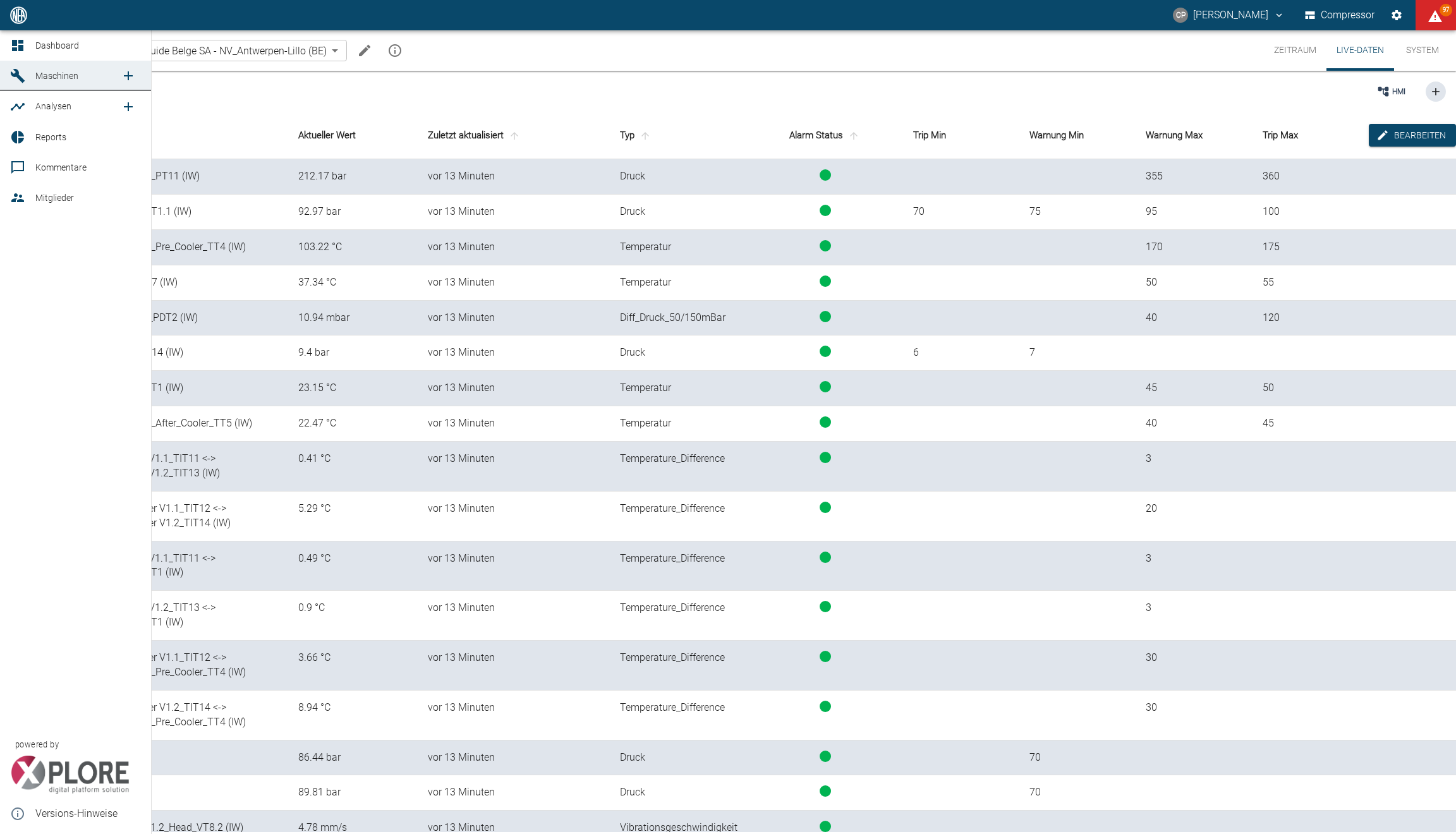
click at [32, 50] on link "Dashboard" at bounding box center [75, 45] width 151 height 30
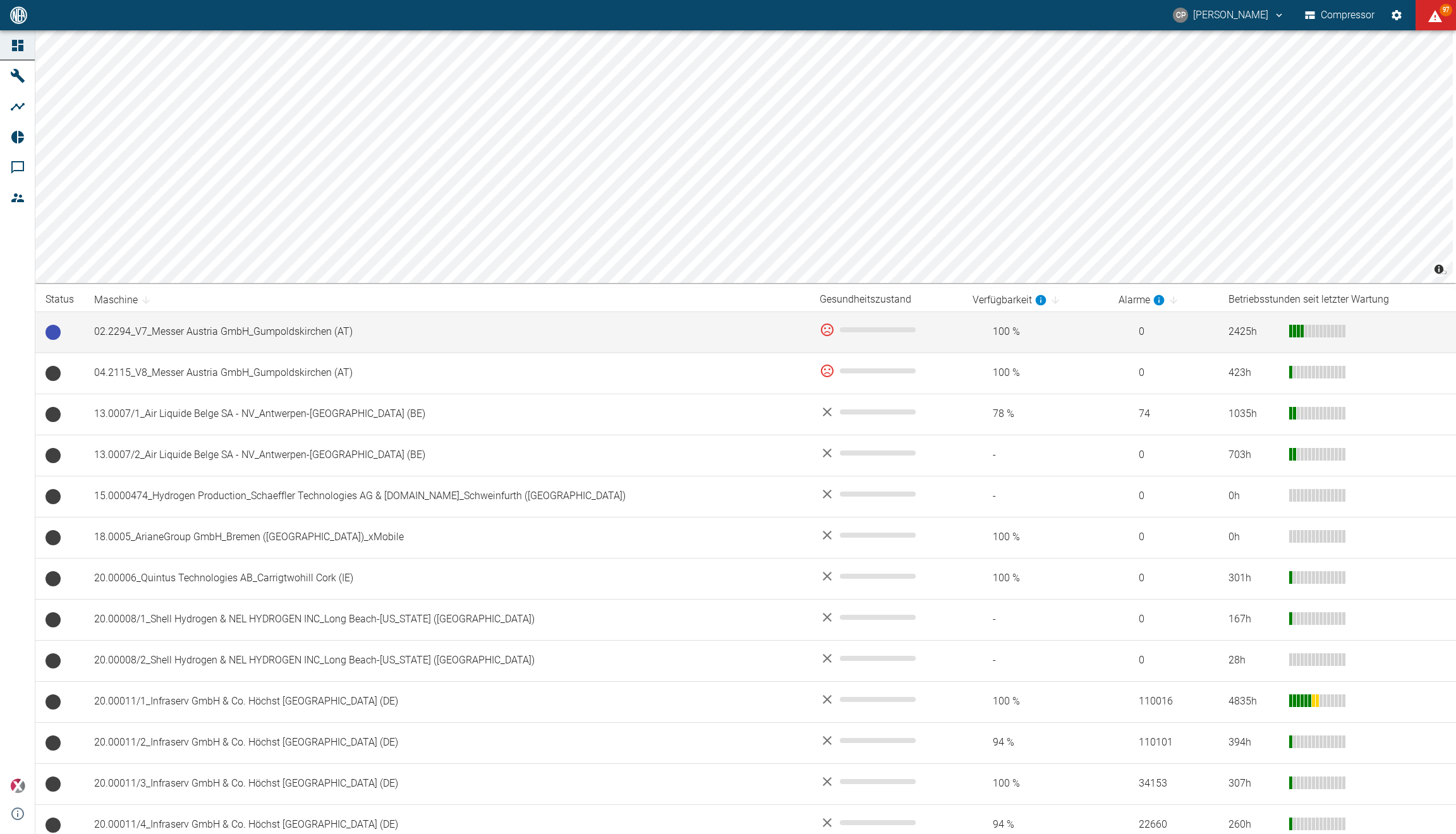
click at [368, 343] on td "02.2294_V7_Messer Austria GmbH_Gumpoldskirchen (AT)" at bounding box center [447, 332] width 726 height 41
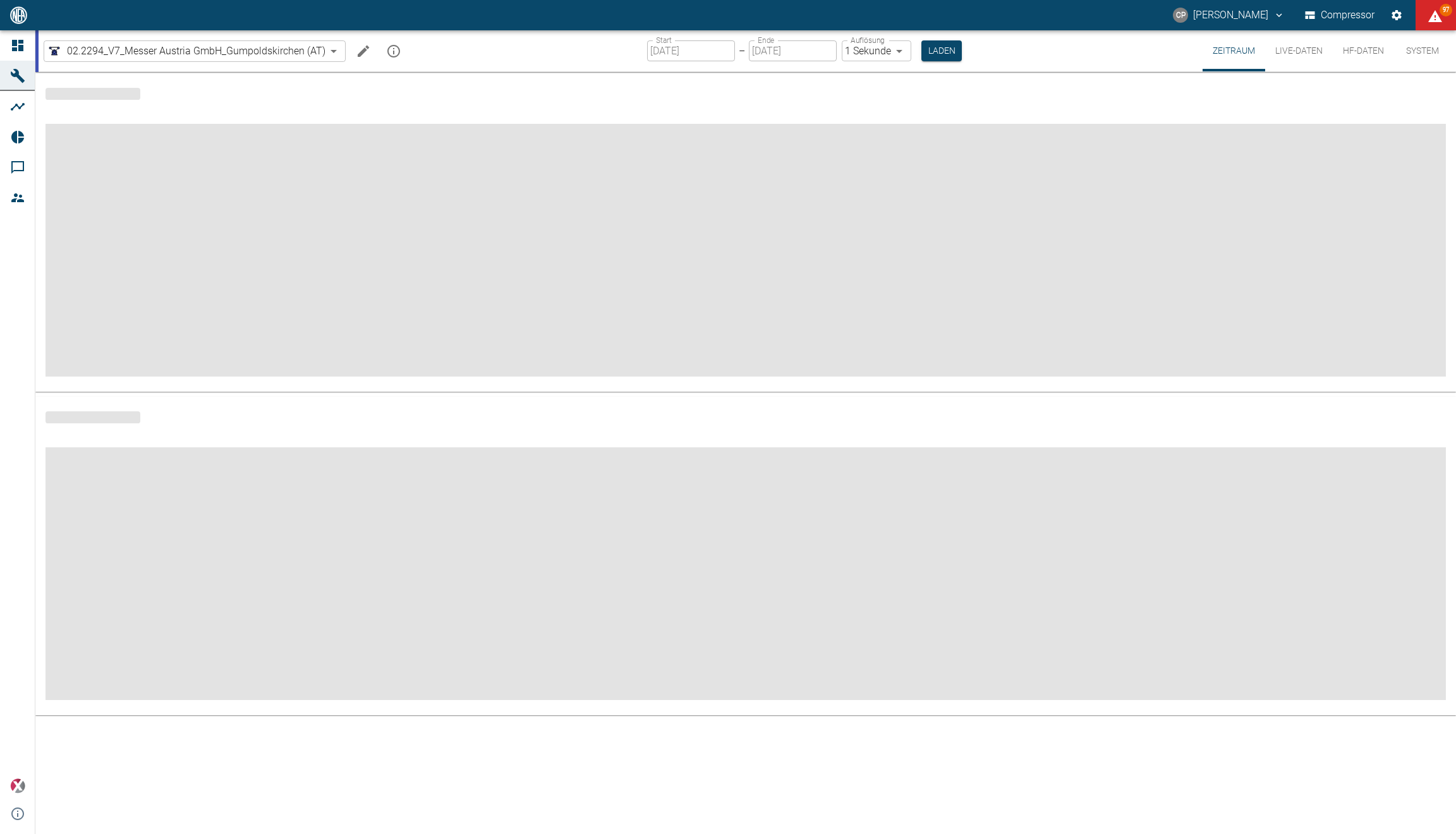
click at [1320, 46] on button "Live-Daten" at bounding box center [1299, 51] width 67 height 41
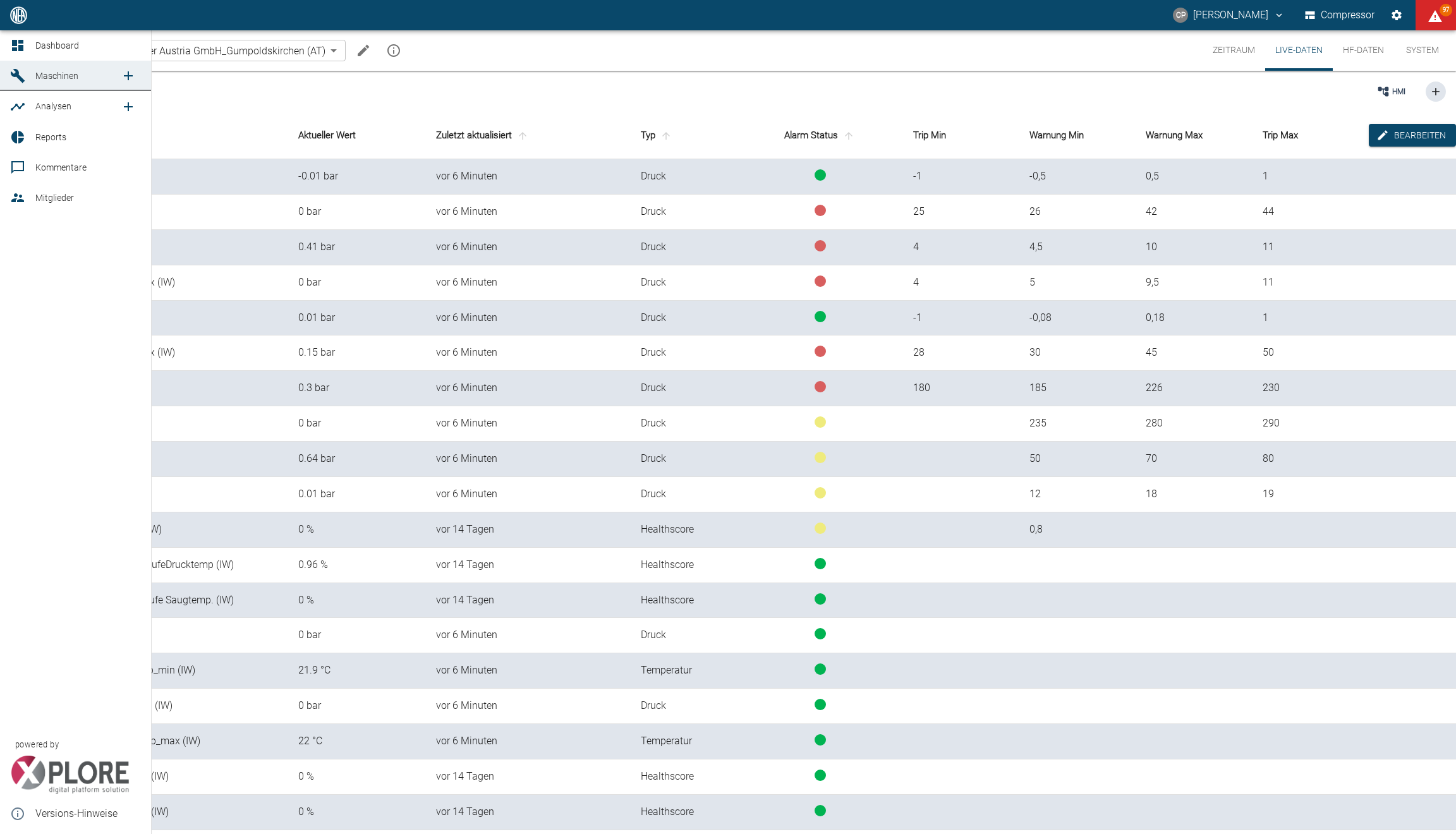
click at [21, 38] on icon at bounding box center [18, 45] width 15 height 15
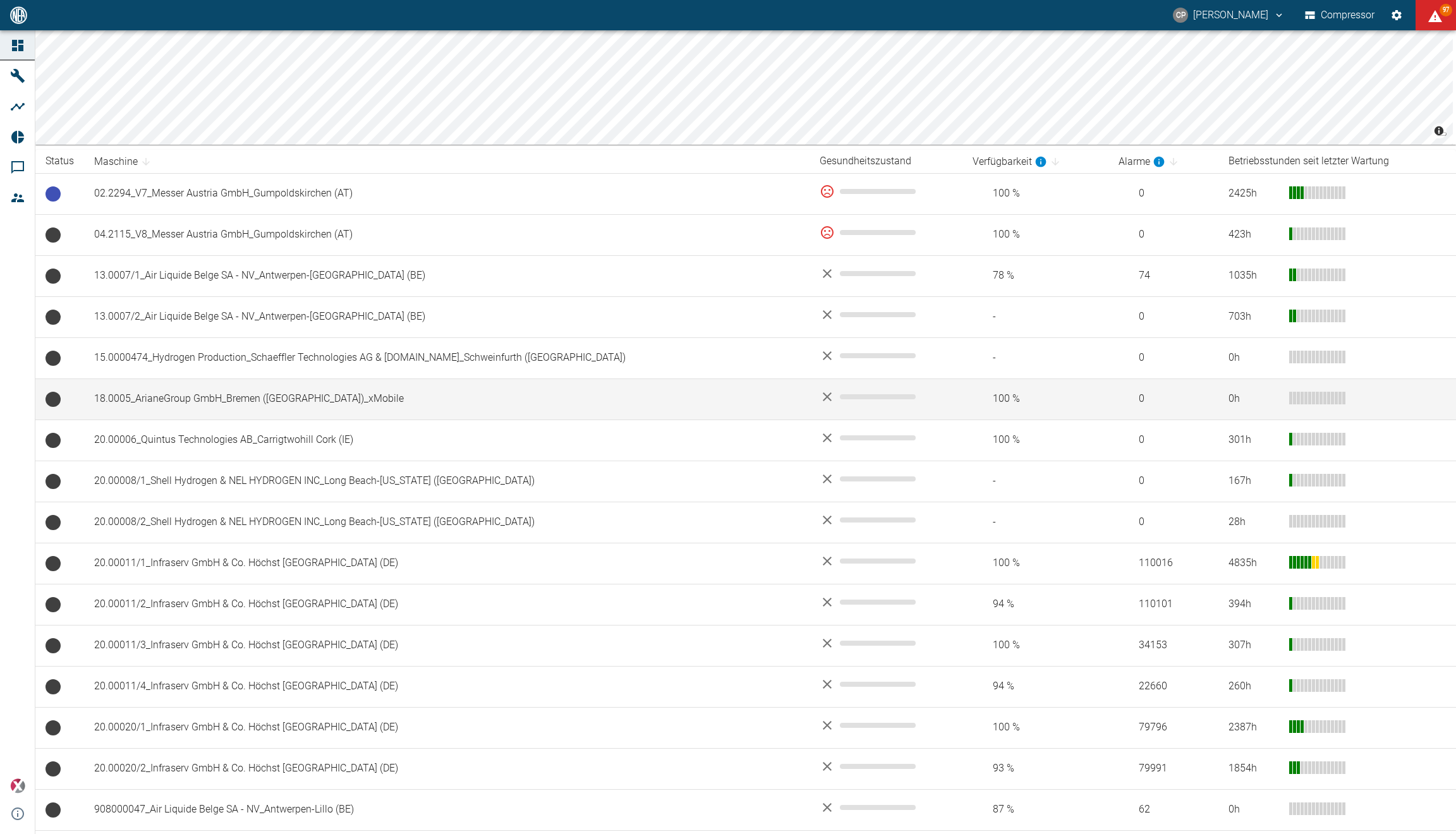
scroll to position [131, 0]
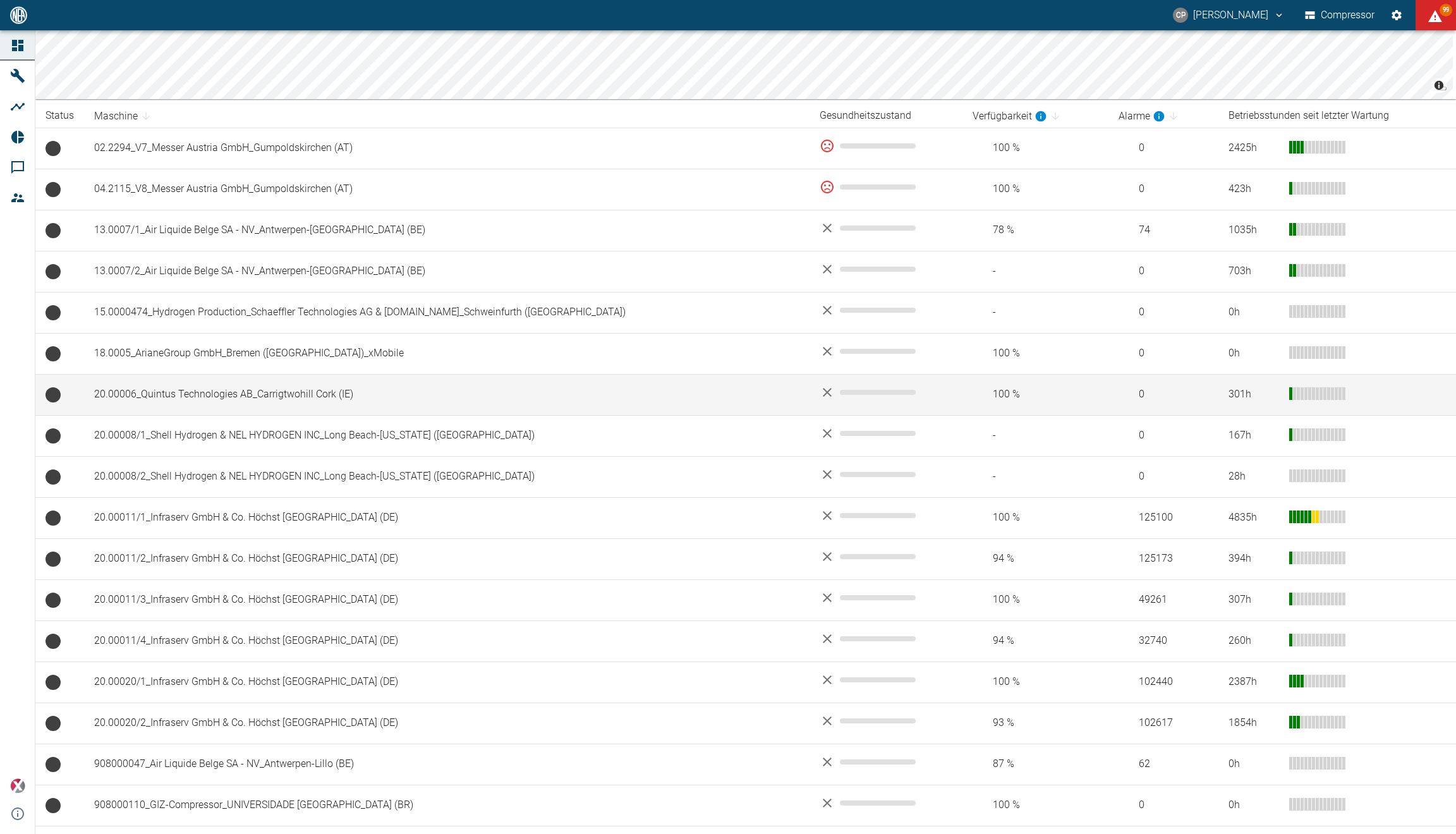
scroll to position [181, 0]
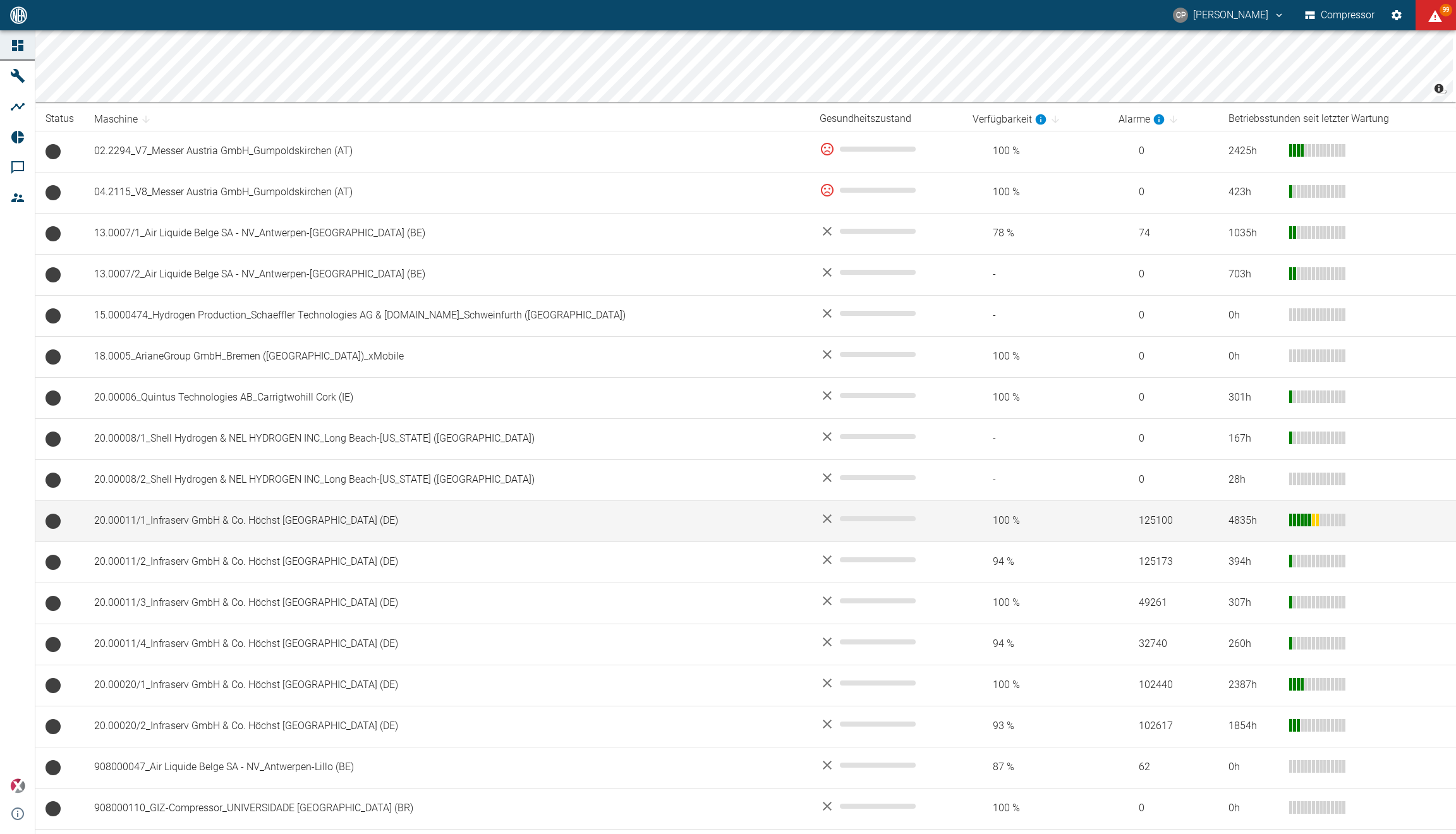
click at [333, 509] on td "20.00011/1_Infraserv GmbH & Co. Höchst [GEOGRAPHIC_DATA] (DE)" at bounding box center [447, 521] width 726 height 41
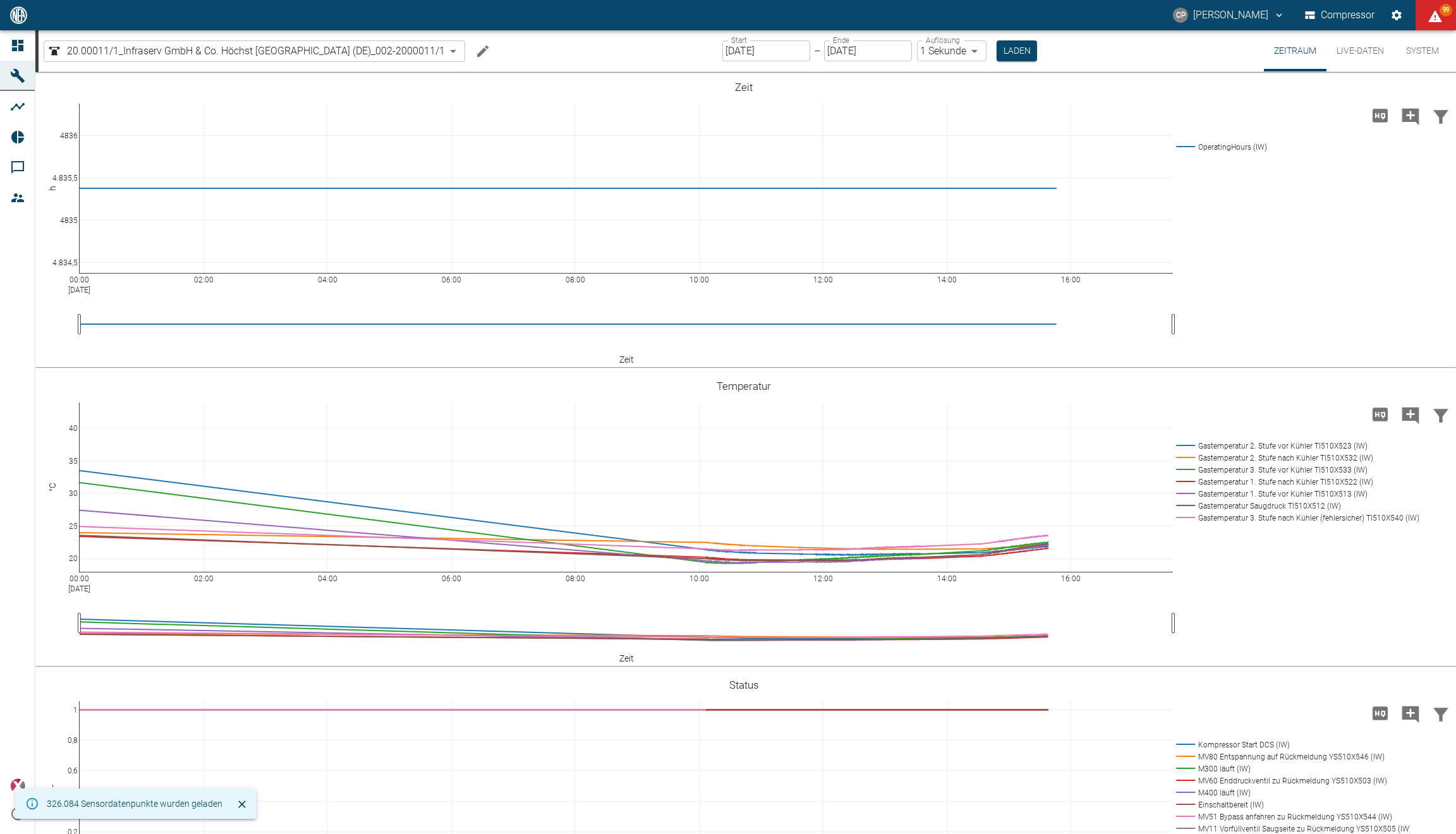
click at [1359, 48] on button "Live-Daten" at bounding box center [1360, 51] width 67 height 41
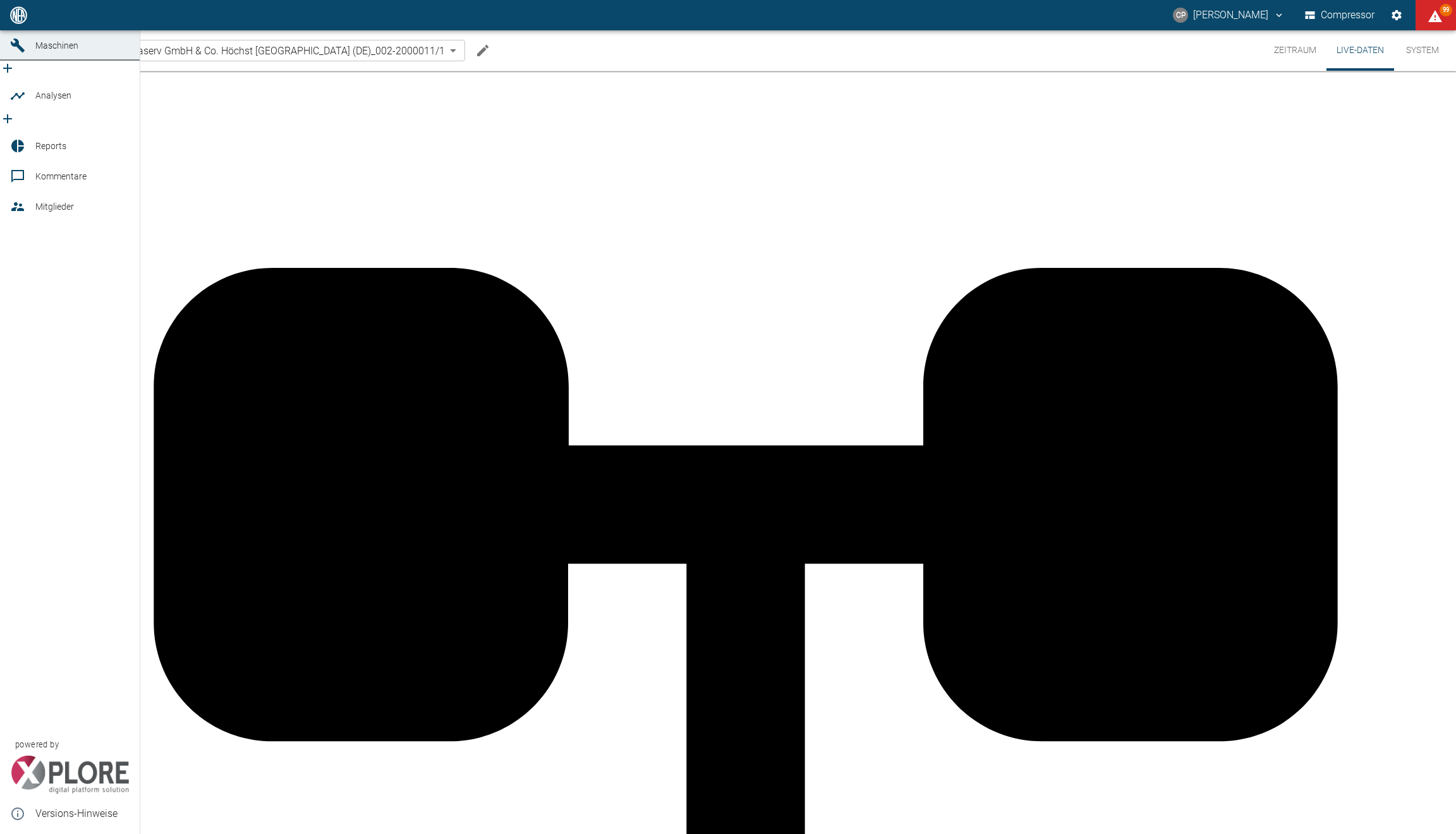
click at [9, 30] on link "Dashboard" at bounding box center [70, 15] width 140 height 30
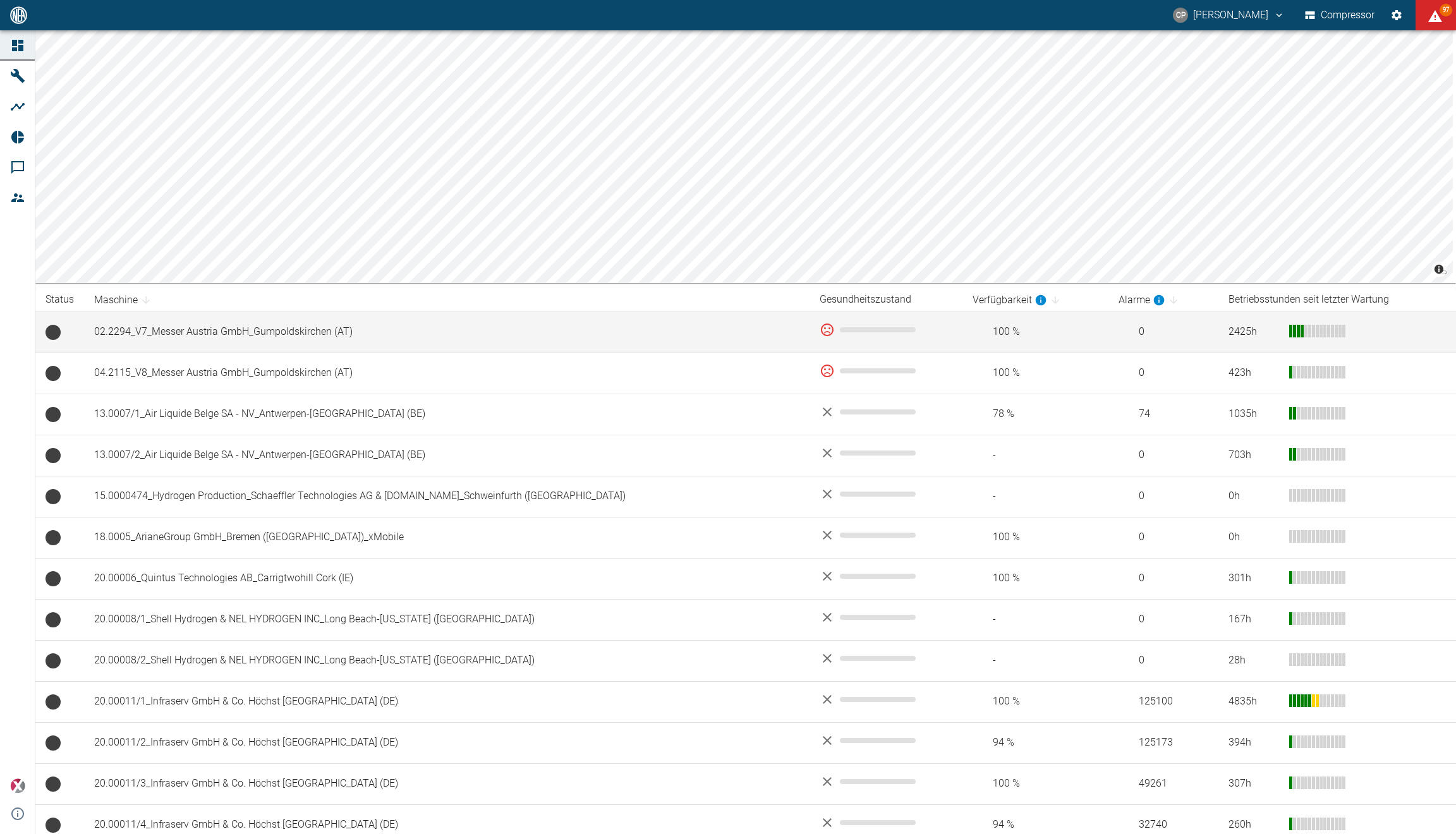
click at [124, 340] on td "02.2294_V7_Messer Austria GmbH_Gumpoldskirchen (AT)" at bounding box center [447, 332] width 726 height 41
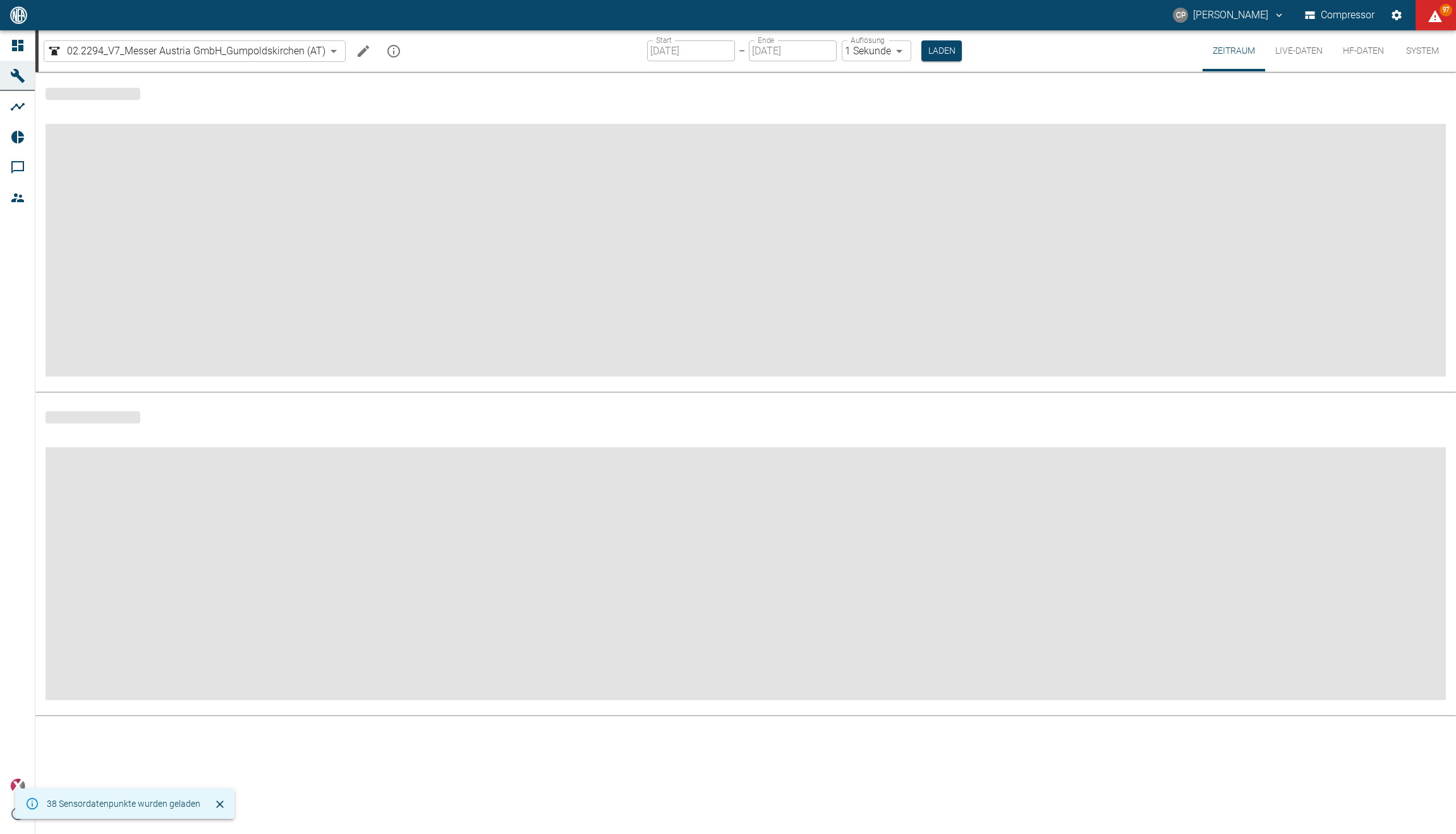
click at [1362, 49] on button "HF-Daten" at bounding box center [1363, 51] width 61 height 41
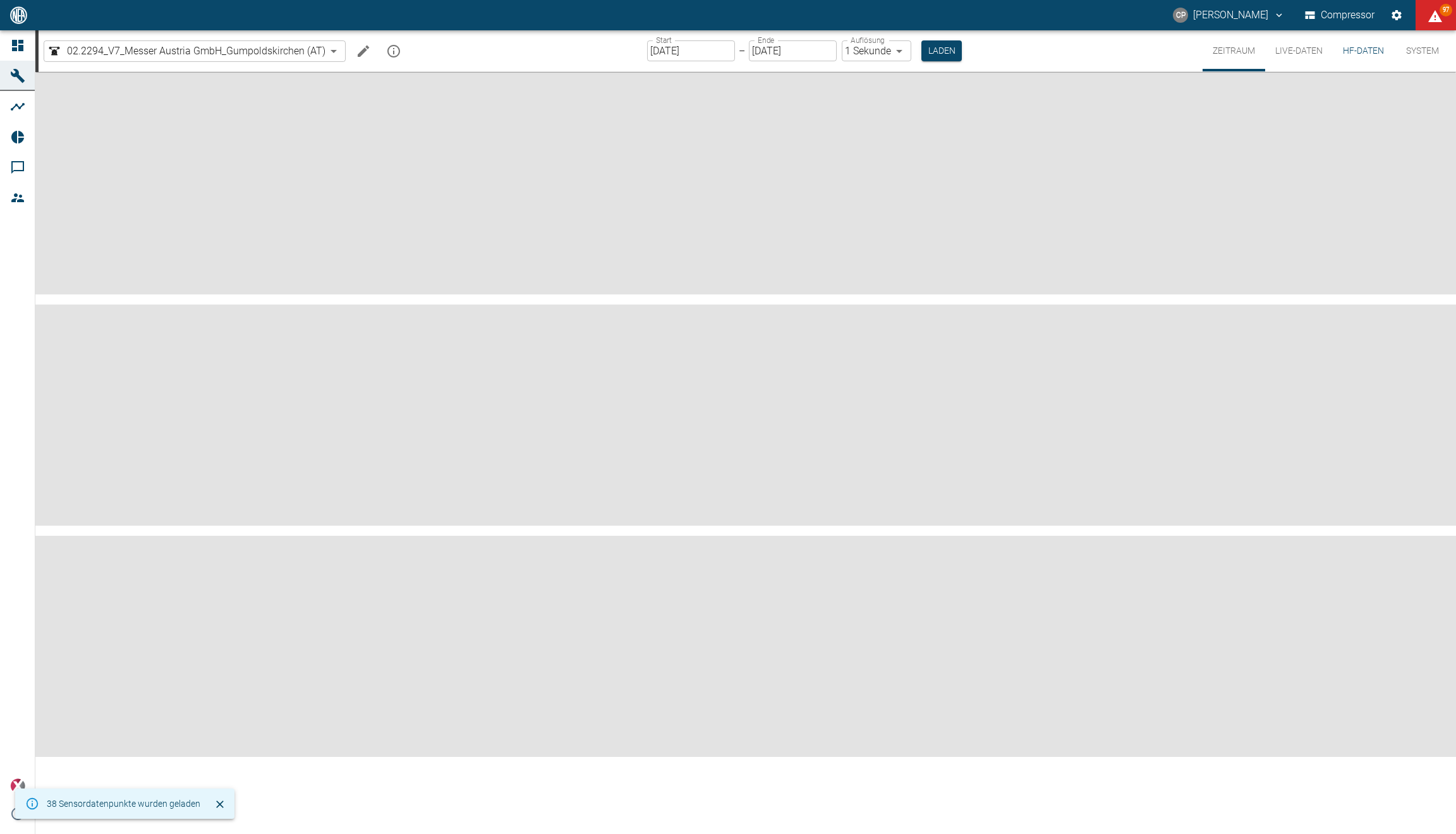
click at [1299, 47] on button "Live-Daten" at bounding box center [1299, 51] width 67 height 41
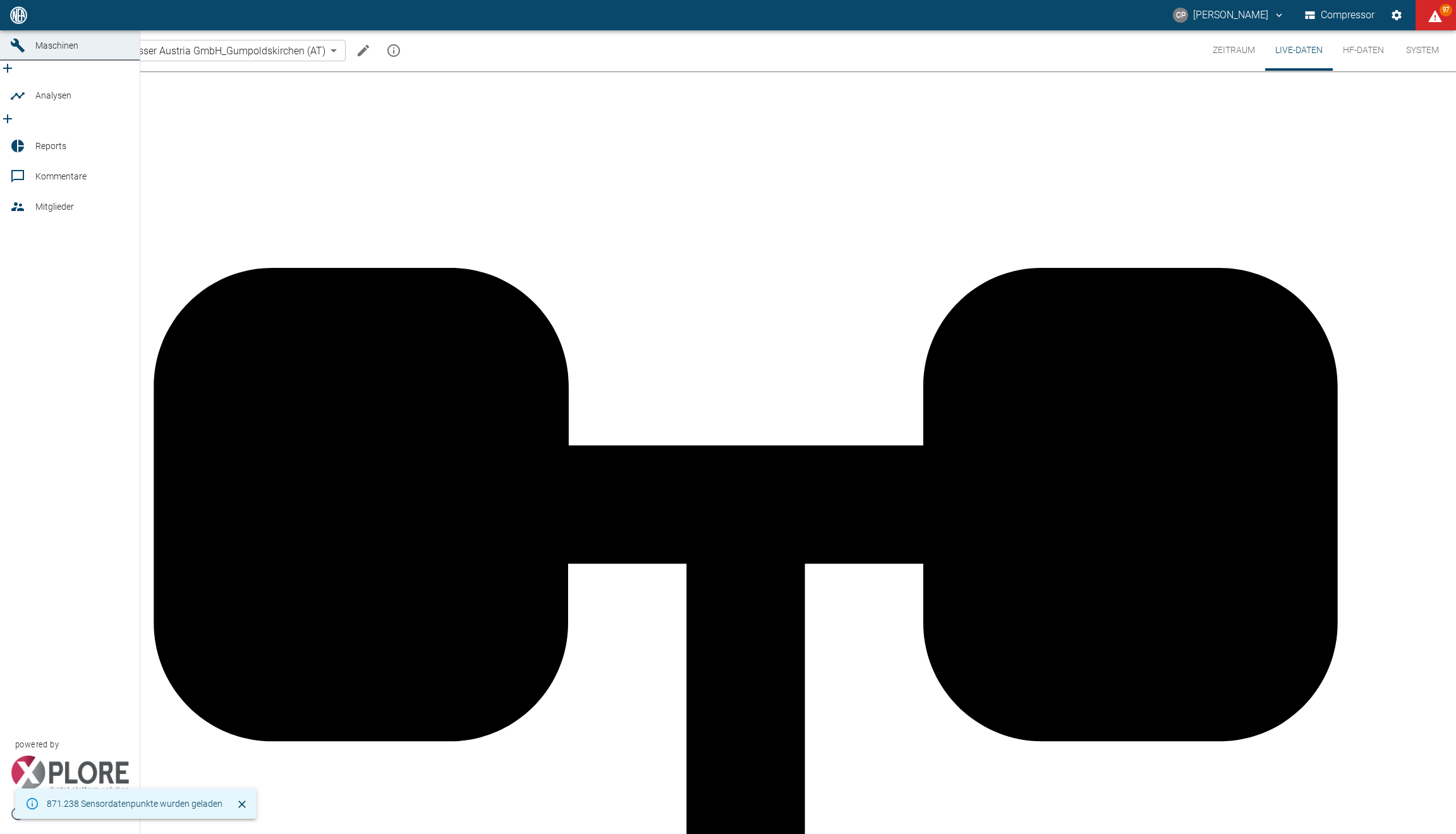
click at [1, 30] on link "Dashboard" at bounding box center [70, 15] width 140 height 30
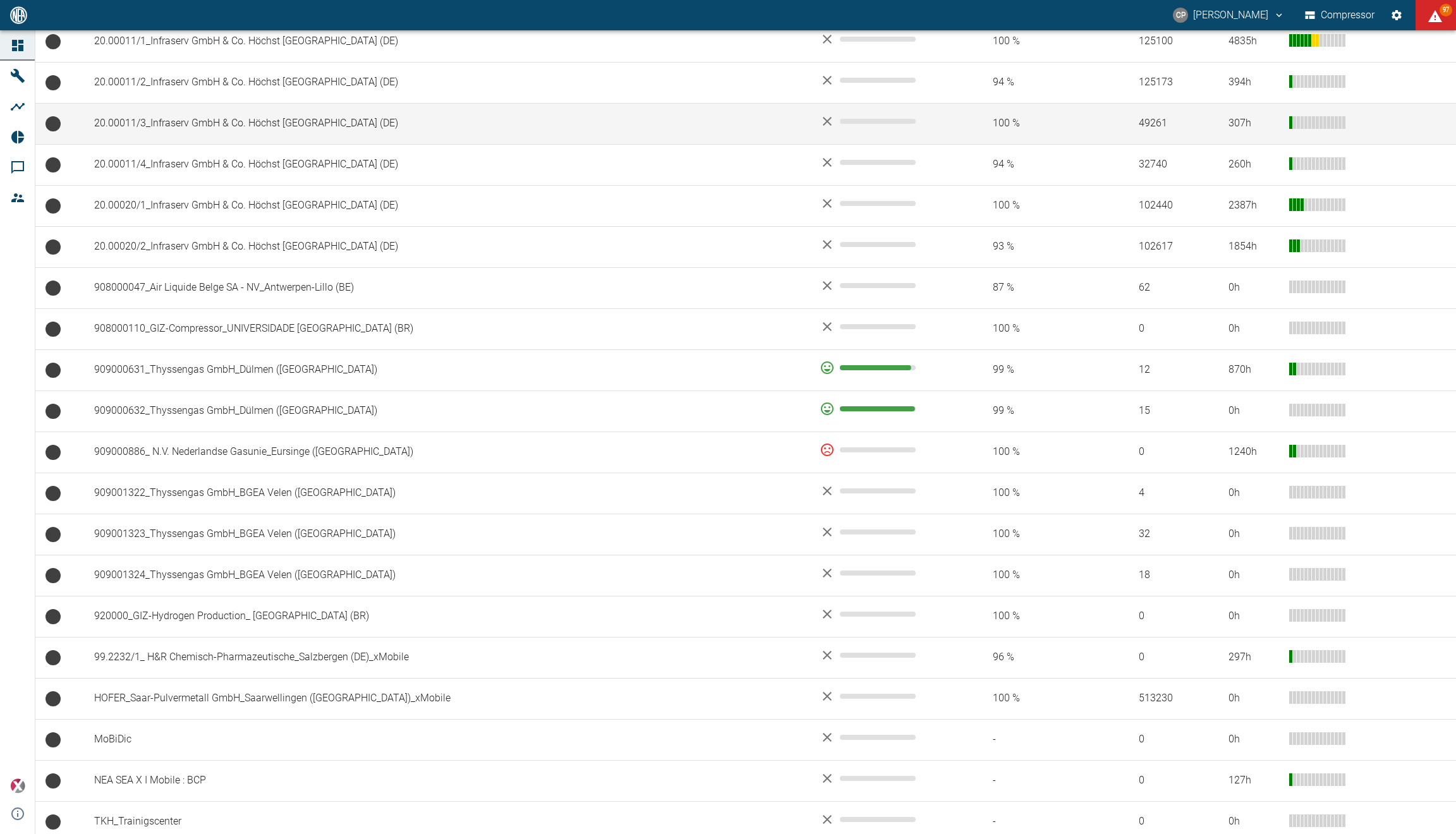
scroll to position [673, 0]
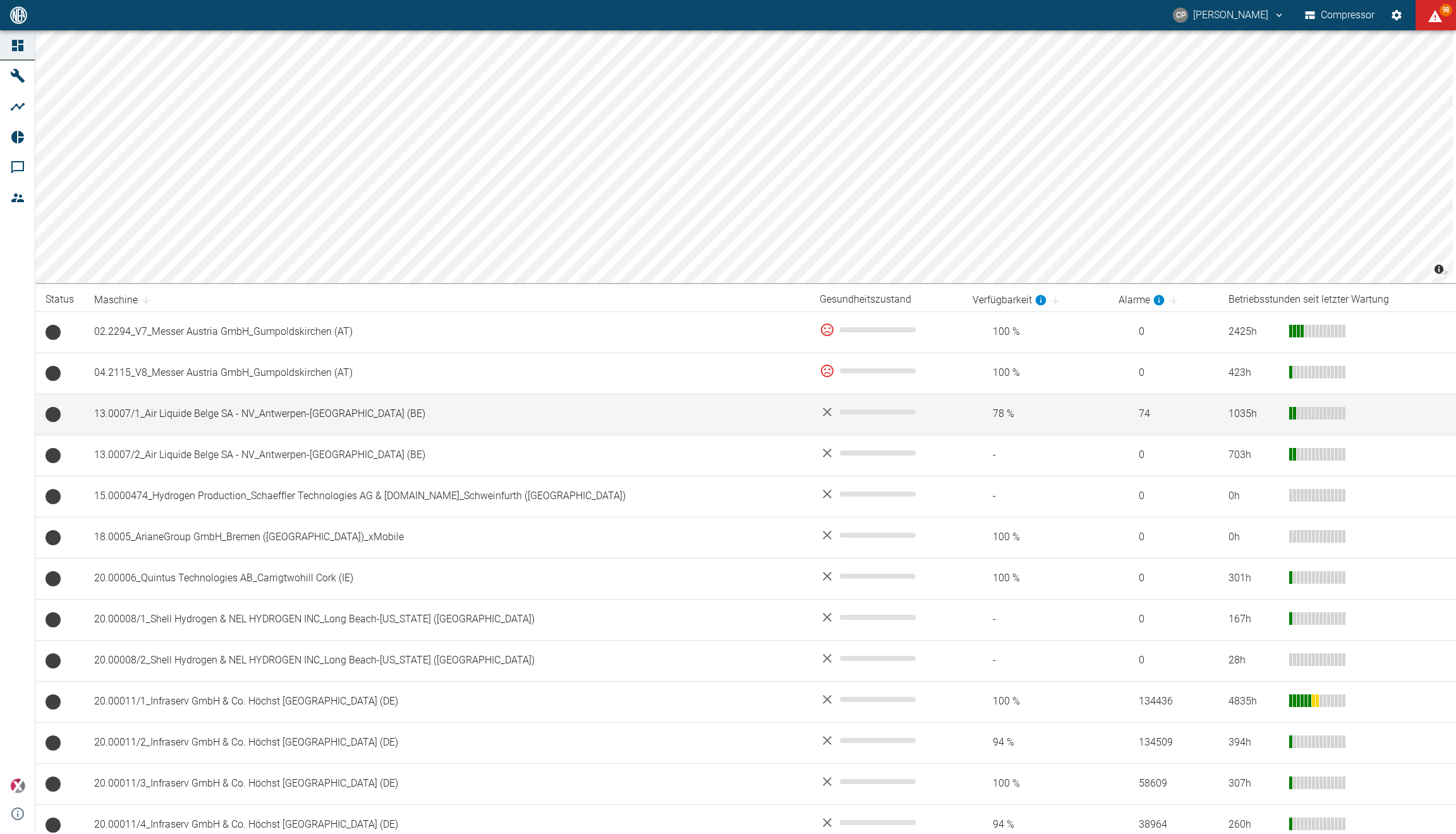
click at [227, 420] on td "13.0007/1_Air Liquide Belge SA - NV_Antwerpen-[GEOGRAPHIC_DATA] (BE)" at bounding box center [447, 414] width 726 height 41
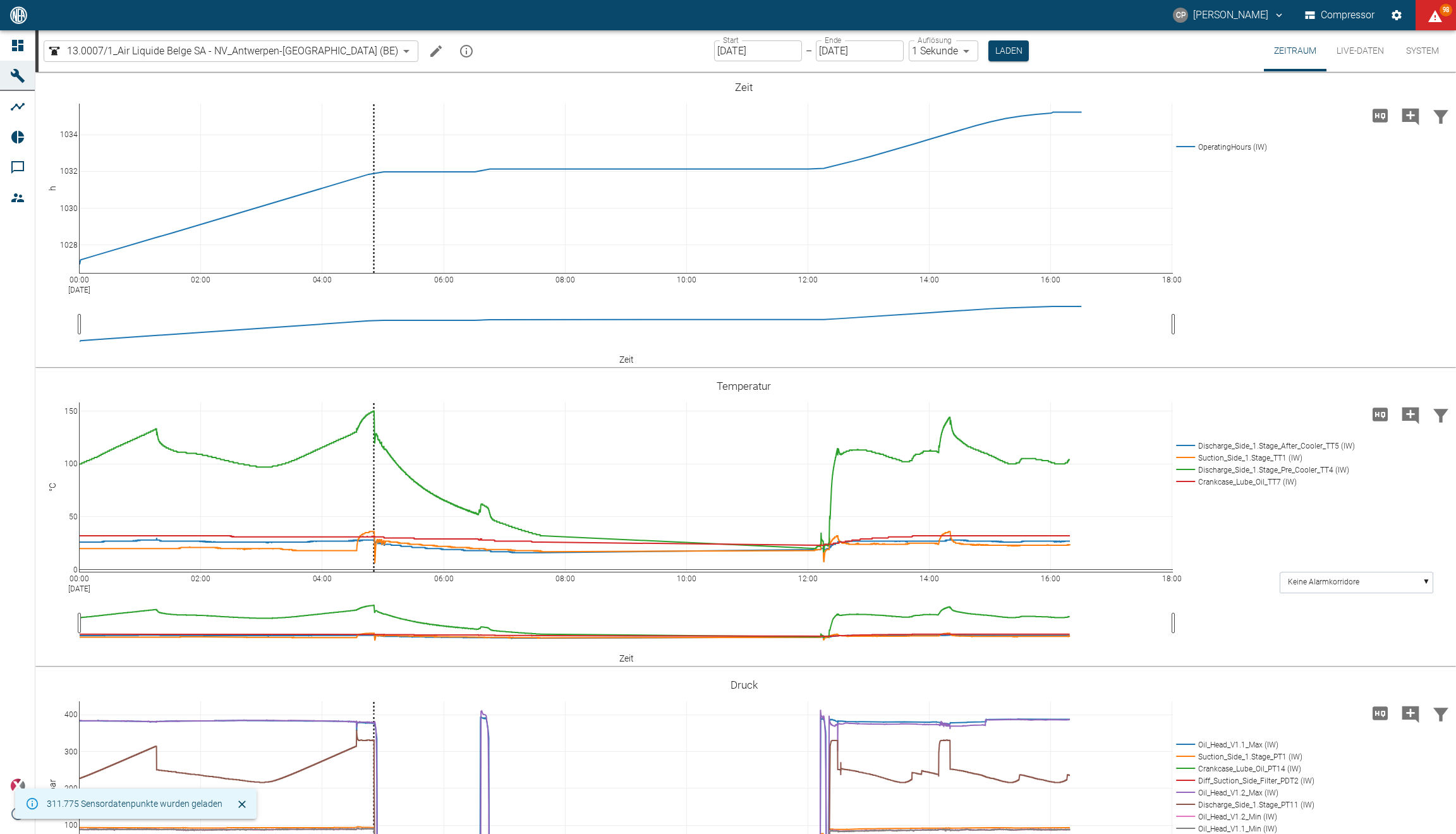
click at [1374, 56] on button "Live-Daten" at bounding box center [1360, 51] width 67 height 41
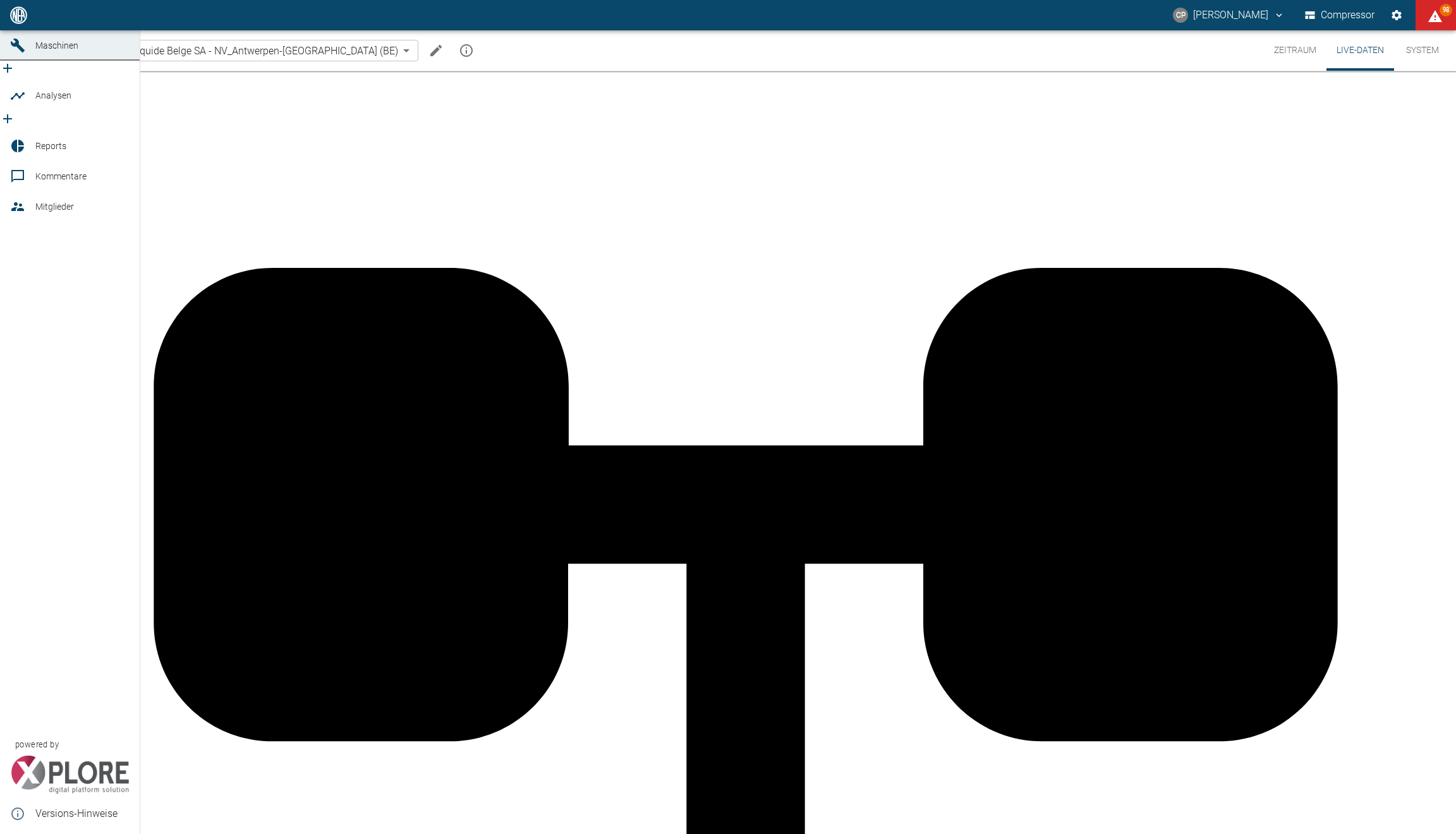
click at [10, 23] on icon at bounding box center [18, 15] width 15 height 15
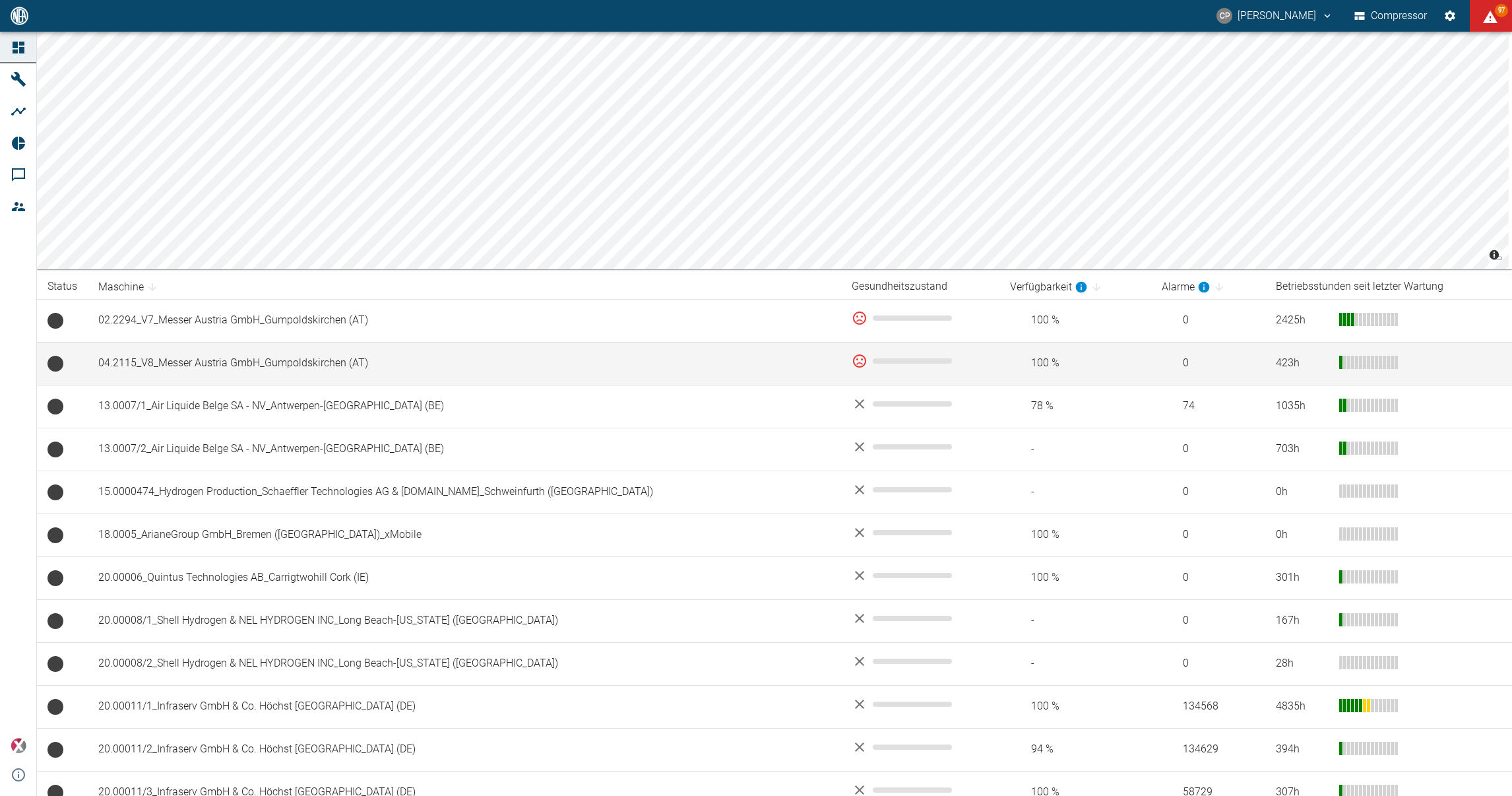
scroll to position [26, 0]
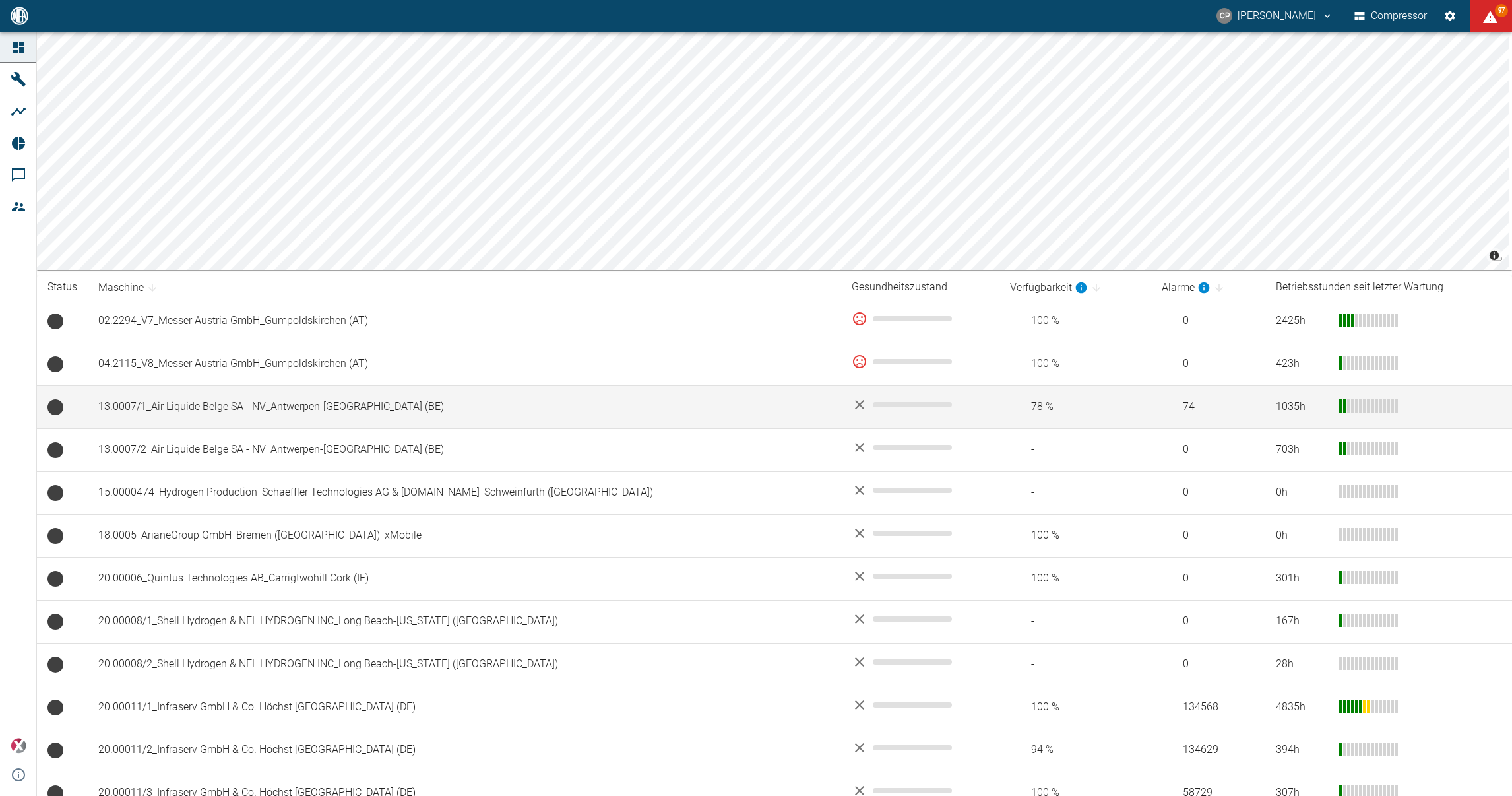
click at [173, 387] on td "13.0007/1_Air Liquide Belge SA - NV_Antwerpen-[GEOGRAPHIC_DATA] (BE)" at bounding box center [464, 407] width 753 height 43
